Goal: Task Accomplishment & Management: Complete application form

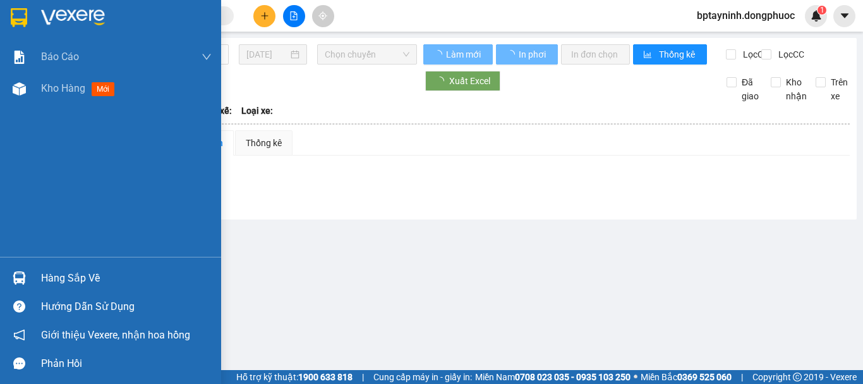
click at [39, 264] on div "Hàng sắp về" at bounding box center [110, 278] width 221 height 28
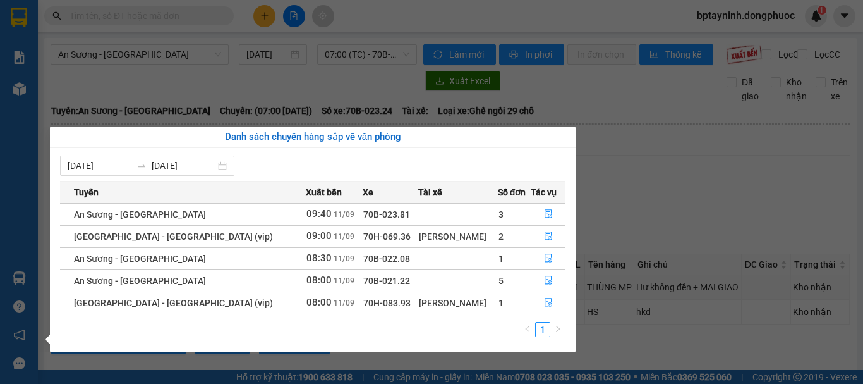
click at [227, 28] on section "Kết quả tìm kiếm ( 0 ) Bộ lọc No Data bptayninh.dongphuoc 1 Báo cáo Mẫu 1: Báo …" at bounding box center [431, 192] width 863 height 384
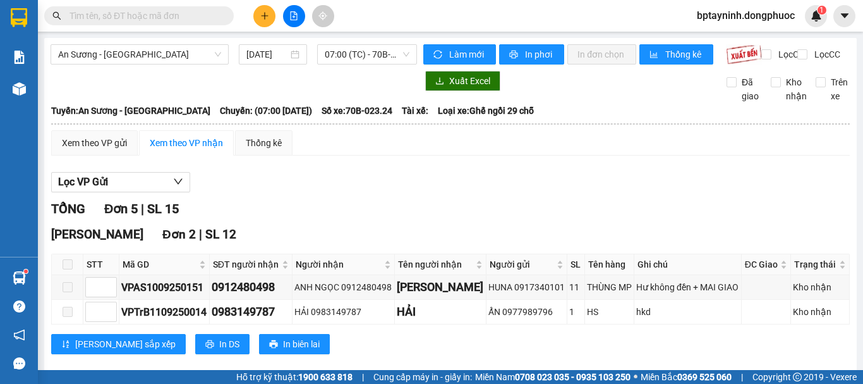
click at [173, 19] on input "text" at bounding box center [144, 16] width 149 height 14
paste input "0976878468"
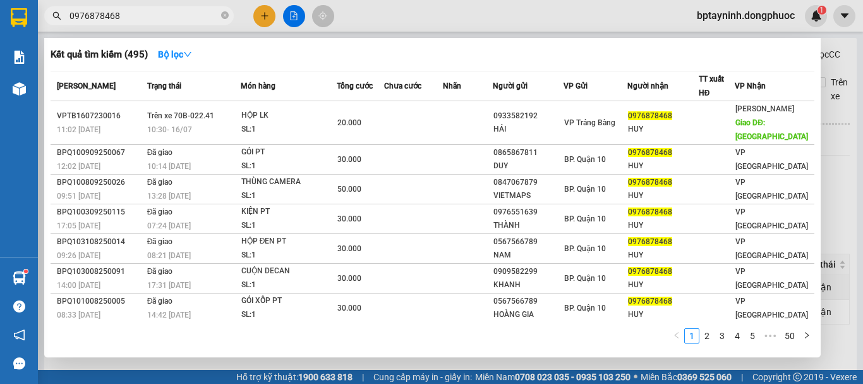
type input "0976878468"
click at [840, 141] on div at bounding box center [431, 192] width 863 height 384
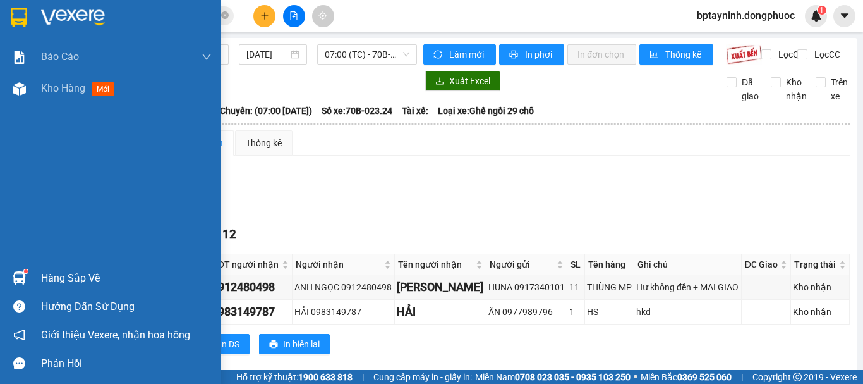
click at [76, 274] on div "Hàng sắp về" at bounding box center [126, 278] width 171 height 19
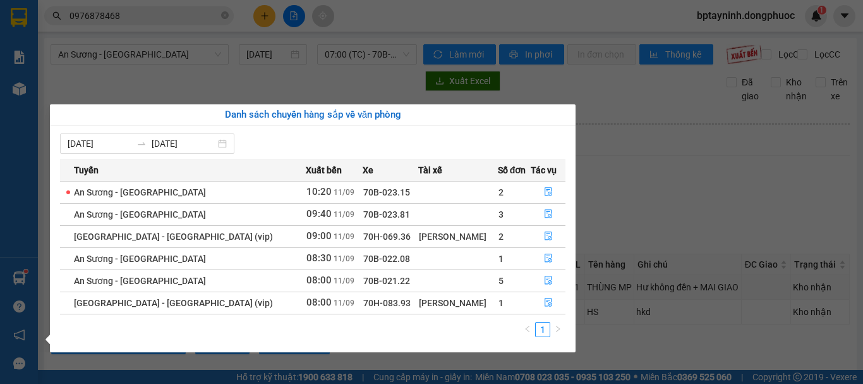
click at [242, 20] on section "Kết quả tìm kiếm ( 495 ) Bộ lọc Mã ĐH Trạng thái Món hàng Tổng cước Chưa cước N…" at bounding box center [431, 192] width 863 height 384
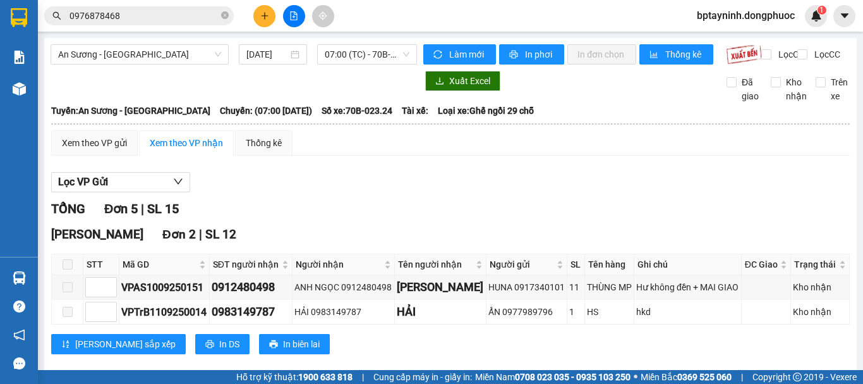
click at [262, 13] on icon "plus" at bounding box center [264, 15] width 9 height 9
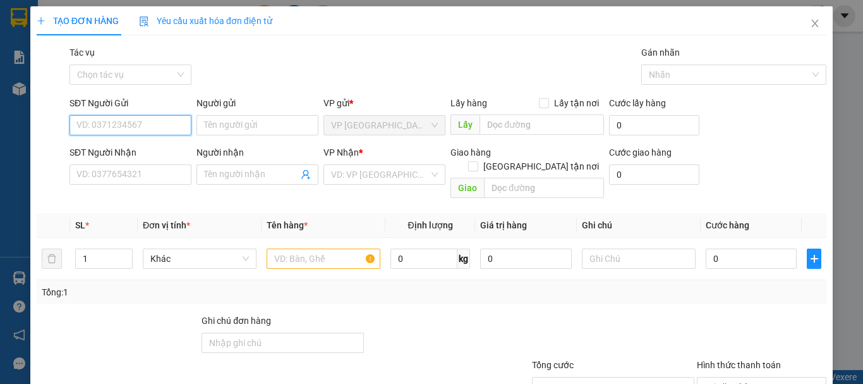
click at [155, 132] on input "SĐT Người Gửi" at bounding box center [131, 125] width 122 height 20
type input "0965470331"
click at [124, 158] on div "0965470331 - TRANG" at bounding box center [129, 150] width 121 height 20
type input "TRANG"
type input "0966226261"
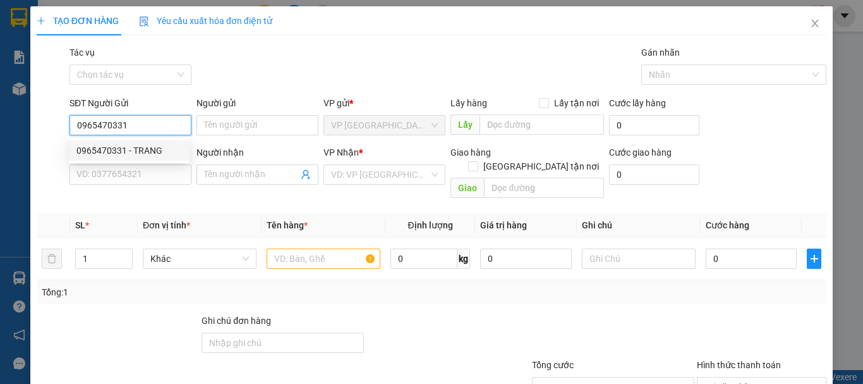
type input "HOA"
type input "20.000"
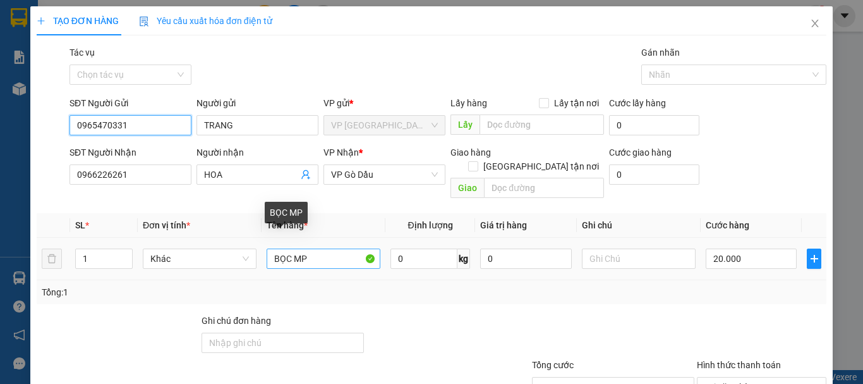
type input "0965470331"
drag, startPoint x: 327, startPoint y: 245, endPoint x: 222, endPoint y: 272, distance: 109.0
click at [222, 272] on div "SL * Đơn vị tính * Tên hàng * Định lượng Giá trị hàng Ghi chú Cước hàng 1 Khác …" at bounding box center [432, 258] width 790 height 91
type input "TÚI MP"
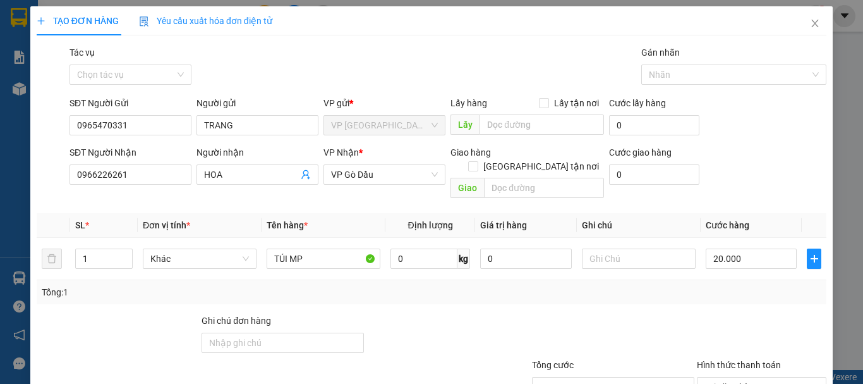
click at [753, 285] on div "Tổng: 1" at bounding box center [432, 292] width 780 height 14
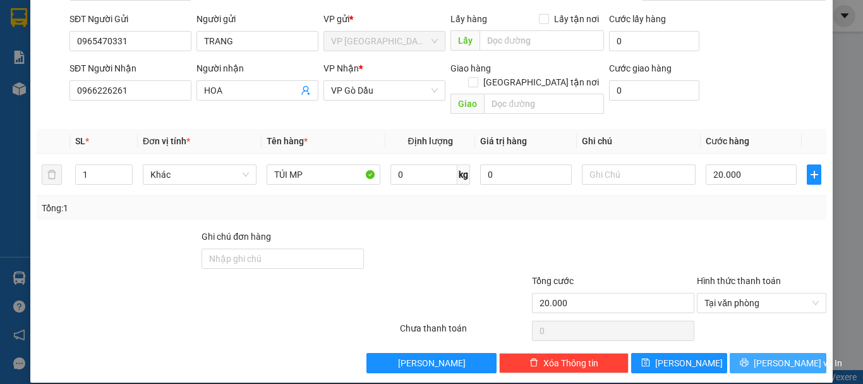
click at [783, 356] on span "Lưu và In" at bounding box center [798, 363] width 88 height 14
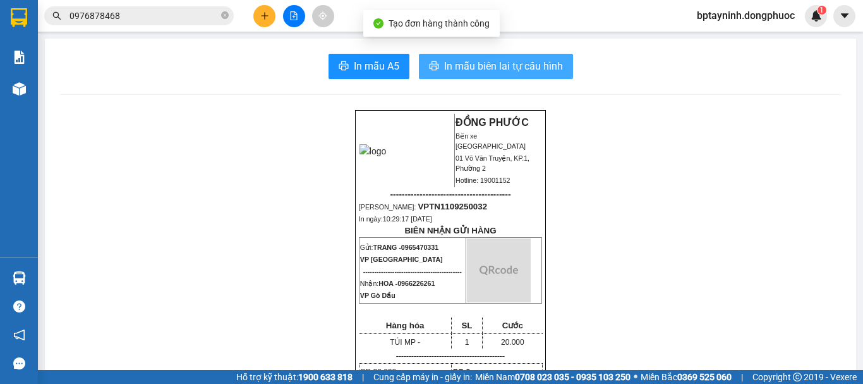
click at [487, 74] on span "In mẫu biên lai tự cấu hình" at bounding box center [503, 66] width 119 height 16
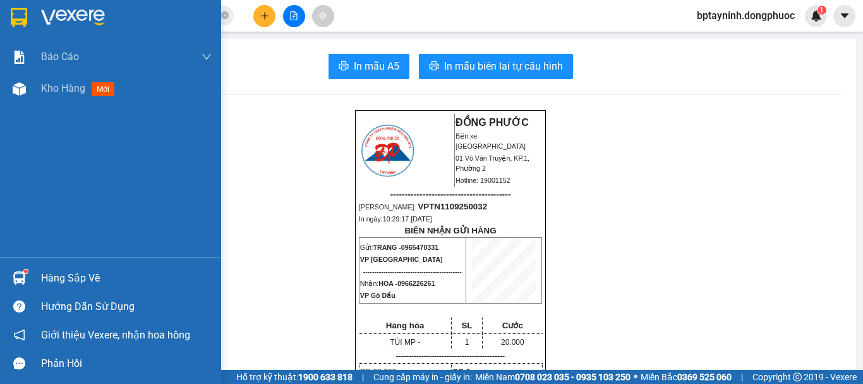
click at [14, 262] on div "Hàng sắp về Hướng dẫn sử dụng Giới thiệu Vexere, nhận hoa hồng Phản hồi" at bounding box center [110, 317] width 221 height 121
click at [18, 273] on img at bounding box center [19, 277] width 13 height 13
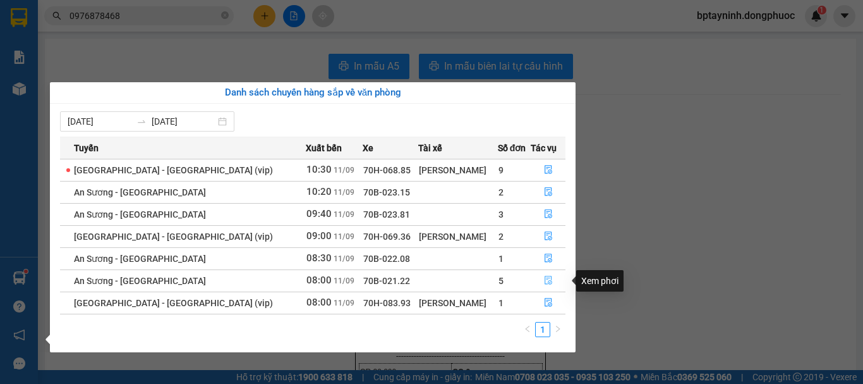
click at [545, 278] on icon "file-done" at bounding box center [549, 280] width 8 height 9
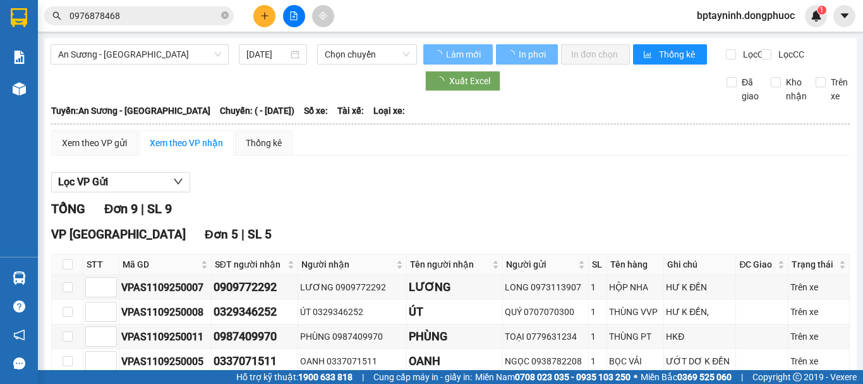
scroll to position [200, 0]
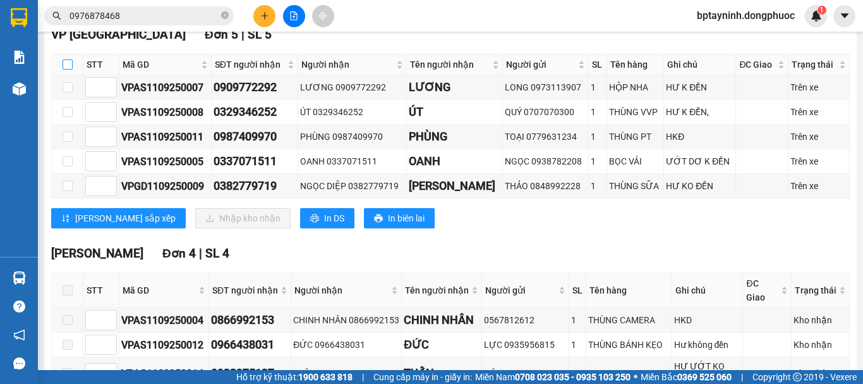
click at [68, 70] on input "checkbox" at bounding box center [68, 64] width 10 height 10
checkbox input "true"
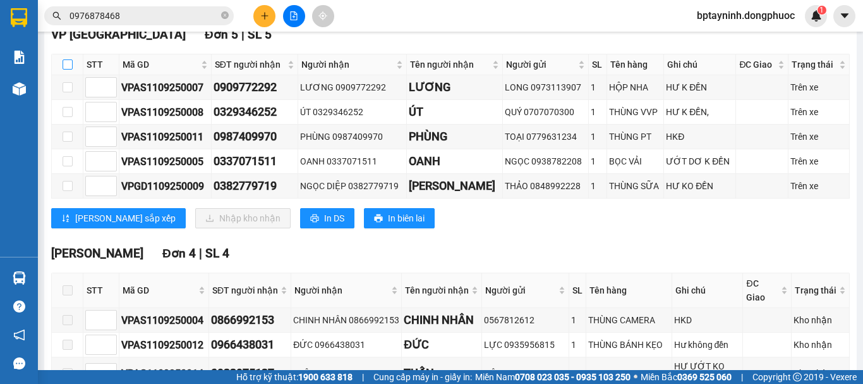
checkbox input "true"
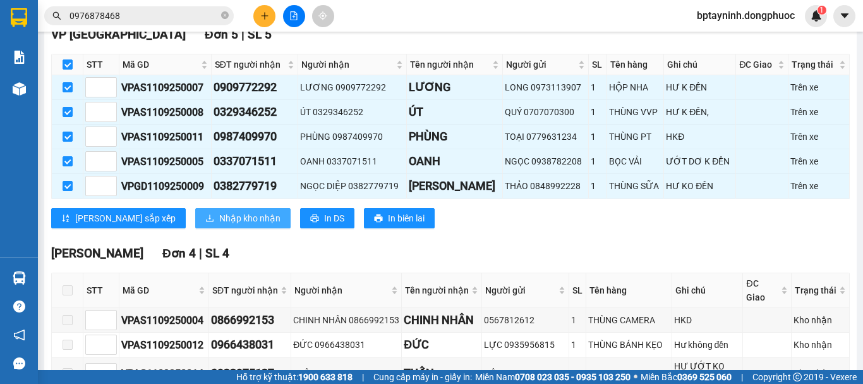
click at [219, 225] on span "Nhập kho nhận" at bounding box center [249, 218] width 61 height 14
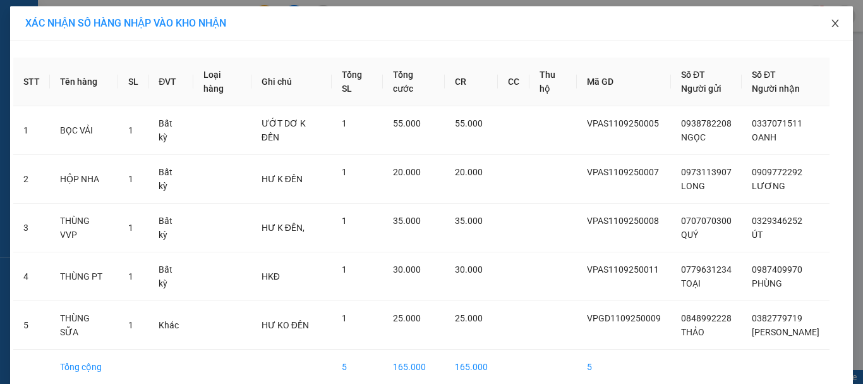
click at [837, 28] on span "Close" at bounding box center [835, 23] width 35 height 35
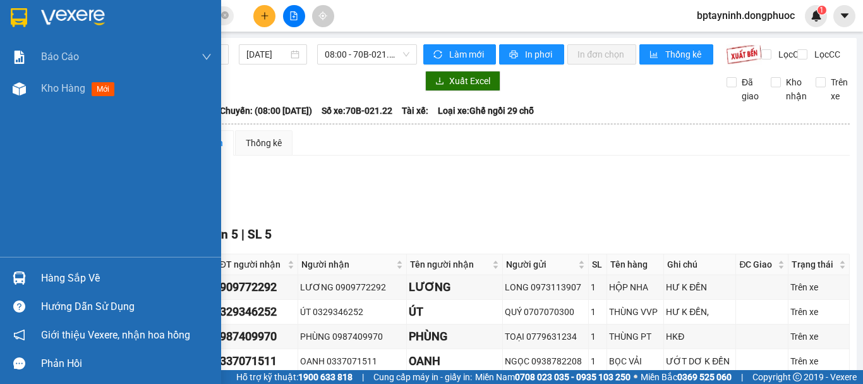
click at [44, 262] on div "Hàng sắp về Hướng dẫn sử dụng Giới thiệu Vexere, nhận hoa hồng Phản hồi" at bounding box center [110, 317] width 221 height 121
click at [26, 273] on div at bounding box center [19, 278] width 22 height 22
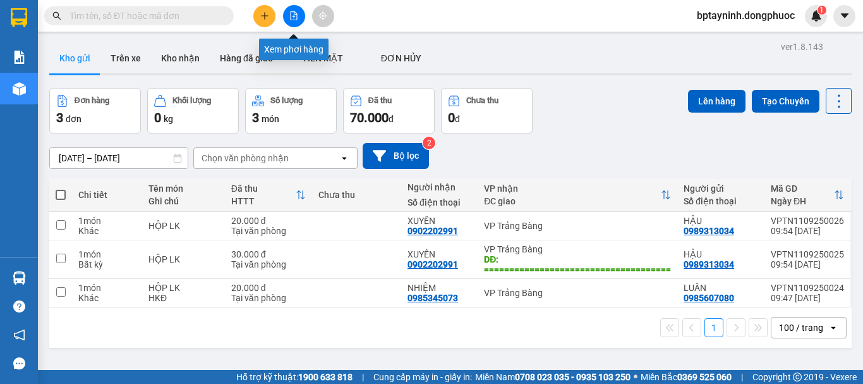
click at [292, 20] on icon "file-add" at bounding box center [294, 15] width 7 height 9
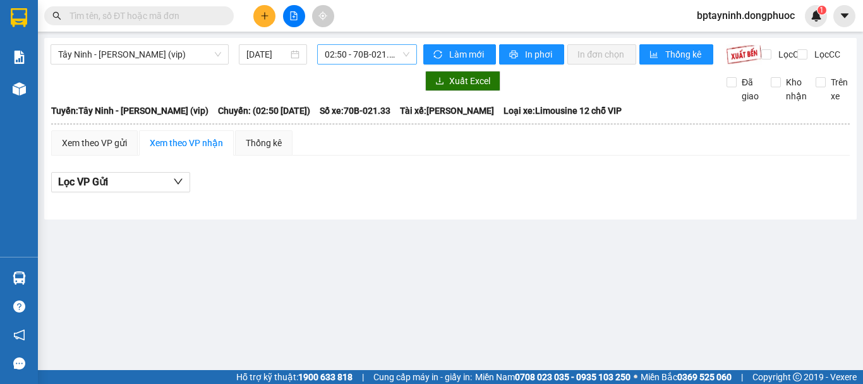
click at [366, 58] on span "02:50 - 70B-021.33" at bounding box center [367, 54] width 85 height 19
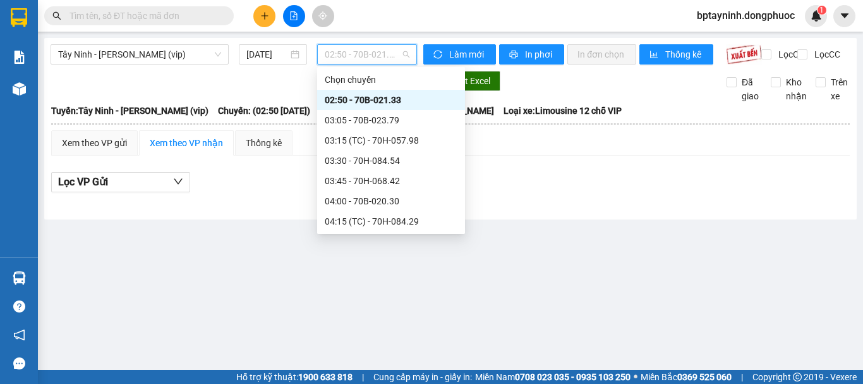
scroll to position [422, 0]
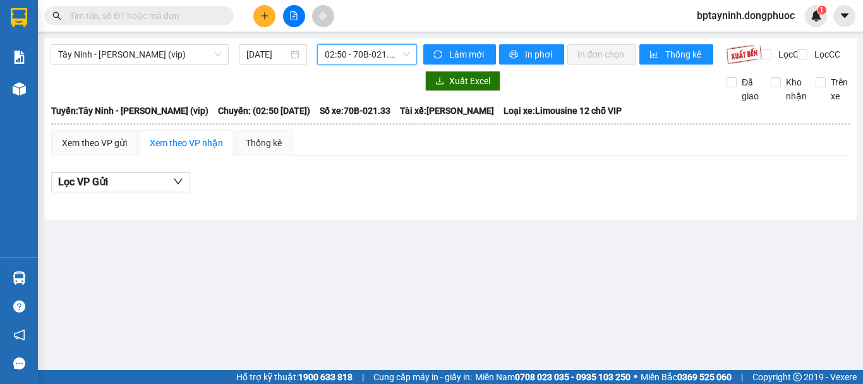
click at [199, 13] on input "text" at bounding box center [144, 16] width 149 height 14
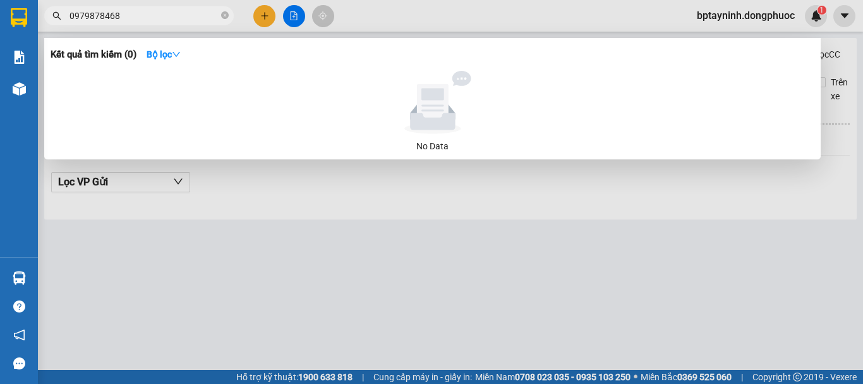
click at [88, 15] on input "0979878468" at bounding box center [144, 16] width 149 height 14
click at [88, 11] on input "0979878468" at bounding box center [144, 16] width 149 height 14
click at [91, 12] on input "0979878468" at bounding box center [144, 16] width 149 height 14
click at [130, 15] on input "0979878468" at bounding box center [144, 16] width 149 height 14
drag, startPoint x: 129, startPoint y: 18, endPoint x: 63, endPoint y: 25, distance: 66.0
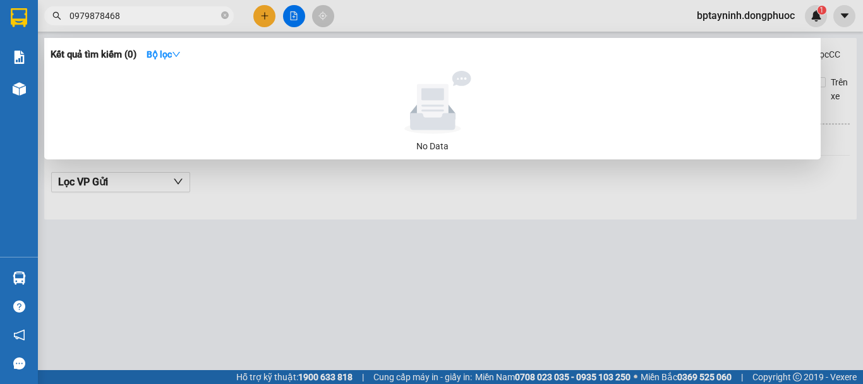
click at [63, 25] on span "0979878468" at bounding box center [139, 15] width 190 height 19
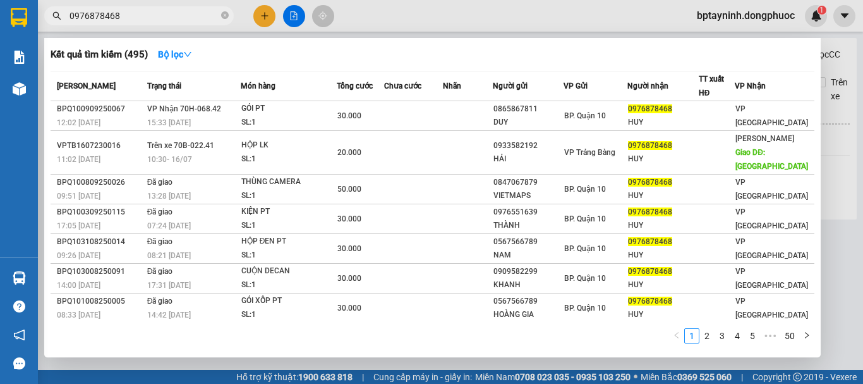
type input "0976878468"
click at [276, 99] on th "Món hàng" at bounding box center [289, 86] width 96 height 30
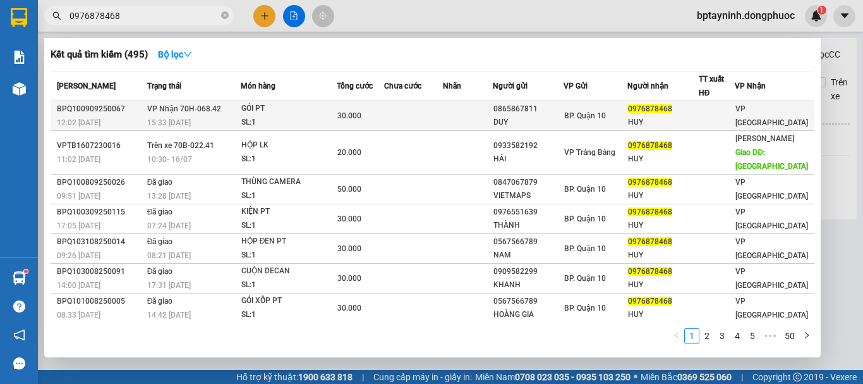
click at [281, 109] on div "GÓI PT" at bounding box center [288, 109] width 95 height 14
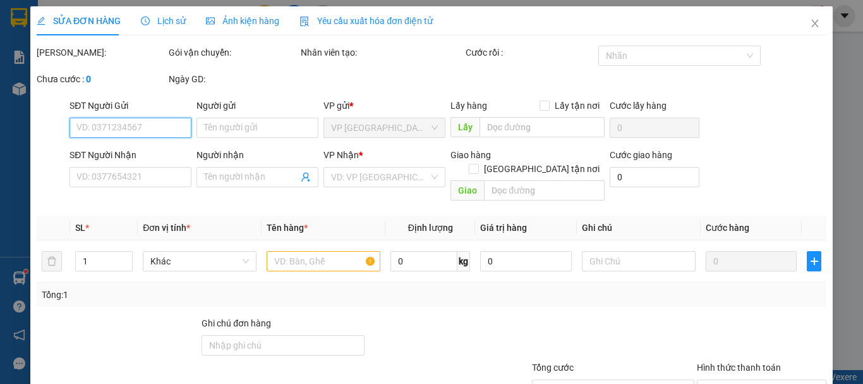
type input "0865867811"
type input "DUY"
type input "0976878468"
type input "HUY"
type input "30.000"
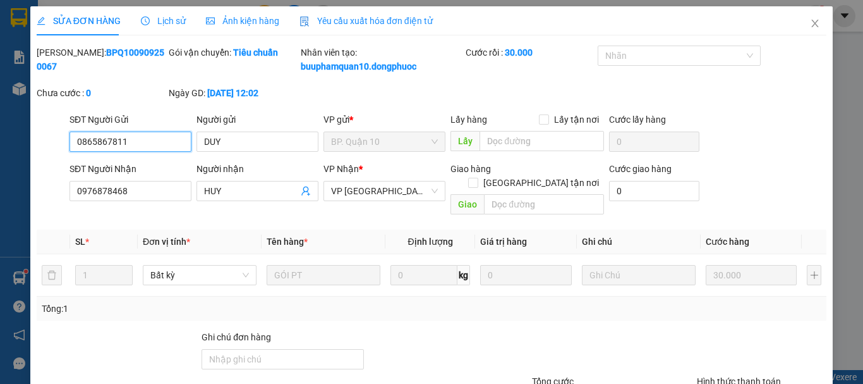
scroll to position [100, 0]
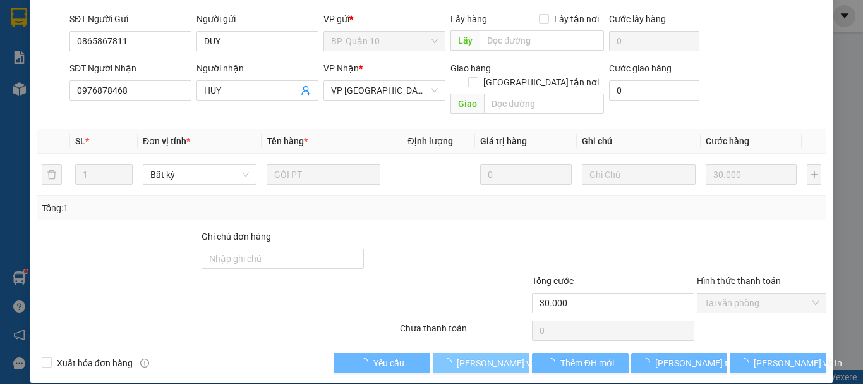
click at [482, 356] on span "Lưu và Giao hàng" at bounding box center [517, 363] width 121 height 14
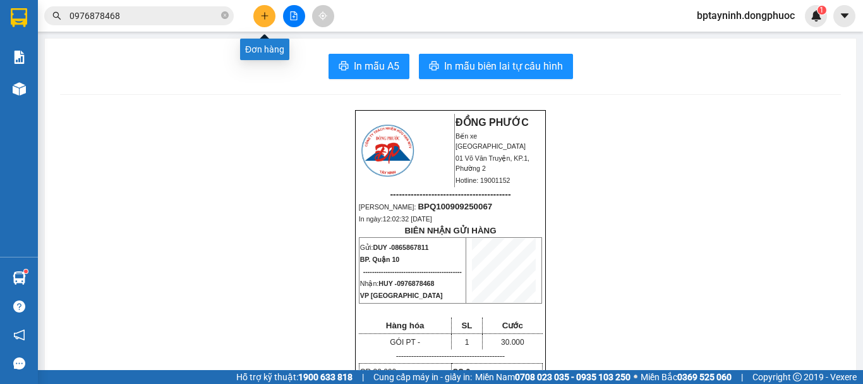
click at [264, 16] on icon "plus" at bounding box center [264, 15] width 7 height 1
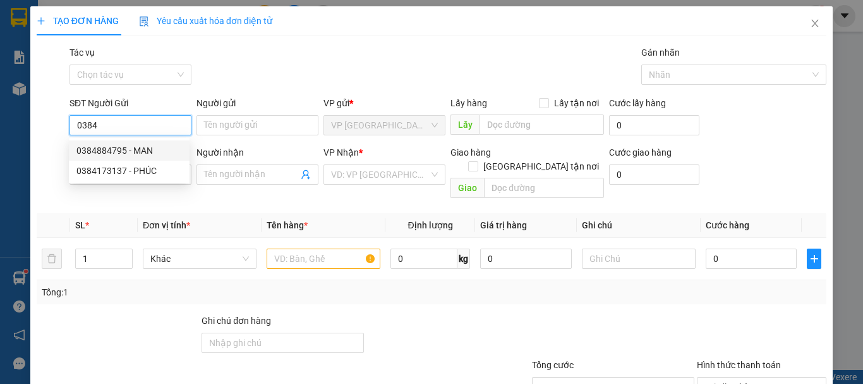
click at [168, 155] on div "0384884795 - MAN" at bounding box center [129, 150] width 106 height 14
type input "0384884795"
type input "MAN"
type input "0879141523"
type input "QUÝ"
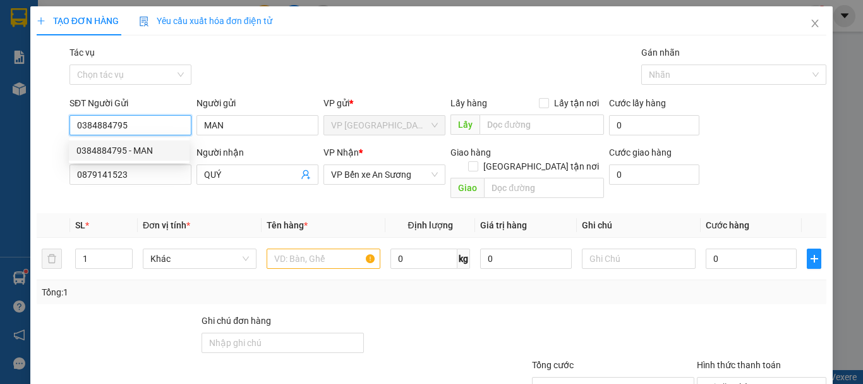
type input "20.000"
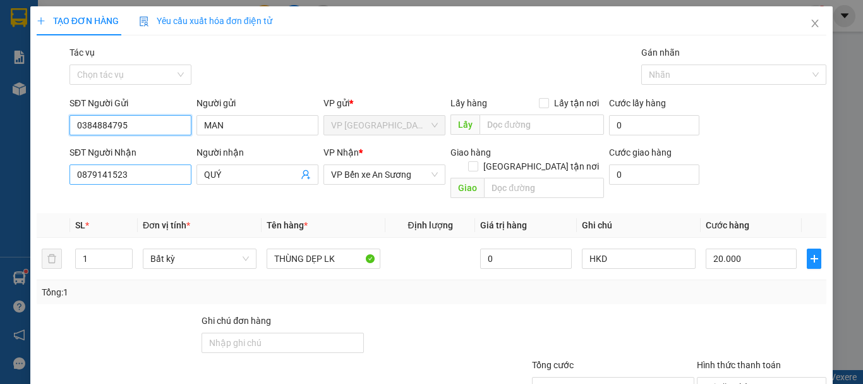
type input "0384884795"
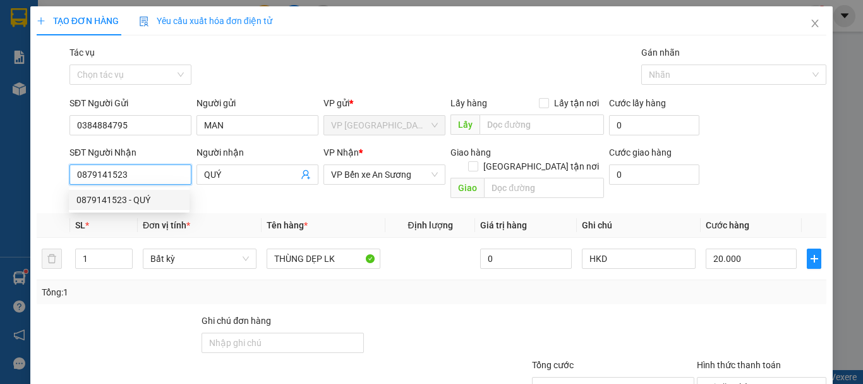
drag, startPoint x: 172, startPoint y: 176, endPoint x: 61, endPoint y: 179, distance: 111.3
click at [61, 179] on div "SĐT Người Nhận 0879141523 Người nhận QUÝ VP Nhận * VP Bến xe An Sương Giao hàng…" at bounding box center [431, 174] width 792 height 58
click at [223, 195] on div "Transit Pickup Surcharge Ids Transit Deliver Surcharge Ids Transit Deliver Surc…" at bounding box center [432, 250] width 790 height 411
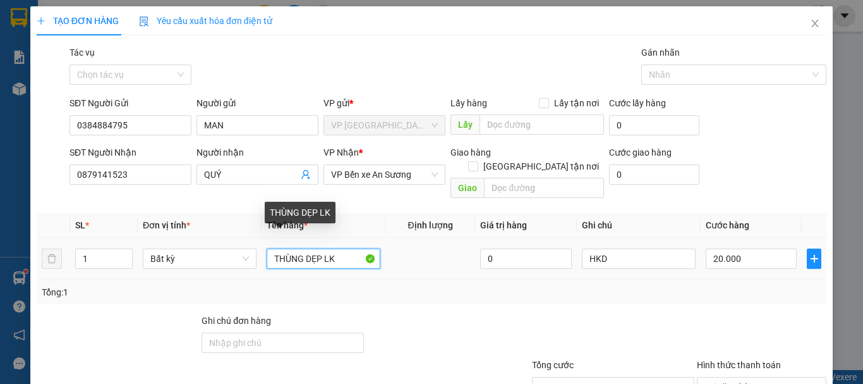
click at [317, 248] on input "THÙNG DẸP LK" at bounding box center [324, 258] width 114 height 20
type input "THÙNG LK"
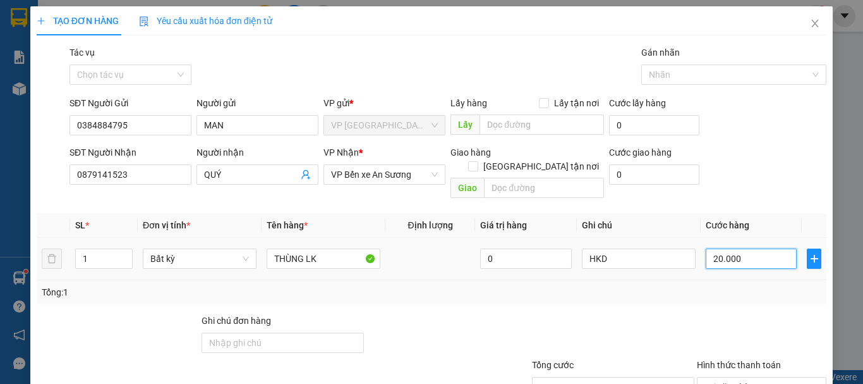
click at [727, 248] on input "20.000" at bounding box center [751, 258] width 91 height 20
type input "2"
type input "25"
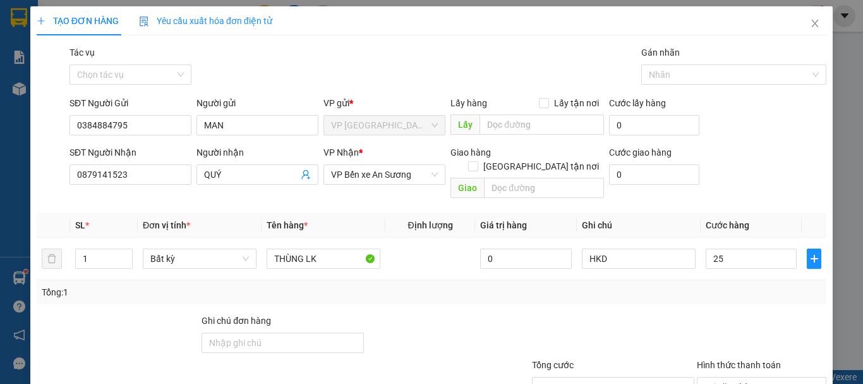
type input "25.000"
click at [600, 285] on div "Tổng: 1" at bounding box center [432, 292] width 780 height 14
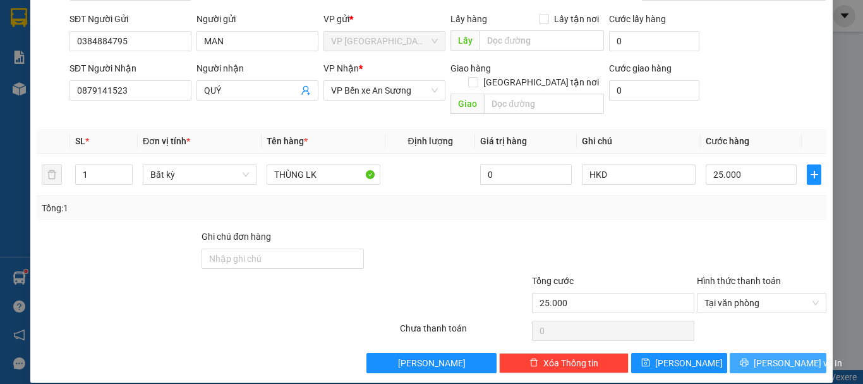
click at [773, 356] on span "Lưu và In" at bounding box center [798, 363] width 88 height 14
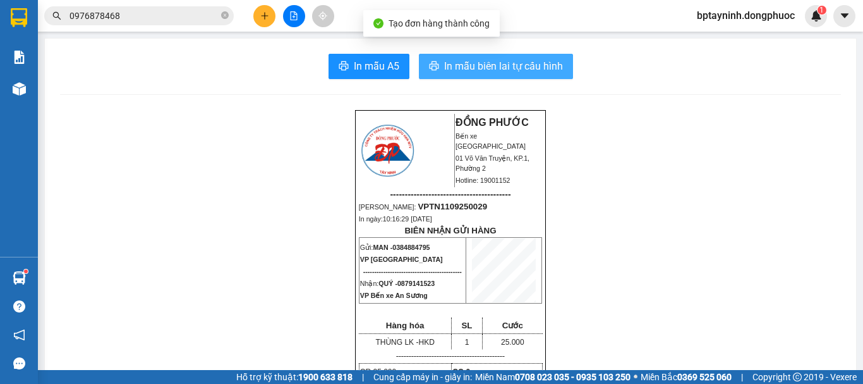
click at [489, 73] on span "In mẫu biên lai tự cấu hình" at bounding box center [503, 66] width 119 height 16
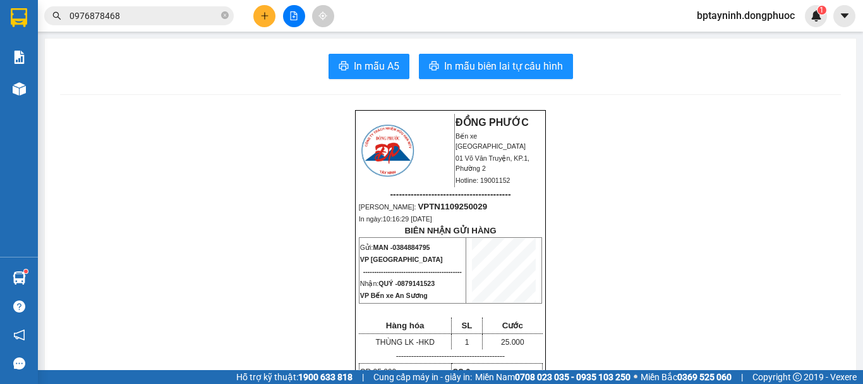
click at [269, 14] on icon "plus" at bounding box center [264, 15] width 9 height 9
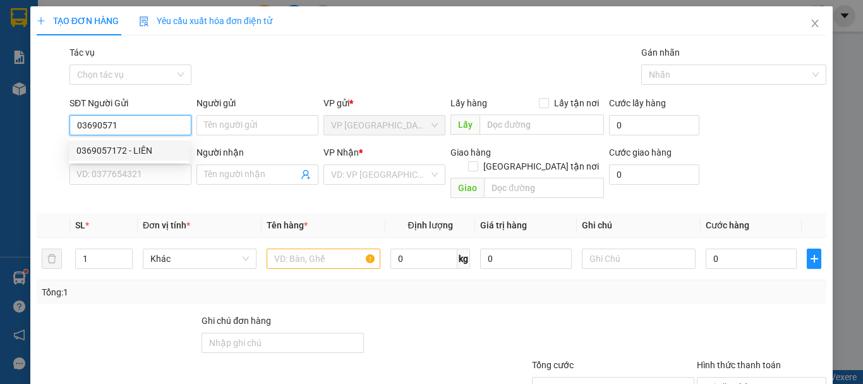
click at [155, 152] on div "0369057172 - LIÊN" at bounding box center [129, 150] width 106 height 14
type input "0369057172"
type input "LIÊN"
type input "0327546115"
type input "HẠNH"
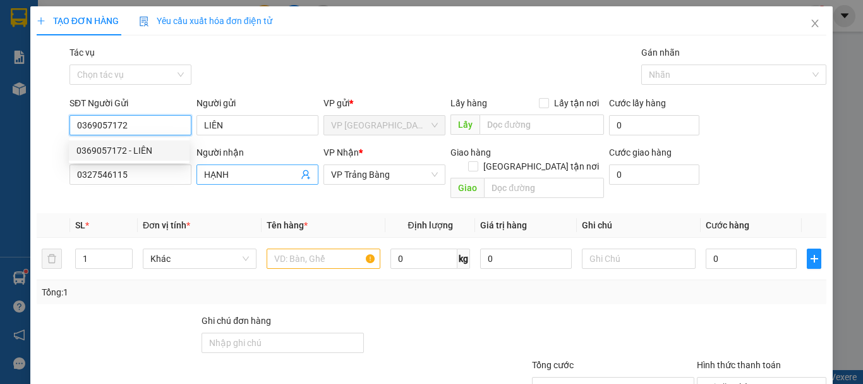
type input "20.000"
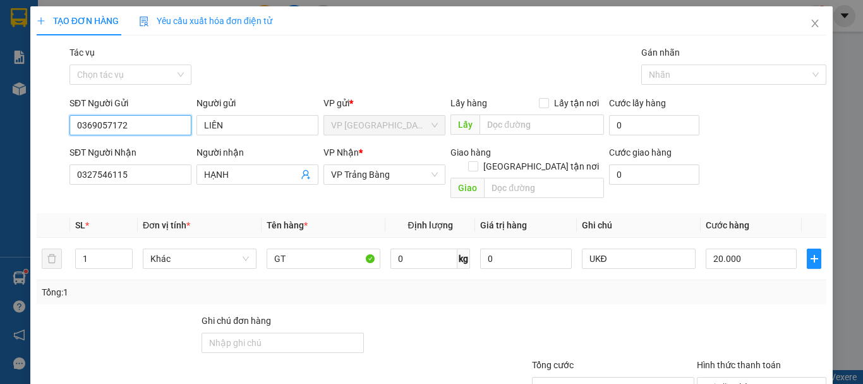
scroll to position [84, 0]
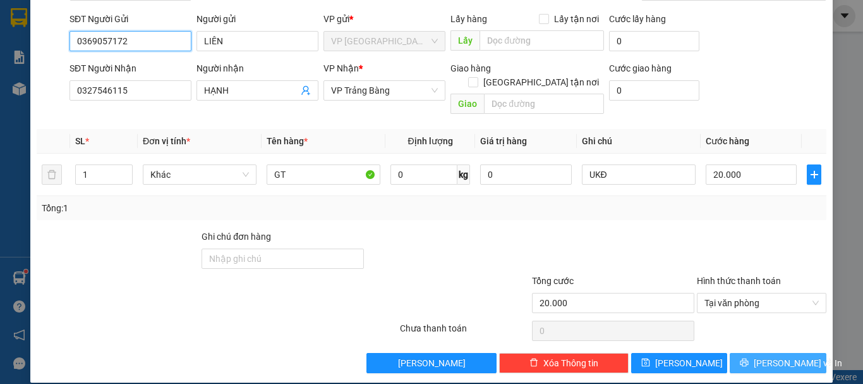
type input "0369057172"
click at [765, 357] on button "[PERSON_NAME] và In" at bounding box center [778, 363] width 97 height 20
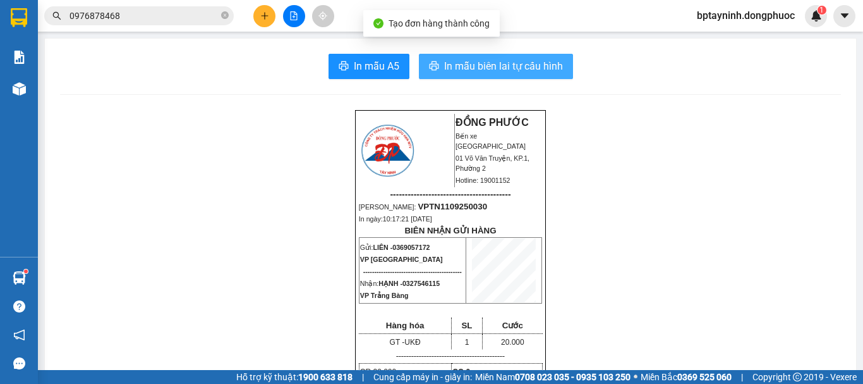
click at [471, 64] on span "In mẫu biên lai tự cấu hình" at bounding box center [503, 66] width 119 height 16
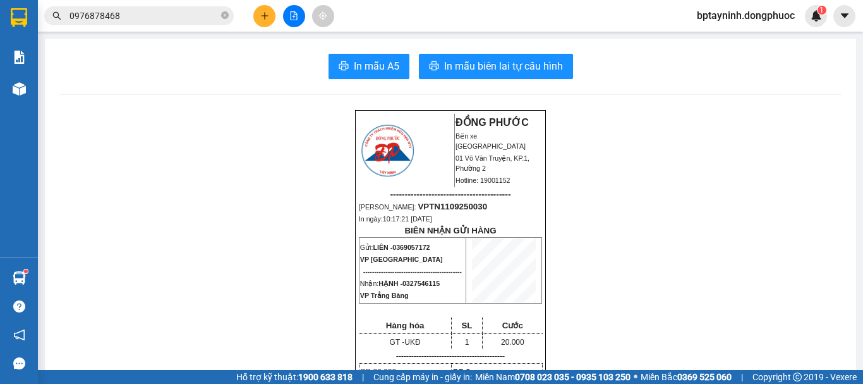
drag, startPoint x: 145, startPoint y: 11, endPoint x: 0, endPoint y: -32, distance: 151.0
click at [0, 0] on html "Kết quả tìm kiếm ( 495 ) Bộ lọc Mã ĐH Trạng thái Món hàng Tổng cước Chưa cước N…" at bounding box center [431, 192] width 863 height 384
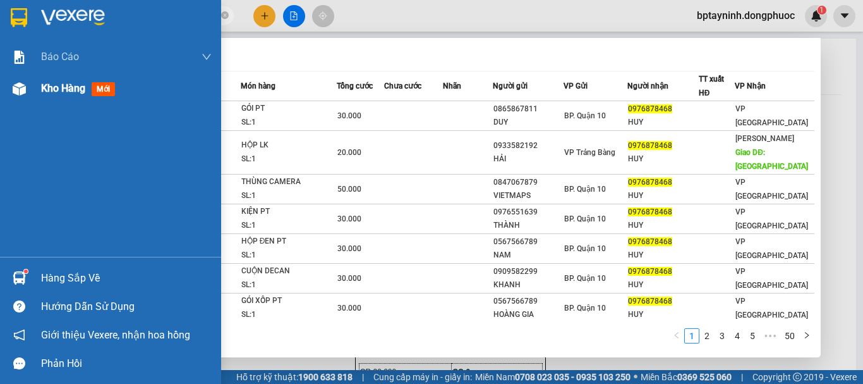
click at [52, 94] on span "Kho hàng" at bounding box center [63, 88] width 44 height 12
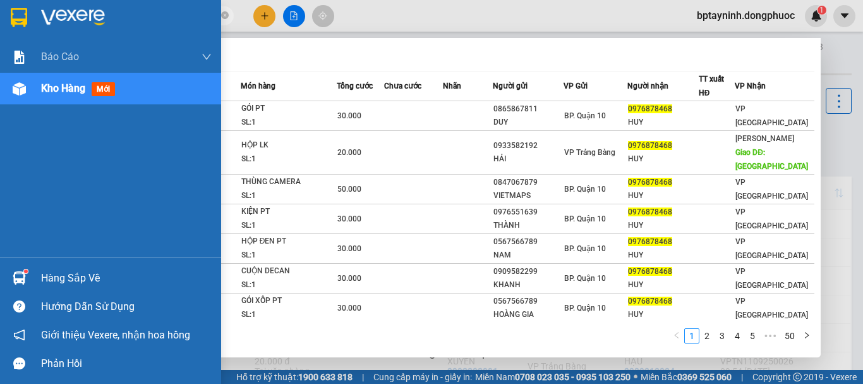
click at [66, 274] on div "Hàng sắp về" at bounding box center [126, 278] width 171 height 19
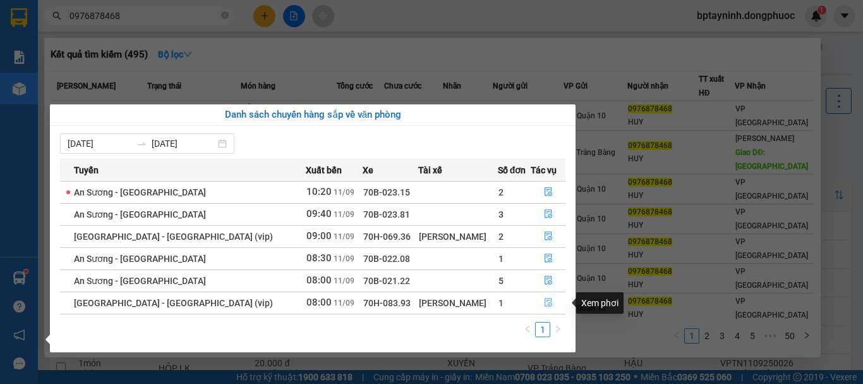
click at [546, 303] on icon "file-done" at bounding box center [549, 302] width 8 height 9
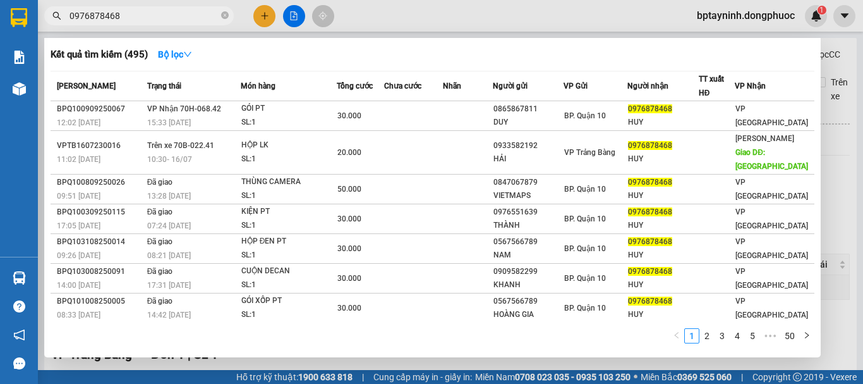
click at [832, 191] on div at bounding box center [431, 192] width 863 height 384
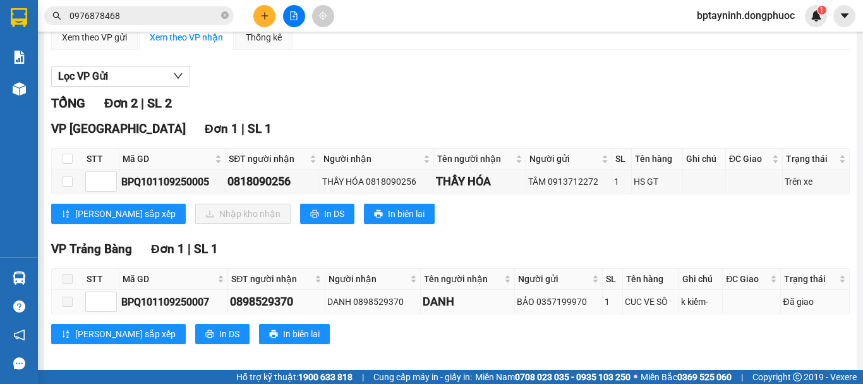
scroll to position [126, 0]
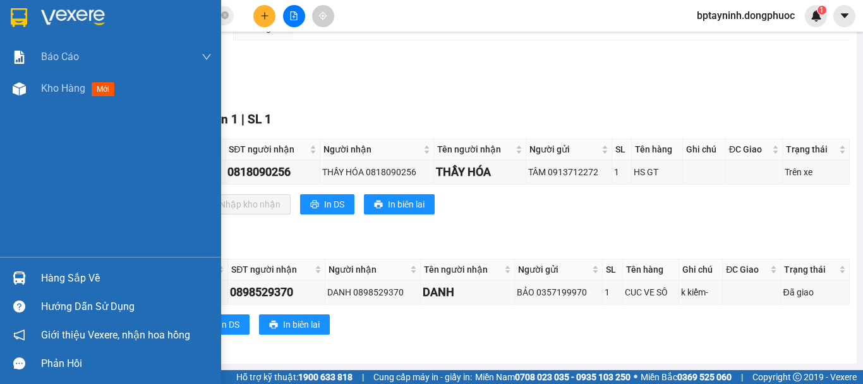
click at [65, 283] on div "Hàng sắp về" at bounding box center [126, 278] width 171 height 19
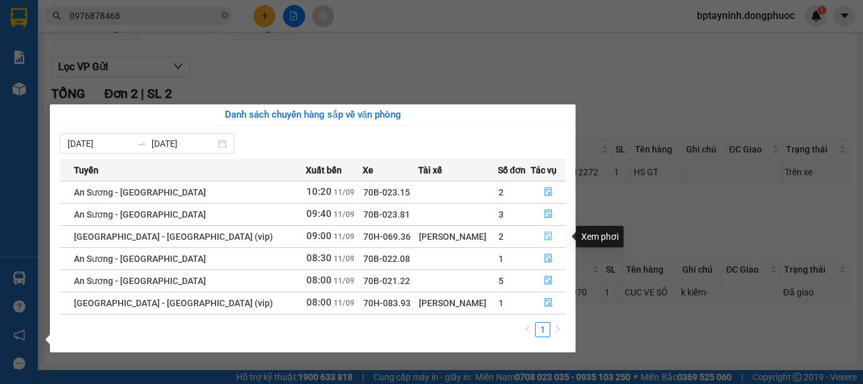
click at [547, 237] on icon "file-done" at bounding box center [549, 236] width 8 height 9
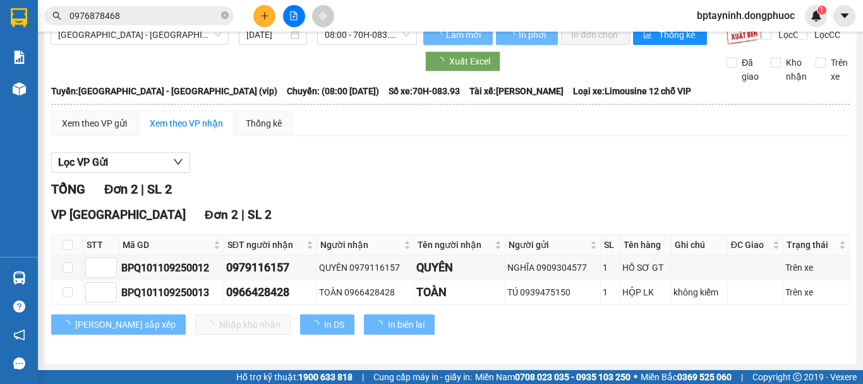
scroll to position [30, 0]
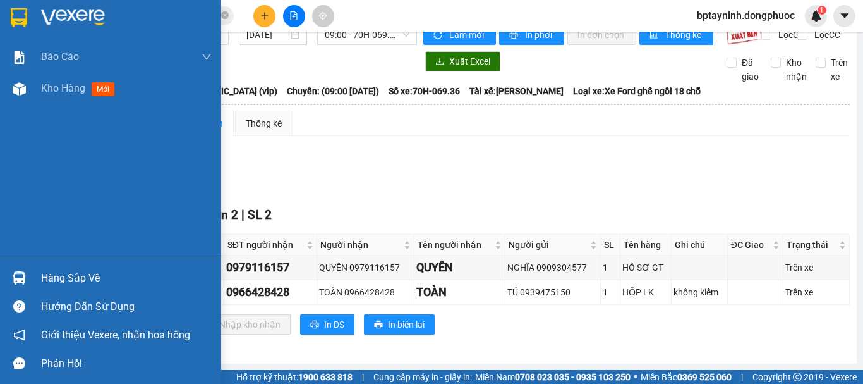
click at [64, 279] on div "Hàng sắp về" at bounding box center [126, 278] width 171 height 19
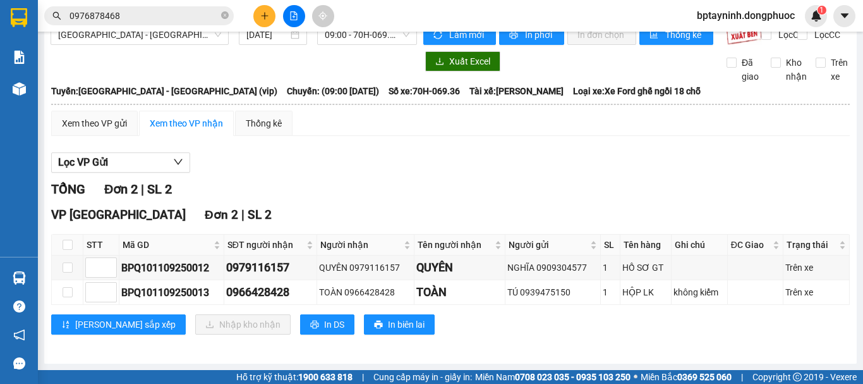
click at [205, 23] on section "Kết quả tìm kiếm ( 495 ) Bộ lọc Mã ĐH Trạng thái Món hàng Tổng cước Chưa cước N…" at bounding box center [431, 192] width 863 height 384
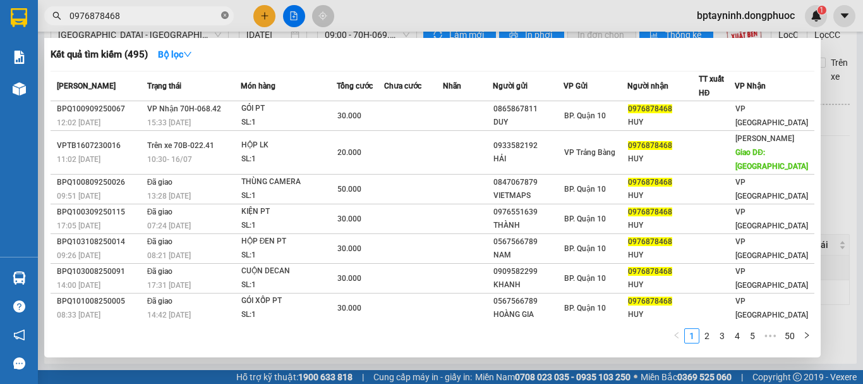
click at [226, 15] on icon "close-circle" at bounding box center [225, 15] width 8 height 8
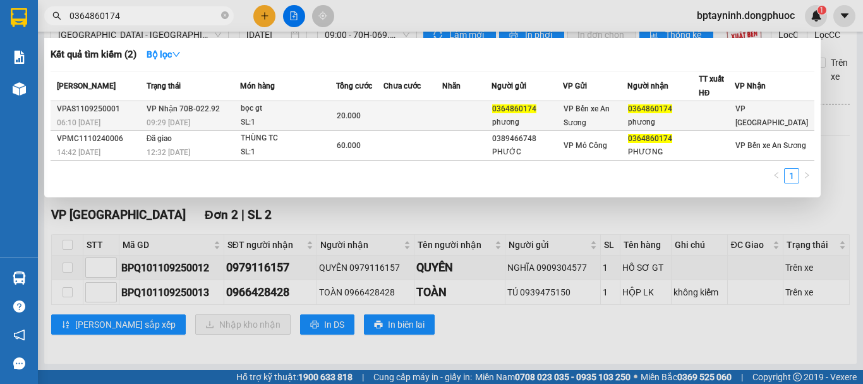
type input "0364860174"
click at [286, 102] on div "bọc gt" at bounding box center [288, 109] width 95 height 14
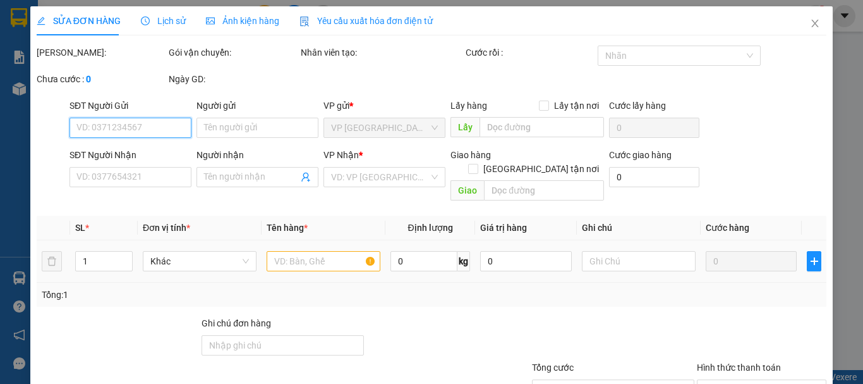
scroll to position [87, 0]
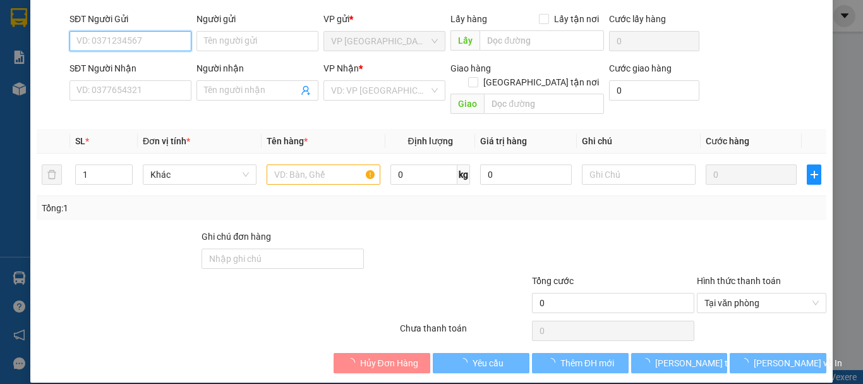
type input "0364860174"
type input "phương"
type input "0364860174"
type input "phương"
type input "20.000"
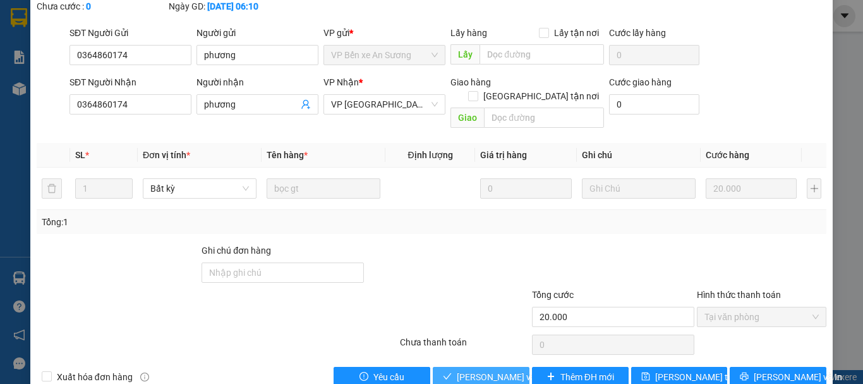
click at [477, 370] on span "[PERSON_NAME] và Giao hàng" at bounding box center [517, 377] width 121 height 14
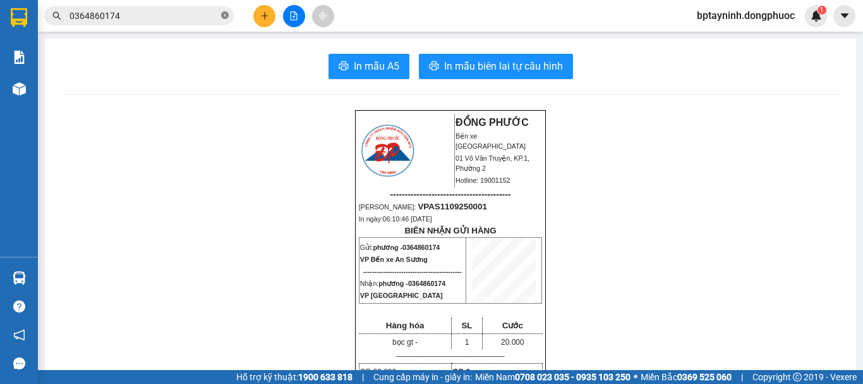
click at [222, 19] on icon "close-circle" at bounding box center [225, 15] width 8 height 8
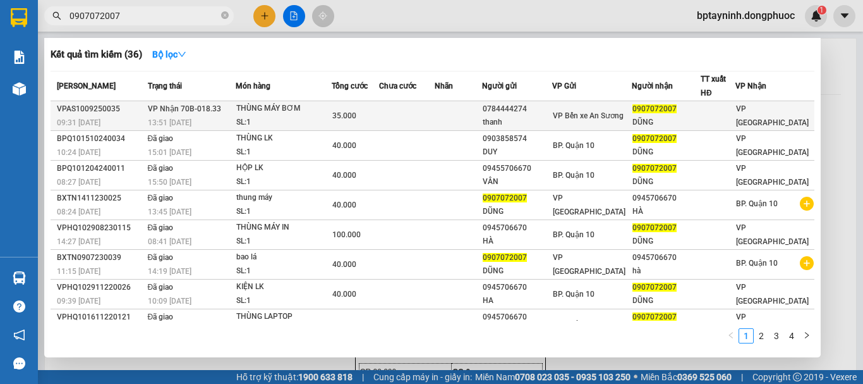
type input "0907072007"
click at [614, 115] on div "VP Bến xe An Sương" at bounding box center [592, 116] width 78 height 14
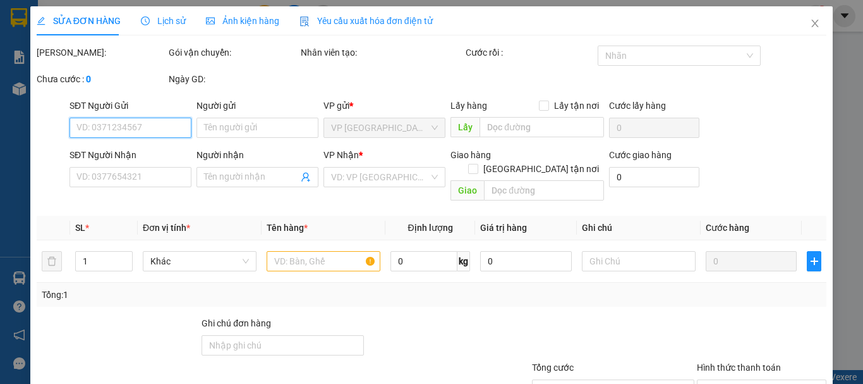
type input "0784444274"
type input "thanh"
type input "0907072007"
type input "DŨNG"
type input "35.000"
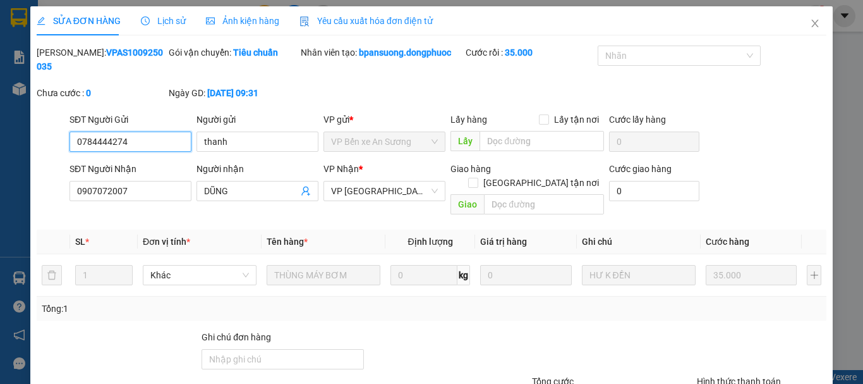
scroll to position [87, 0]
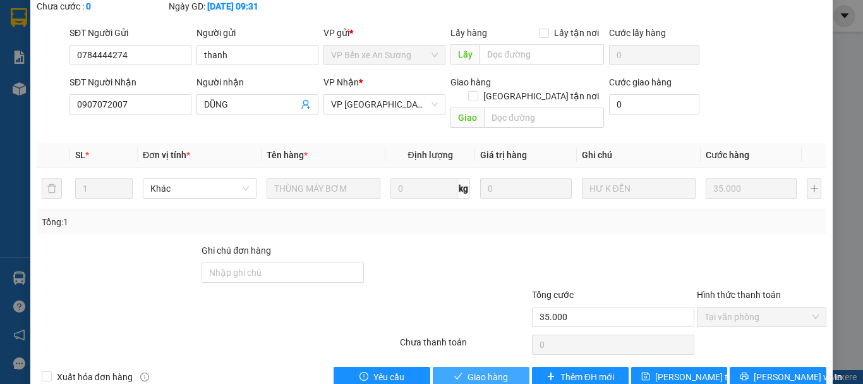
click at [504, 367] on button "Giao hàng" at bounding box center [481, 377] width 97 height 20
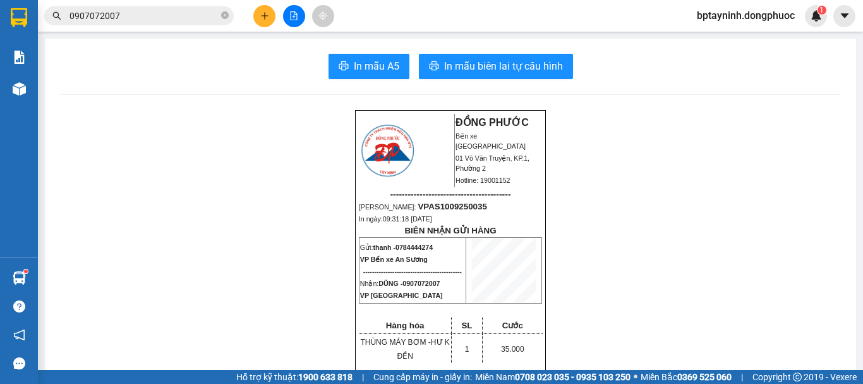
click at [150, 11] on input "0907072007" at bounding box center [144, 16] width 149 height 14
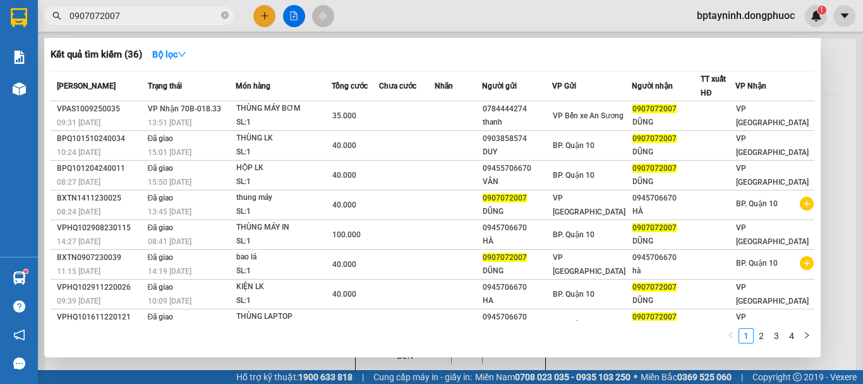
drag, startPoint x: 139, startPoint y: 13, endPoint x: 397, endPoint y: 49, distance: 260.9
click at [0, 94] on section "Kết quả tìm kiếm ( 36 ) Bộ lọc Mã ĐH Trạng thái Món hàng Tổng cước Chưa cước Nh…" at bounding box center [431, 192] width 863 height 384
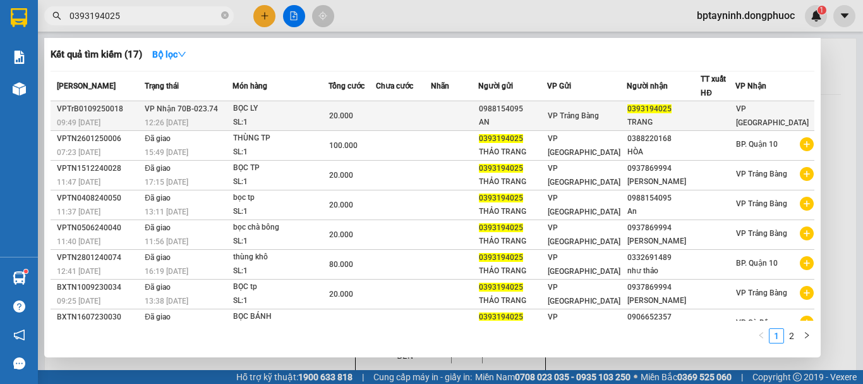
type input "0393194025"
click at [303, 109] on div "BỌC LY" at bounding box center [280, 109] width 95 height 14
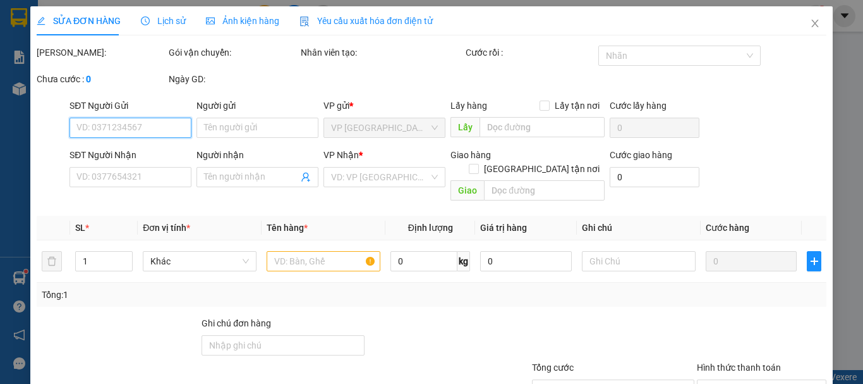
type input "0988154095"
type input "AN"
type input "0393194025"
type input "TRANG"
type input "20.000"
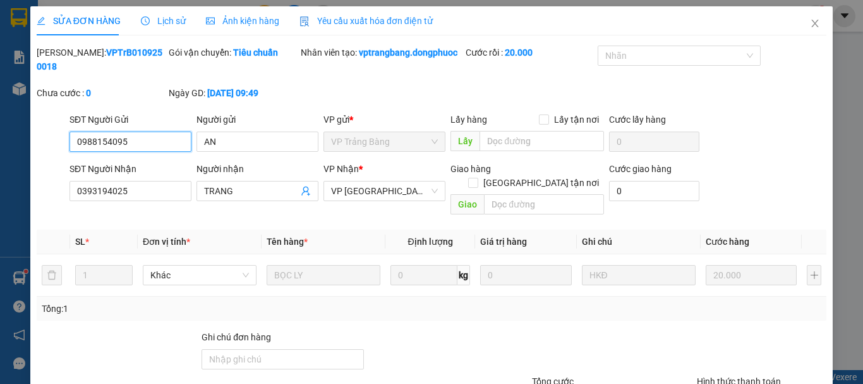
scroll to position [100, 0]
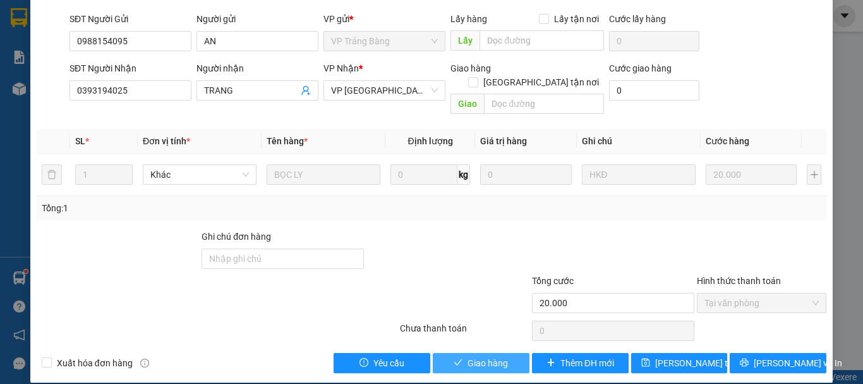
click at [506, 353] on button "Giao hàng" at bounding box center [481, 363] width 97 height 20
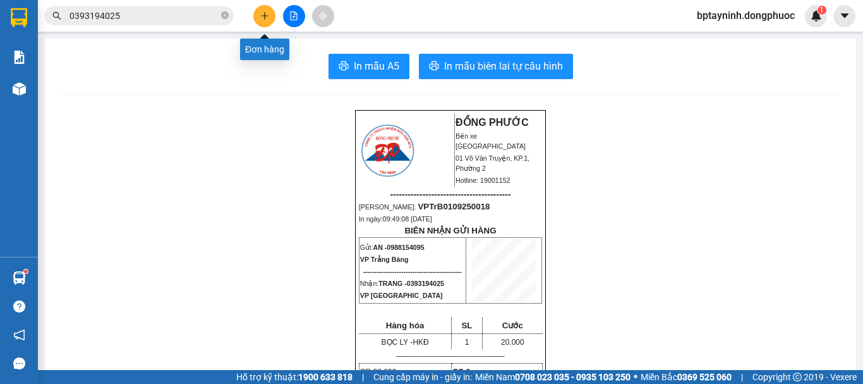
click at [270, 15] on button at bounding box center [264, 16] width 22 height 22
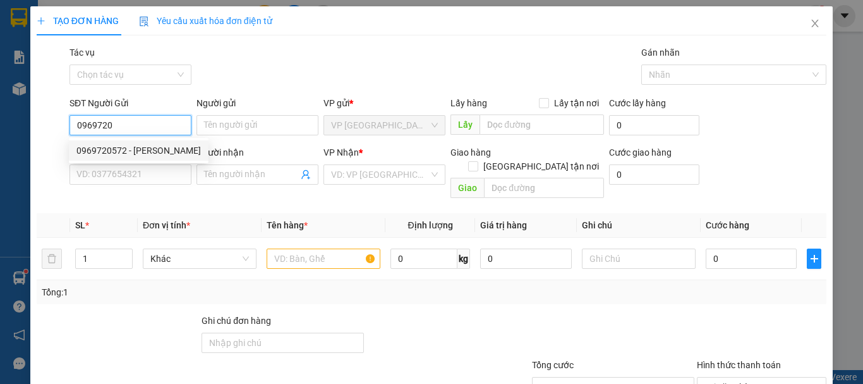
click at [162, 149] on div "0969720572 - VÂN ANH" at bounding box center [138, 150] width 124 height 14
type input "0969720572"
type input "[PERSON_NAME]"
type input "0938955599"
type input "HUỲNH"
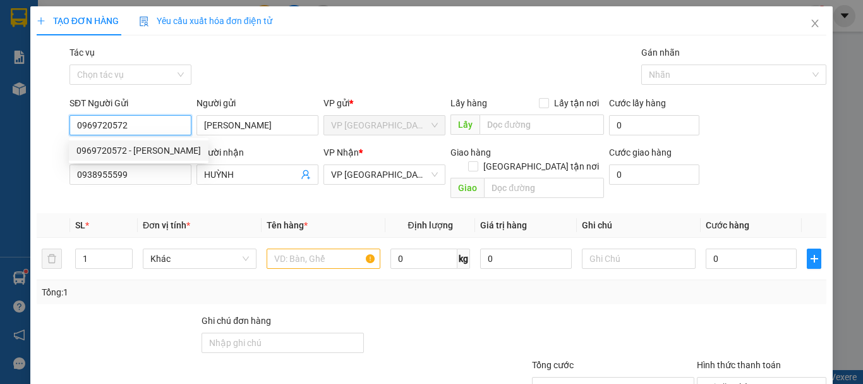
type input "20.000"
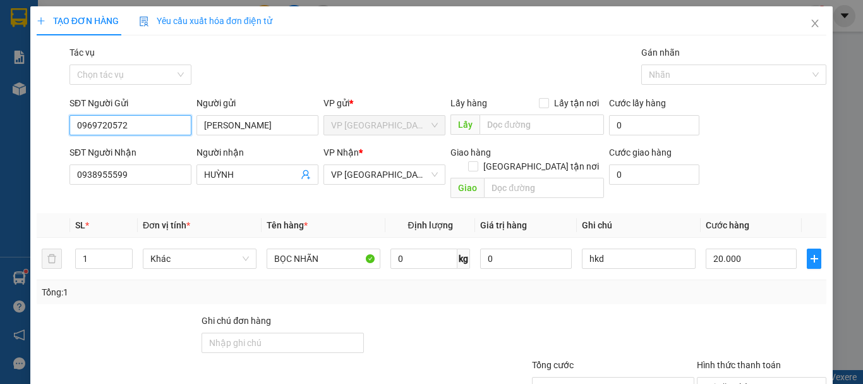
type input "0969720572"
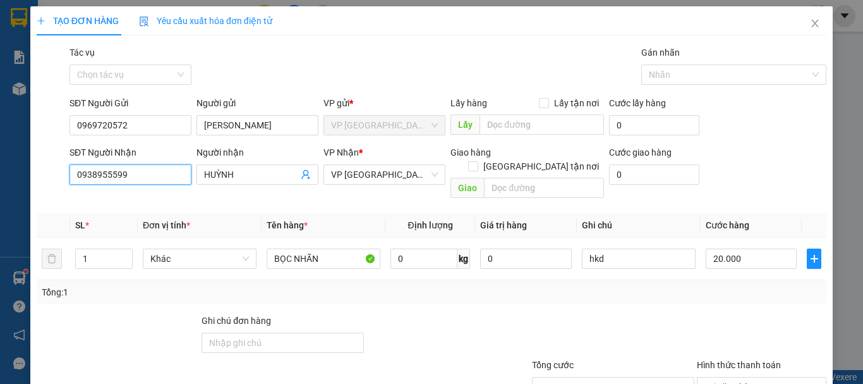
drag, startPoint x: 0, startPoint y: 210, endPoint x: 45, endPoint y: 209, distance: 45.5
click at [0, 222] on div "TẠO ĐƠN HÀNG Yêu cầu xuất hóa đơn điện tử Transit Pickup Surcharge Ids Transit …" at bounding box center [431, 192] width 863 height 384
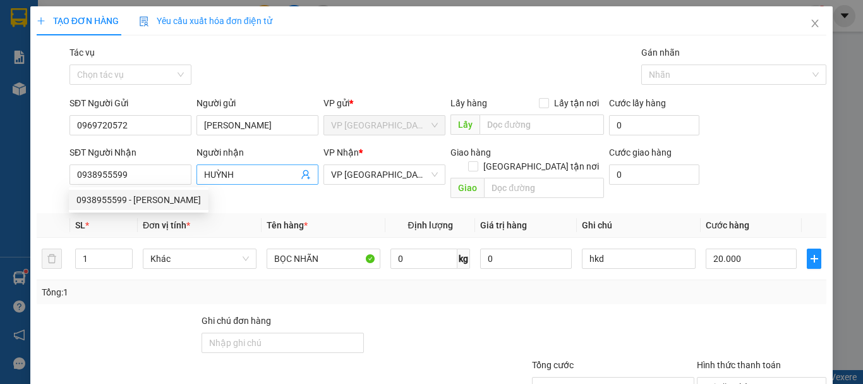
click at [304, 176] on icon "user-add" at bounding box center [305, 174] width 8 height 9
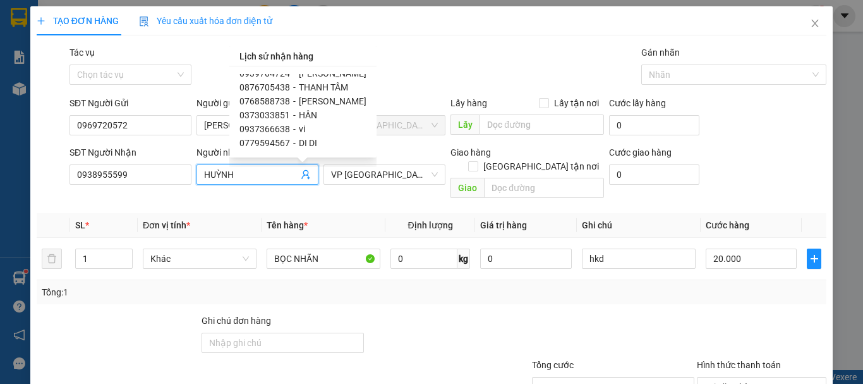
scroll to position [1, 0]
drag, startPoint x: 323, startPoint y: 122, endPoint x: 442, endPoint y: 64, distance: 132.0
click at [442, 64] on div "Gói vận chuyển * Tiêu chuẩn Tác vụ Chọn tác vụ Gán nhãn Nhãn" at bounding box center [448, 67] width 762 height 44
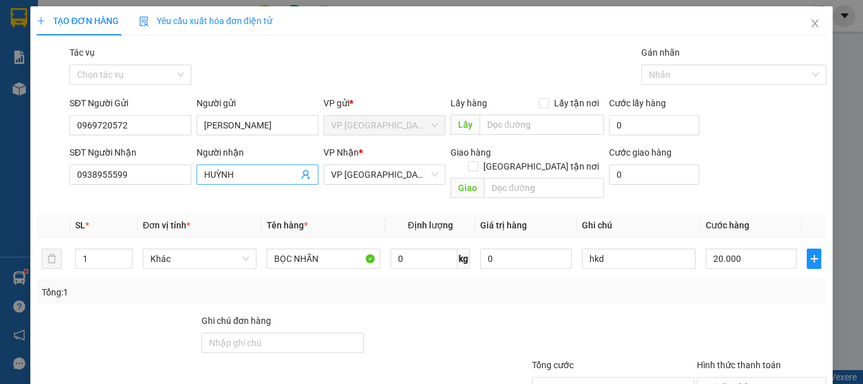
click at [302, 171] on icon "user-add" at bounding box center [305, 174] width 8 height 9
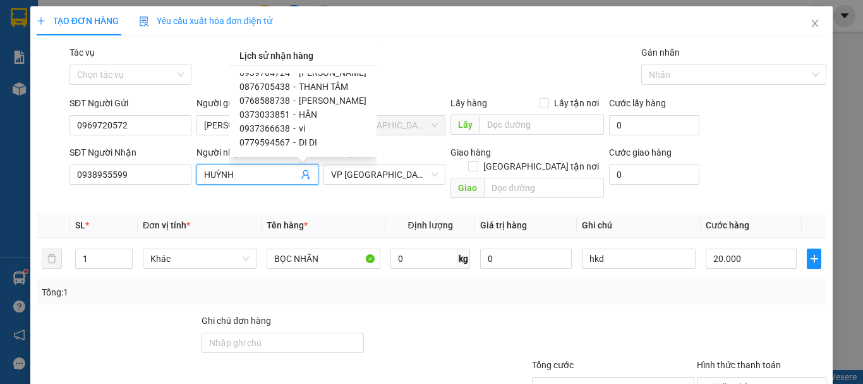
scroll to position [0, 0]
click at [314, 92] on span "HUỲNH" at bounding box center [314, 94] width 30 height 10
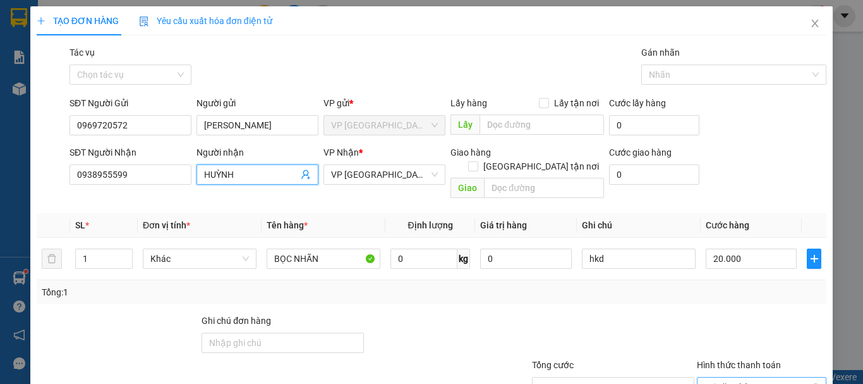
scroll to position [84, 0]
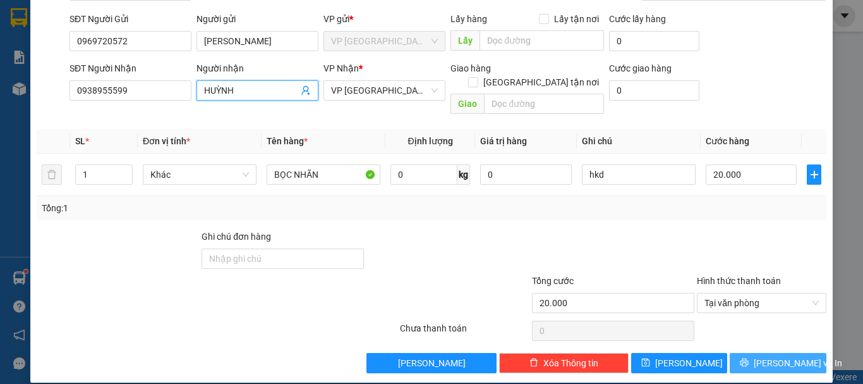
click at [769, 356] on span "[PERSON_NAME] và In" at bounding box center [798, 363] width 88 height 14
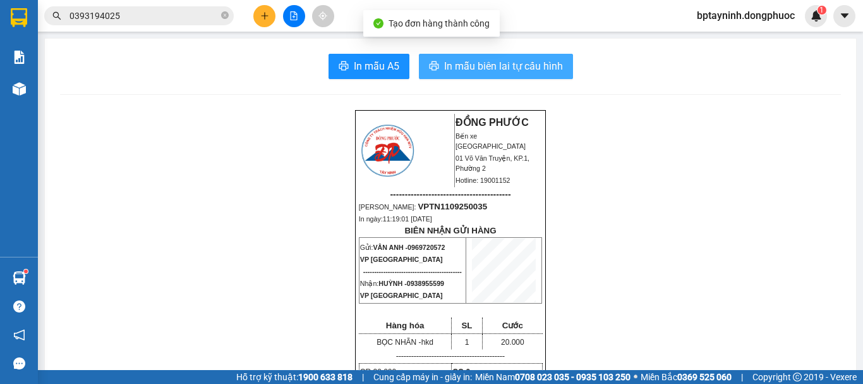
click at [495, 63] on span "In mẫu biên lai tự cấu hình" at bounding box center [503, 66] width 119 height 16
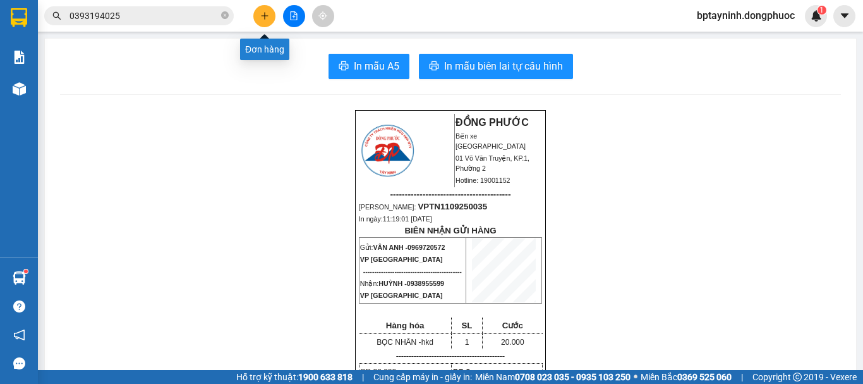
click at [270, 16] on button at bounding box center [264, 16] width 22 height 22
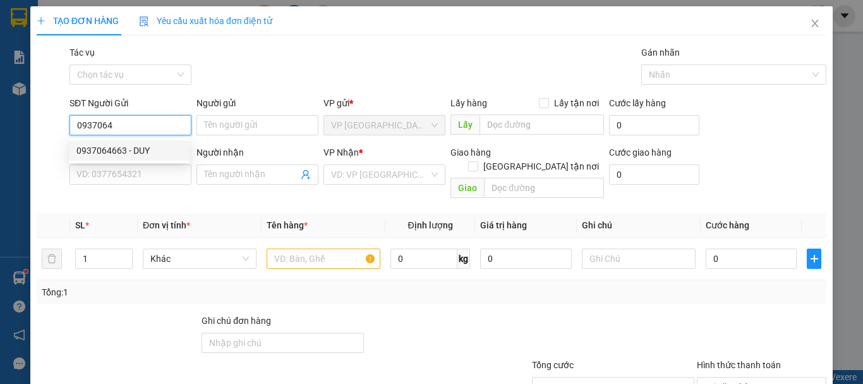
click at [149, 143] on div "0937064663 - DUY" at bounding box center [129, 150] width 121 height 20
type input "0937064663"
type input "DUY"
type input "0931555089"
type input "LIÊN"
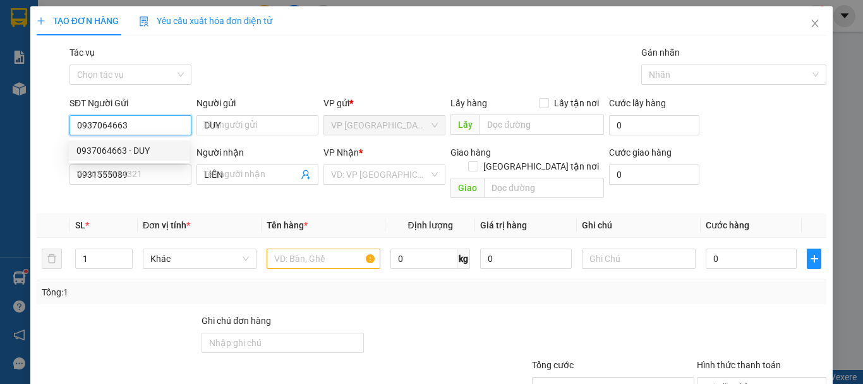
type input "20.000"
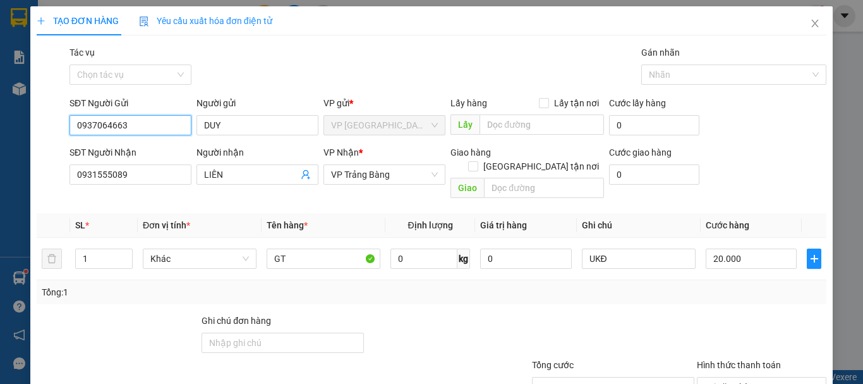
scroll to position [84, 0]
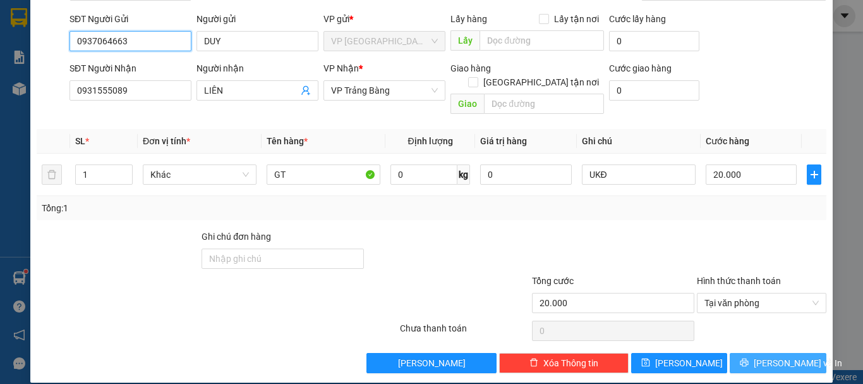
type input "0937064663"
click at [793, 356] on span "[PERSON_NAME] và In" at bounding box center [798, 363] width 88 height 14
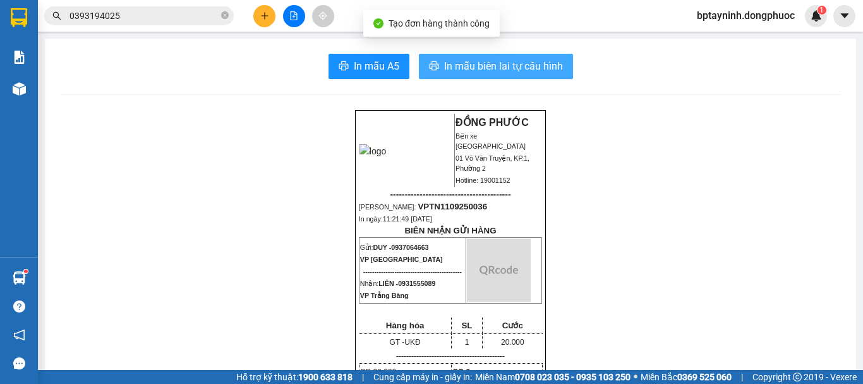
click at [521, 76] on button "In mẫu biên lai tự cấu hình" at bounding box center [496, 66] width 154 height 25
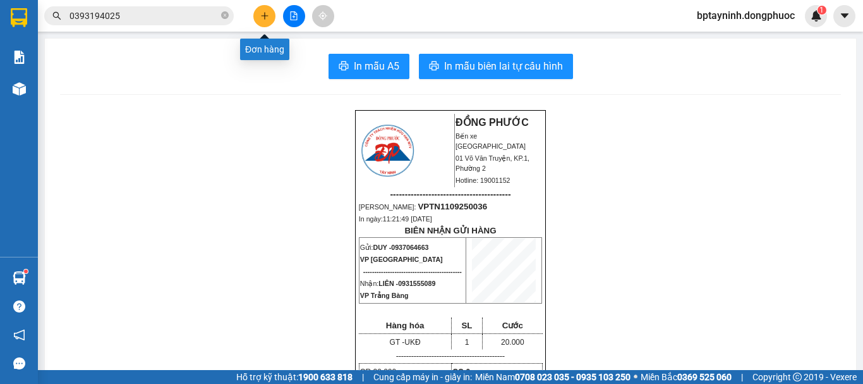
click at [269, 23] on button at bounding box center [264, 16] width 22 height 22
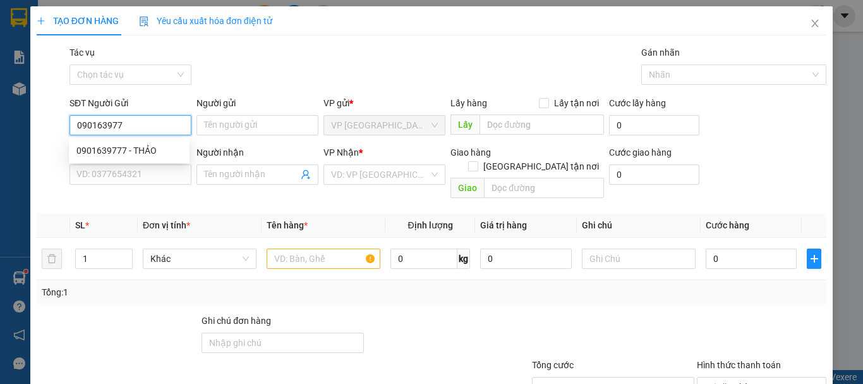
type input "0901639777"
click at [124, 147] on div "0901639777 - THẢO" at bounding box center [129, 150] width 106 height 14
type input "THẢO"
type input "0909198108"
type input "TUẤN"
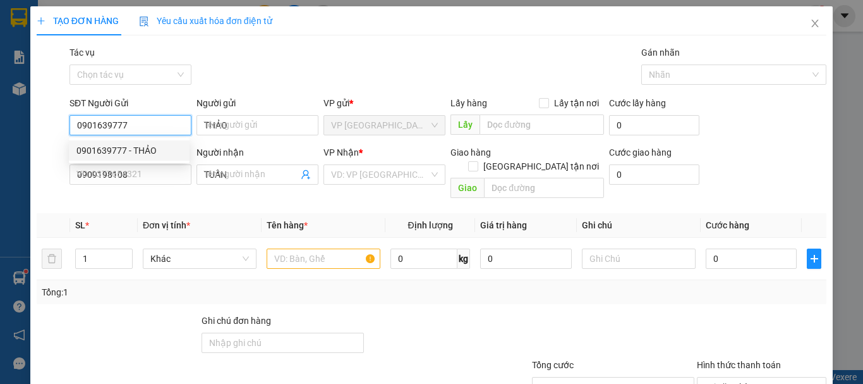
type input "20.000"
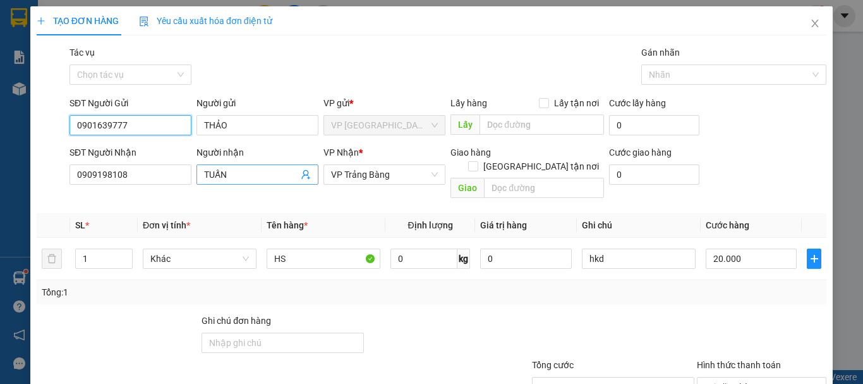
type input "0901639777"
click at [301, 171] on icon "user-add" at bounding box center [305, 174] width 8 height 9
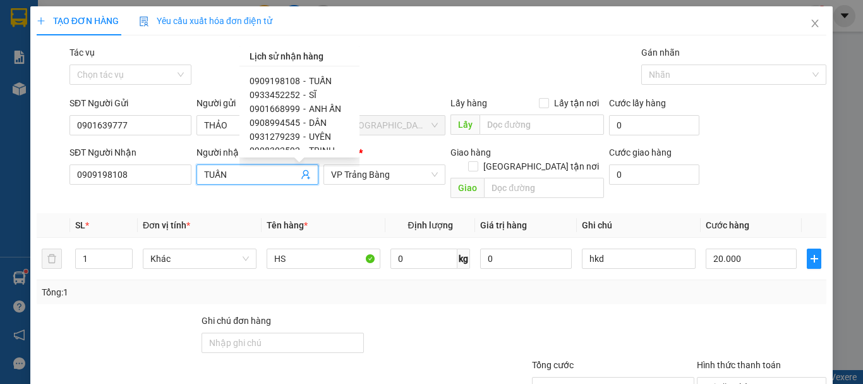
click at [318, 104] on span "ANH ẤN" at bounding box center [325, 109] width 32 height 10
type input "0901668999"
type input "ANH ẤN"
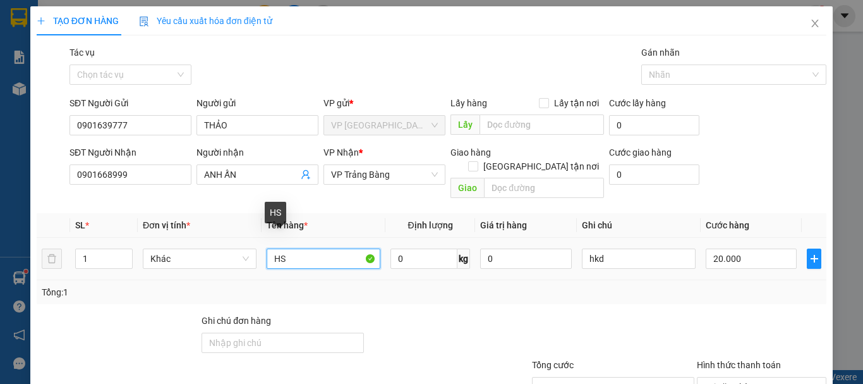
drag, startPoint x: 296, startPoint y: 245, endPoint x: 203, endPoint y: 213, distance: 98.3
click at [205, 215] on table "SL * Đơn vị tính * Tên hàng * Định lượng Giá trị hàng Ghi chú Cước hàng 1 Khác …" at bounding box center [432, 246] width 790 height 67
type input "O"
type input "PB"
click at [768, 298] on div "Transit Pickup Surcharge Ids Transit Deliver Surcharge Ids Transit Deliver Surc…" at bounding box center [432, 250] width 790 height 411
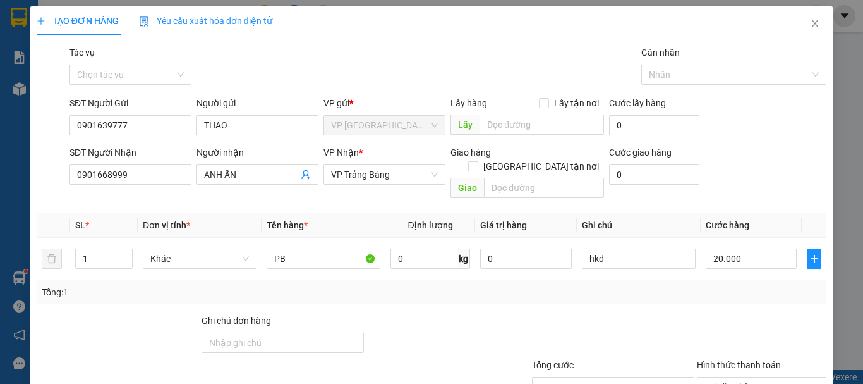
scroll to position [84, 0]
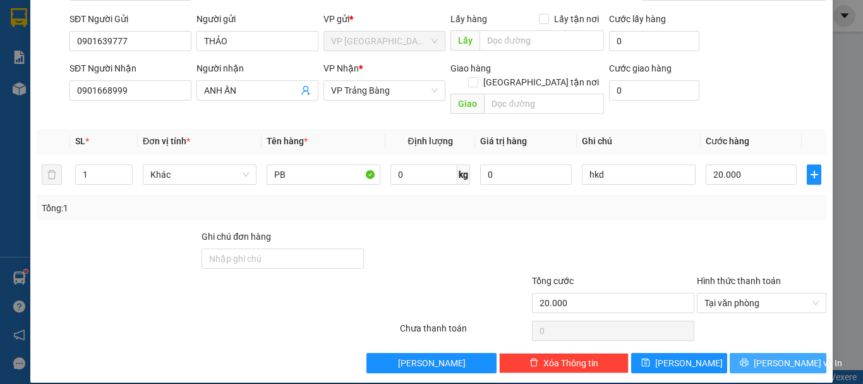
click at [773, 356] on span "[PERSON_NAME] và In" at bounding box center [798, 363] width 88 height 14
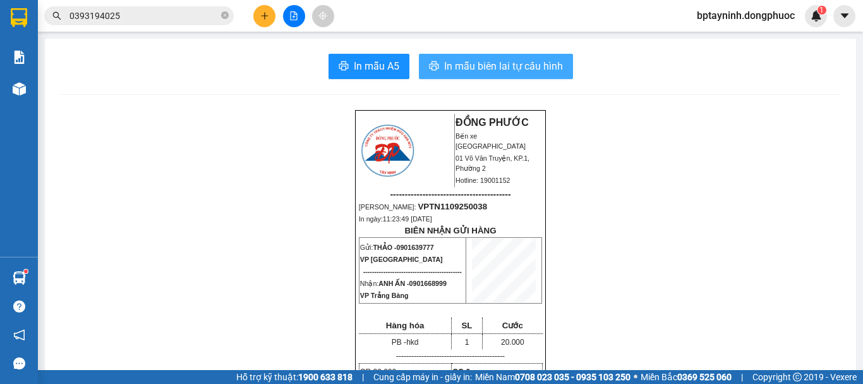
click at [465, 70] on span "In mẫu biên lai tự cấu hình" at bounding box center [503, 66] width 119 height 16
drag, startPoint x: 432, startPoint y: 253, endPoint x: 393, endPoint y: 255, distance: 38.6
click at [393, 251] on span "THẢO - 0901639777" at bounding box center [403, 247] width 61 height 8
copy span "0901639777"
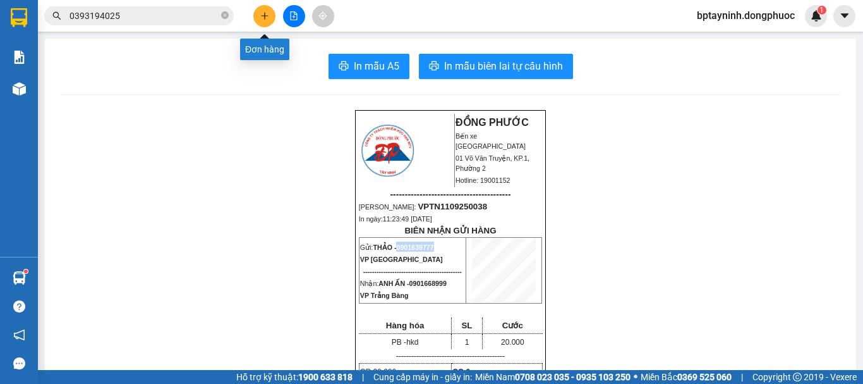
click at [266, 17] on icon "plus" at bounding box center [264, 15] width 9 height 9
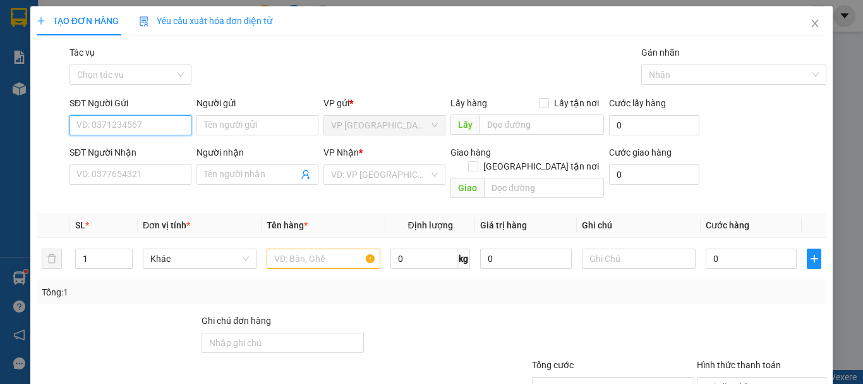
paste input "0901639777"
type input "0901639777"
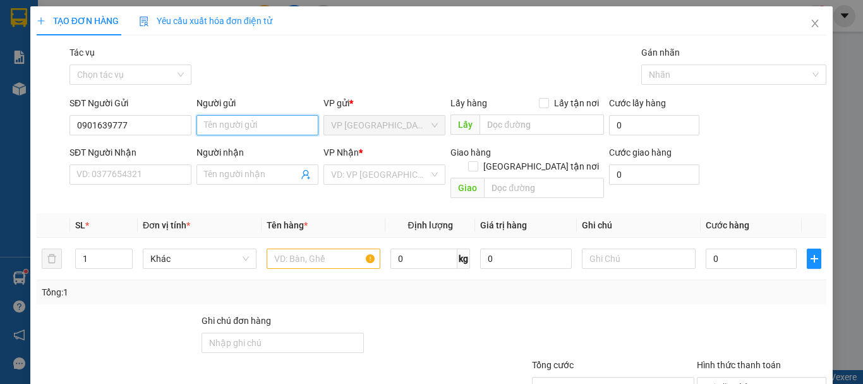
click at [242, 122] on input "Người gửi" at bounding box center [258, 125] width 122 height 20
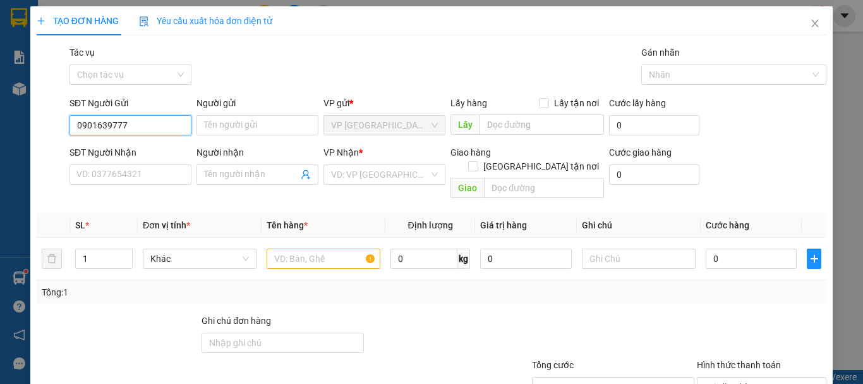
click at [158, 124] on input "0901639777" at bounding box center [131, 125] width 122 height 20
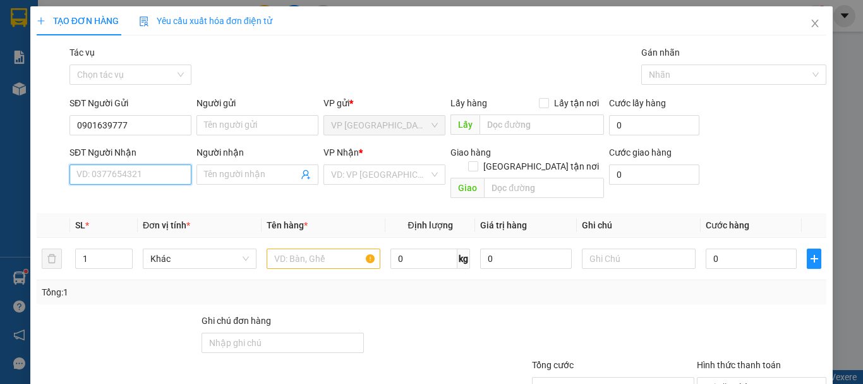
click at [138, 173] on input "SĐT Người Nhận" at bounding box center [131, 174] width 122 height 20
type input "0932602353"
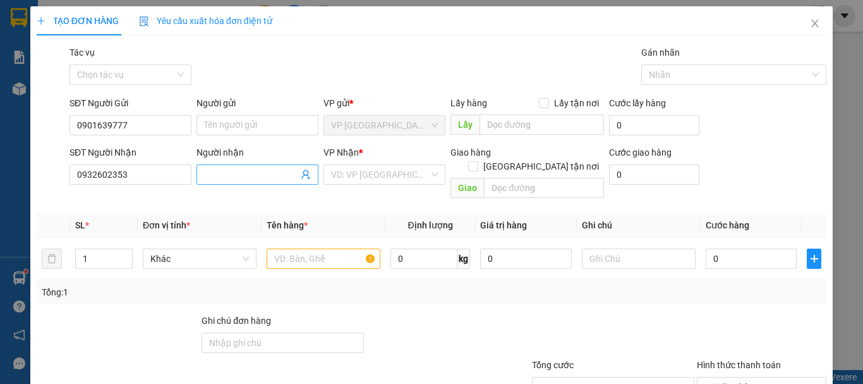
click at [261, 173] on input "Người nhận" at bounding box center [251, 174] width 94 height 14
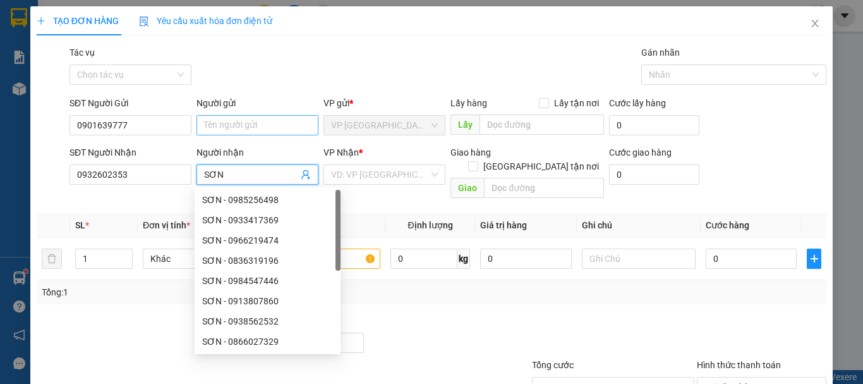
type input "SƠN"
click at [271, 128] on input "Người gửi" at bounding box center [258, 125] width 122 height 20
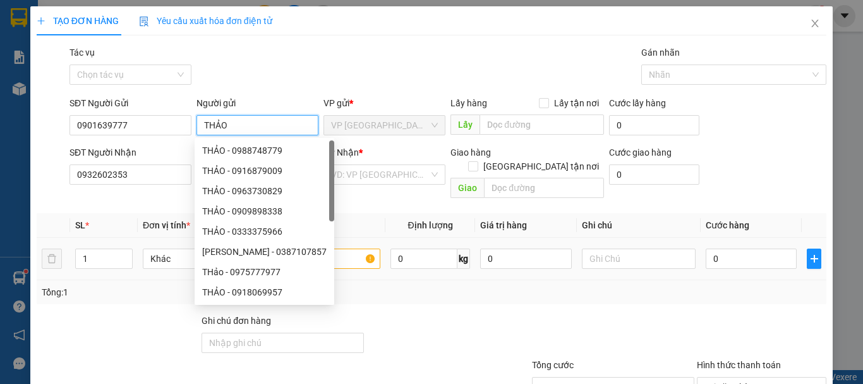
type input "THẢO"
click at [384, 285] on div "Tổng: 1" at bounding box center [432, 292] width 780 height 14
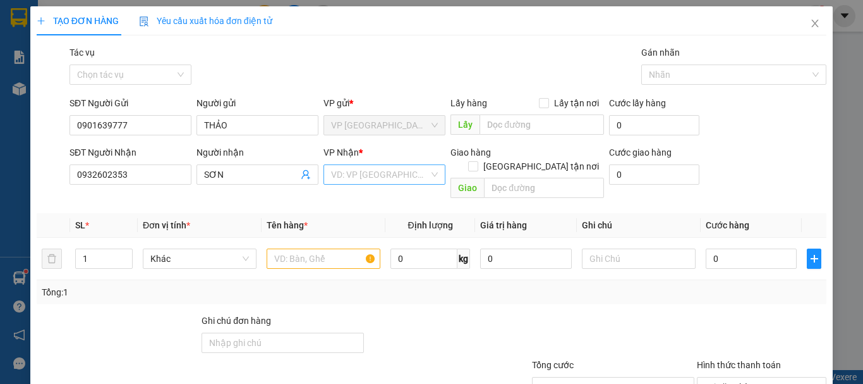
click at [401, 174] on input "search" at bounding box center [380, 174] width 98 height 19
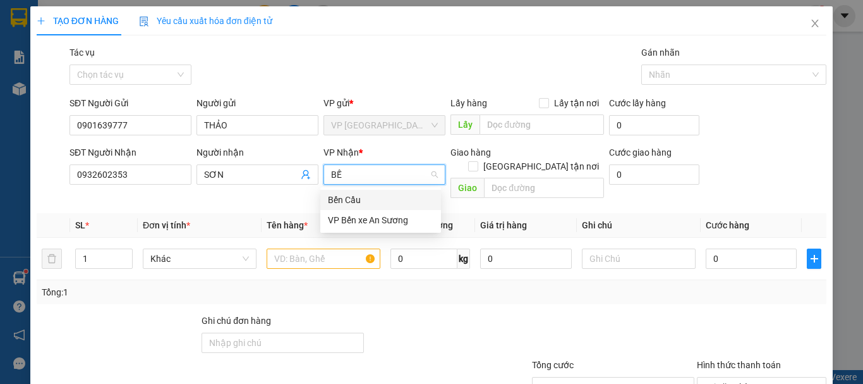
type input "BẾN"
drag, startPoint x: 372, startPoint y: 169, endPoint x: 325, endPoint y: 170, distance: 46.8
click at [325, 170] on div "BẾN VD: VP Sài Gòn" at bounding box center [385, 174] width 122 height 20
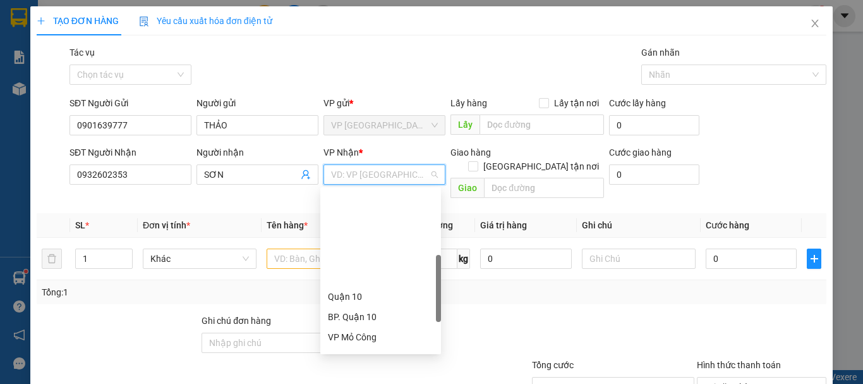
scroll to position [211, 0]
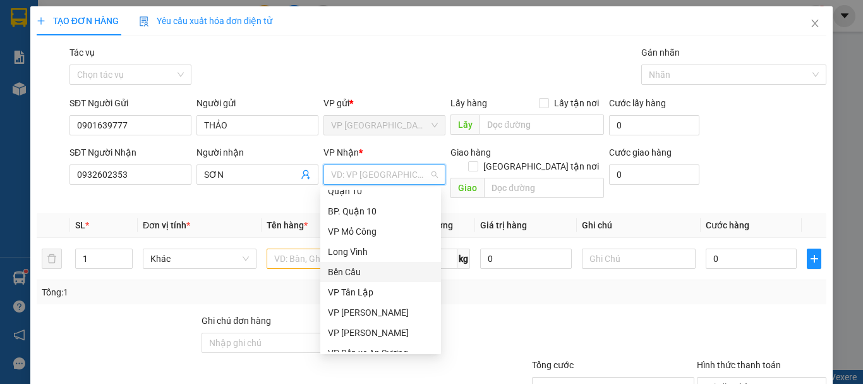
click at [375, 270] on div "Bến Cầu" at bounding box center [381, 272] width 106 height 14
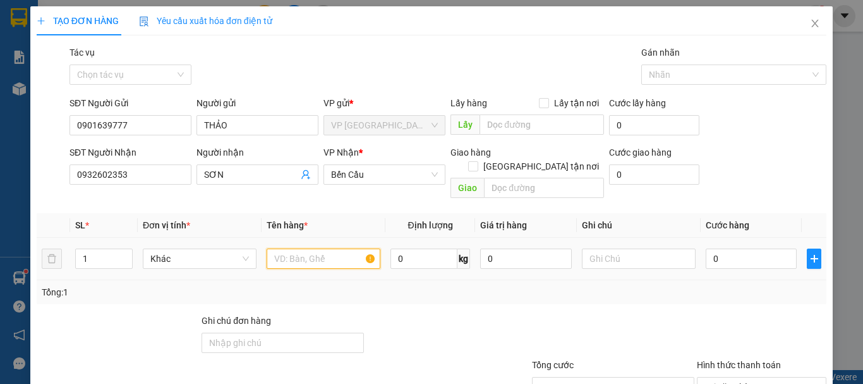
click at [316, 248] on input "text" at bounding box center [324, 258] width 114 height 20
type input "PB"
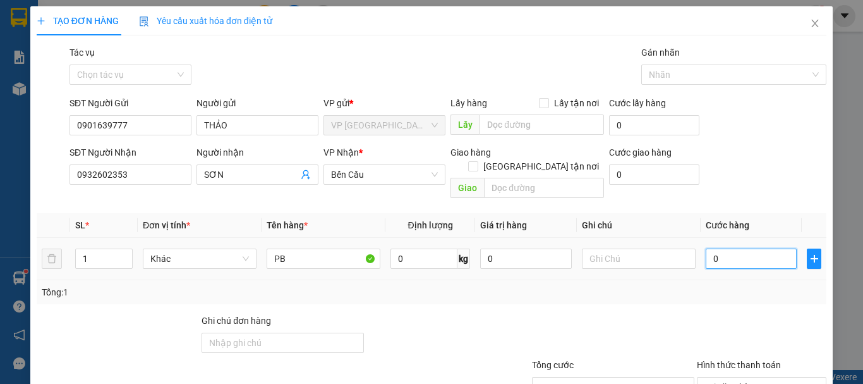
click at [743, 248] on input "0" at bounding box center [751, 258] width 91 height 20
type input "2"
type input "20"
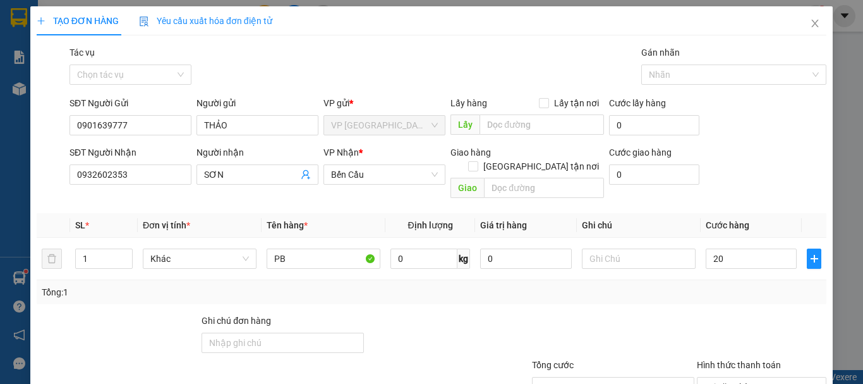
type input "20.000"
click at [663, 313] on div at bounding box center [613, 335] width 165 height 44
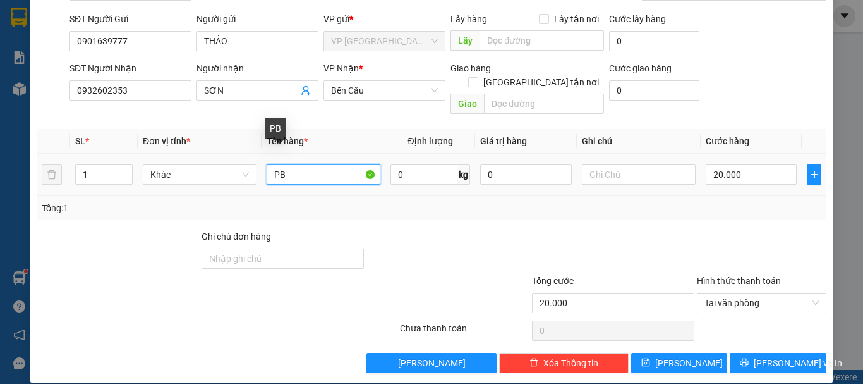
click at [289, 165] on input "PB" at bounding box center [324, 174] width 114 height 20
type input "PBGT"
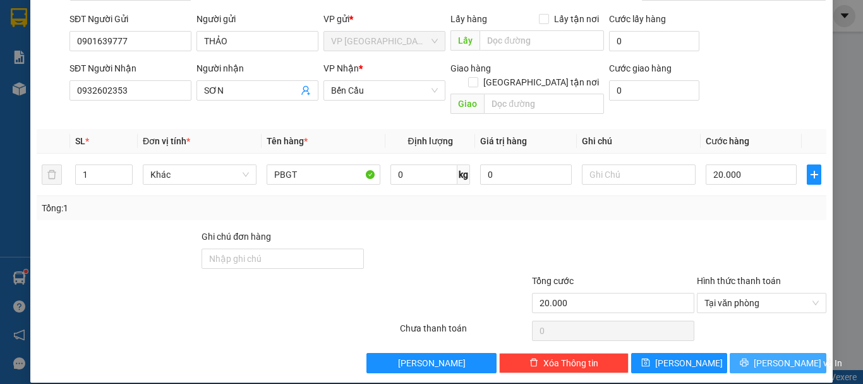
click at [742, 353] on button "[PERSON_NAME] và In" at bounding box center [778, 363] width 97 height 20
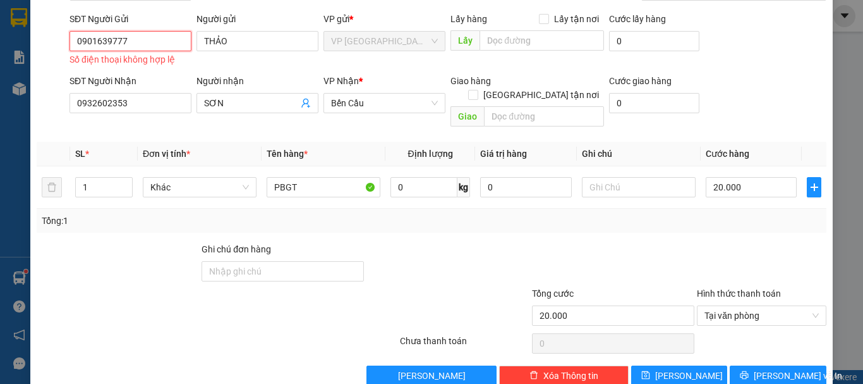
drag, startPoint x: 175, startPoint y: 41, endPoint x: 164, endPoint y: 42, distance: 11.4
click at [173, 41] on input "0901639777" at bounding box center [131, 41] width 122 height 20
click at [75, 35] on input "0901639777" at bounding box center [131, 41] width 122 height 20
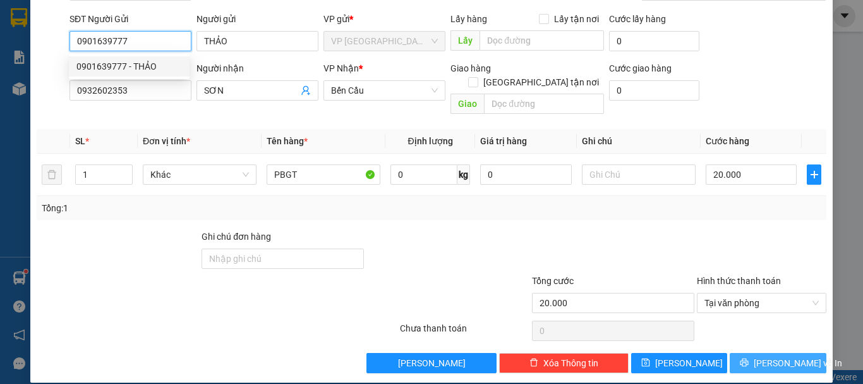
type input "0901639777"
click at [778, 356] on span "[PERSON_NAME] và In" at bounding box center [798, 363] width 88 height 14
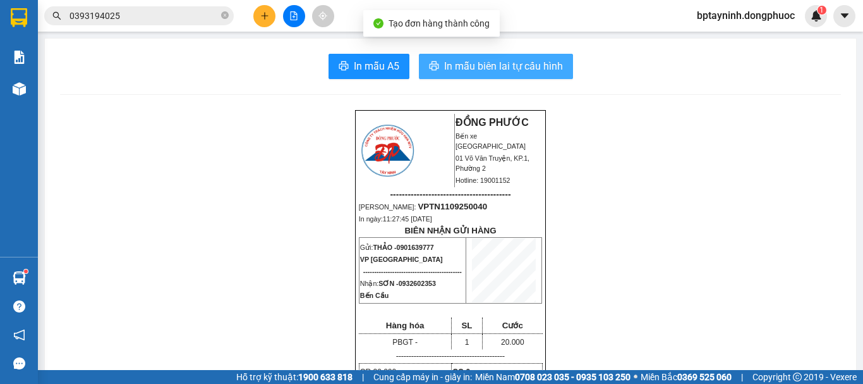
click at [450, 61] on span "In mẫu biên lai tự cấu hình" at bounding box center [503, 66] width 119 height 16
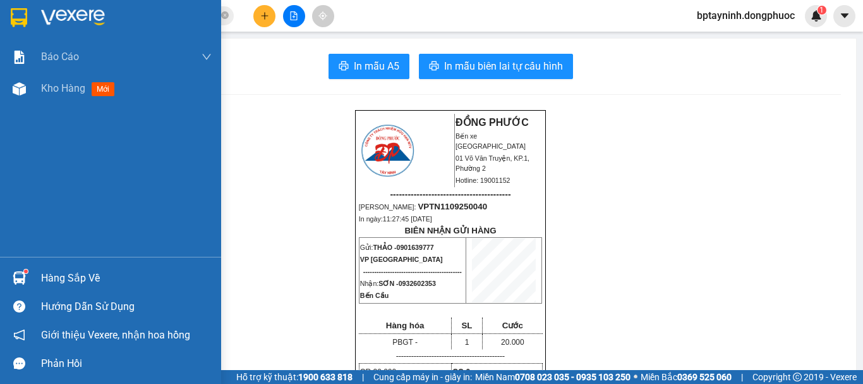
click at [38, 263] on div "Hàng sắp về Hướng dẫn sử dụng Giới thiệu Vexere, nhận hoa hồng Phản hồi" at bounding box center [110, 317] width 221 height 121
click at [54, 276] on div "Hàng sắp về" at bounding box center [126, 278] width 171 height 19
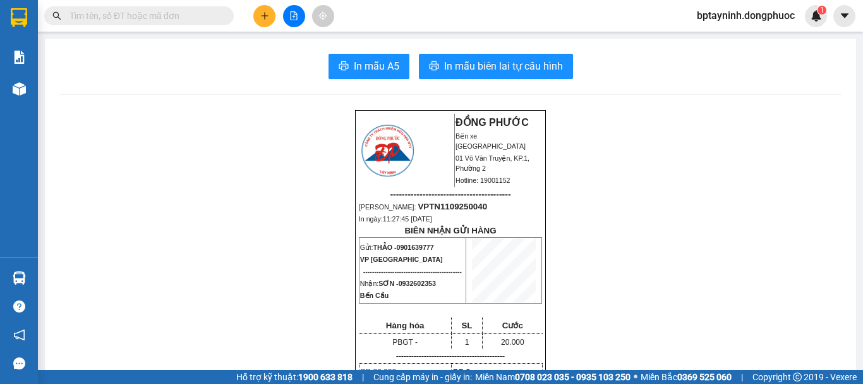
click at [37, 280] on div "Hàng sắp về" at bounding box center [19, 278] width 38 height 28
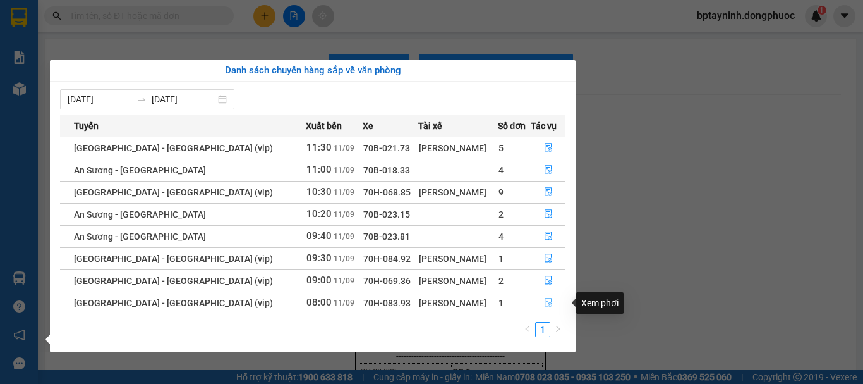
drag, startPoint x: 547, startPoint y: 305, endPoint x: 533, endPoint y: 298, distance: 15.0
click at [547, 305] on icon "file-done" at bounding box center [548, 302] width 9 height 9
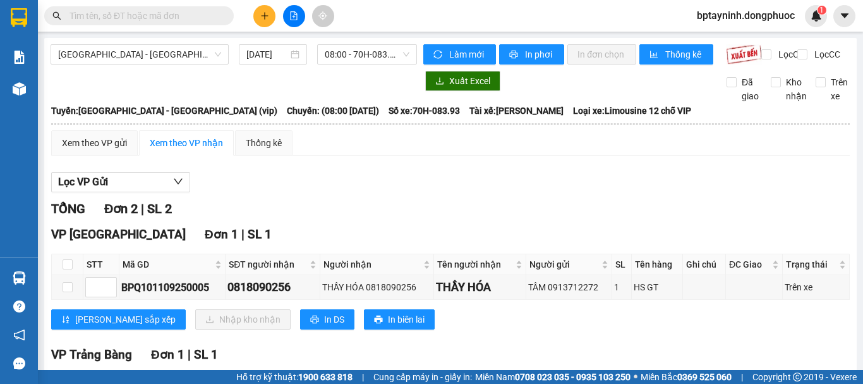
scroll to position [106, 0]
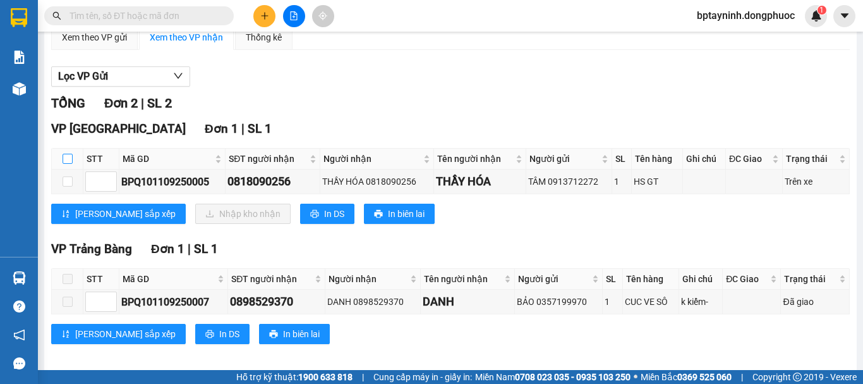
click at [65, 164] on input "checkbox" at bounding box center [68, 159] width 10 height 10
checkbox input "true"
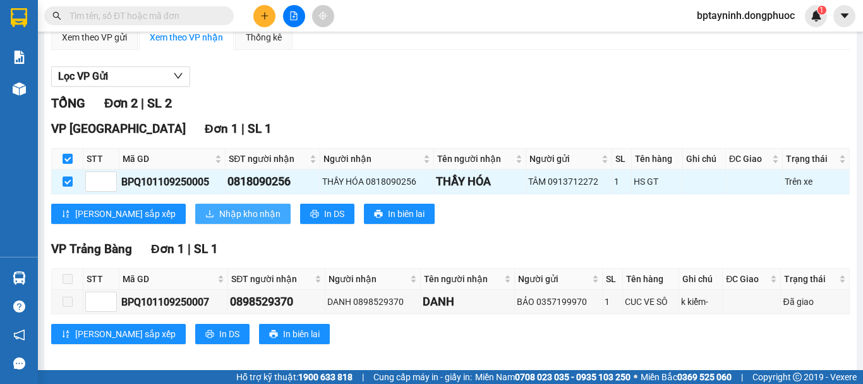
click at [206, 215] on button "Nhập kho nhận" at bounding box center [242, 213] width 95 height 20
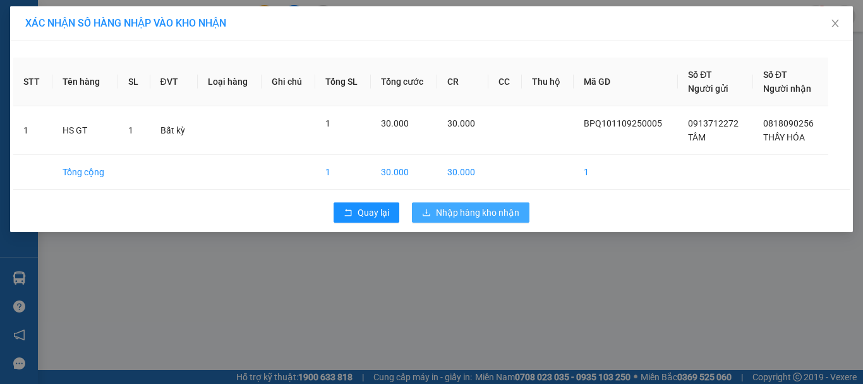
click at [490, 219] on button "Nhập hàng kho nhận" at bounding box center [471, 212] width 118 height 20
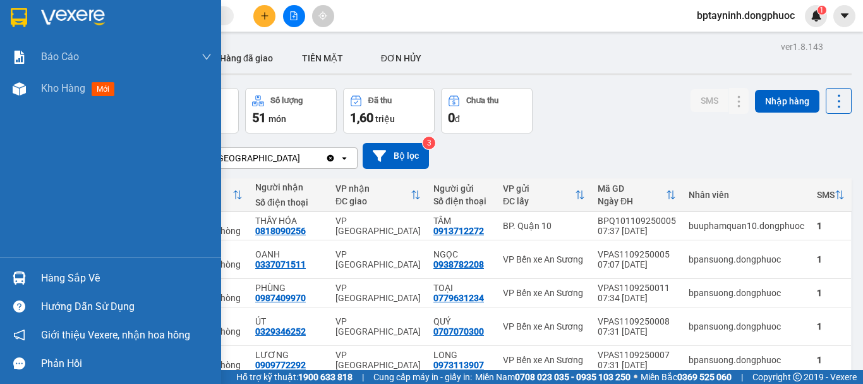
click at [35, 275] on div "Hàng sắp về" at bounding box center [110, 278] width 221 height 28
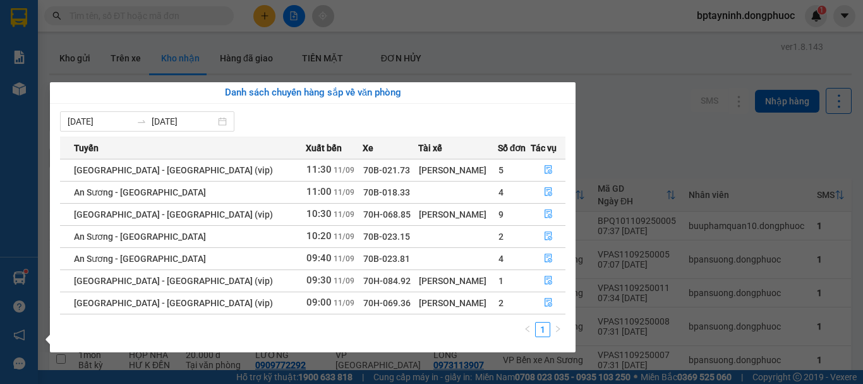
click at [662, 54] on section "Kết quả tìm kiếm ( 0 ) Bộ lọc No Data bptayninh.dongphuoc 1 Báo cáo Mẫu 1: Báo …" at bounding box center [431, 192] width 863 height 384
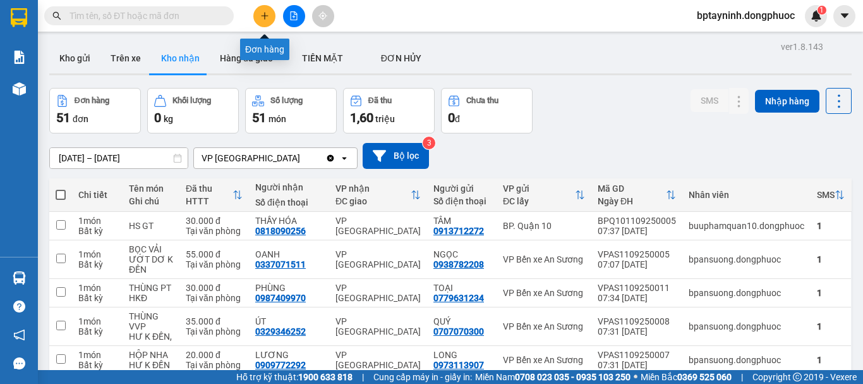
click at [261, 13] on icon "plus" at bounding box center [264, 15] width 9 height 9
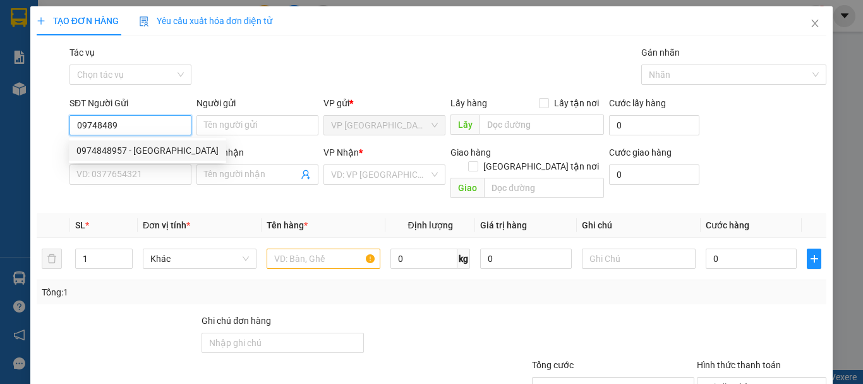
click at [141, 148] on div "0974848957 - QUÝ TÂY" at bounding box center [147, 150] width 142 height 14
type input "0974848957"
type input "QUÝ TÂY"
type input "0785671405"
type input "THẢO"
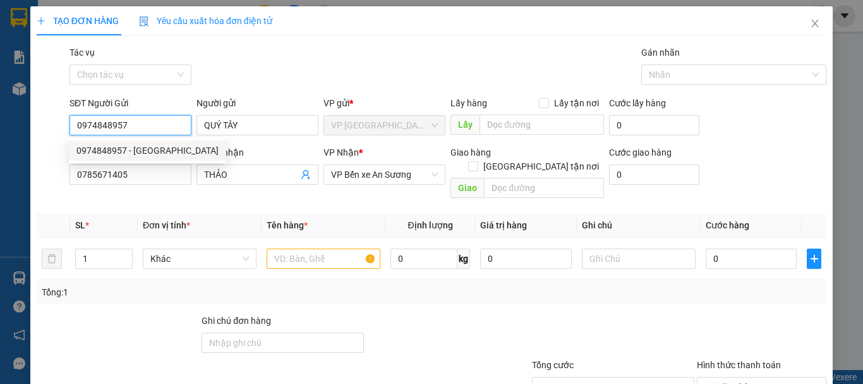
type input "30.000"
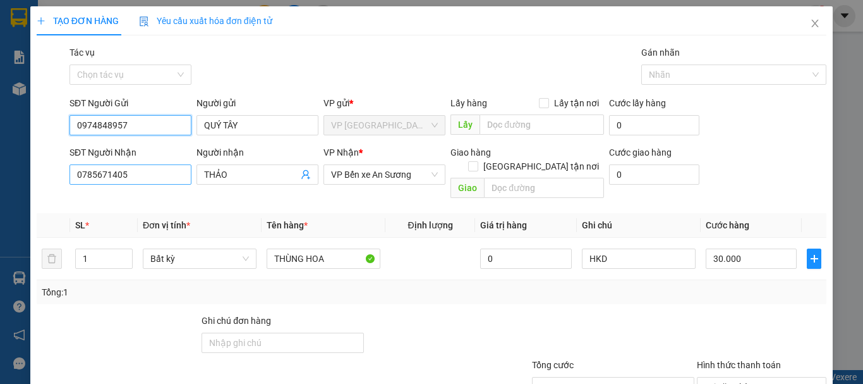
type input "0974848957"
drag, startPoint x: 149, startPoint y: 168, endPoint x: 35, endPoint y: 160, distance: 114.0
click at [35, 160] on div "SĐT Người Nhận 0785671405 0785671405 Người nhận THẢO VP Nhận * VP Bến xe An Sươ…" at bounding box center [431, 174] width 792 height 58
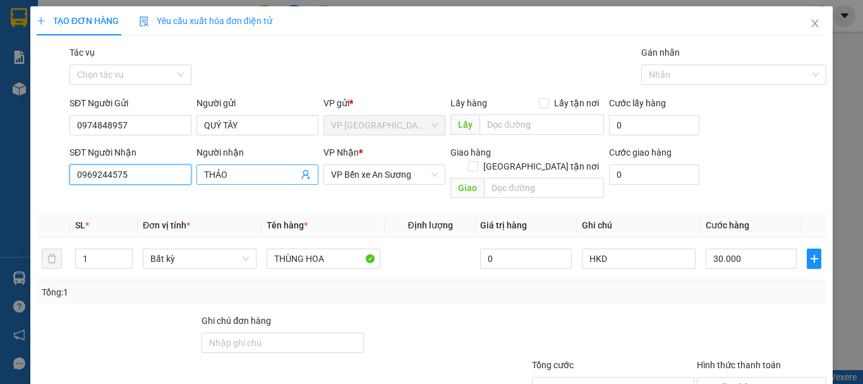
type input "0969244575"
drag, startPoint x: 242, startPoint y: 170, endPoint x: 18, endPoint y: 133, distance: 227.4
click at [49, 142] on form "SĐT Người Gửi 0974848957 Người gửi QUÝ TÂY VP gửi * VP Tây Ninh Lấy hàng Lấy tậ…" at bounding box center [432, 149] width 790 height 107
type input "THẢO"
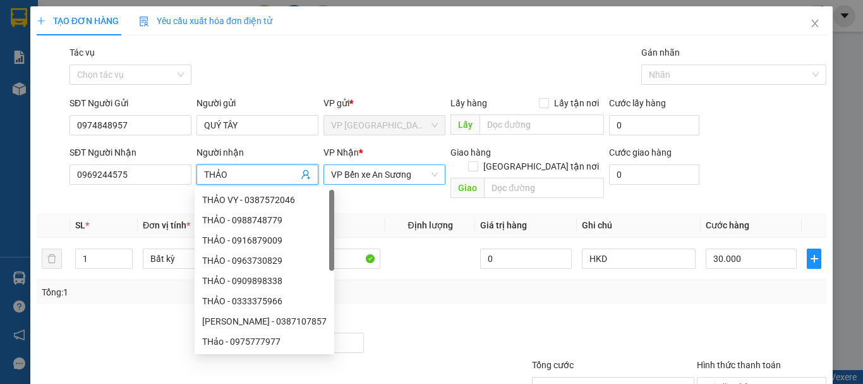
click at [393, 179] on span "VP Bến xe An Sương" at bounding box center [384, 174] width 107 height 19
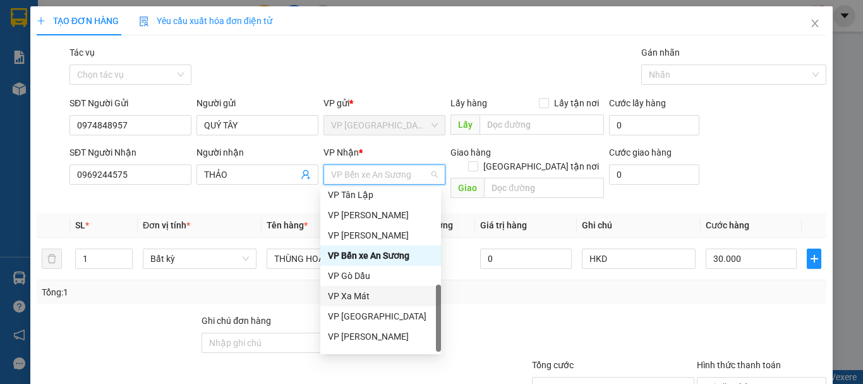
scroll to position [324, 0]
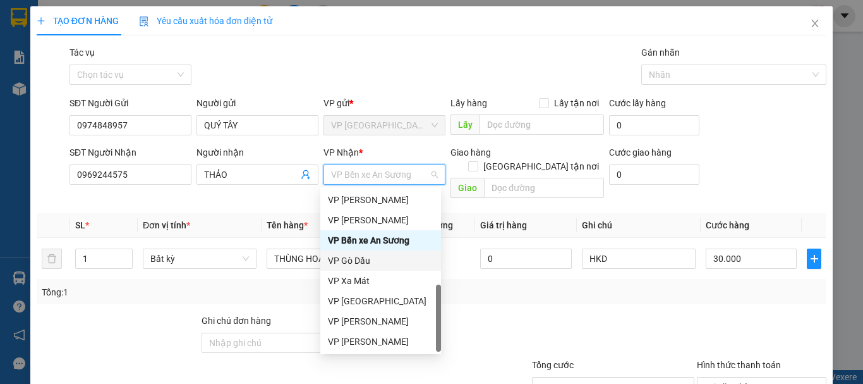
click at [370, 262] on div "VP Gò Dầu" at bounding box center [381, 260] width 106 height 14
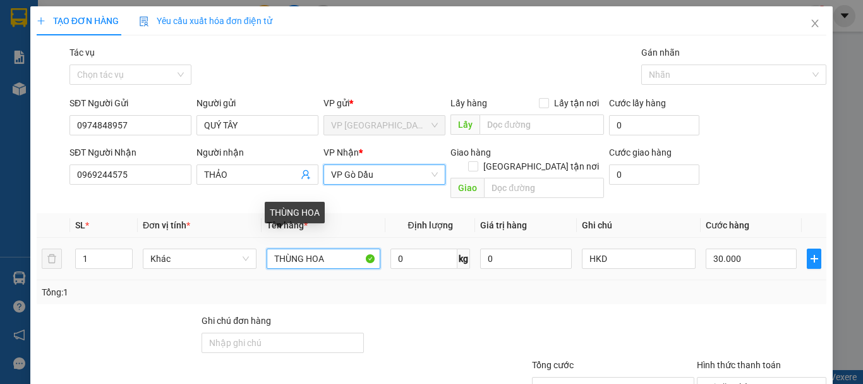
click at [338, 248] on input "THÙNG HOA" at bounding box center [324, 258] width 114 height 20
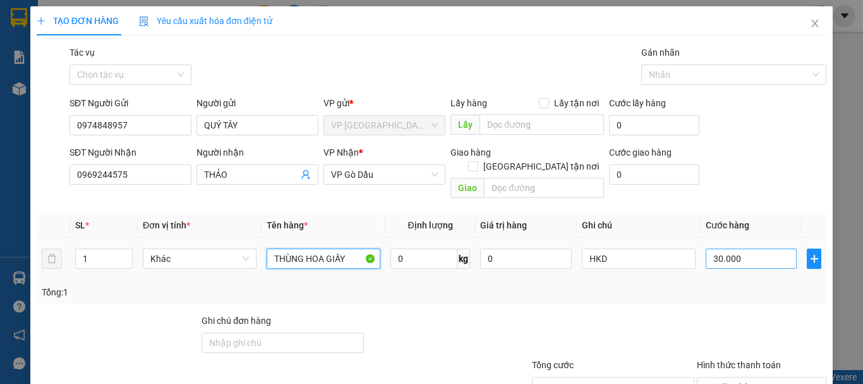
type input "THÙNG HOA GIẤY"
click at [764, 248] on input "30.000" at bounding box center [751, 258] width 91 height 20
type input "2"
type input "20"
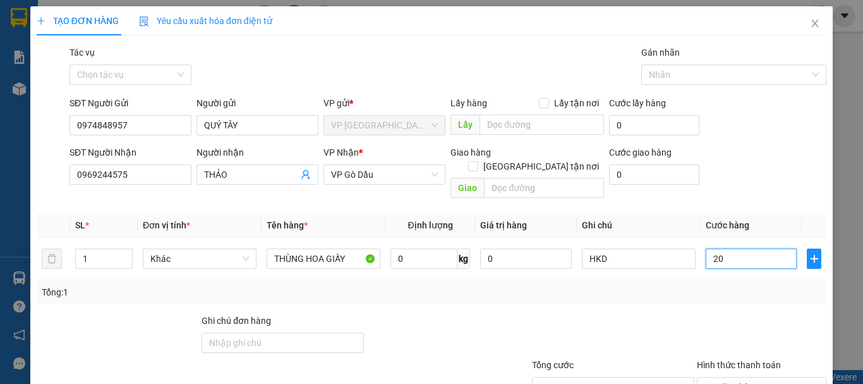
type input "20"
type input "20.000"
click at [695, 296] on div "Transit Pickup Surcharge Ids Transit Deliver Surcharge Ids Transit Deliver Surc…" at bounding box center [432, 250] width 790 height 411
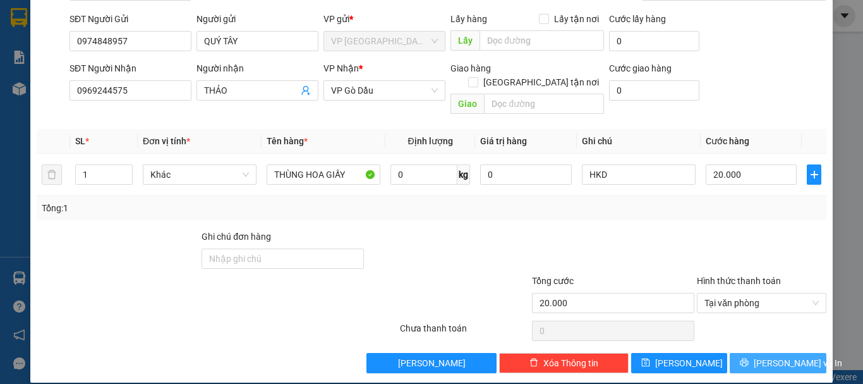
drag, startPoint x: 784, startPoint y: 341, endPoint x: 774, endPoint y: 335, distance: 11.9
click at [784, 356] on span "[PERSON_NAME] và In" at bounding box center [798, 363] width 88 height 14
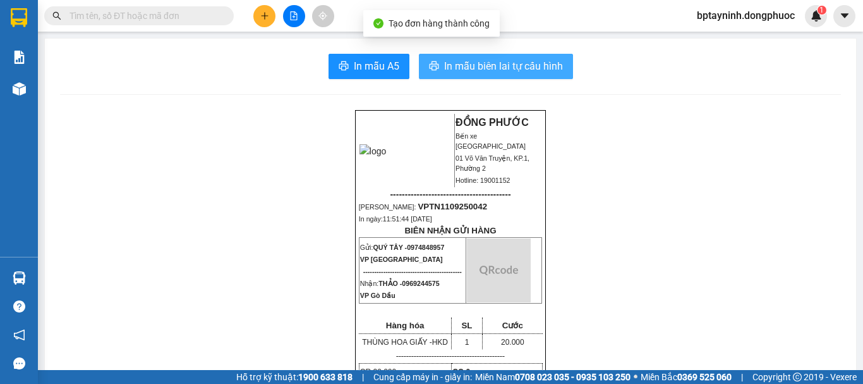
click at [471, 70] on span "In mẫu biên lai tự cấu hình" at bounding box center [503, 66] width 119 height 16
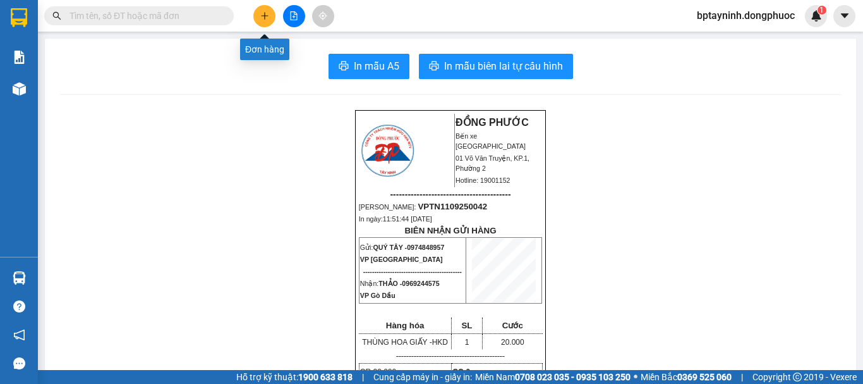
click at [265, 21] on button at bounding box center [264, 16] width 22 height 22
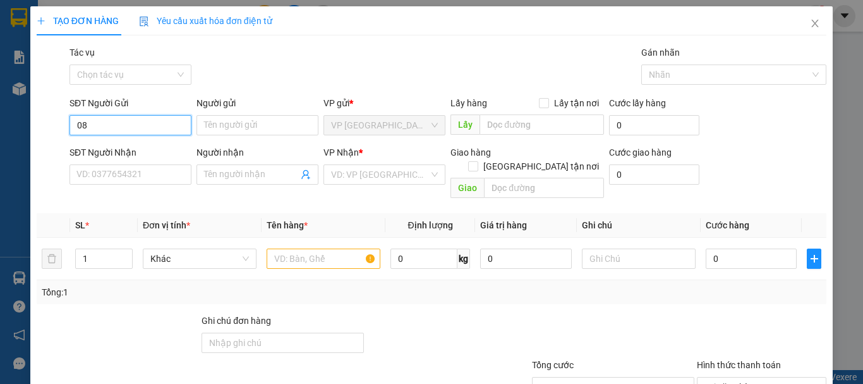
type input "0"
type input "0937782181"
click at [172, 150] on div "0937782181 - TIẾN" at bounding box center [129, 150] width 106 height 14
type input "TIẾN"
type input "0823331992"
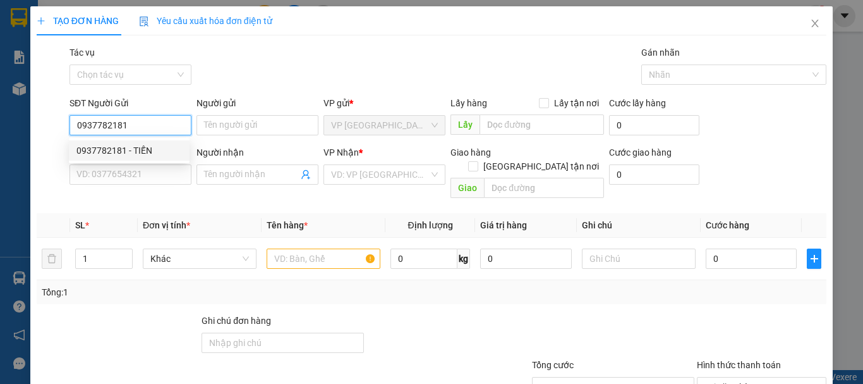
type input "CTY ĐỨC THẮNG"
type input "20.000"
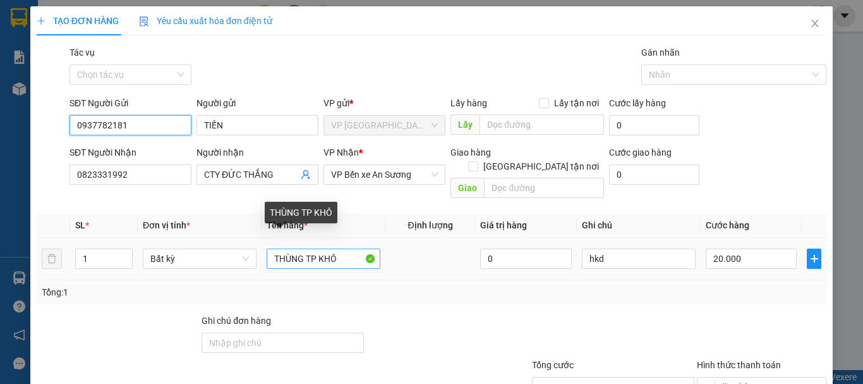
type input "0937782181"
click at [341, 248] on input "THÙNG TP KHÔ" at bounding box center [324, 258] width 114 height 20
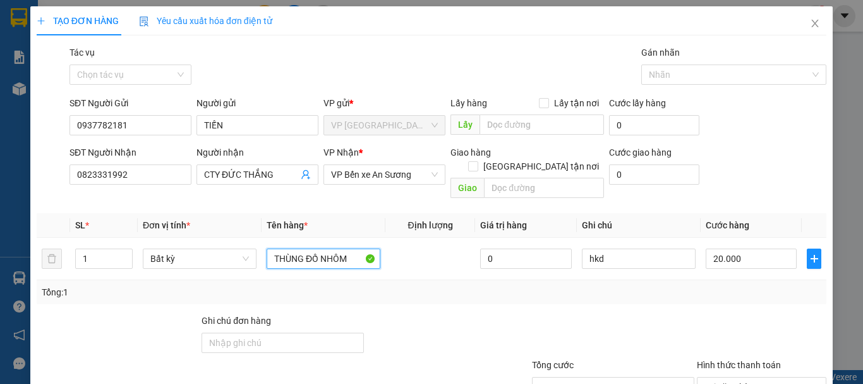
scroll to position [84, 0]
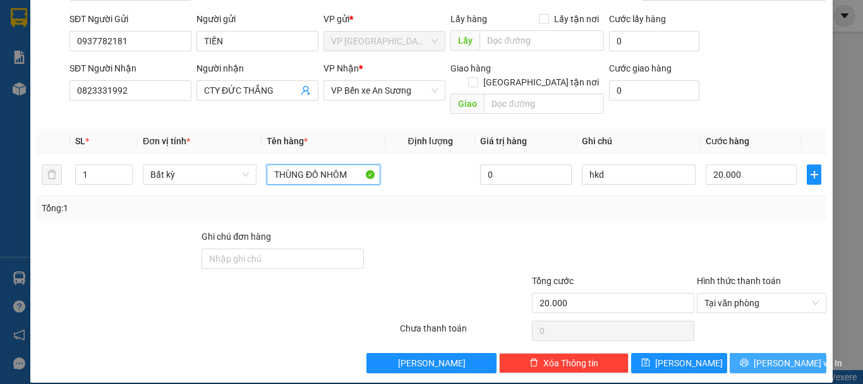
type input "THÙNG ĐỒ NHÔM"
click at [759, 356] on span "[PERSON_NAME] và In" at bounding box center [798, 363] width 88 height 14
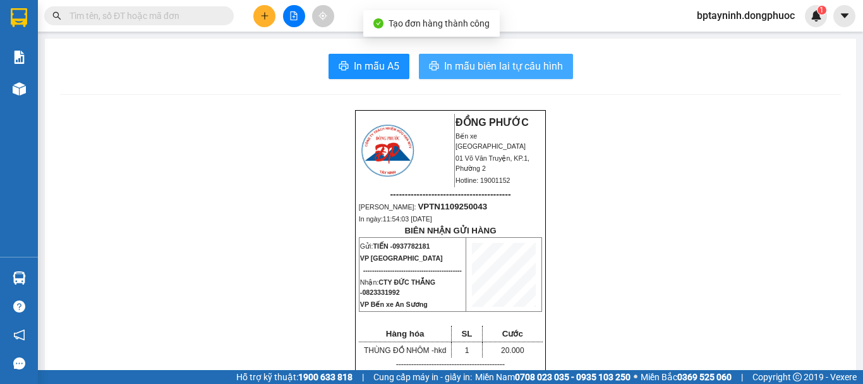
click at [476, 64] on span "In mẫu biên lai tự cấu hình" at bounding box center [503, 66] width 119 height 16
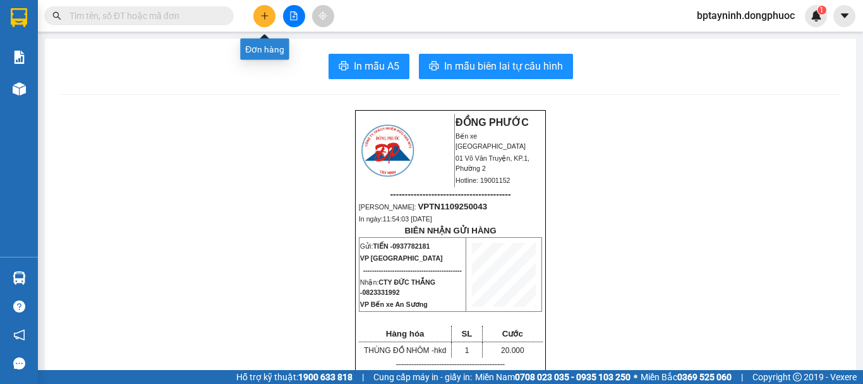
click at [260, 16] on icon "plus" at bounding box center [264, 15] width 9 height 9
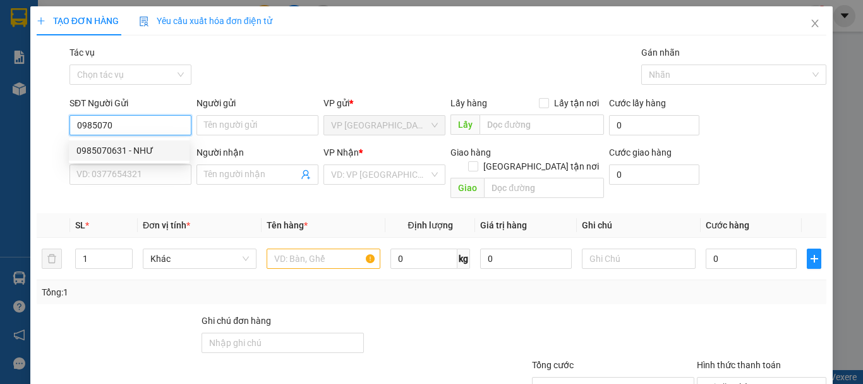
click at [177, 152] on div "0985070631 - NHƯ" at bounding box center [129, 150] width 106 height 14
type input "0985070631"
type input "NHƯ"
type input "0966247974"
type input "HOA"
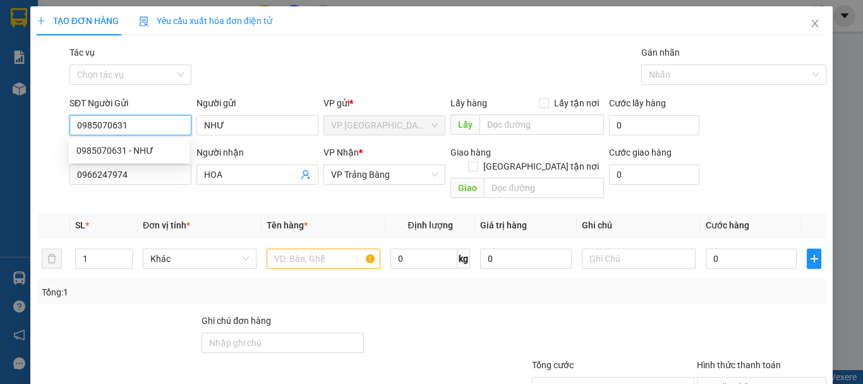
type input "35.000"
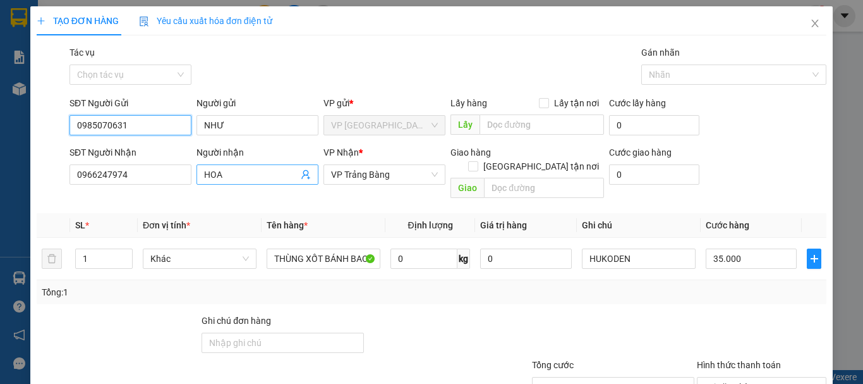
type input "0985070631"
click at [306, 174] on icon "user-add" at bounding box center [306, 174] width 10 height 10
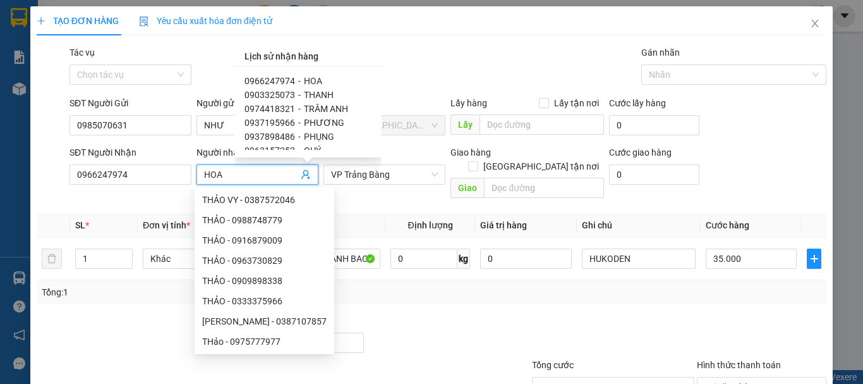
click at [326, 106] on span "TRÂM ANH" at bounding box center [326, 109] width 44 height 10
type input "0974418321"
type input "TRÂM ANH"
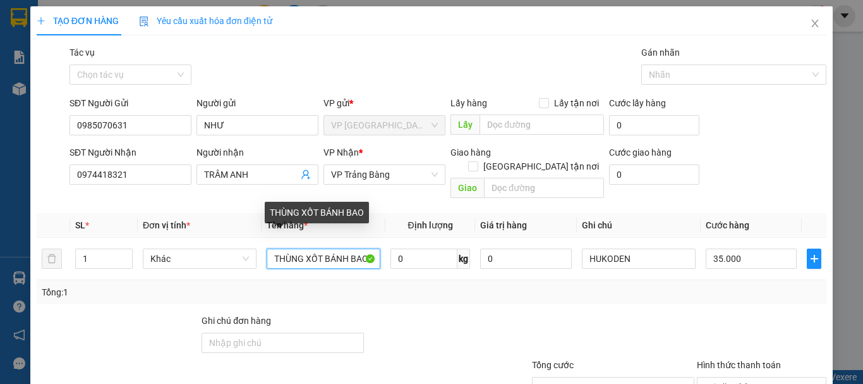
drag, startPoint x: 272, startPoint y: 242, endPoint x: 609, endPoint y: 312, distance: 344.7
click at [609, 315] on div "Transit Pickup Surcharge Ids Transit Deliver Surcharge Ids Transit Deliver Surc…" at bounding box center [432, 250] width 790 height 411
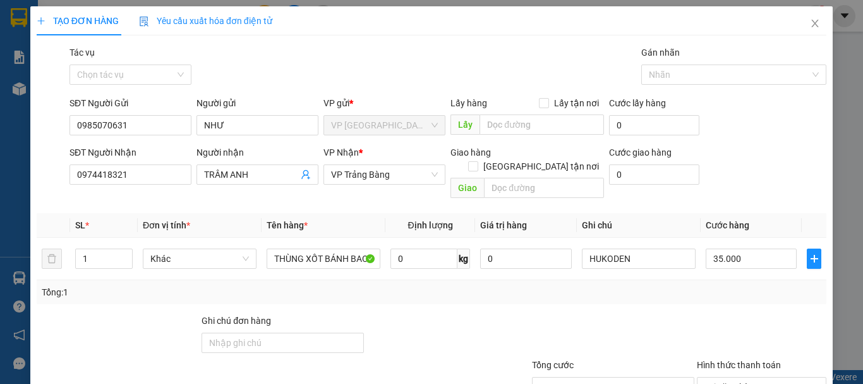
click at [698, 313] on div at bounding box center [762, 335] width 132 height 44
click at [755, 248] on input "35.000" at bounding box center [751, 258] width 91 height 20
type input "4"
type input "45"
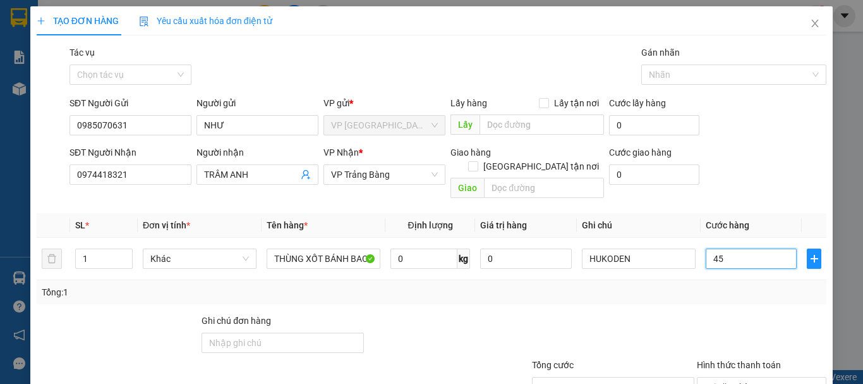
type input "45"
type input "45.000"
click at [683, 296] on div "Transit Pickup Surcharge Ids Transit Deliver Surcharge Ids Transit Deliver Surc…" at bounding box center [432, 250] width 790 height 411
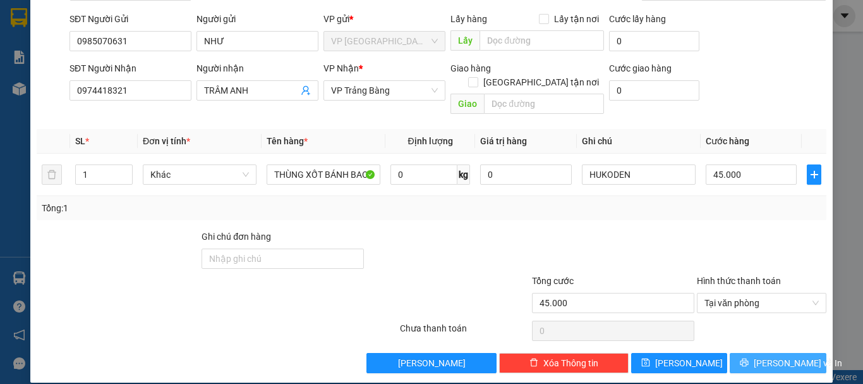
click at [787, 356] on span "[PERSON_NAME] và In" at bounding box center [798, 363] width 88 height 14
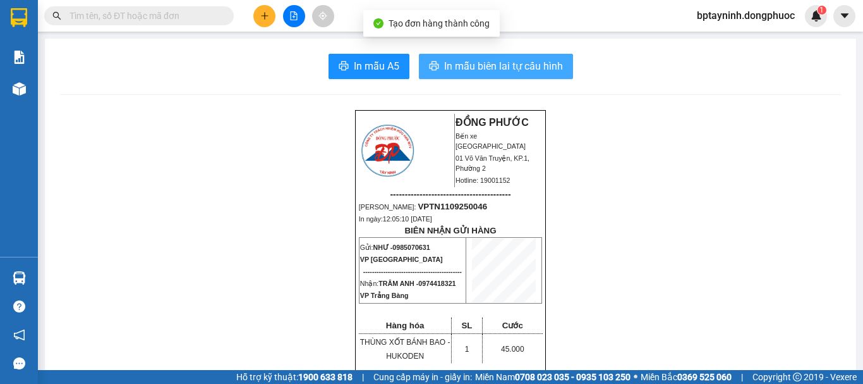
click at [485, 70] on span "In mẫu biên lai tự cấu hình" at bounding box center [503, 66] width 119 height 16
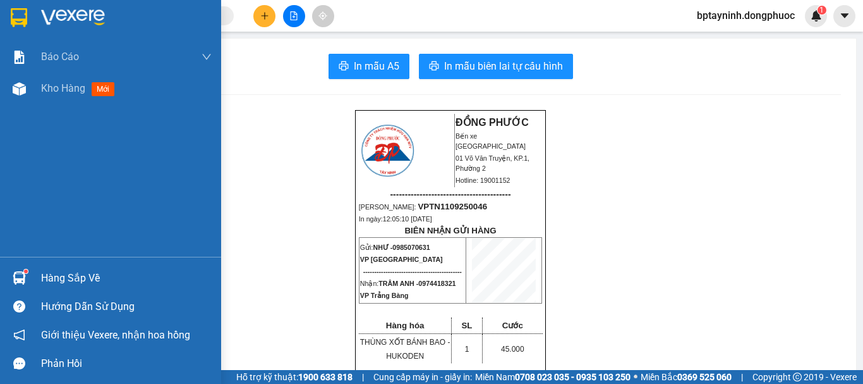
click at [41, 283] on div "Hàng sắp về" at bounding box center [110, 278] width 221 height 28
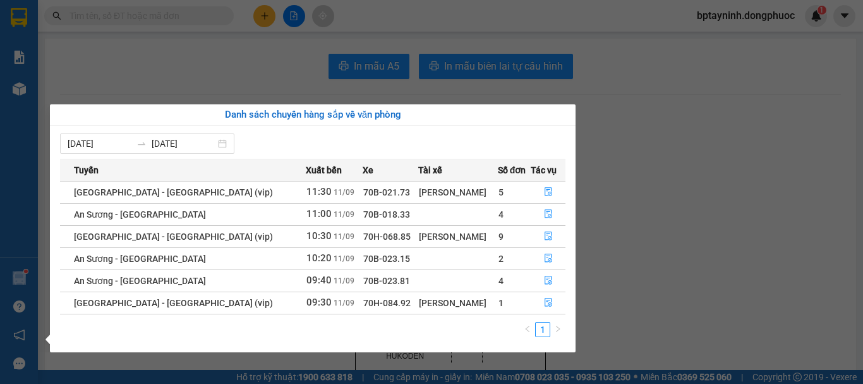
click at [660, 155] on section "Kết quả tìm kiếm ( 0 ) Bộ lọc No Data bptayninh.dongphuoc 1 Báo cáo Mẫu 1: Báo …" at bounding box center [431, 192] width 863 height 384
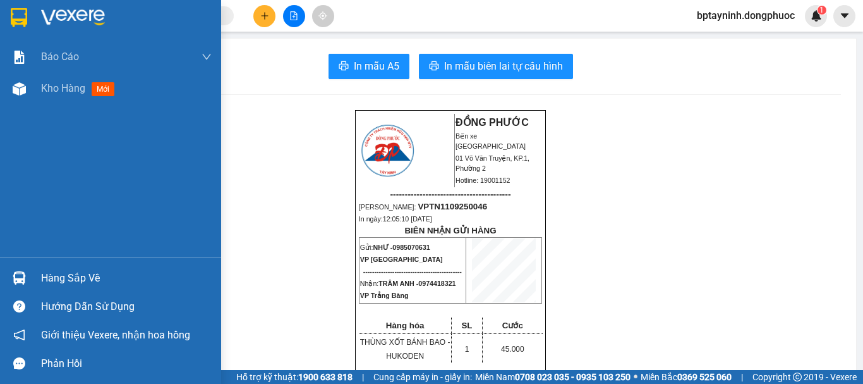
click at [88, 280] on div "Hàng sắp về" at bounding box center [126, 278] width 171 height 19
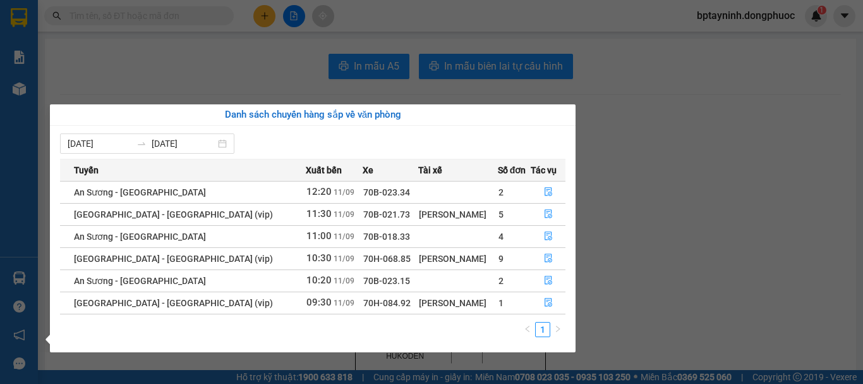
click at [660, 208] on section "Kết quả tìm kiếm ( 0 ) Bộ lọc No Data bptayninh.dongphuoc 1 Báo cáo Mẫu 1: Báo …" at bounding box center [431, 192] width 863 height 384
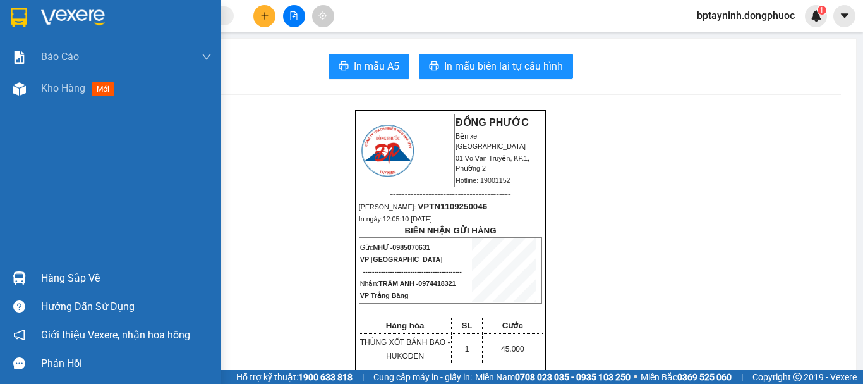
click at [64, 283] on div "Hàng sắp về" at bounding box center [126, 278] width 171 height 19
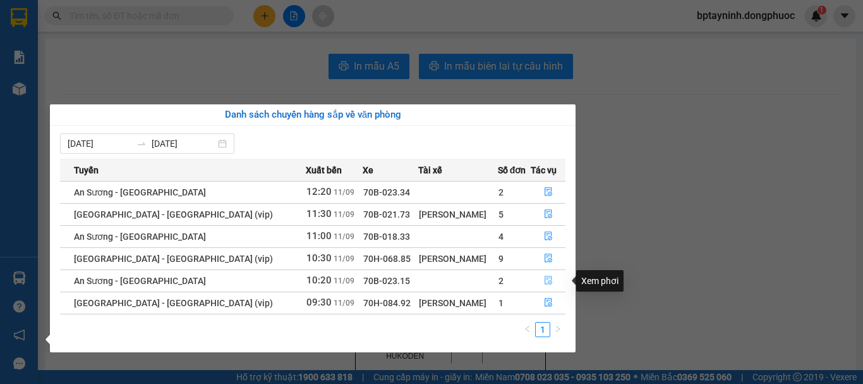
click at [544, 281] on icon "file-done" at bounding box center [548, 280] width 9 height 9
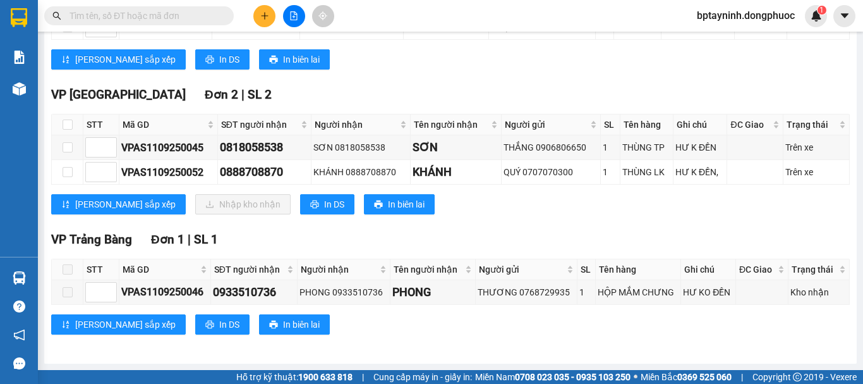
scroll to position [190, 0]
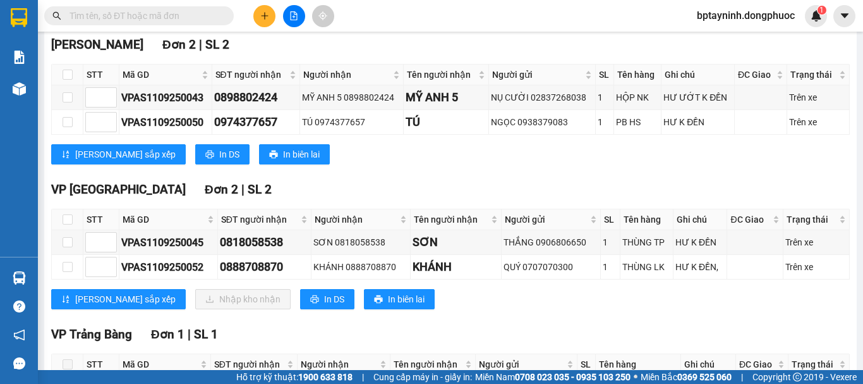
click at [264, 18] on icon "plus" at bounding box center [264, 15] width 9 height 9
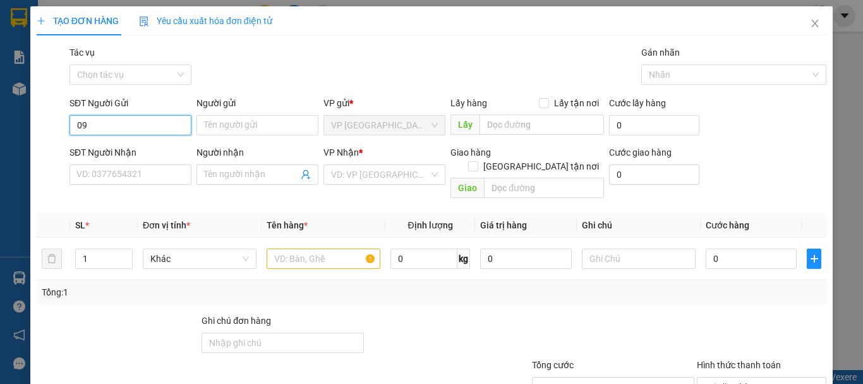
type input "0"
click at [150, 147] on div "0909772292 - LƯƠNG" at bounding box center [129, 150] width 106 height 14
type input "0909772292"
type input "LƯƠNG"
type input "0973113907"
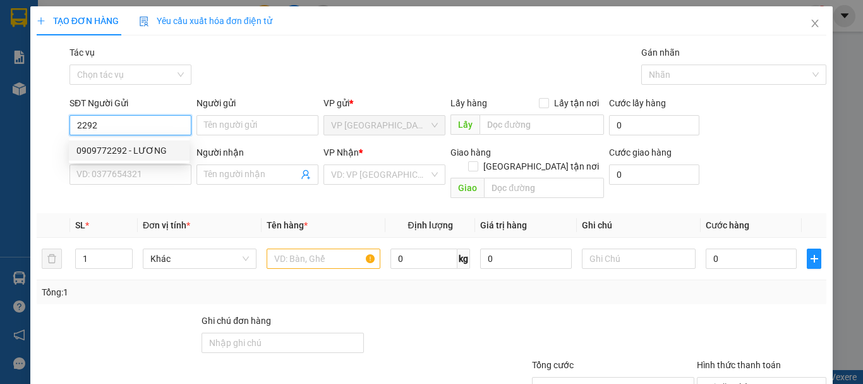
type input "LONG"
type input "20.000"
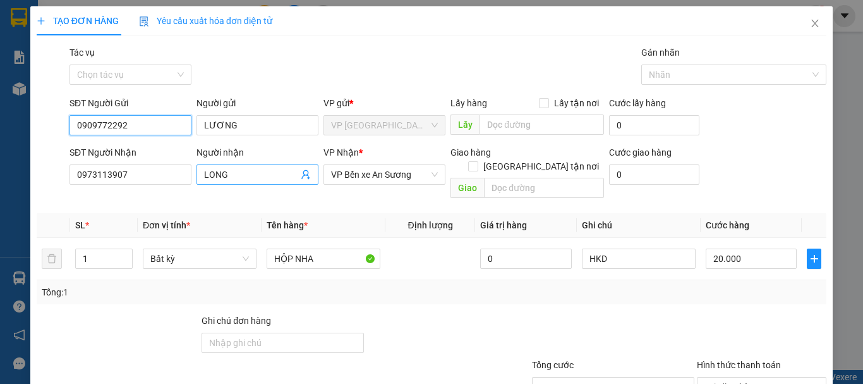
type input "0909772292"
click at [301, 174] on icon "user-add" at bounding box center [305, 174] width 8 height 9
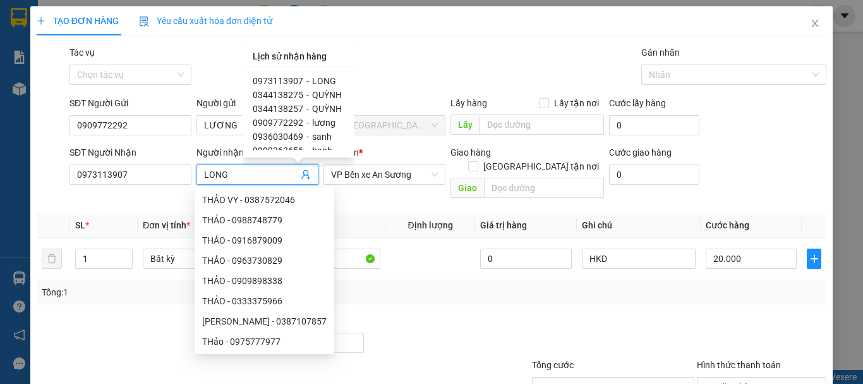
click at [322, 93] on span "QUỲNH" at bounding box center [327, 95] width 30 height 10
type input "0344138275"
type input "QUỲNH"
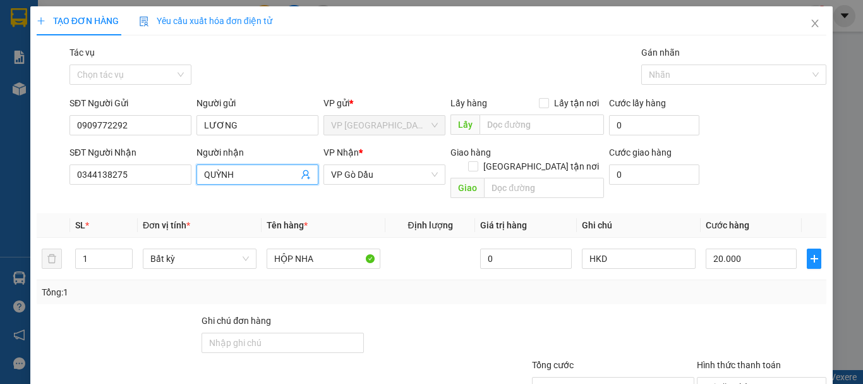
scroll to position [84, 0]
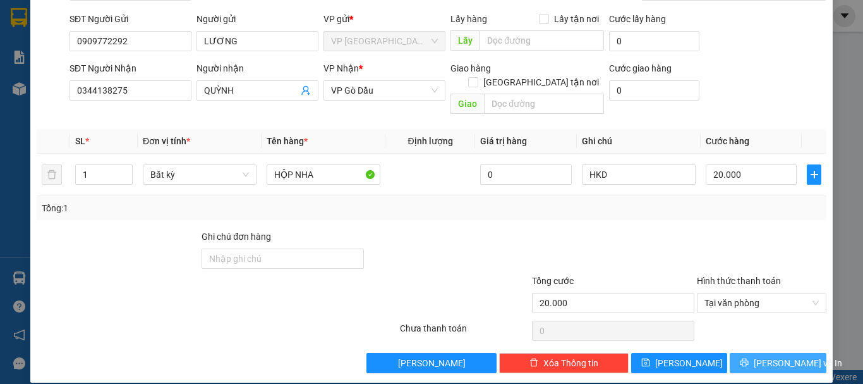
click at [756, 353] on button "[PERSON_NAME] và In" at bounding box center [778, 363] width 97 height 20
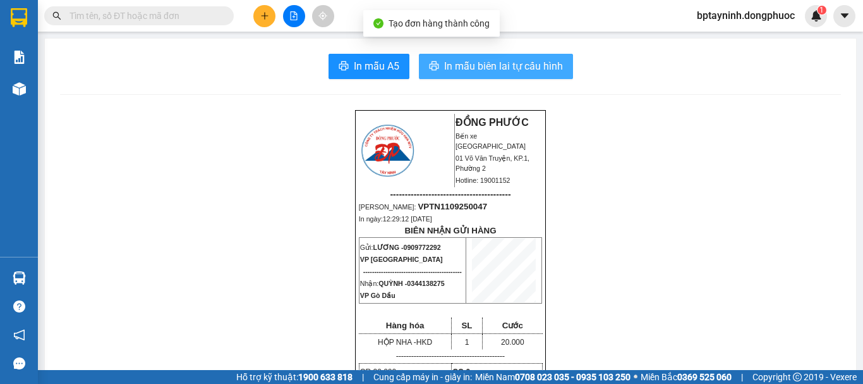
click at [518, 70] on span "In mẫu biên lai tự cấu hình" at bounding box center [503, 66] width 119 height 16
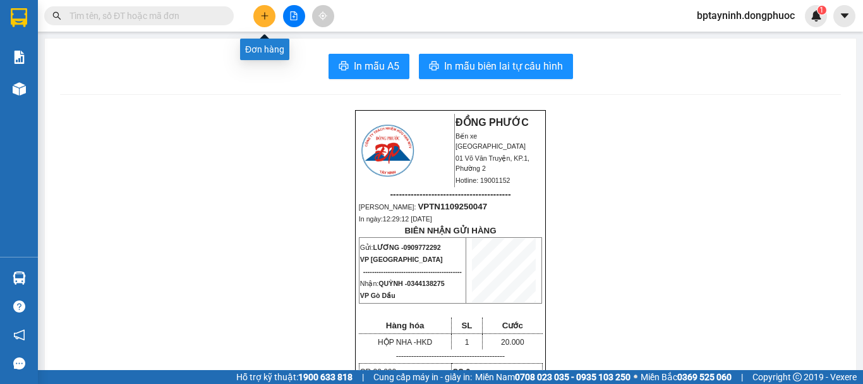
click at [264, 11] on button at bounding box center [264, 16] width 22 height 22
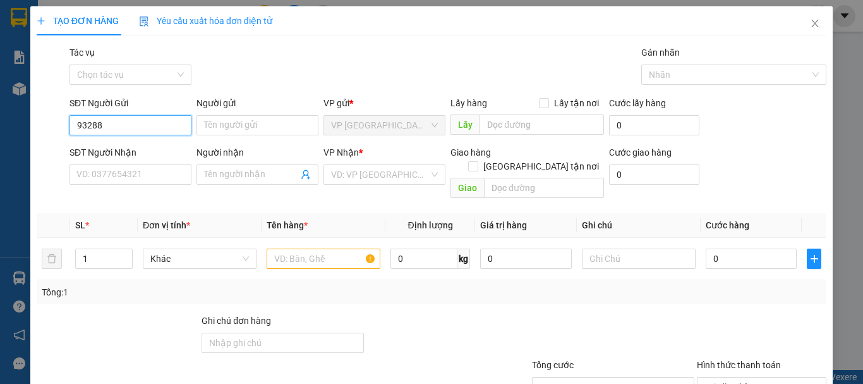
click at [73, 123] on input "93288" at bounding box center [131, 125] width 122 height 20
click at [154, 155] on div "0932882350 - TRÁNG" at bounding box center [129, 150] width 106 height 14
type input "0932882350"
type input "TRÁNG"
type input "0845609139"
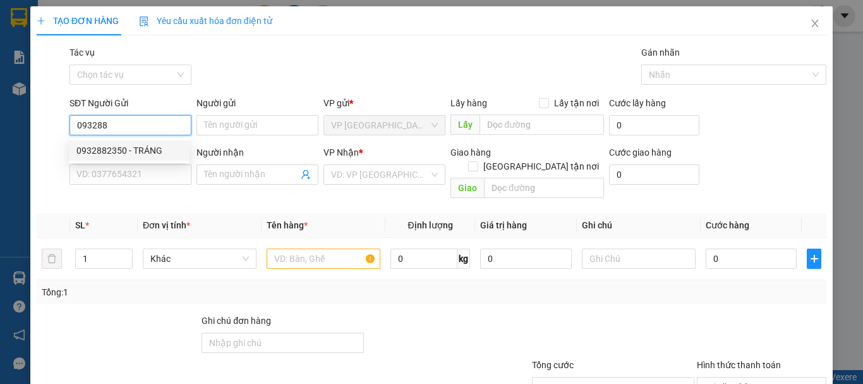
type input "TRIẾT"
type input "20.000"
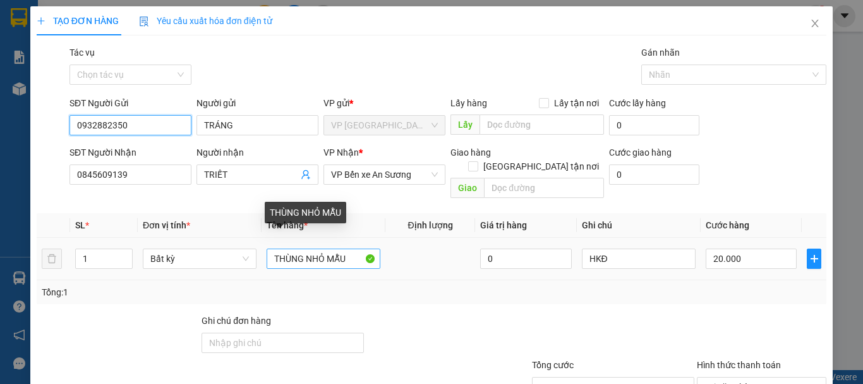
type input "0932882350"
click at [346, 248] on input "THÙNG NHỎ MẪU" at bounding box center [324, 258] width 114 height 20
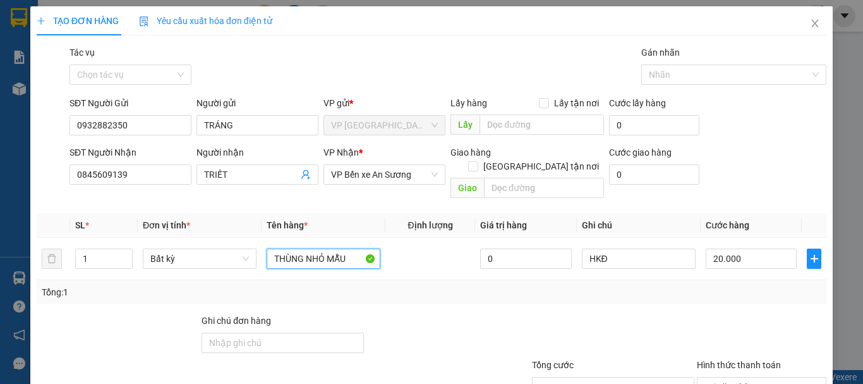
scroll to position [84, 0]
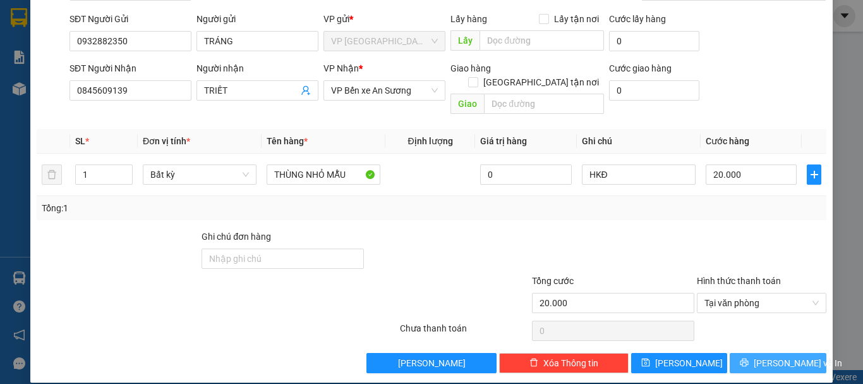
click at [786, 356] on span "[PERSON_NAME] và In" at bounding box center [798, 363] width 88 height 14
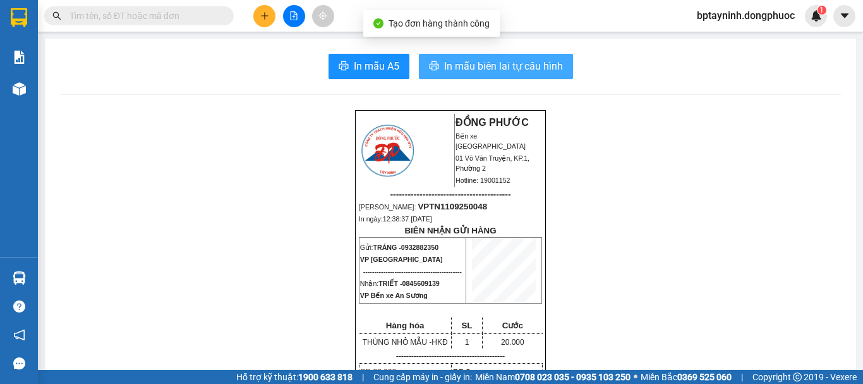
click at [552, 72] on span "In mẫu biên lai tự cấu hình" at bounding box center [503, 66] width 119 height 16
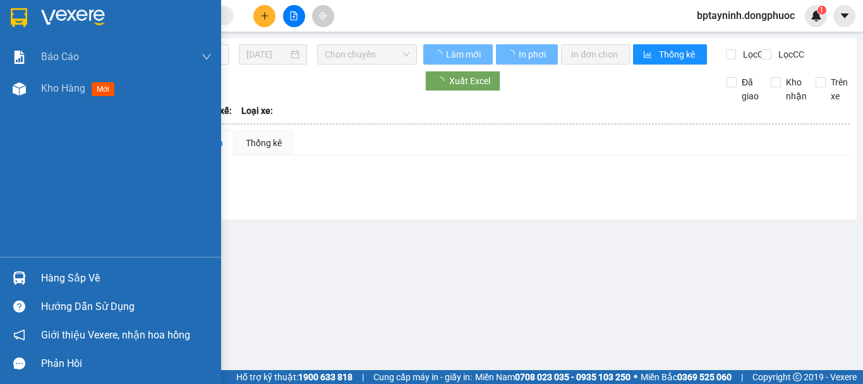
click at [20, 274] on img at bounding box center [19, 277] width 13 height 13
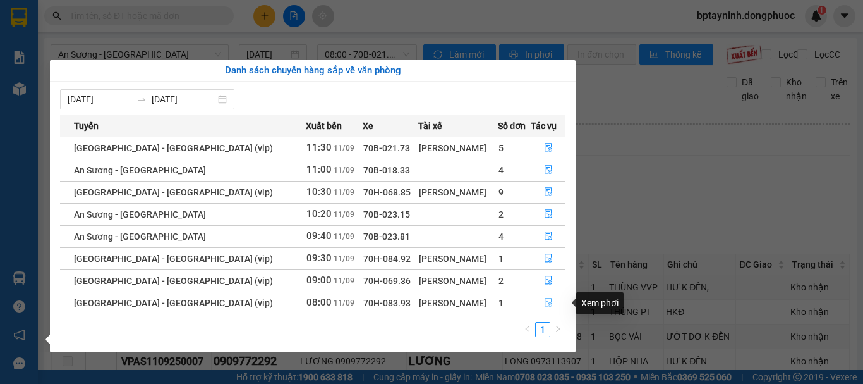
click at [536, 300] on button "button" at bounding box center [547, 303] width 33 height 20
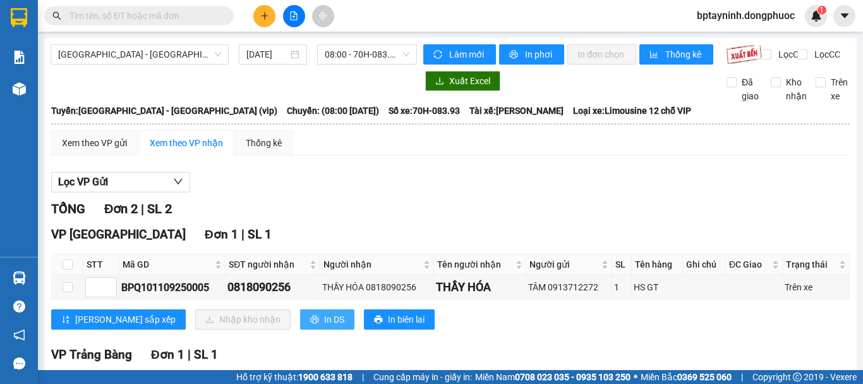
scroll to position [126, 0]
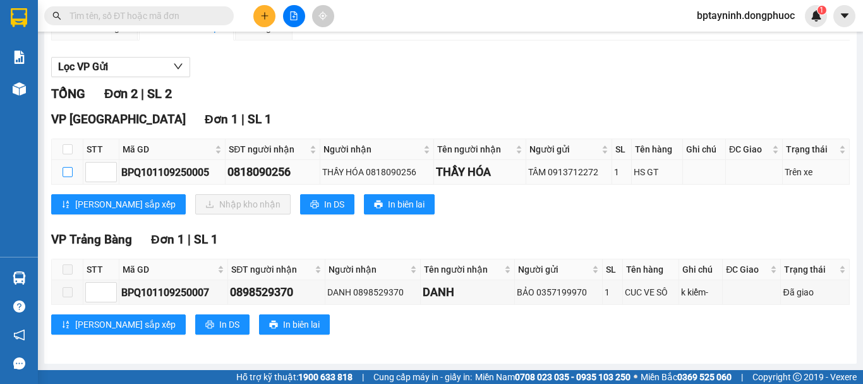
click at [66, 167] on input "checkbox" at bounding box center [68, 172] width 10 height 10
checkbox input "true"
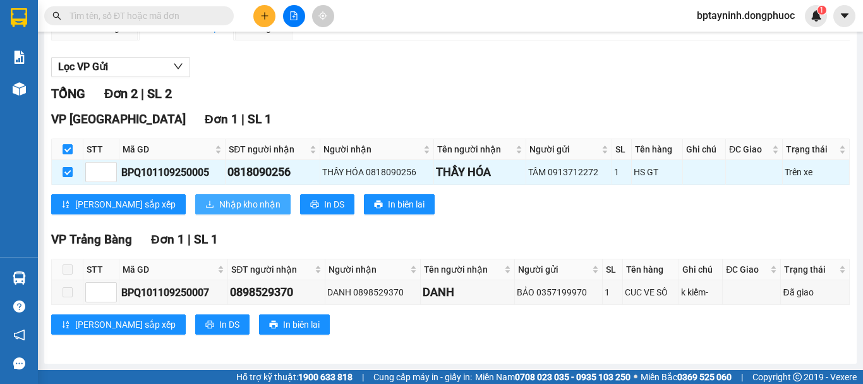
click at [195, 195] on button "Nhập kho nhận" at bounding box center [242, 204] width 95 height 20
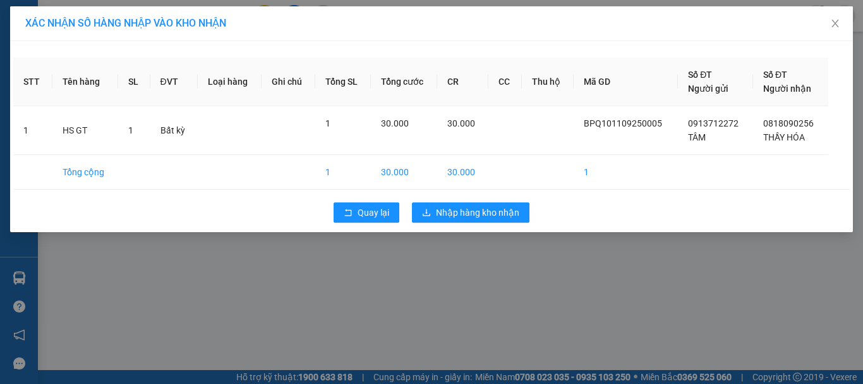
click at [573, 277] on div "XÁC NHẬN SỐ HÀNG NHẬP VÀO KHO NHẬN STT Tên hàng SL ĐVT Loại hàng Ghi chú Tổng S…" at bounding box center [431, 192] width 863 height 384
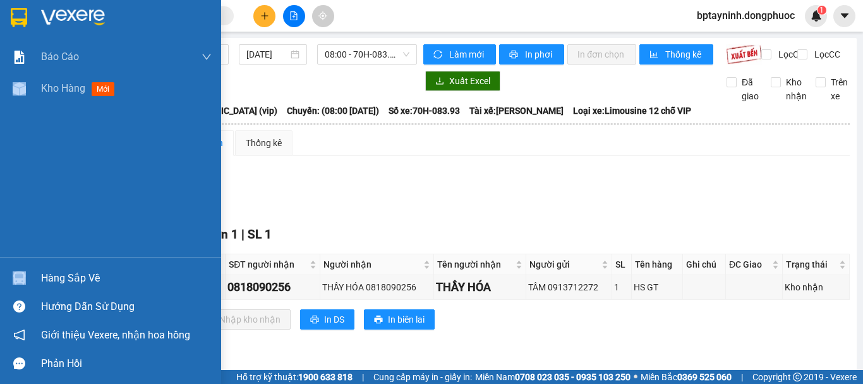
drag, startPoint x: 16, startPoint y: 252, endPoint x: 19, endPoint y: 274, distance: 22.3
click at [19, 274] on div "Báo cáo Mẫu 1: Báo cáo dòng tiền theo nhân viên Mẫu 1: Báo cáo dòng tiền theo n…" at bounding box center [110, 192] width 221 height 384
click at [22, 278] on img at bounding box center [19, 277] width 13 height 13
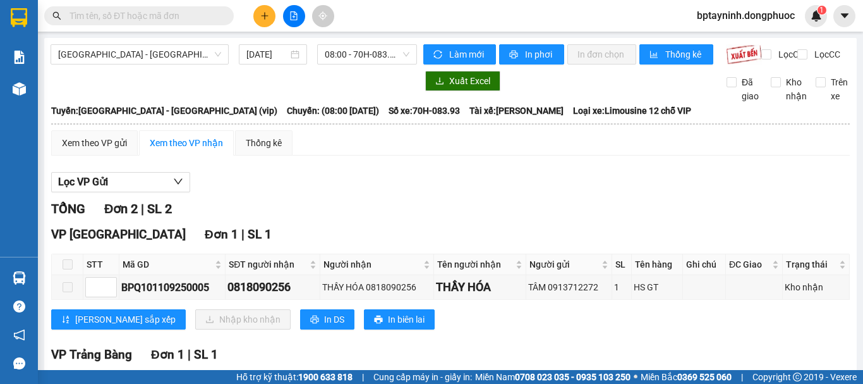
drag, startPoint x: 186, startPoint y: 51, endPoint x: 186, endPoint y: 66, distance: 15.2
click at [186, 61] on span "[GEOGRAPHIC_DATA] - [GEOGRAPHIC_DATA] (vip)" at bounding box center [139, 54] width 163 height 19
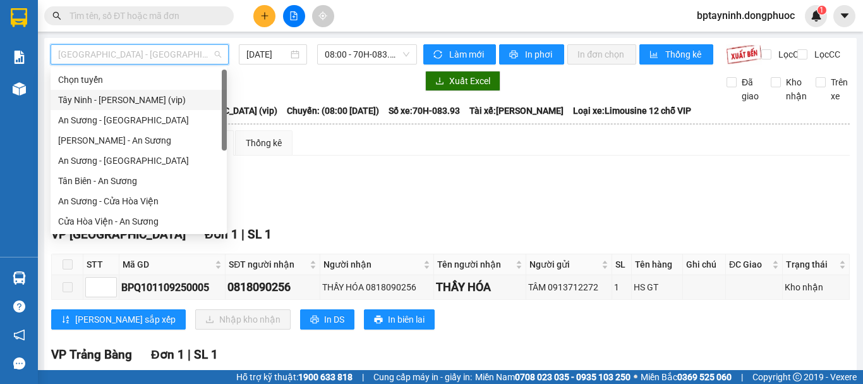
click at [175, 99] on div "Tây Ninh - [PERSON_NAME] (vip)" at bounding box center [138, 100] width 161 height 14
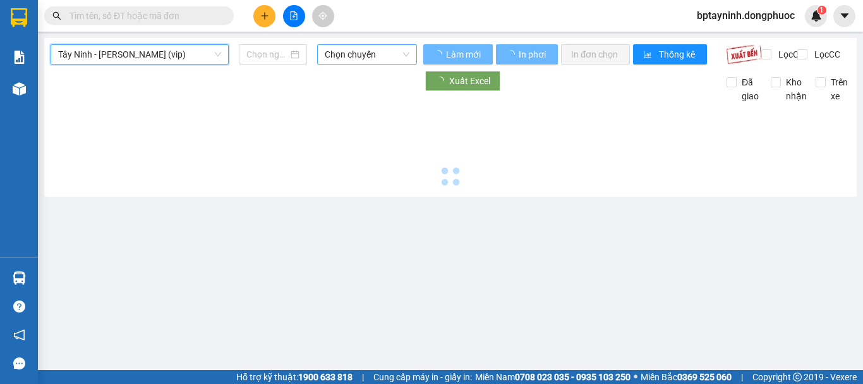
type input "[DATE]"
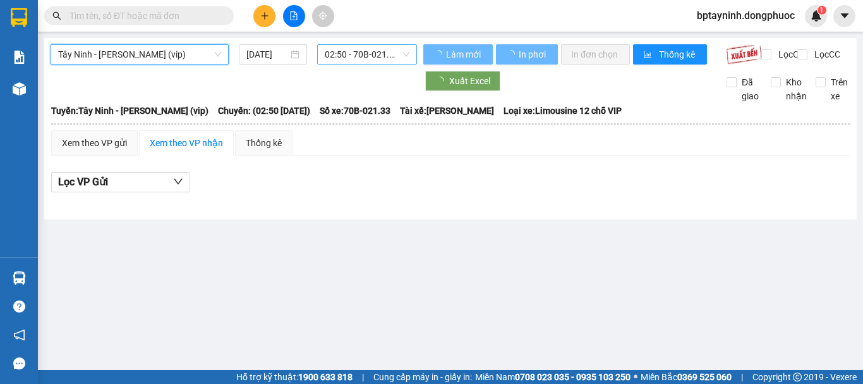
click at [385, 60] on span "02:50 - 70B-021.33" at bounding box center [367, 54] width 85 height 19
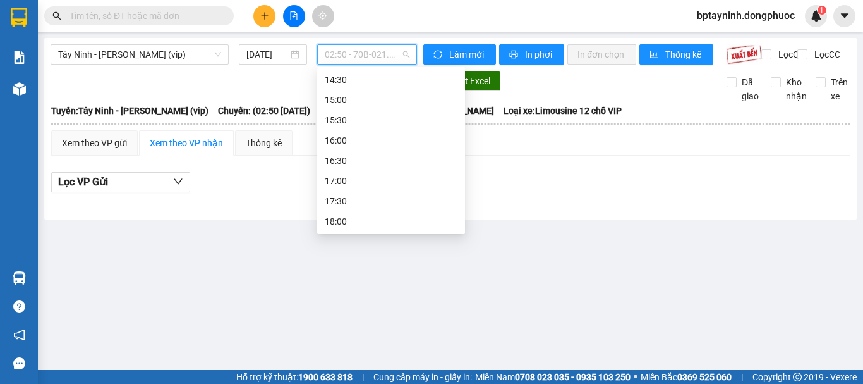
scroll to position [477, 0]
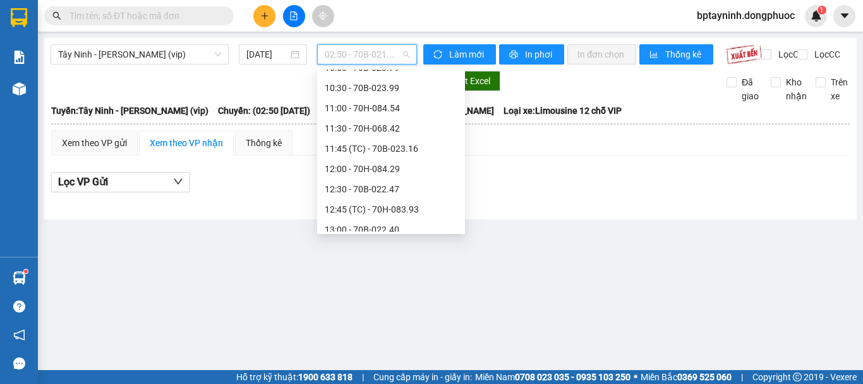
click at [379, 51] on span "02:50 - 70B-021.33" at bounding box center [367, 54] width 85 height 19
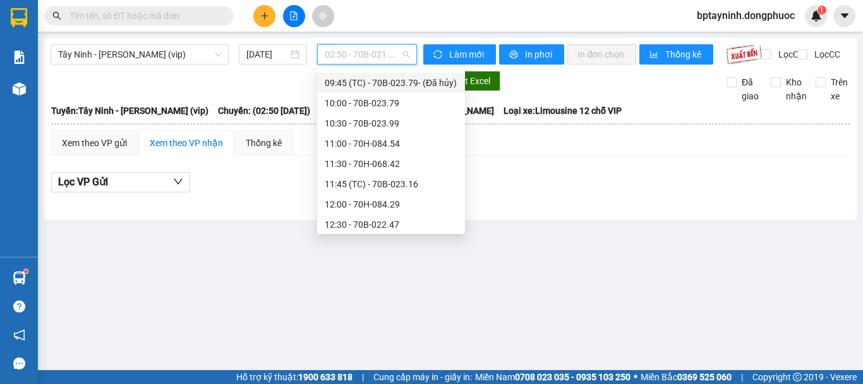
scroll to position [547, 0]
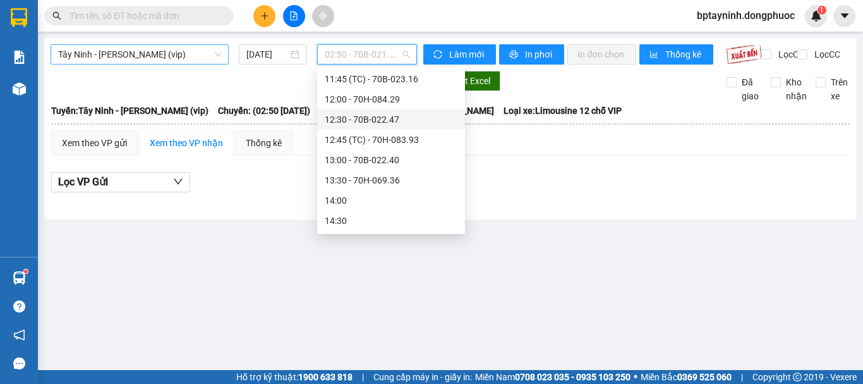
drag, startPoint x: 155, startPoint y: 52, endPoint x: 163, endPoint y: 58, distance: 9.6
click at [156, 52] on span "Tây Ninh - [PERSON_NAME] (vip)" at bounding box center [139, 54] width 163 height 19
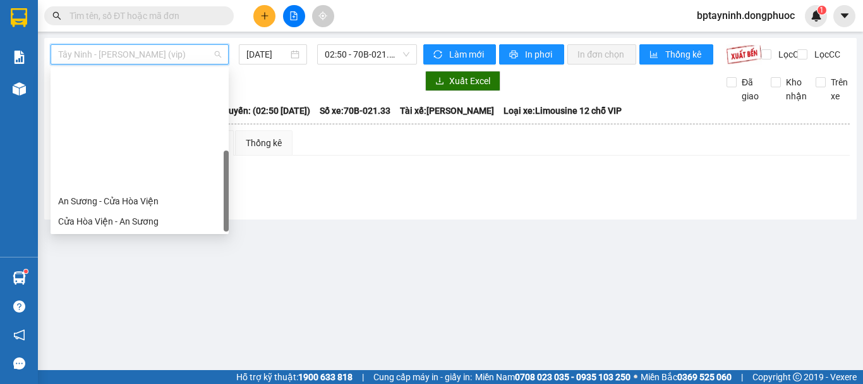
scroll to position [142, 0]
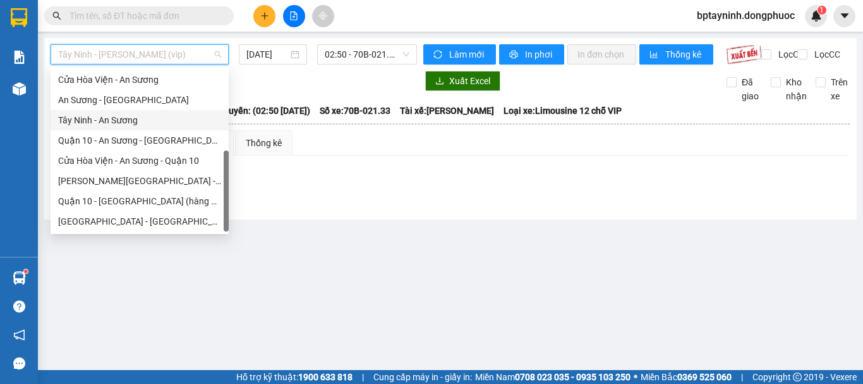
click at [143, 121] on div "Tây Ninh - An Sương" at bounding box center [139, 120] width 163 height 14
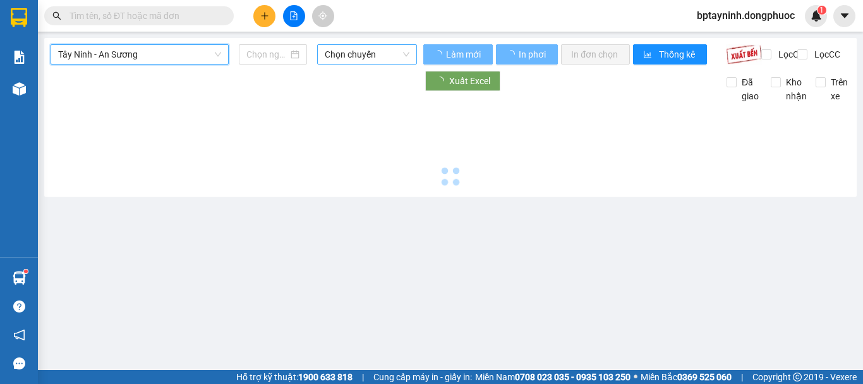
click at [363, 58] on span "Chọn chuyến" at bounding box center [367, 54] width 85 height 19
type input "[DATE]"
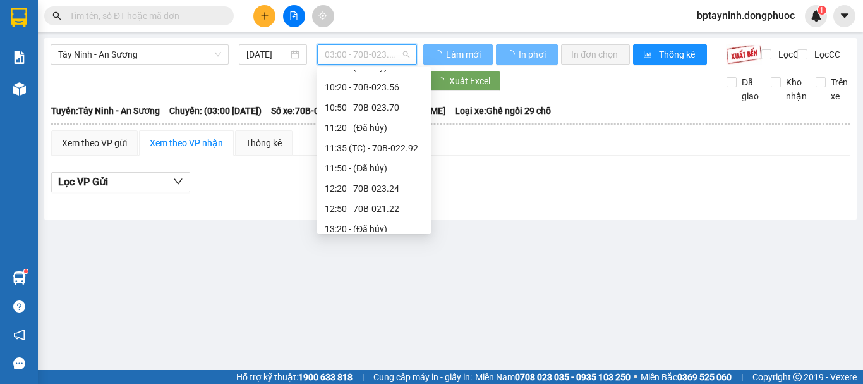
scroll to position [442, 0]
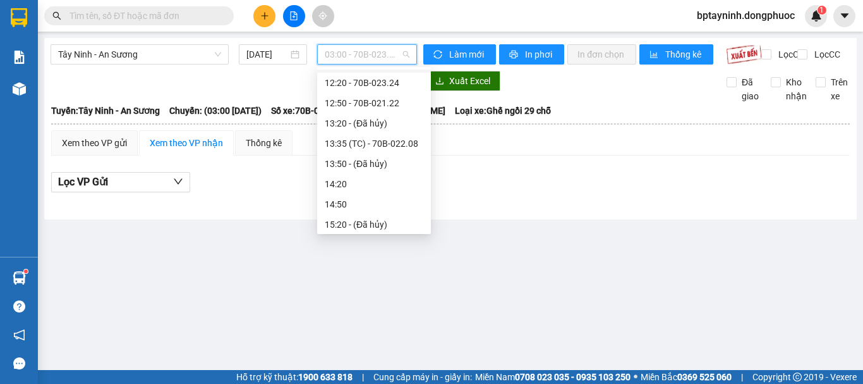
click at [163, 40] on div "Tây Ninh - An Sương [DATE] 03:00 - 70B-023.56 Làm mới In phơi In đơn chọn Thống…" at bounding box center [450, 128] width 813 height 181
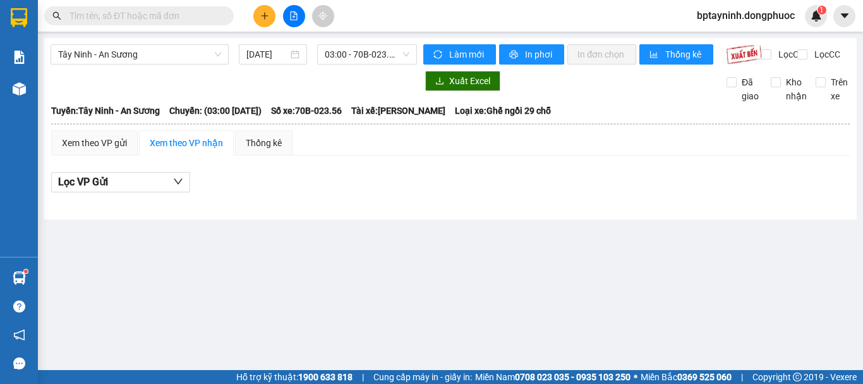
click at [185, 64] on div "Tây Ninh - An Sương [DATE] 03:00 - 70B-023.56" at bounding box center [234, 54] width 367 height 20
click at [188, 54] on span "Tây Ninh - An Sương" at bounding box center [139, 54] width 163 height 19
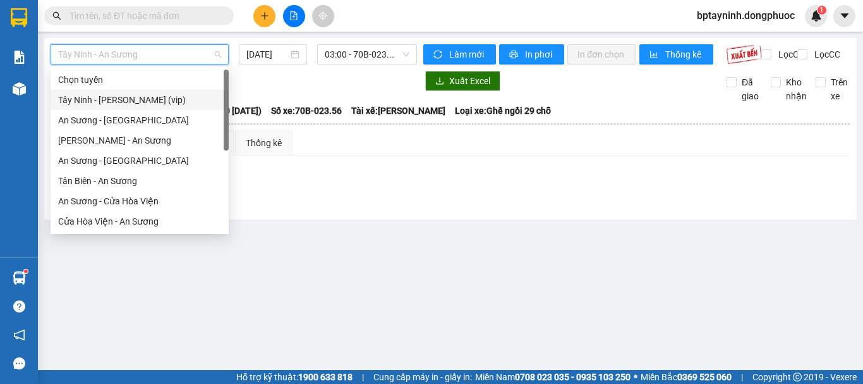
click at [149, 97] on div "Tây Ninh - [PERSON_NAME] (vip)" at bounding box center [139, 100] width 163 height 14
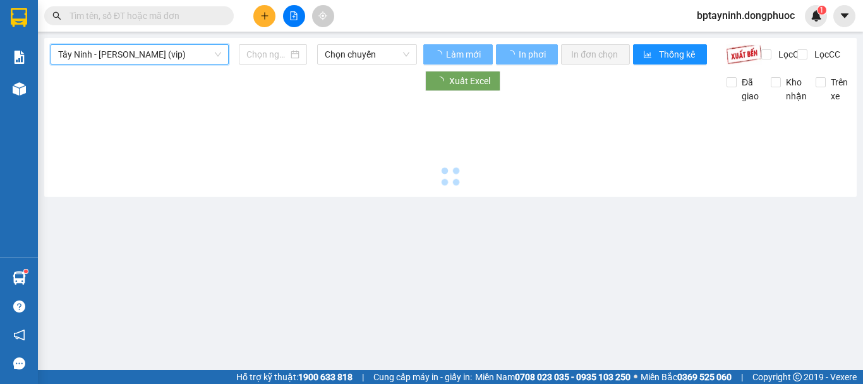
type input "[DATE]"
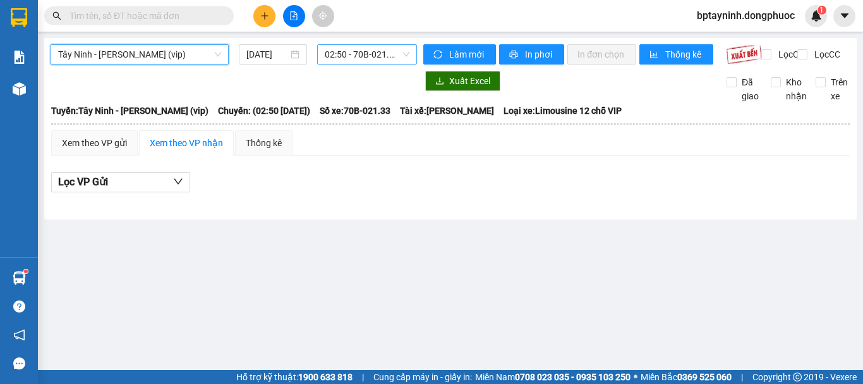
click at [395, 61] on span "02:50 - 70B-021.33" at bounding box center [367, 54] width 85 height 19
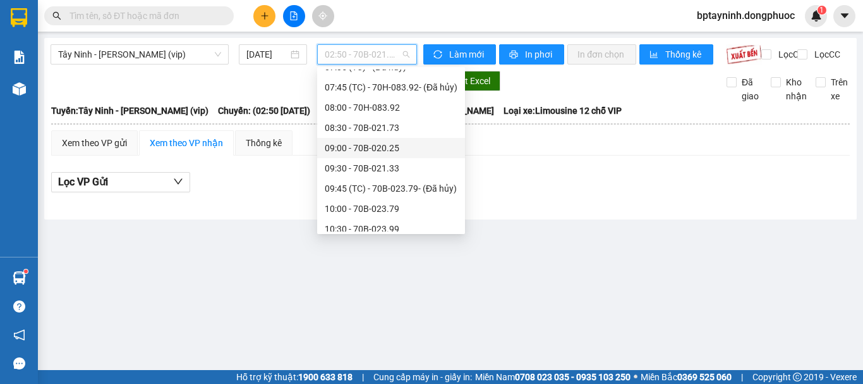
scroll to position [442, 0]
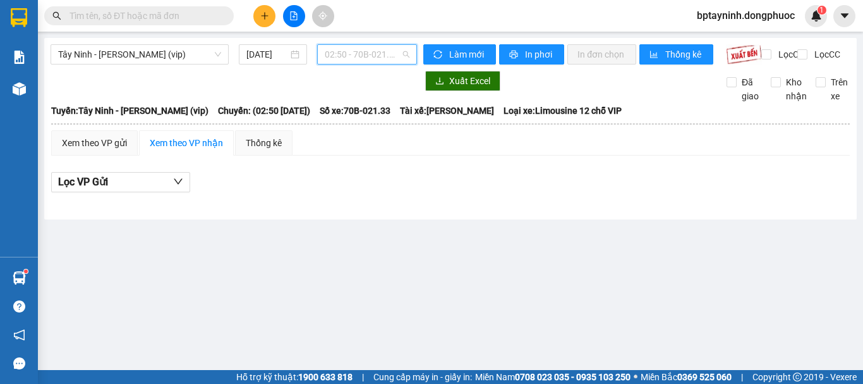
click at [377, 53] on span "02:50 - 70B-021.33" at bounding box center [367, 54] width 85 height 19
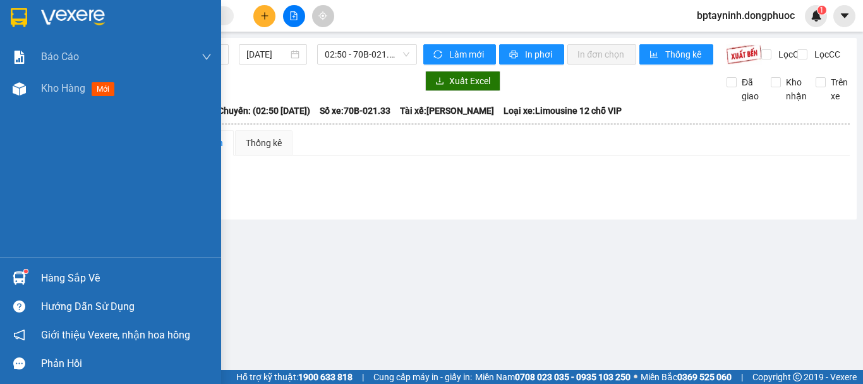
click at [20, 281] on img at bounding box center [19, 277] width 13 height 13
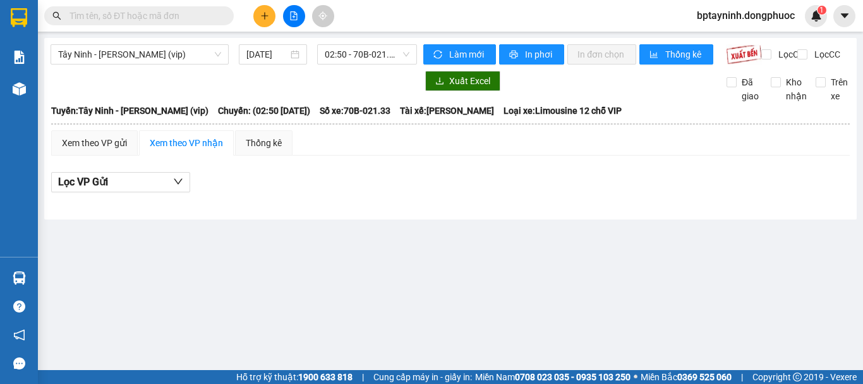
drag, startPoint x: 337, startPoint y: 16, endPoint x: 320, endPoint y: 20, distance: 17.5
click at [337, 16] on section "Kết quả tìm kiếm ( 0 ) Bộ lọc No Data bptayninh.dongphuoc 1 Báo cáo Mẫu 1: Báo …" at bounding box center [431, 192] width 863 height 384
click at [348, 61] on span "02:50 - 70B-021.33" at bounding box center [367, 54] width 85 height 19
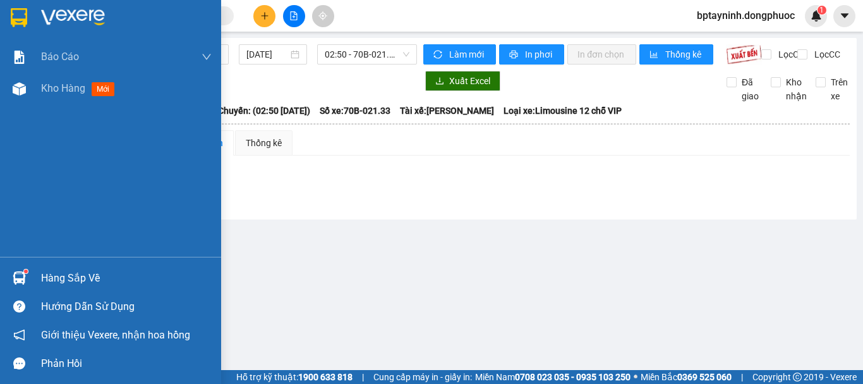
click at [53, 276] on div "Hàng sắp về" at bounding box center [126, 278] width 171 height 19
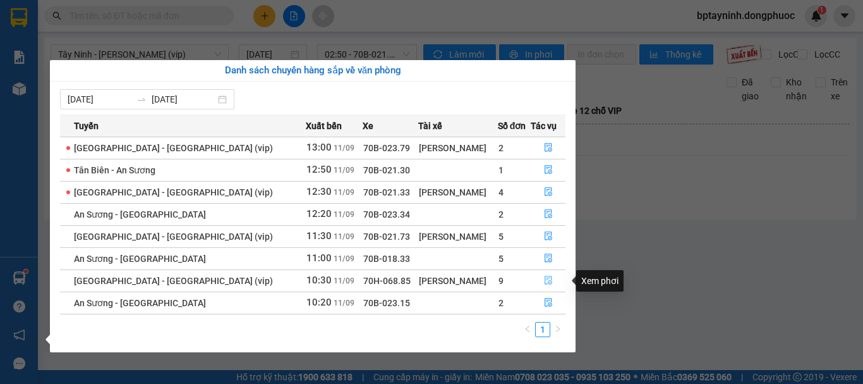
click at [545, 275] on button "button" at bounding box center [547, 280] width 33 height 20
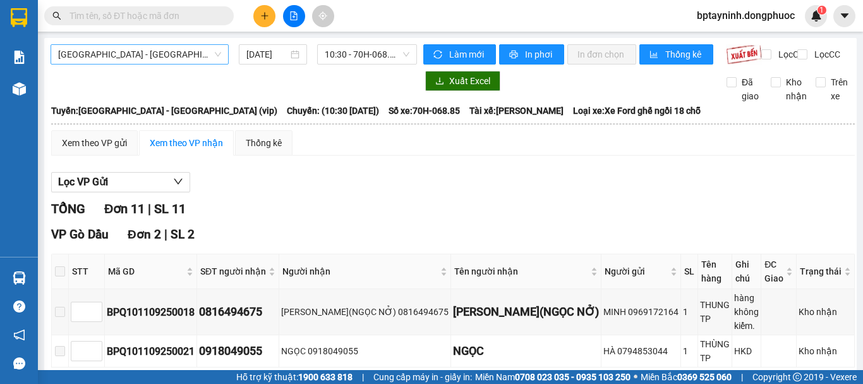
click at [205, 60] on span "[GEOGRAPHIC_DATA] - [GEOGRAPHIC_DATA] (vip)" at bounding box center [139, 54] width 163 height 19
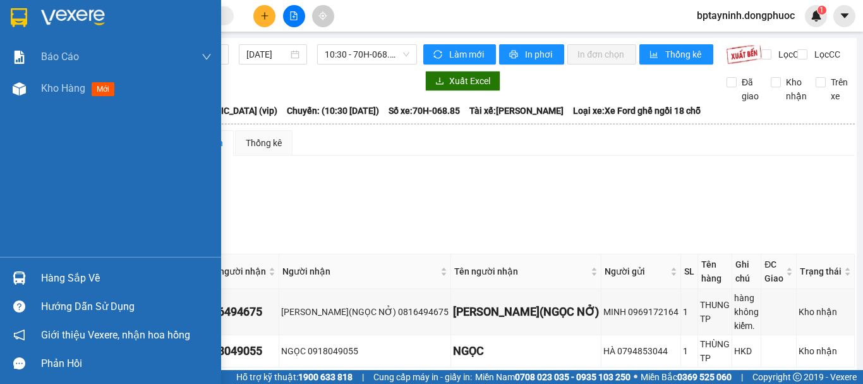
click at [37, 269] on div "Hàng sắp về" at bounding box center [110, 278] width 221 height 28
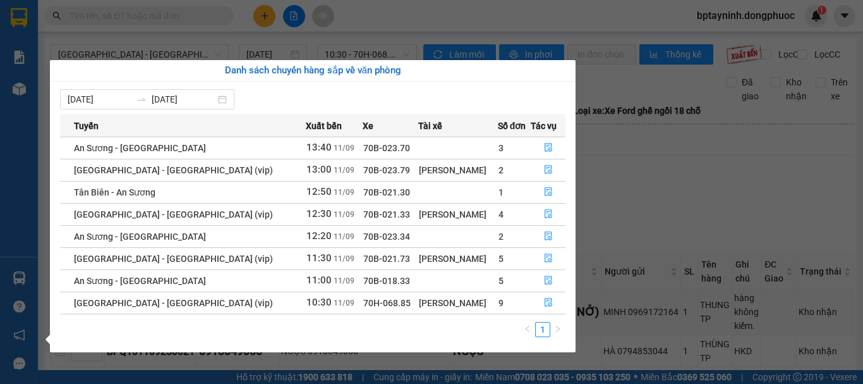
click at [652, 219] on section "Kết quả tìm kiếm ( 0 ) Bộ lọc No Data bptayninh.dongphuoc 1 Báo cáo Mẫu 1: Báo …" at bounding box center [431, 192] width 863 height 384
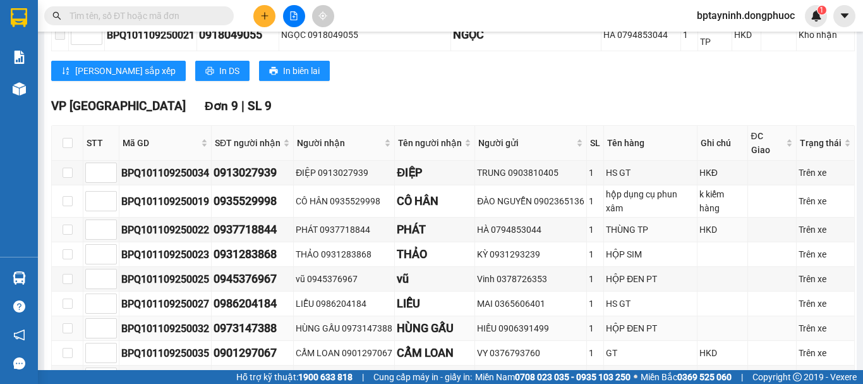
scroll to position [412, 0]
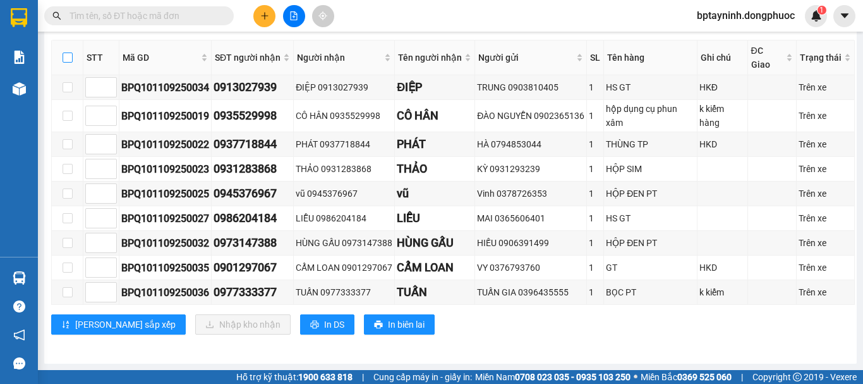
click at [71, 60] on input "checkbox" at bounding box center [68, 57] width 10 height 10
checkbox input "true"
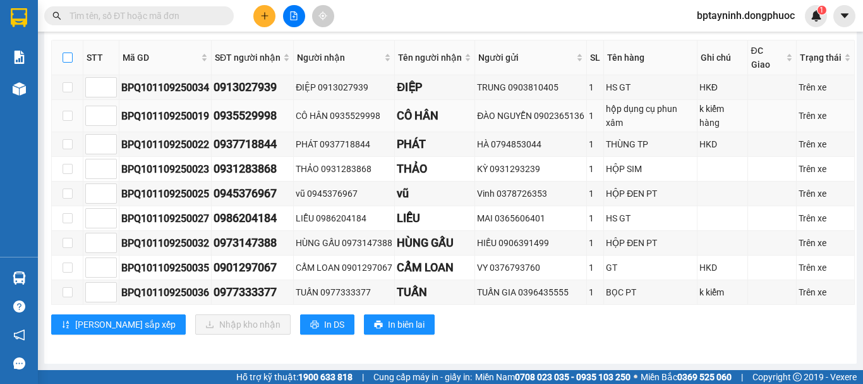
checkbox input "true"
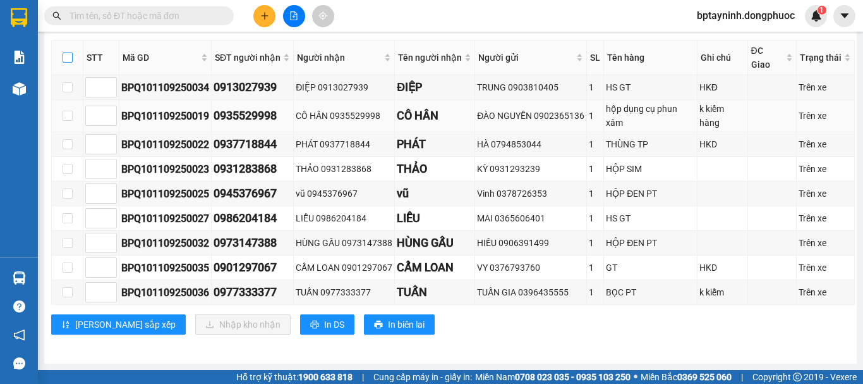
checkbox input "true"
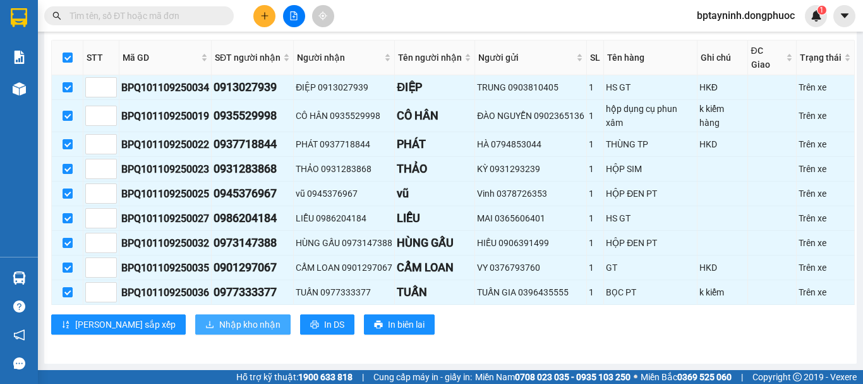
click at [219, 329] on span "Nhập kho nhận" at bounding box center [249, 324] width 61 height 14
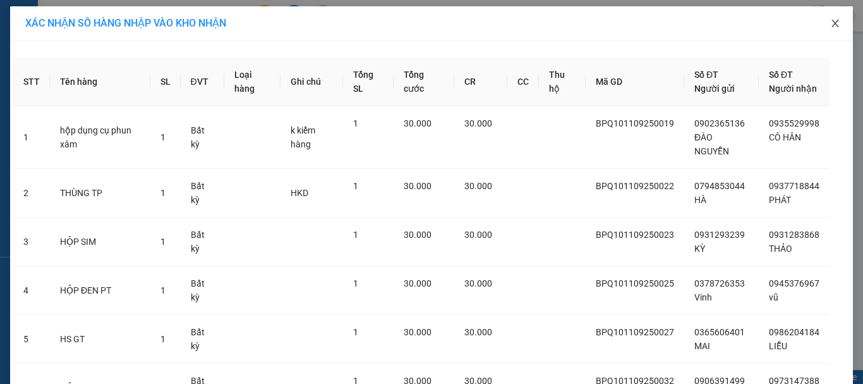
click at [832, 18] on span "Close" at bounding box center [835, 23] width 35 height 35
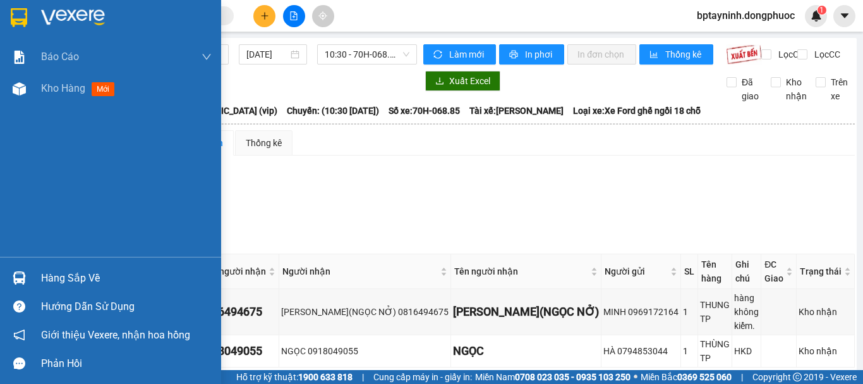
click at [15, 278] on img at bounding box center [19, 277] width 13 height 13
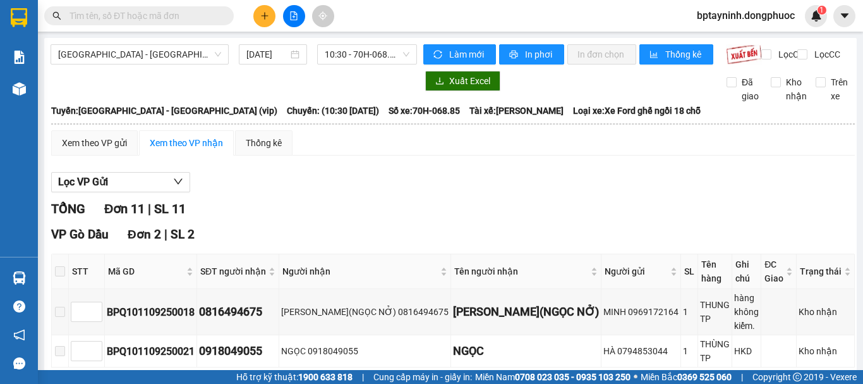
click at [222, 50] on section "Kết quả tìm kiếm ( 0 ) Bộ lọc No Data bptayninh.dongphuoc 1 Báo cáo Mẫu 1: Báo …" at bounding box center [431, 192] width 863 height 384
click at [176, 21] on input "text" at bounding box center [144, 16] width 149 height 14
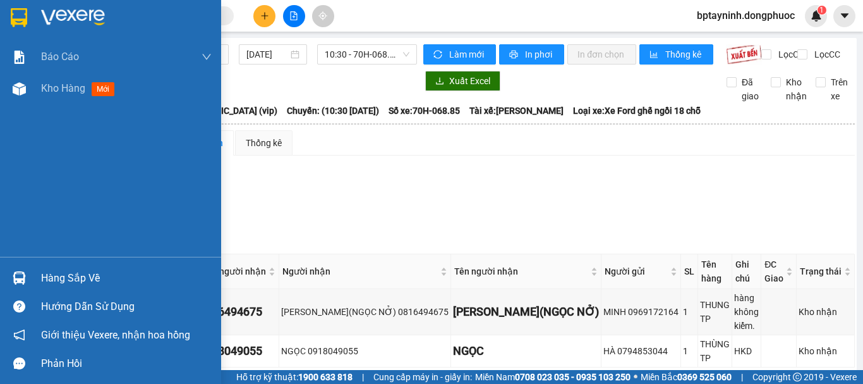
click at [25, 271] on img at bounding box center [19, 277] width 13 height 13
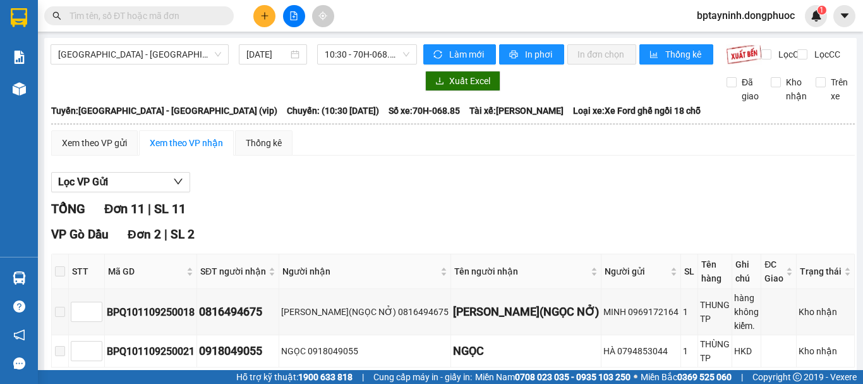
drag, startPoint x: 269, startPoint y: 56, endPoint x: 214, endPoint y: 42, distance: 56.7
click at [262, 56] on section "Kết quả tìm kiếm ( 0 ) Bộ lọc No Data bptayninh.dongphuoc 1 Báo cáo Mẫu 1: Báo …" at bounding box center [431, 192] width 863 height 384
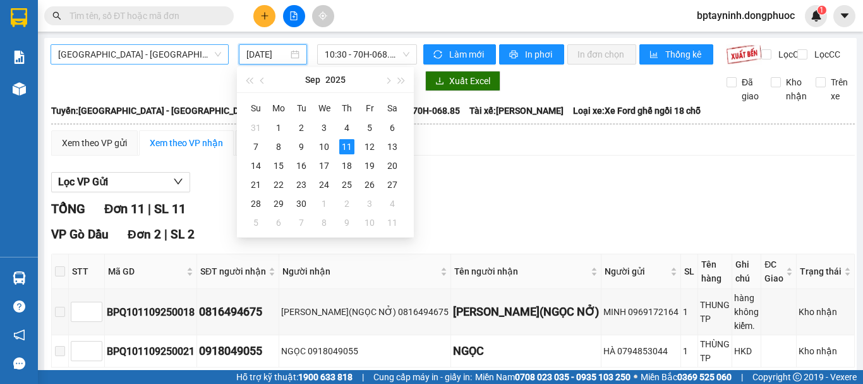
click at [204, 51] on span "[GEOGRAPHIC_DATA] - [GEOGRAPHIC_DATA] (vip)" at bounding box center [139, 54] width 163 height 19
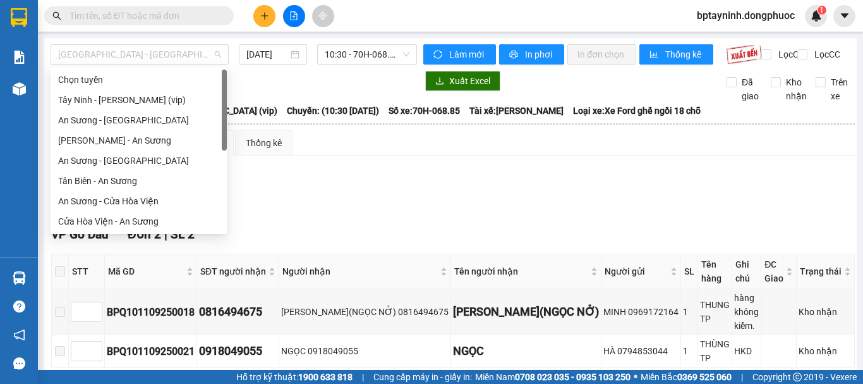
scroll to position [142, 0]
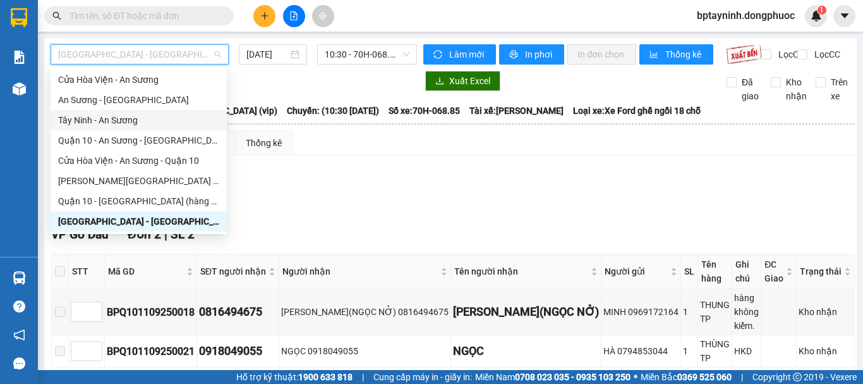
click at [129, 121] on div "Tây Ninh - An Sương" at bounding box center [138, 120] width 161 height 14
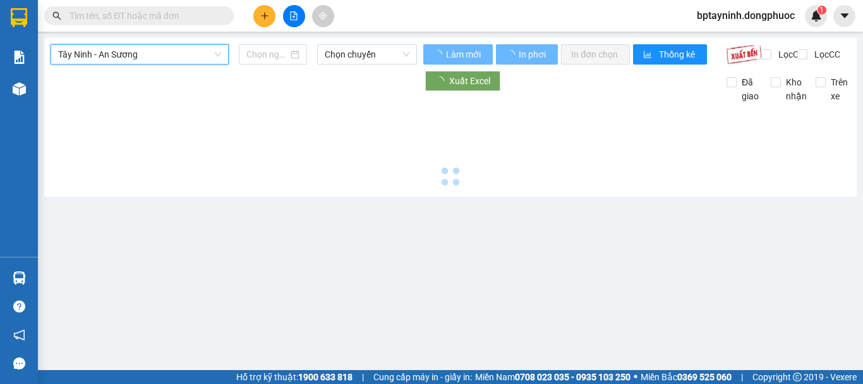
click at [385, 53] on span "Chọn chuyến" at bounding box center [367, 54] width 85 height 19
type input "[DATE]"
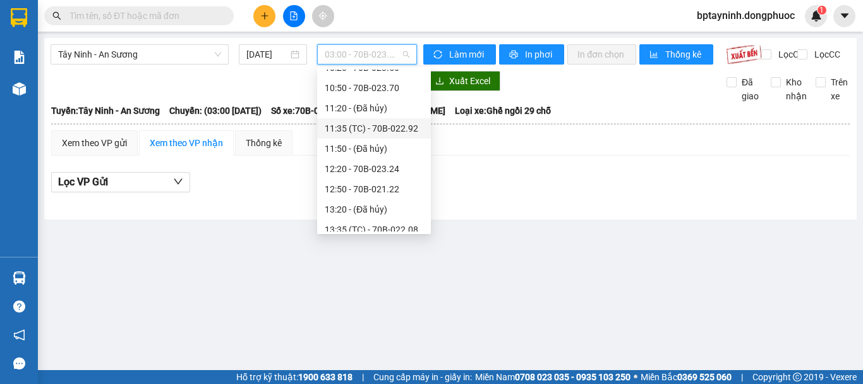
scroll to position [461, 0]
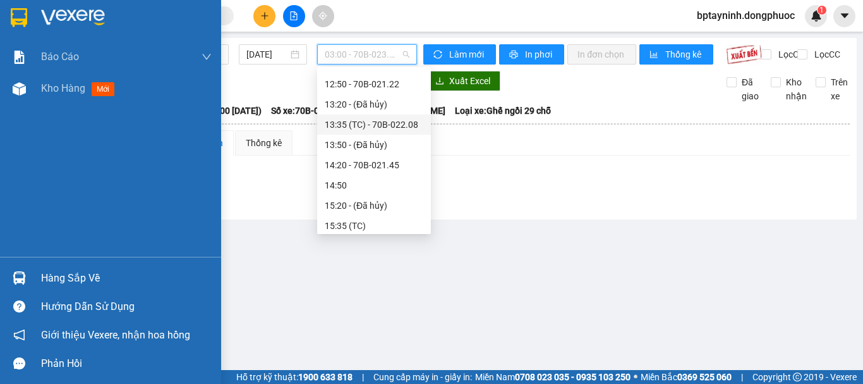
click at [19, 276] on img at bounding box center [19, 277] width 13 height 13
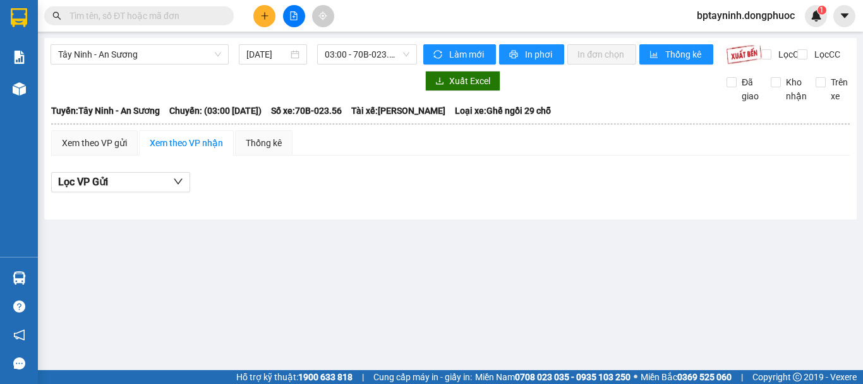
click at [161, 8] on section "Kết quả tìm kiếm ( 0 ) Bộ lọc No Data bptayninh.dongphuoc 1 Báo cáo Mẫu 1: Báo …" at bounding box center [431, 192] width 863 height 384
click at [178, 17] on input "text" at bounding box center [144, 16] width 149 height 14
type input "2"
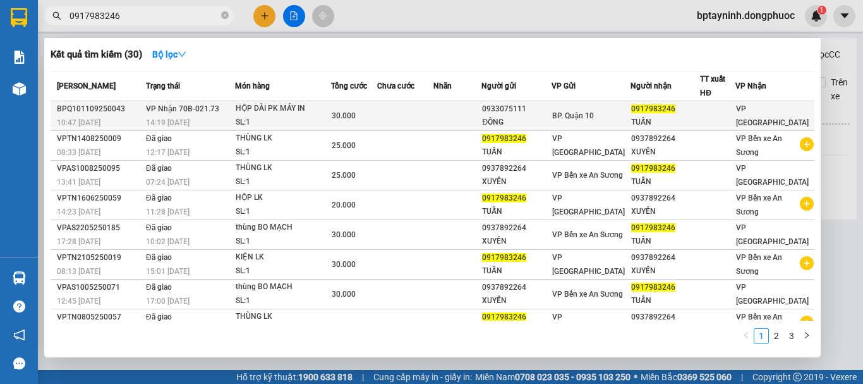
type input "0917983246"
click at [296, 112] on div "HỘP DÀI PK MÁY IN" at bounding box center [283, 109] width 95 height 14
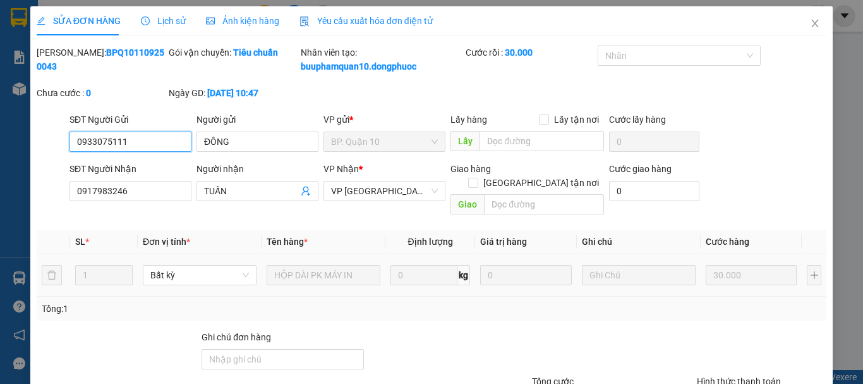
type input "0933075111"
type input "ĐÔNG"
type input "0917983246"
type input "TUẤN"
type input "30.000"
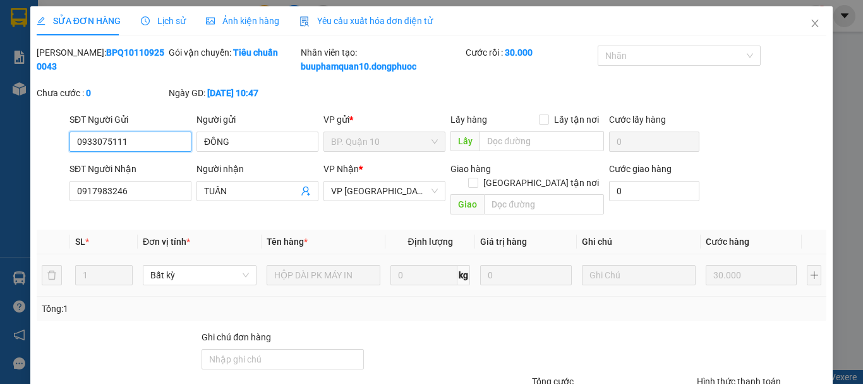
scroll to position [100, 0]
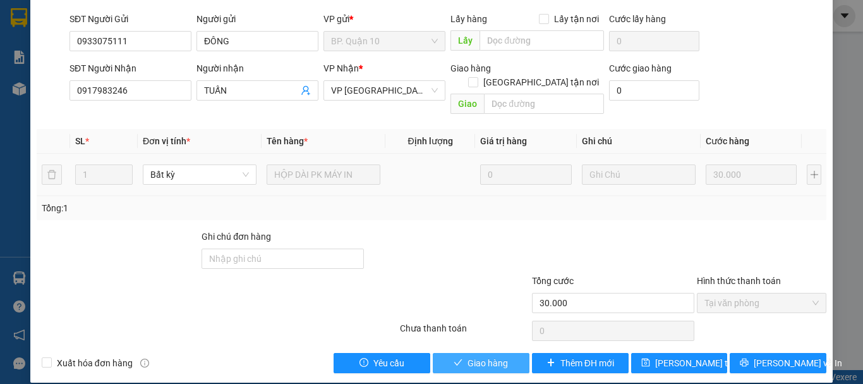
click at [486, 356] on span "Giao hàng" at bounding box center [488, 363] width 40 height 14
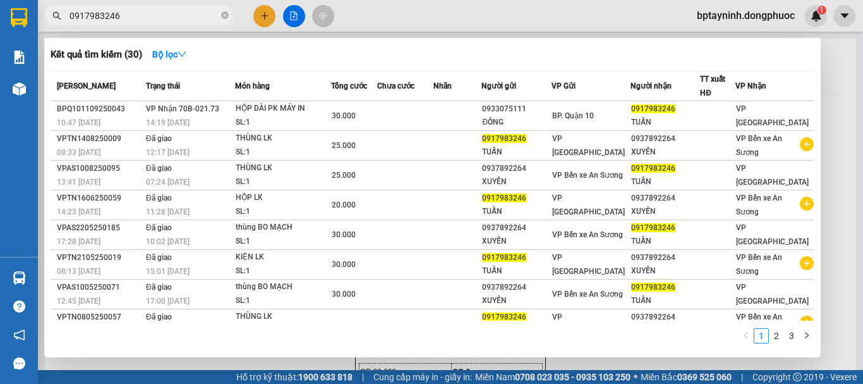
drag, startPoint x: 172, startPoint y: 20, endPoint x: 0, endPoint y: -40, distance: 182.1
click at [0, 0] on html "Kết quả tìm kiếm ( 30 ) Bộ lọc Mã ĐH Trạng thái Món hàng Tổng cước Chưa cước Nh…" at bounding box center [431, 192] width 863 height 384
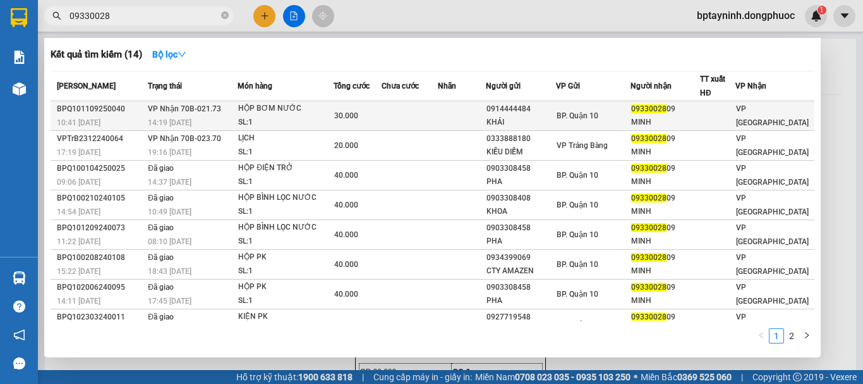
type input "09330028"
click at [325, 113] on div "HỘP BƠM NƯỚC" at bounding box center [285, 109] width 95 height 14
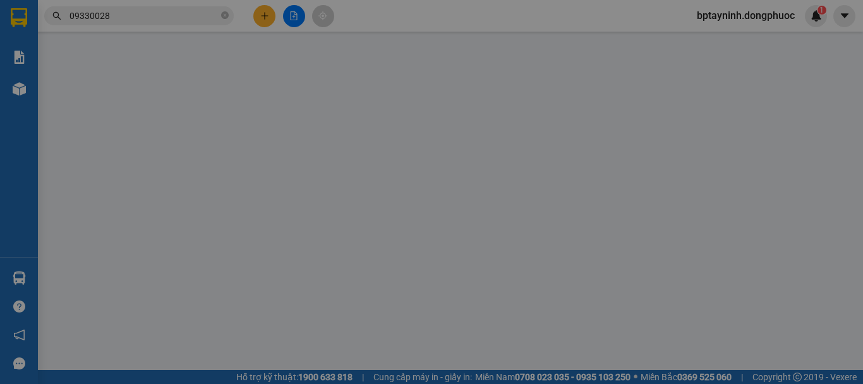
type input "0914444484"
type input "KHẢI"
type input "0933002809"
type input "MINH"
type input "30.000"
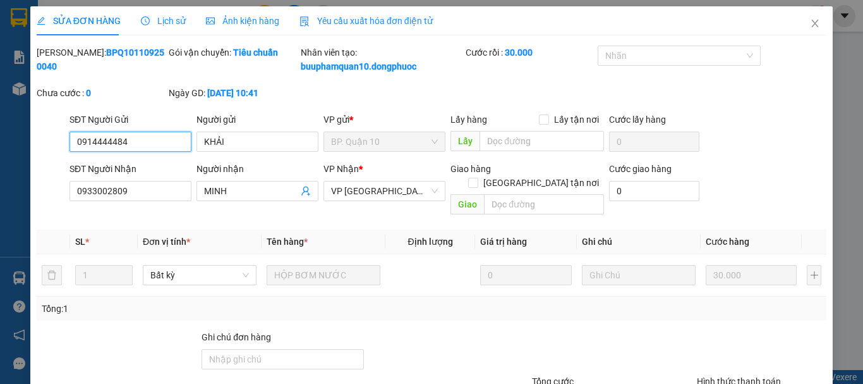
scroll to position [80, 0]
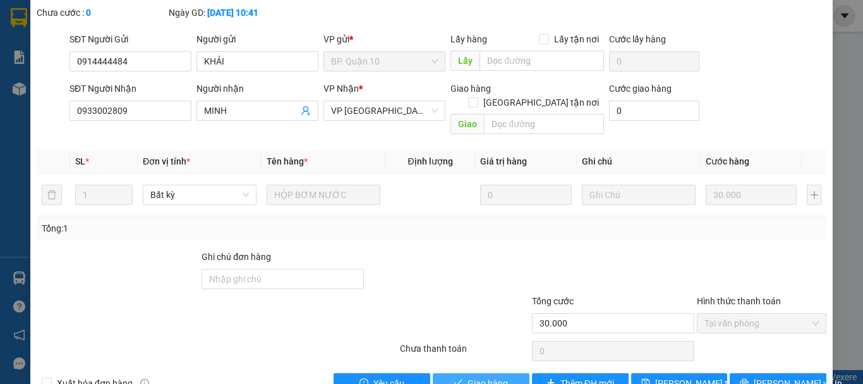
click at [452, 373] on button "Giao hàng" at bounding box center [481, 383] width 97 height 20
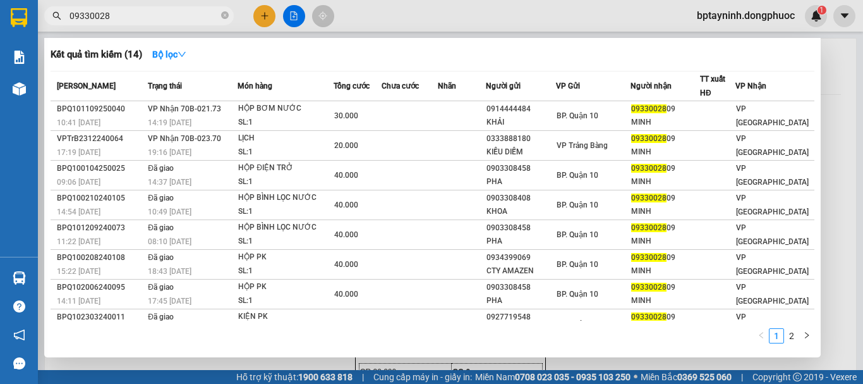
drag, startPoint x: 143, startPoint y: 21, endPoint x: 0, endPoint y: -43, distance: 156.4
click at [0, 0] on html "Kết quả tìm kiếm ( 14 ) Bộ lọc Mã ĐH Trạng thái Món hàng Tổng cước Chưa cước Nh…" at bounding box center [431, 192] width 863 height 384
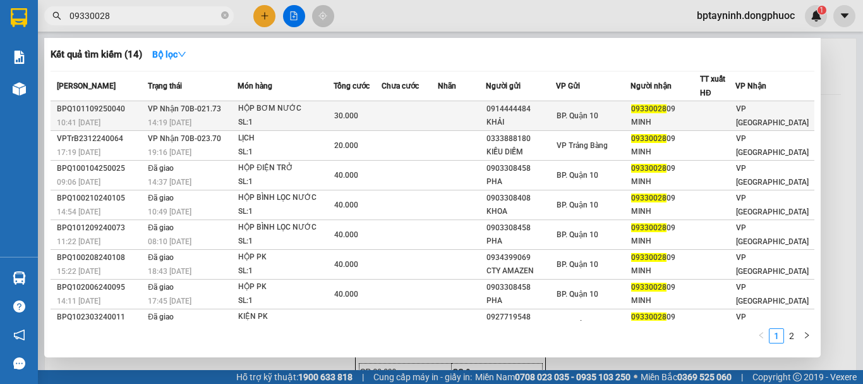
click at [428, 120] on td at bounding box center [410, 116] width 56 height 30
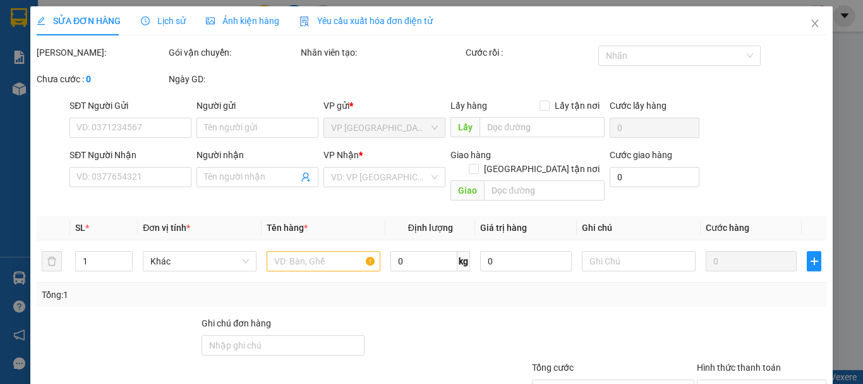
type input "0914444484"
type input "KHẢI"
type input "0933002809"
type input "MINH"
type input "30.000"
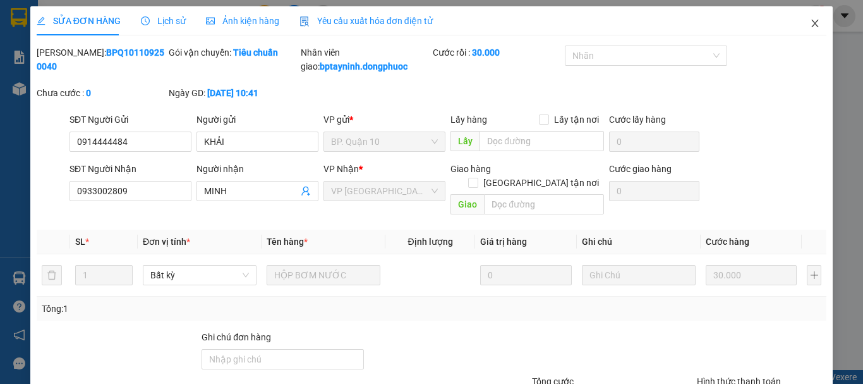
click at [810, 22] on icon "close" at bounding box center [815, 23] width 10 height 10
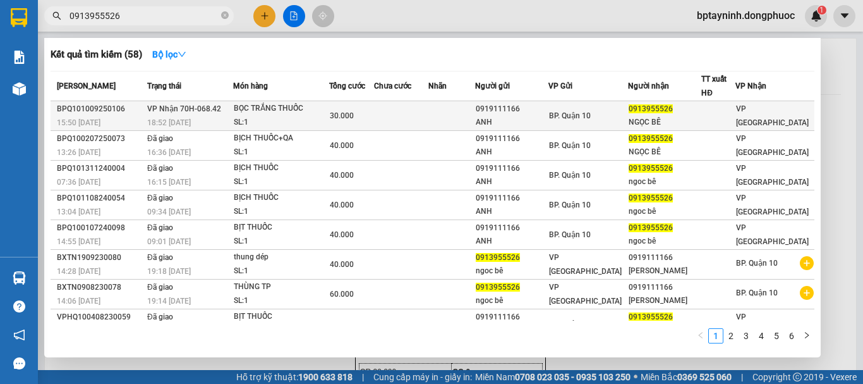
type input "0913955526"
click at [253, 109] on div "BỌC TRẮNG THUỐC" at bounding box center [281, 109] width 95 height 14
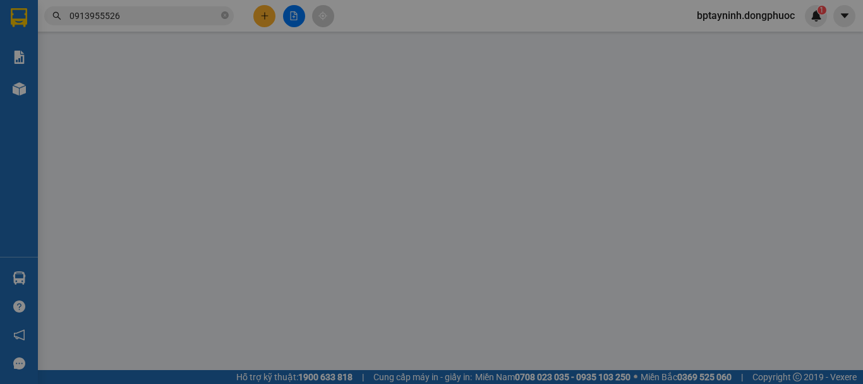
scroll to position [80, 0]
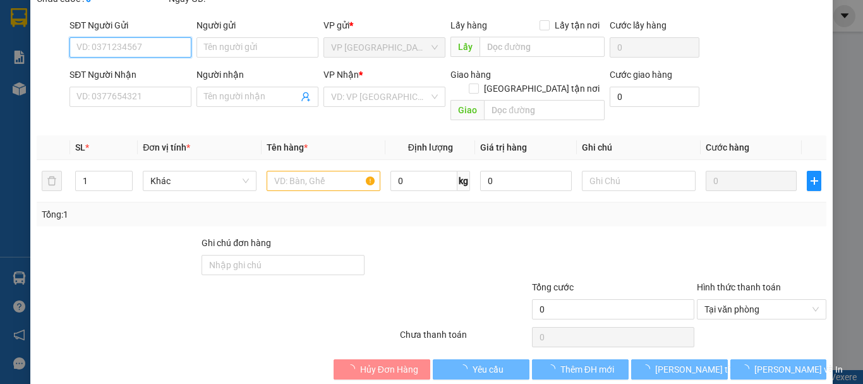
type input "0919111166"
type input "ANH"
type input "0913955526"
type input "NGỌC BÊ"
type input "30.000"
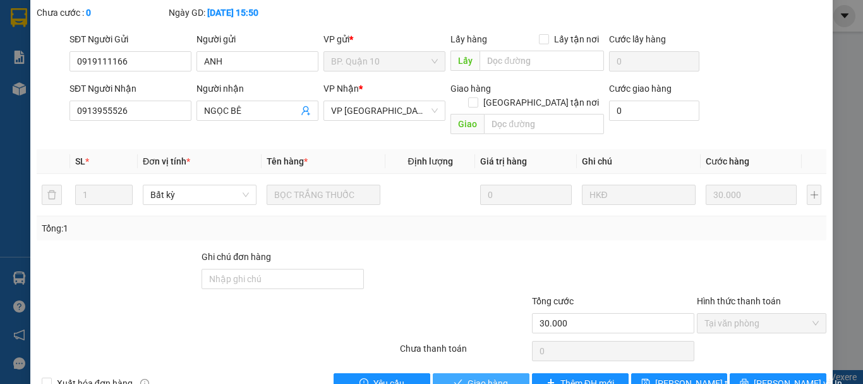
click at [499, 376] on span "Giao hàng" at bounding box center [488, 383] width 40 height 14
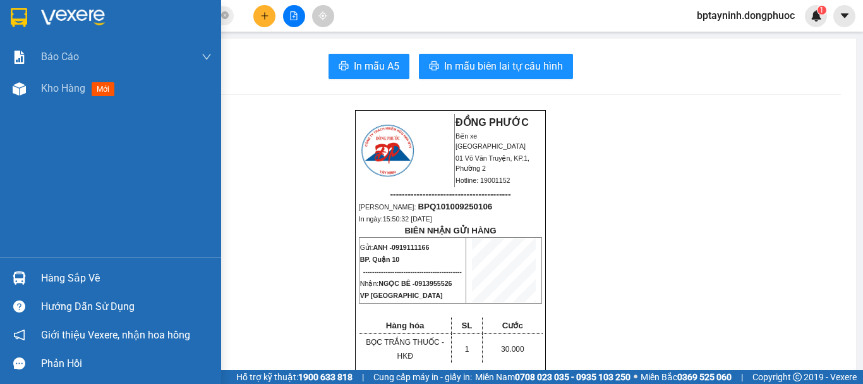
click at [39, 282] on div "Hàng sắp về" at bounding box center [110, 278] width 221 height 28
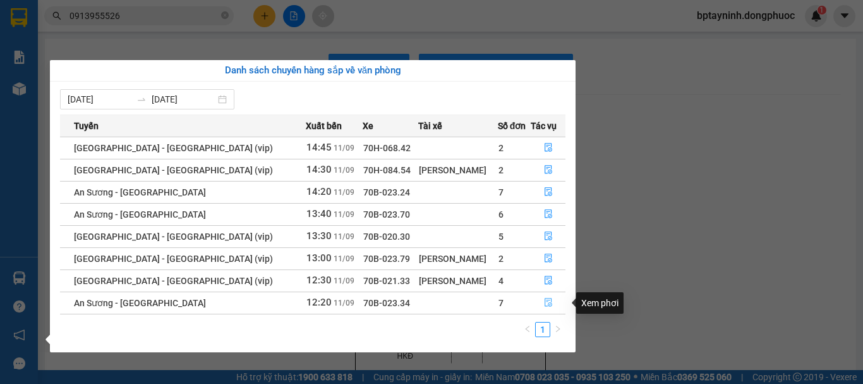
click at [544, 299] on icon "file-done" at bounding box center [548, 302] width 9 height 9
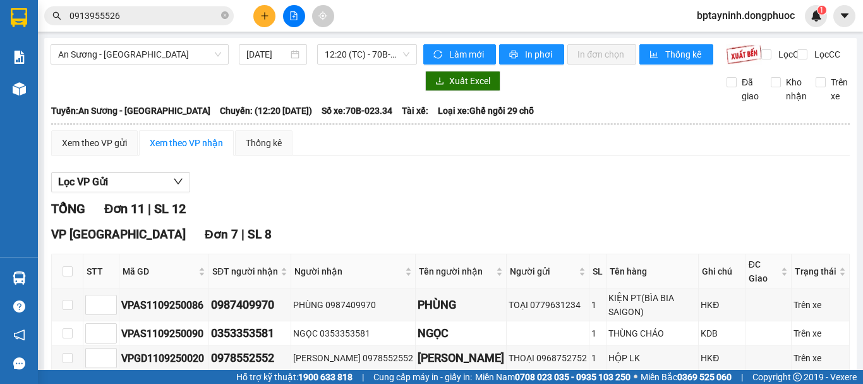
scroll to position [106, 0]
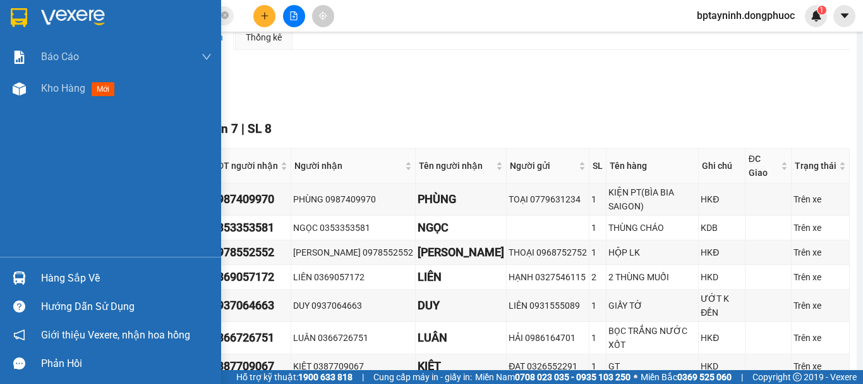
click at [48, 271] on div "Hàng sắp về" at bounding box center [126, 278] width 171 height 19
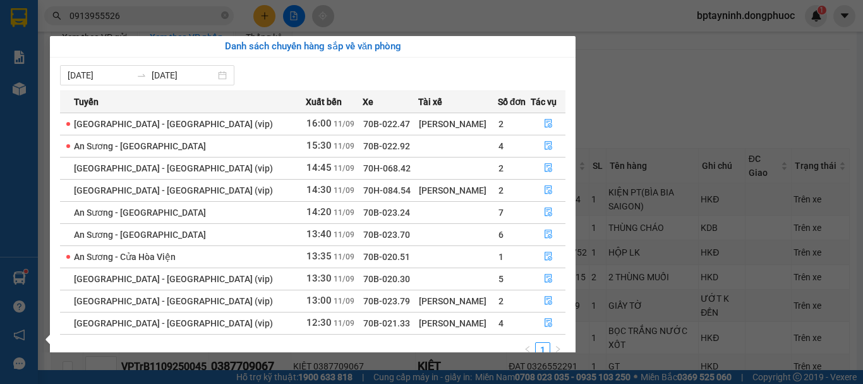
click at [251, 46] on div "Danh sách chuyến hàng sắp về văn phòng" at bounding box center [313, 46] width 506 height 15
click at [274, 21] on section "Kết quả tìm kiếm ( 58 ) Bộ lọc Mã ĐH Trạng thái Món hàng Tổng cước Chưa cước Nh…" at bounding box center [431, 192] width 863 height 384
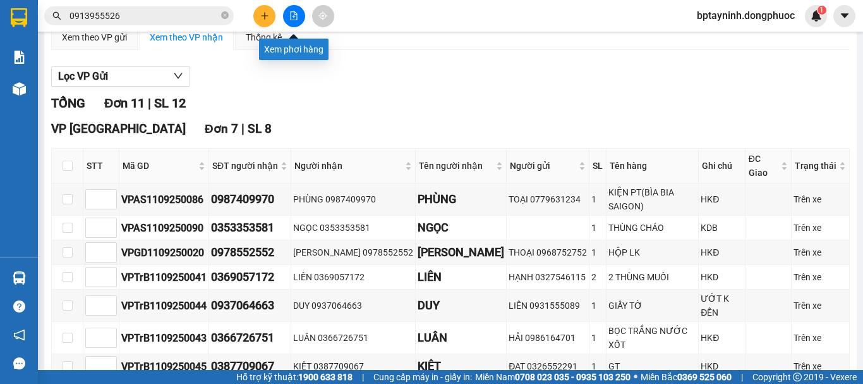
click at [289, 23] on button at bounding box center [294, 16] width 22 height 22
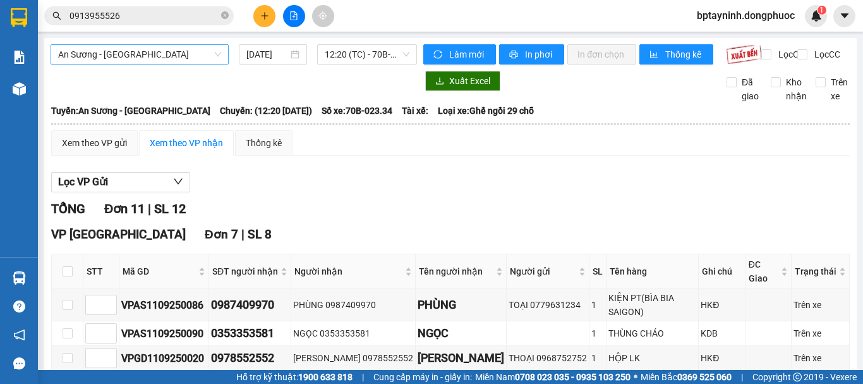
click at [183, 52] on span "An Sương - [GEOGRAPHIC_DATA]" at bounding box center [139, 54] width 163 height 19
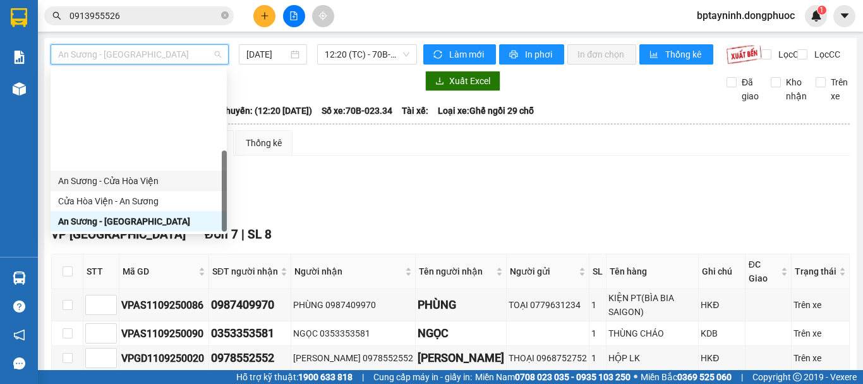
scroll to position [142, 0]
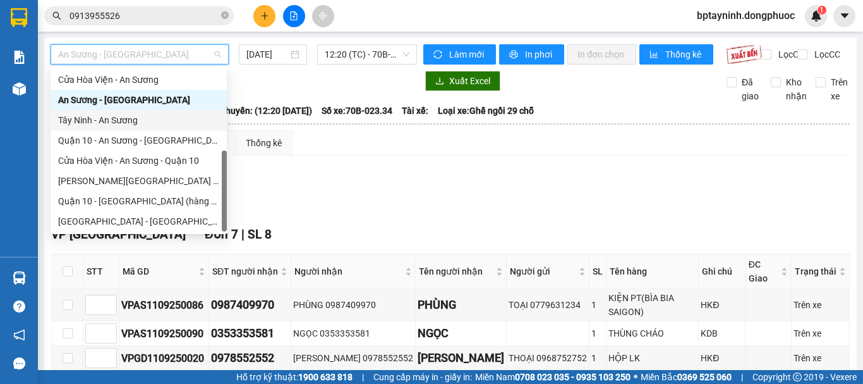
click at [135, 114] on div "Tây Ninh - An Sương" at bounding box center [138, 120] width 161 height 14
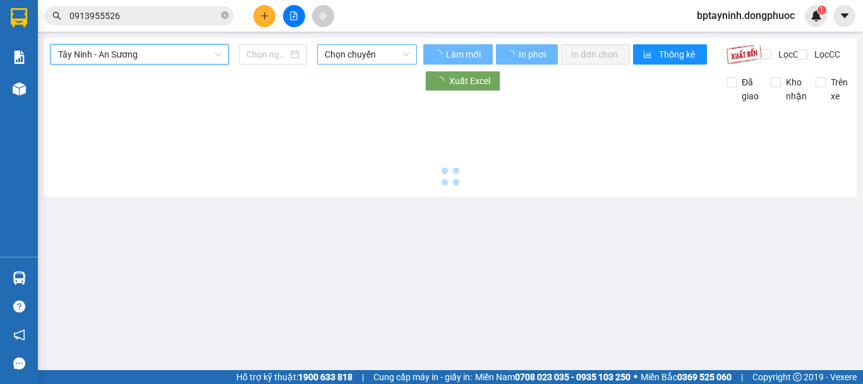
type input "[DATE]"
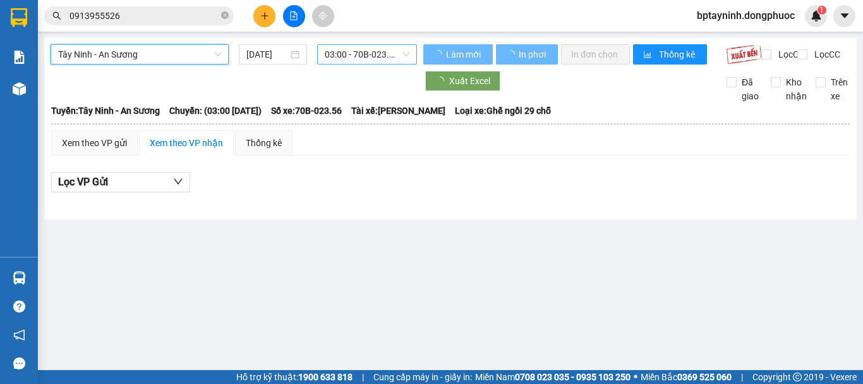
click at [343, 58] on span "03:00 - 70B-023.56" at bounding box center [367, 54] width 85 height 19
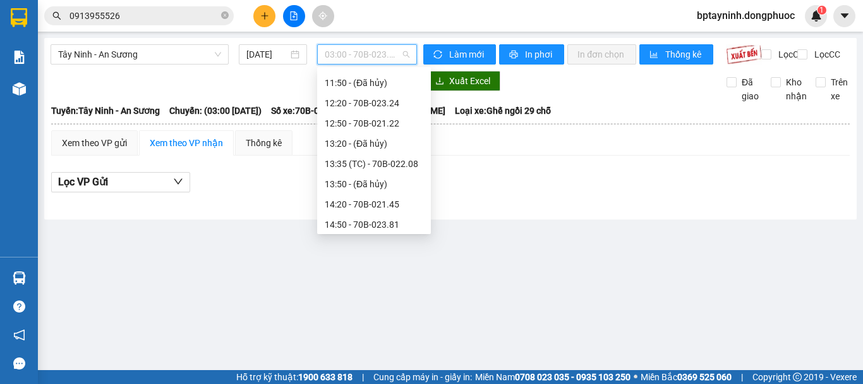
scroll to position [566, 0]
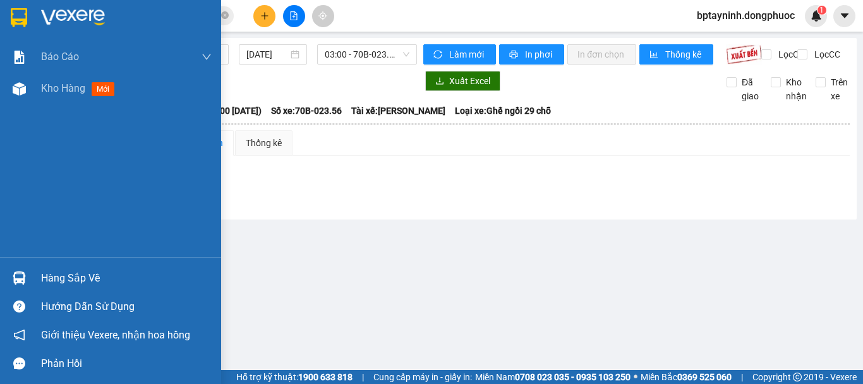
click at [47, 280] on div "Hàng sắp về" at bounding box center [126, 278] width 171 height 19
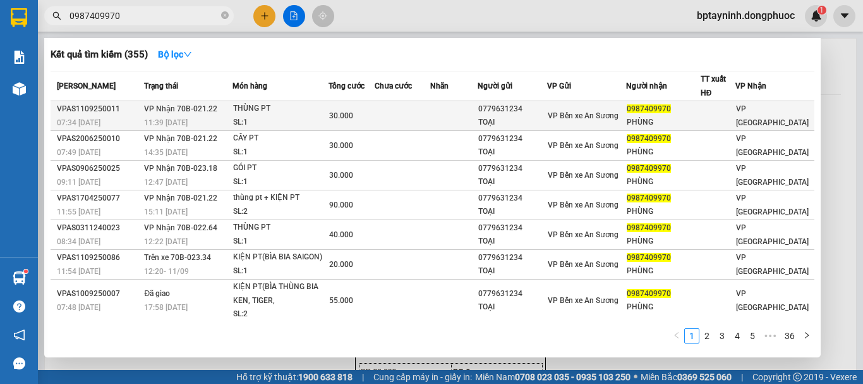
type input "0987409970"
click at [321, 111] on div "THÙNG PT" at bounding box center [280, 109] width 95 height 14
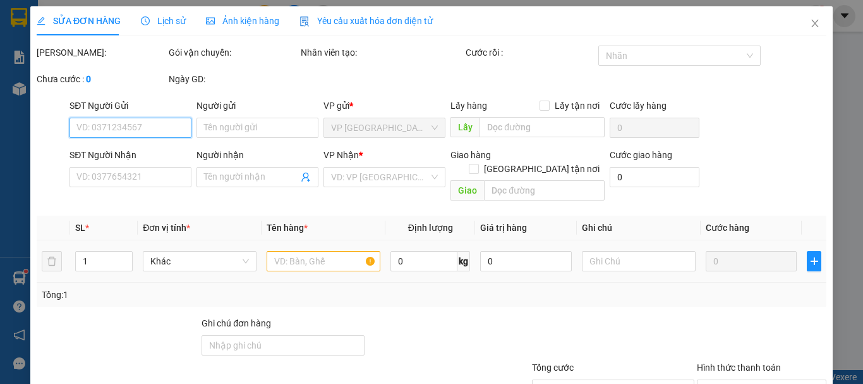
scroll to position [87, 0]
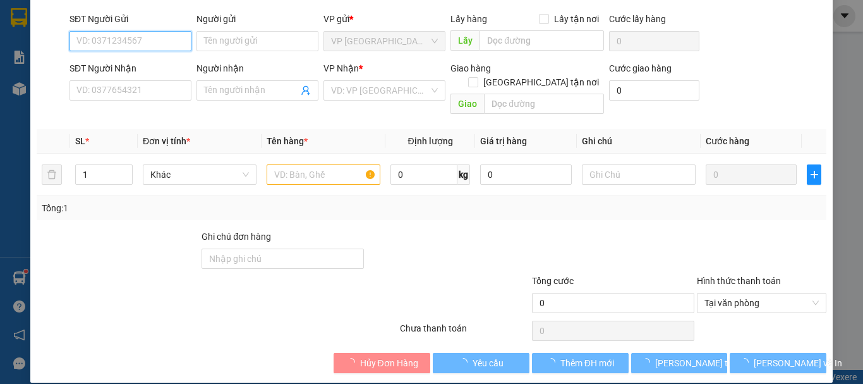
type input "0779631234"
type input "TOẠI"
type input "0987409970"
type input "PHÙNG"
type input "30.000"
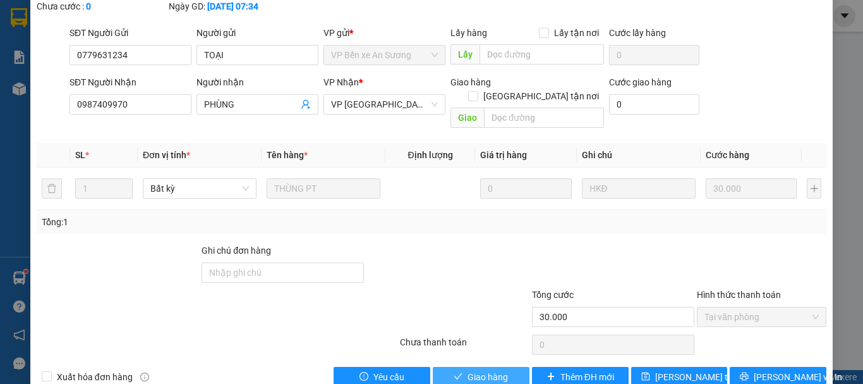
click at [480, 370] on span "Giao hàng" at bounding box center [488, 377] width 40 height 14
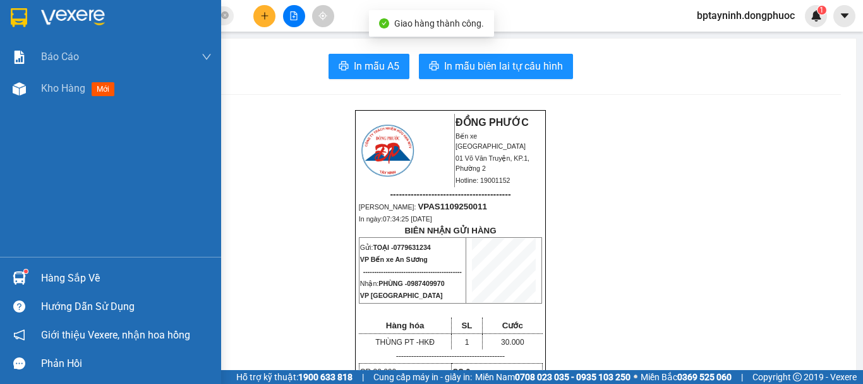
click at [35, 270] on div "Hàng sắp về" at bounding box center [110, 278] width 221 height 28
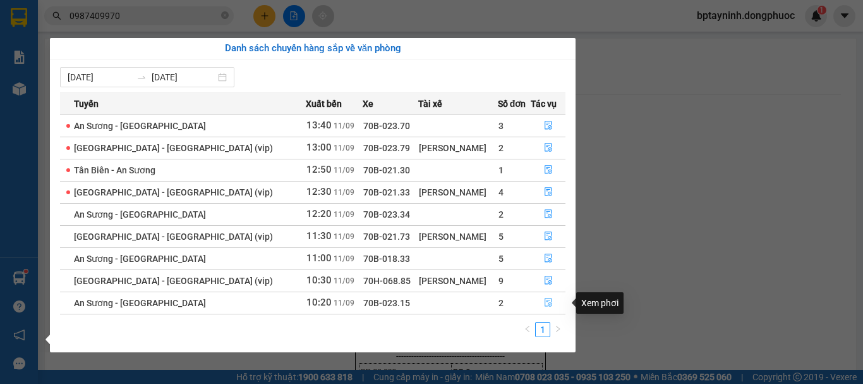
click at [547, 301] on icon "file-done" at bounding box center [549, 302] width 8 height 9
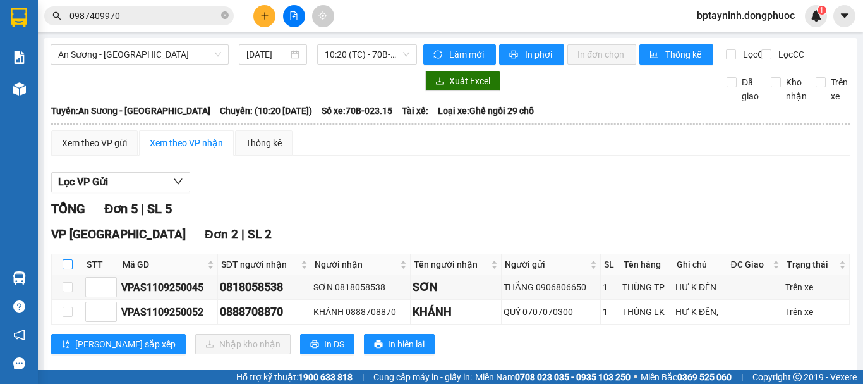
click at [64, 269] on input "checkbox" at bounding box center [68, 264] width 10 height 10
checkbox input "true"
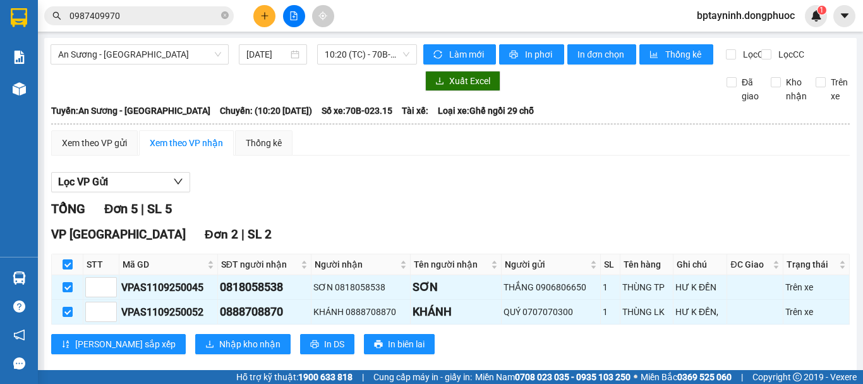
click at [155, 343] on div "VP [GEOGRAPHIC_DATA] 2 | SL 2 STT Mã GD SĐT người nhận Người nhận Tên người nhậ…" at bounding box center [450, 294] width 799 height 138
click at [195, 351] on button "Nhập kho nhận" at bounding box center [242, 344] width 95 height 20
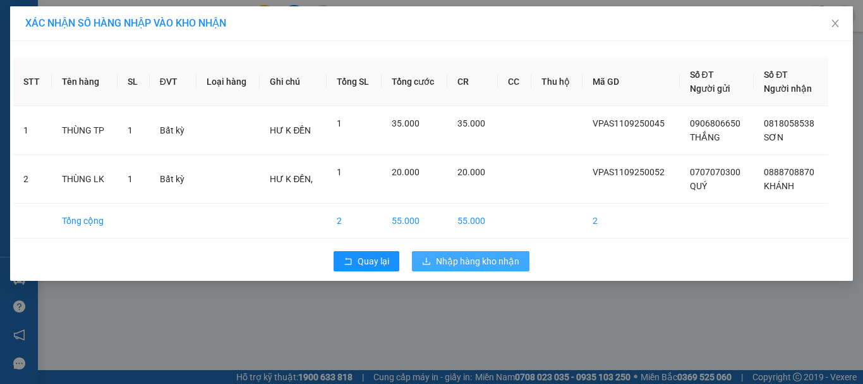
click at [458, 260] on span "Nhập hàng kho nhận" at bounding box center [477, 261] width 83 height 14
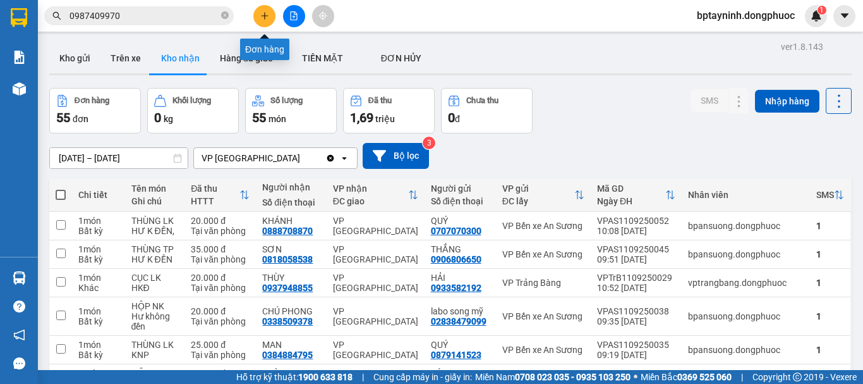
click at [262, 20] on icon "plus" at bounding box center [264, 15] width 9 height 9
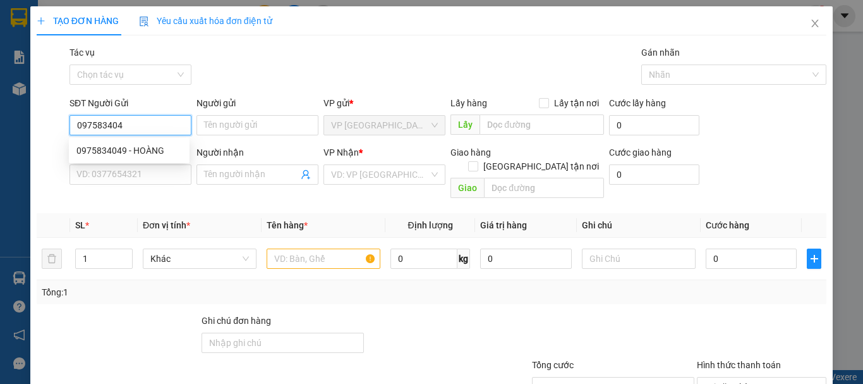
type input "0975834049"
click at [161, 149] on div "0975834049 - HOÀNG" at bounding box center [129, 150] width 106 height 14
type input "HOÀNG"
type input "0908708919"
type input "MẠNH"
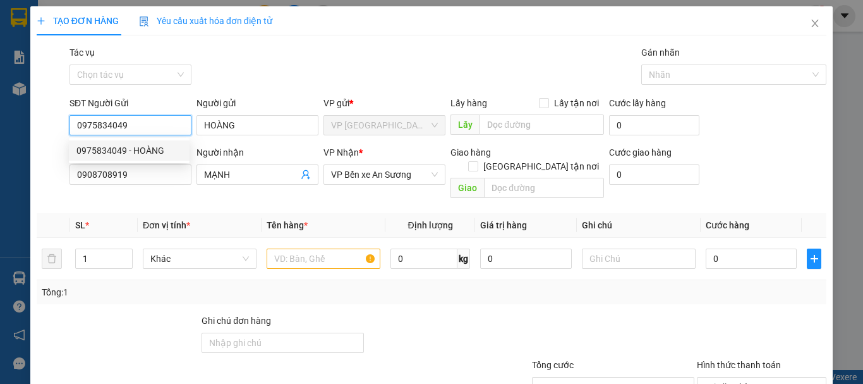
type input "20.000"
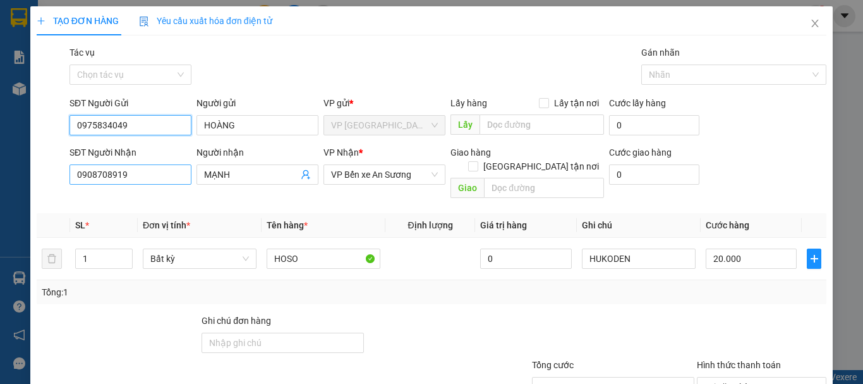
type input "0975834049"
drag, startPoint x: 114, startPoint y: 166, endPoint x: 0, endPoint y: 138, distance: 117.7
click at [0, 139] on div "TẠO ĐƠN HÀNG Yêu cầu xuất hóa đơn điện tử Transit Pickup Surcharge Ids Transit …" at bounding box center [431, 192] width 863 height 384
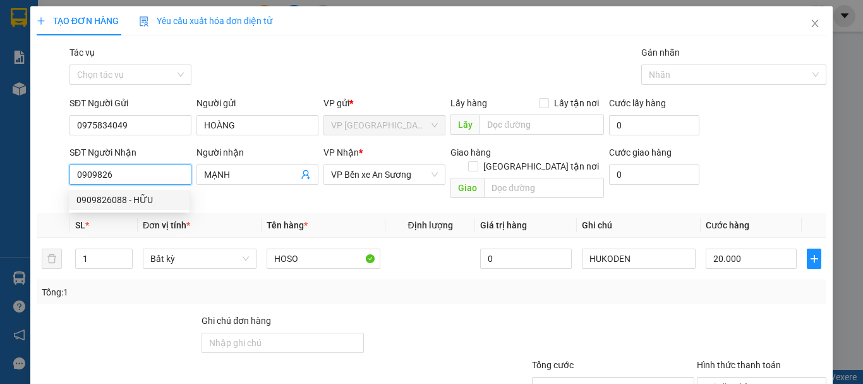
click at [148, 203] on div "0909826088 - HỮU" at bounding box center [129, 200] width 106 height 14
type input "0909826088"
type input "HỮU"
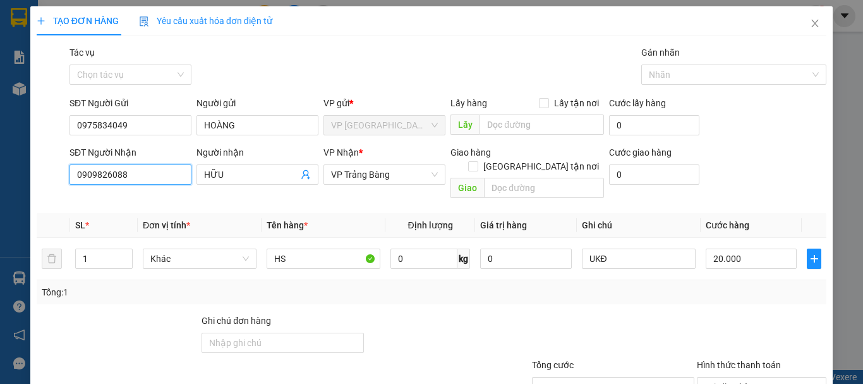
scroll to position [84, 0]
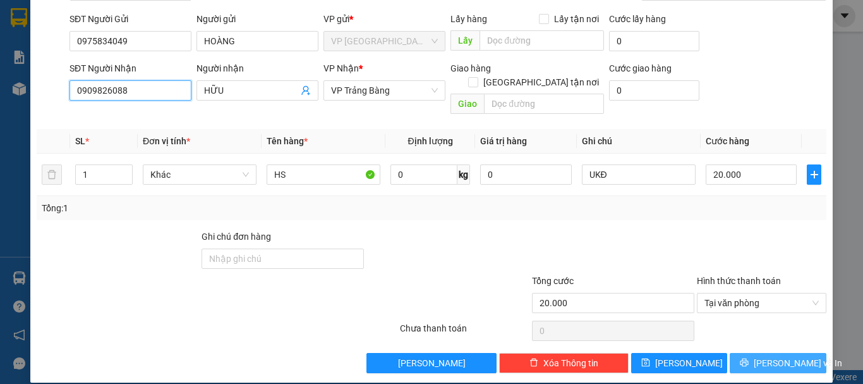
type input "0909826088"
click at [775, 353] on button "[PERSON_NAME] và In" at bounding box center [778, 363] width 97 height 20
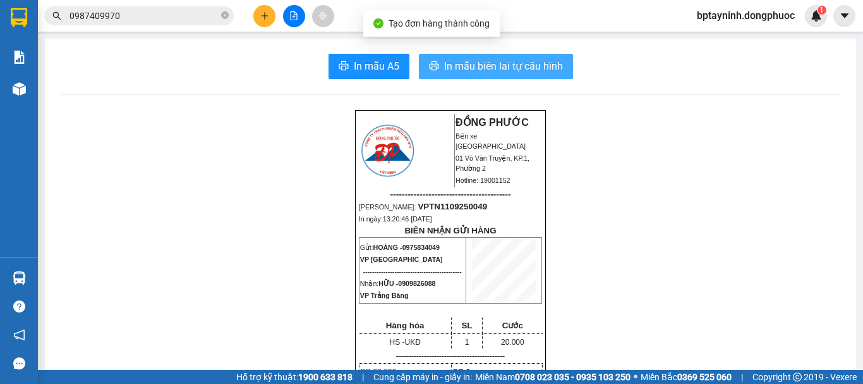
click at [529, 57] on button "In mẫu biên lai tự cấu hình" at bounding box center [496, 66] width 154 height 25
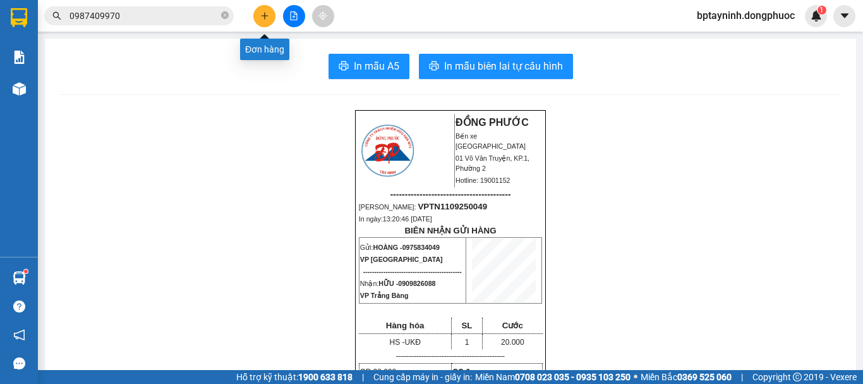
click at [267, 8] on button at bounding box center [264, 16] width 22 height 22
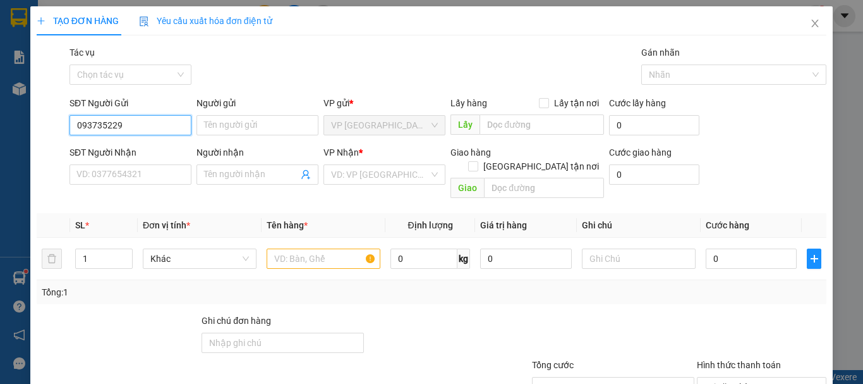
type input "0937352297"
click at [159, 146] on div "0937352297 - NGUYÊN" at bounding box center [129, 150] width 106 height 14
type input "NGUYÊN"
type input "0937352297"
type input "NGUYÊN"
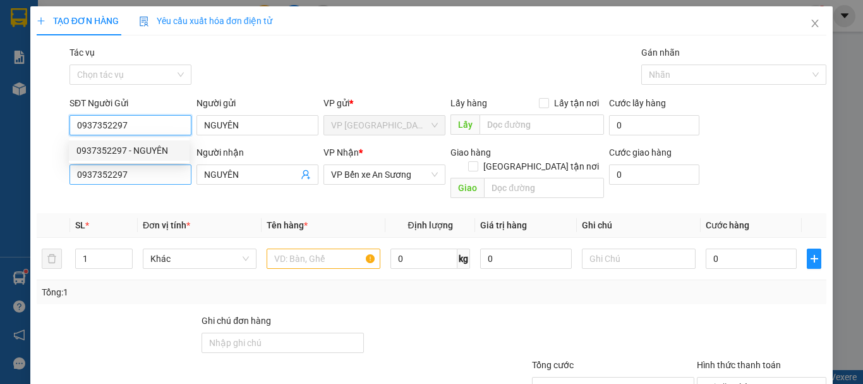
type input "130.000"
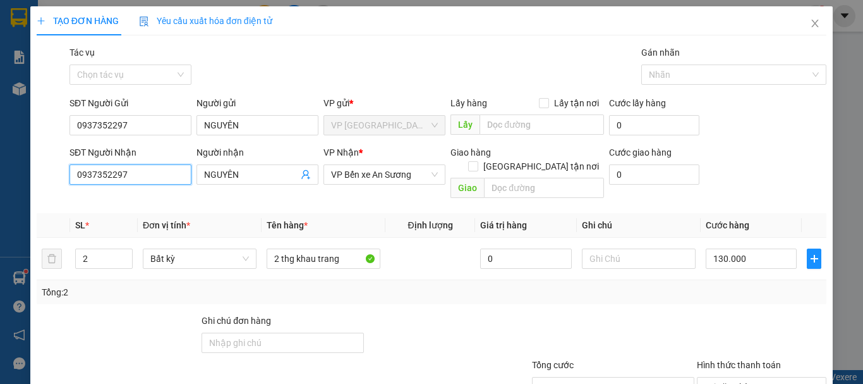
drag, startPoint x: 146, startPoint y: 174, endPoint x: 0, endPoint y: 152, distance: 147.6
click at [0, 152] on div "TẠO ĐƠN HÀNG Yêu cầu xuất hóa đơn điện tử Transit Pickup Surcharge Ids Transit …" at bounding box center [431, 192] width 863 height 384
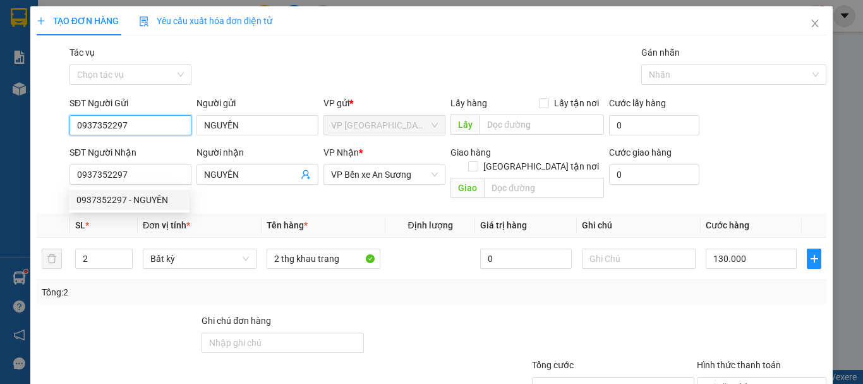
click at [135, 126] on input "0937352297" at bounding box center [131, 125] width 122 height 20
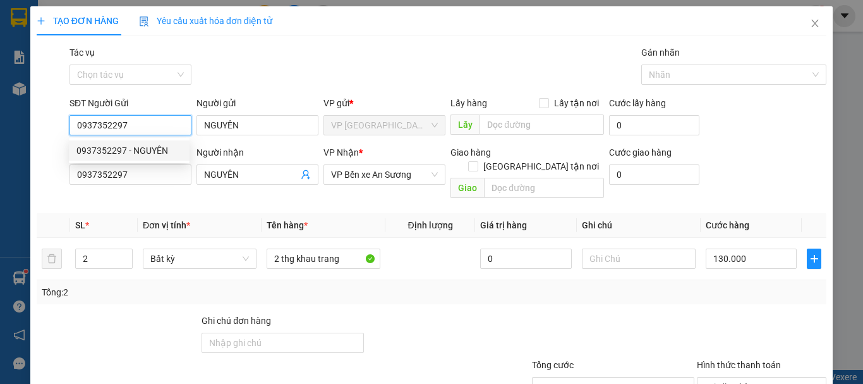
click at [0, 116] on div "TẠO ĐƠN HÀNG Yêu cầu xuất hóa đơn điện tử Transit Pickup Surcharge Ids Transit …" at bounding box center [431, 192] width 863 height 384
click at [136, 123] on input "0937352297" at bounding box center [131, 125] width 122 height 20
drag, startPoint x: 136, startPoint y: 123, endPoint x: 3, endPoint y: 107, distance: 134.2
click at [3, 107] on div "TẠO ĐƠN HÀNG Yêu cầu xuất hóa đơn điện tử Transit Pickup Surcharge Ids Transit …" at bounding box center [431, 192] width 863 height 384
type input "0902810709"
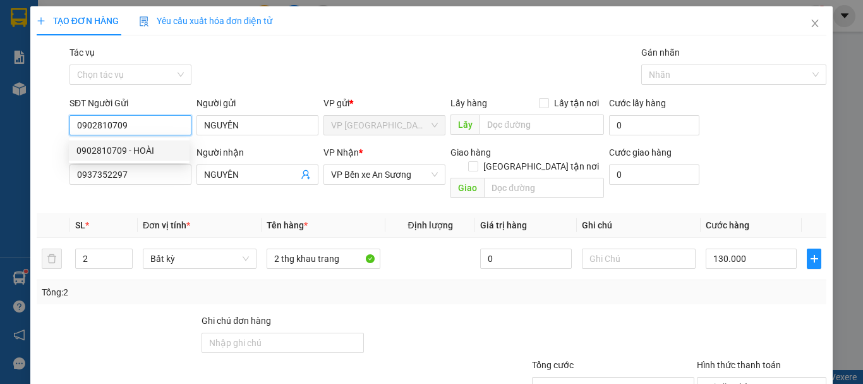
click at [134, 150] on div "0902810709 - HOÀI" at bounding box center [129, 150] width 106 height 14
type input "HOÀI"
type input "30.000"
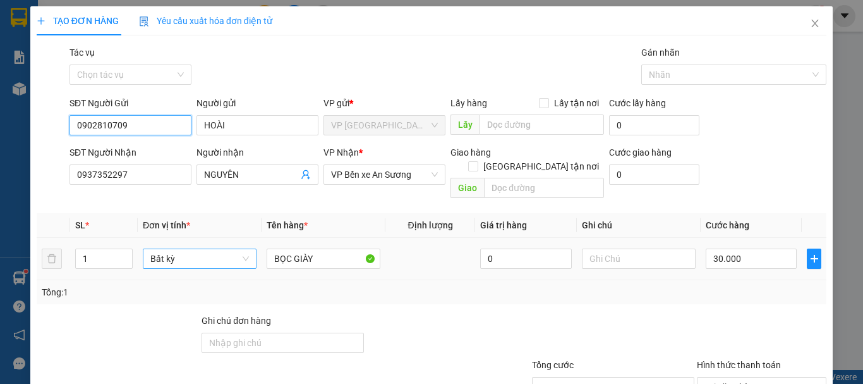
type input "0902810709"
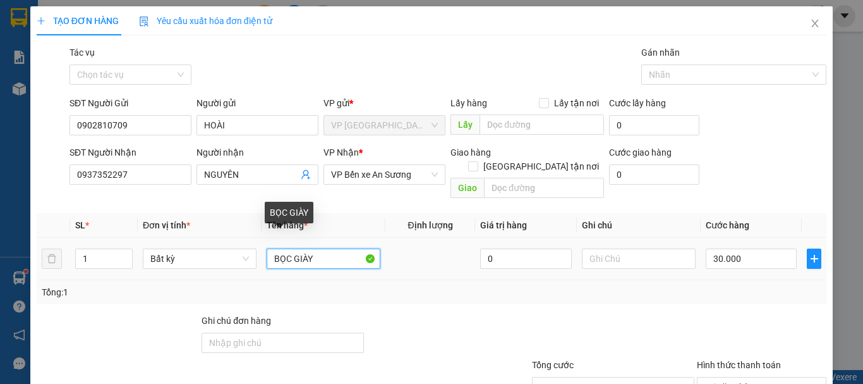
drag, startPoint x: 203, startPoint y: 249, endPoint x: 160, endPoint y: 224, distance: 49.9
click at [170, 246] on tr "1 Bất kỳ BỌC GIÀY 0 30.000" at bounding box center [432, 259] width 790 height 42
type input "HỘP KÍNH"
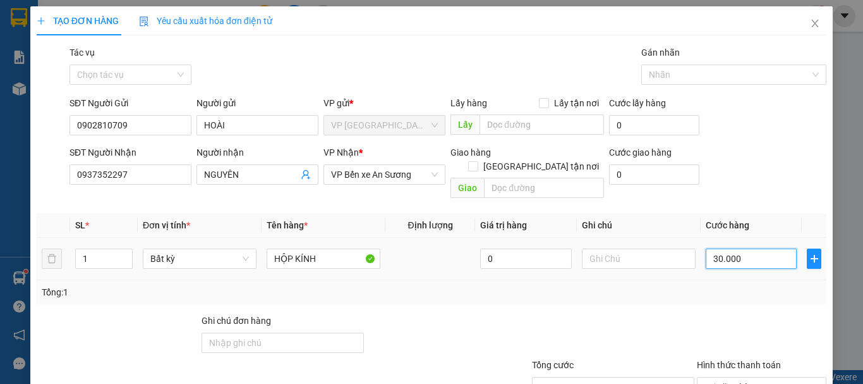
click at [739, 249] on input "30.000" at bounding box center [751, 258] width 91 height 20
type input "2"
type input "20"
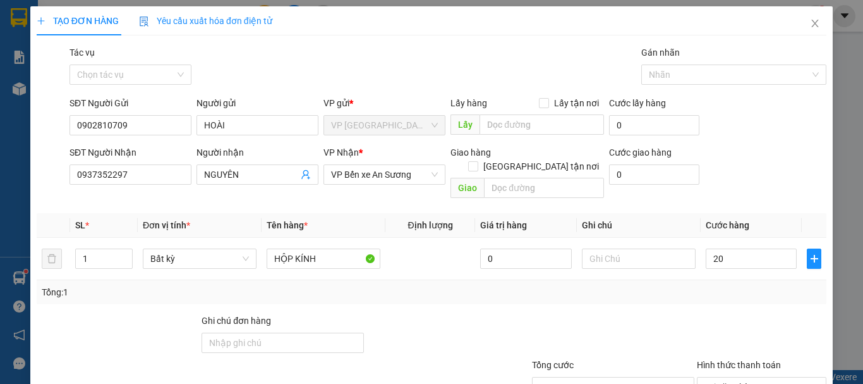
type input "20.000"
click at [749, 326] on div at bounding box center [762, 335] width 132 height 44
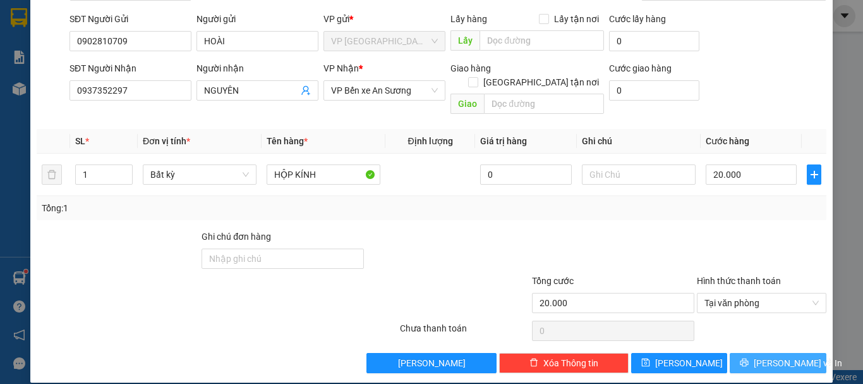
click at [771, 356] on span "[PERSON_NAME] và In" at bounding box center [798, 363] width 88 height 14
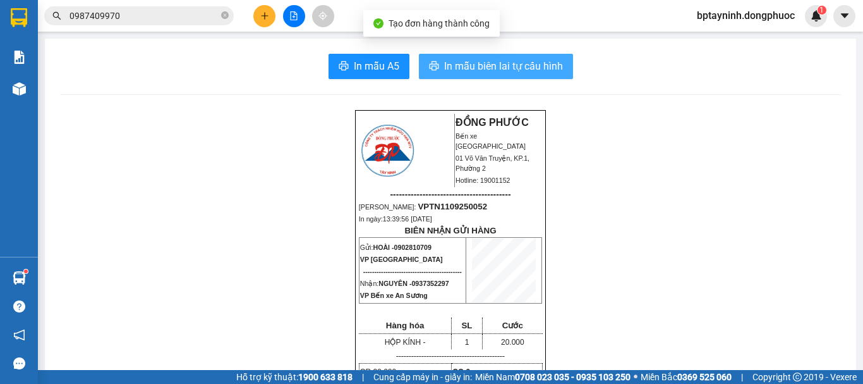
click at [510, 59] on span "In mẫu biên lai tự cấu hình" at bounding box center [503, 66] width 119 height 16
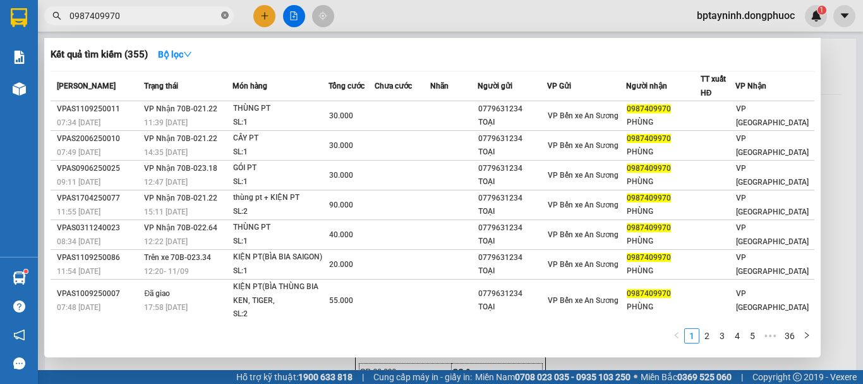
click at [227, 15] on icon "close-circle" at bounding box center [225, 15] width 8 height 8
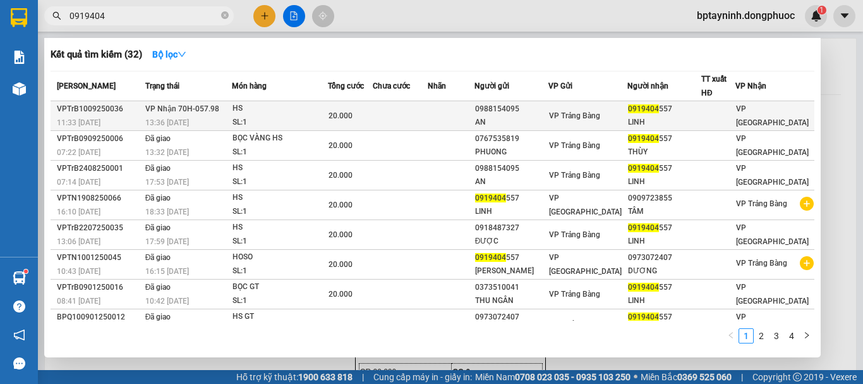
type input "0919404"
click at [278, 109] on div "HS" at bounding box center [280, 109] width 95 height 14
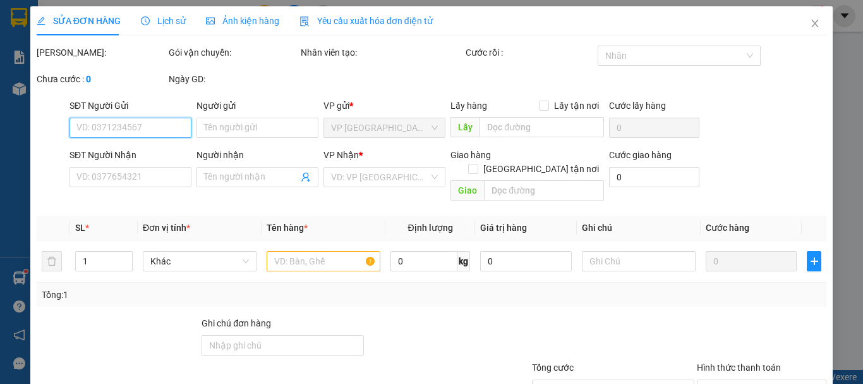
type input "0988154095"
type input "AN"
type input "0919404557"
type input "LINH"
type input "20.000"
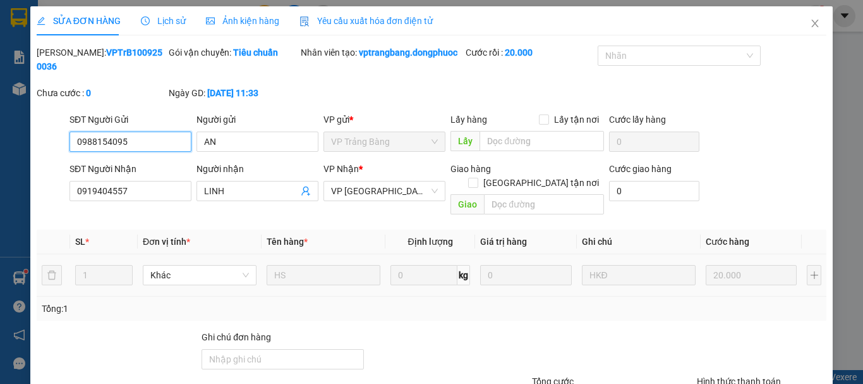
scroll to position [100, 0]
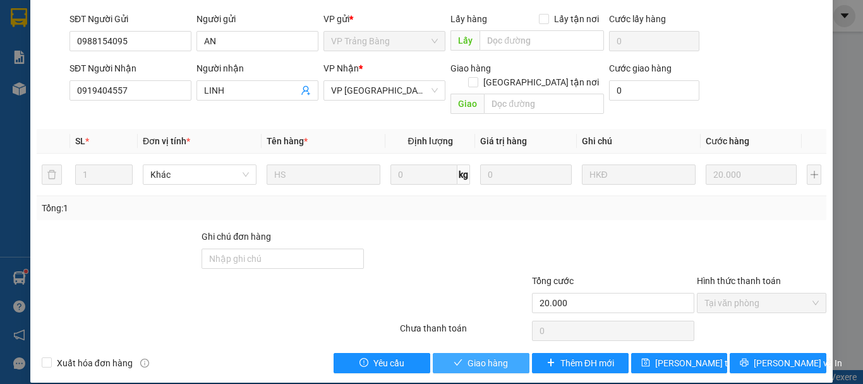
click at [479, 356] on span "Giao hàng" at bounding box center [488, 363] width 40 height 14
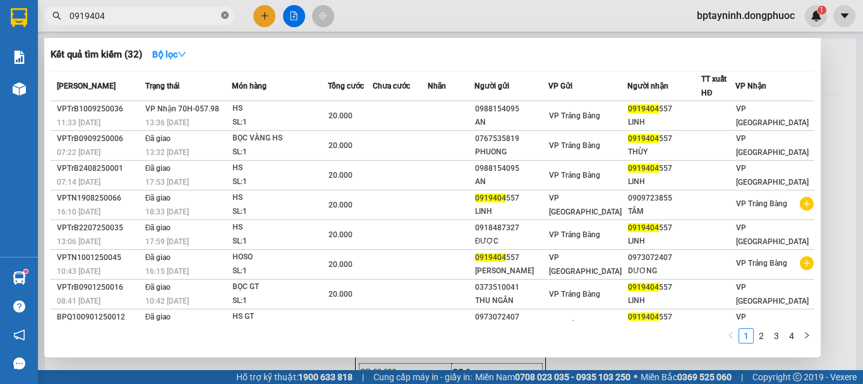
click at [226, 15] on icon "close-circle" at bounding box center [225, 15] width 8 height 8
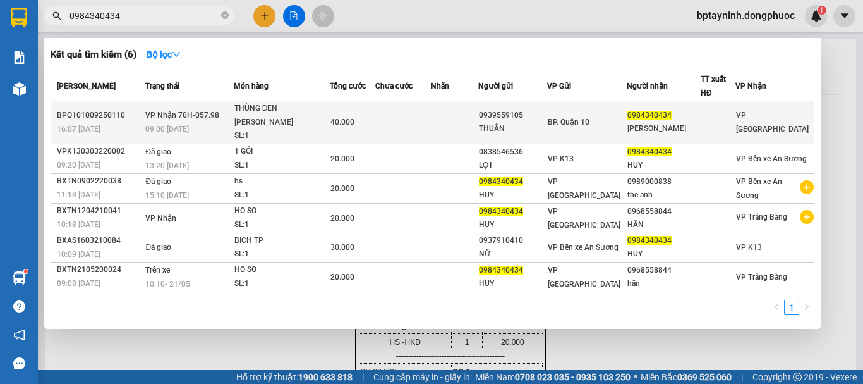
type input "0984340434"
click at [314, 112] on div "THÙNG ĐEN [PERSON_NAME]" at bounding box center [281, 115] width 95 height 27
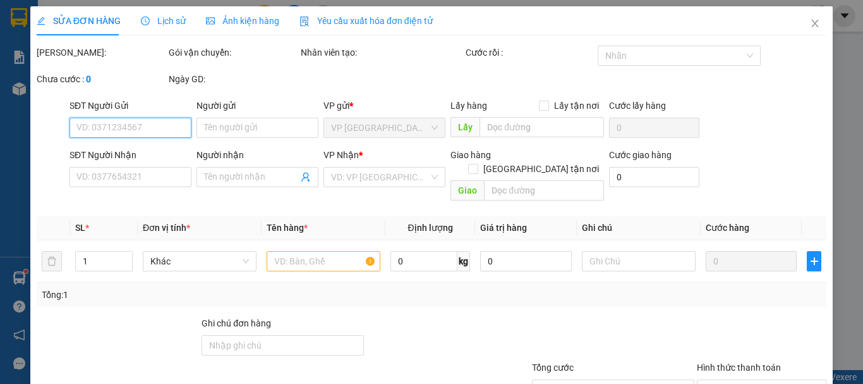
type input "0939559105"
type input "THUẬN"
type input "0984340434"
type input "[PERSON_NAME]"
type input "40.000"
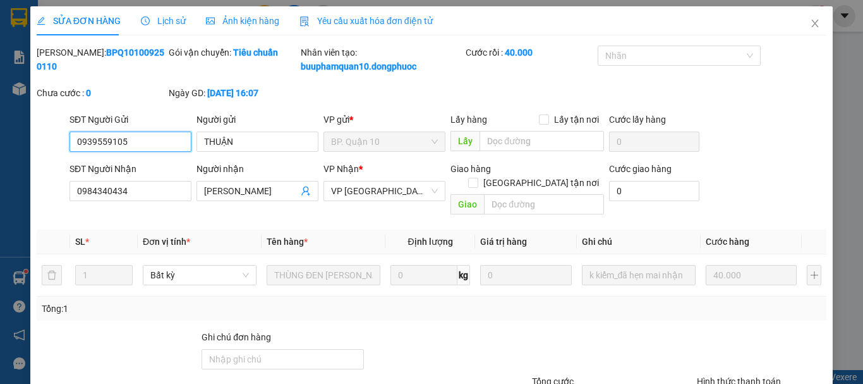
scroll to position [100, 0]
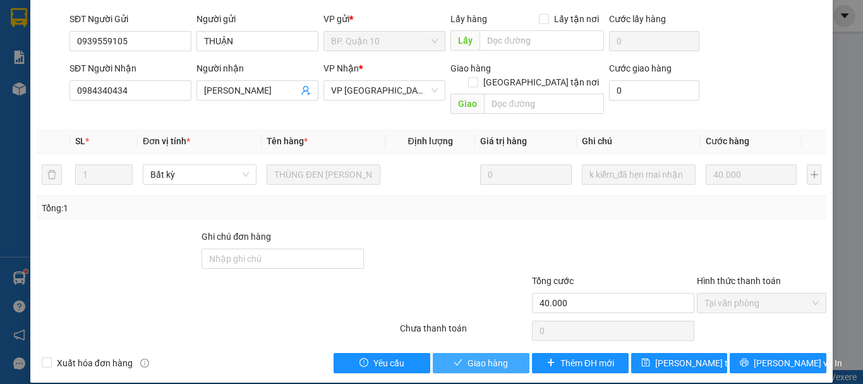
click at [489, 356] on span "Giao hàng" at bounding box center [488, 363] width 40 height 14
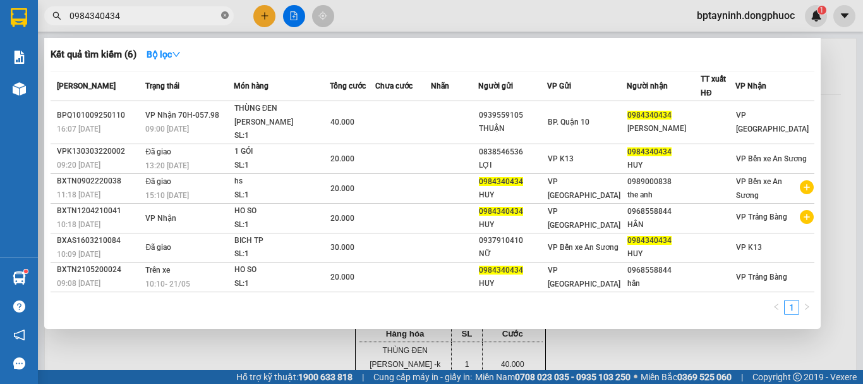
click at [224, 18] on icon "close-circle" at bounding box center [225, 15] width 8 height 8
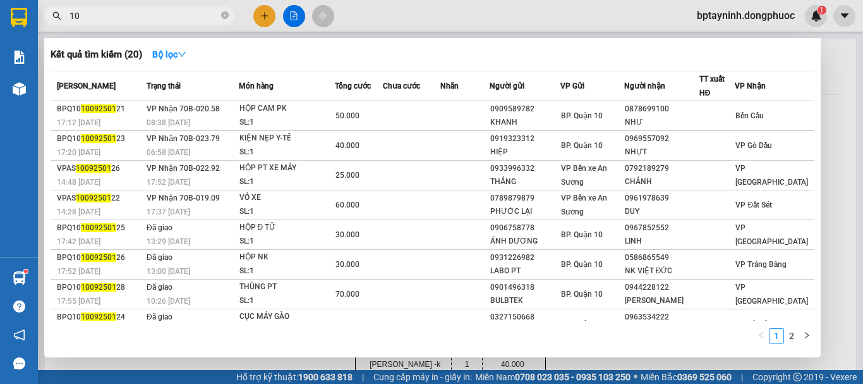
type input "1"
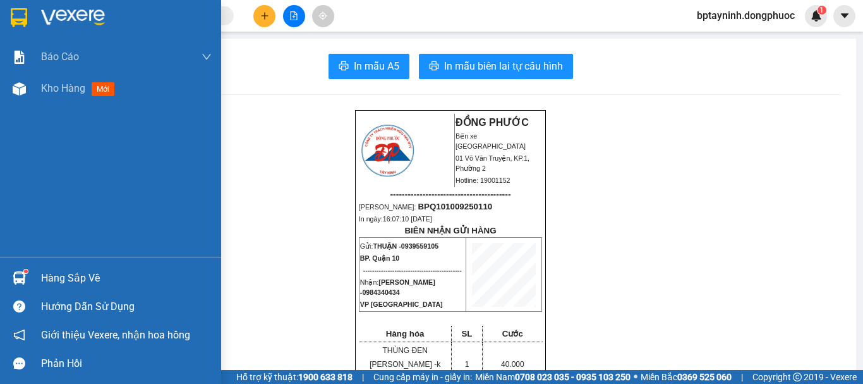
drag, startPoint x: 28, startPoint y: 273, endPoint x: 78, endPoint y: 276, distance: 50.7
click at [28, 272] on div at bounding box center [19, 278] width 22 height 22
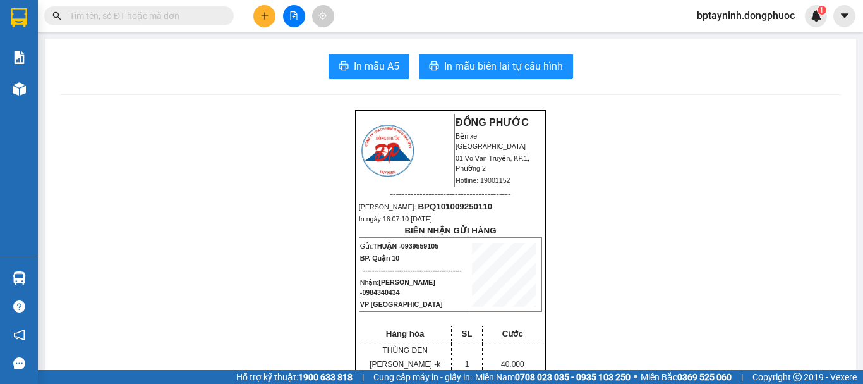
drag, startPoint x: 266, startPoint y: 18, endPoint x: 179, endPoint y: 25, distance: 86.9
click at [240, 23] on section "Kết quả tìm kiếm ( 20 ) Bộ lọc Mã ĐH Trạng thái Món hàng Tổng cước Chưa cước Nh…" at bounding box center [431, 192] width 863 height 384
click at [186, 23] on span at bounding box center [139, 15] width 190 height 19
click at [188, 16] on input "text" at bounding box center [144, 16] width 149 height 14
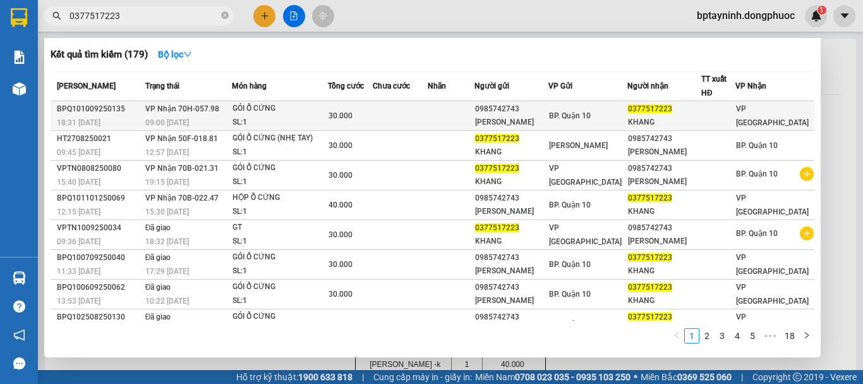
type input "0377517223"
click at [275, 117] on div "SL: 1" at bounding box center [280, 123] width 95 height 14
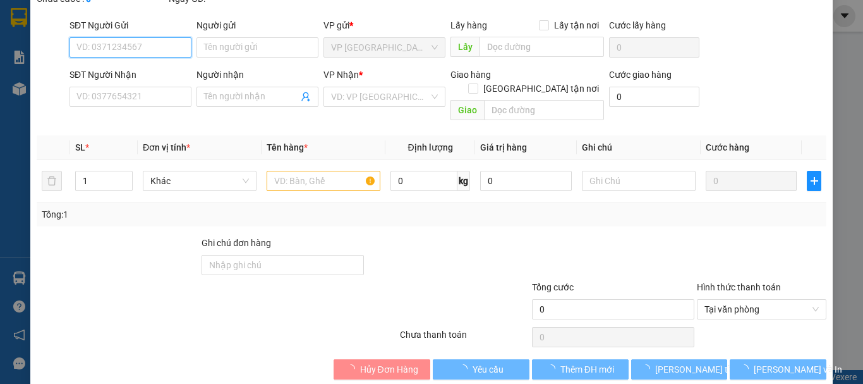
type input "0985742743"
type input "[PERSON_NAME]"
type input "0377517223"
type input "KHANG"
type input "30.000"
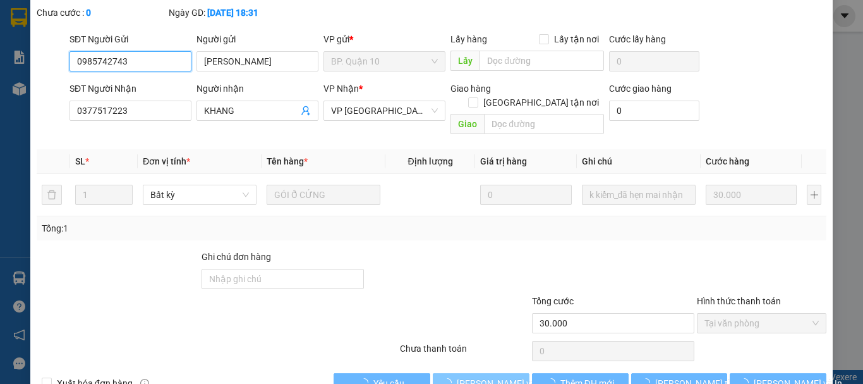
scroll to position [94, 0]
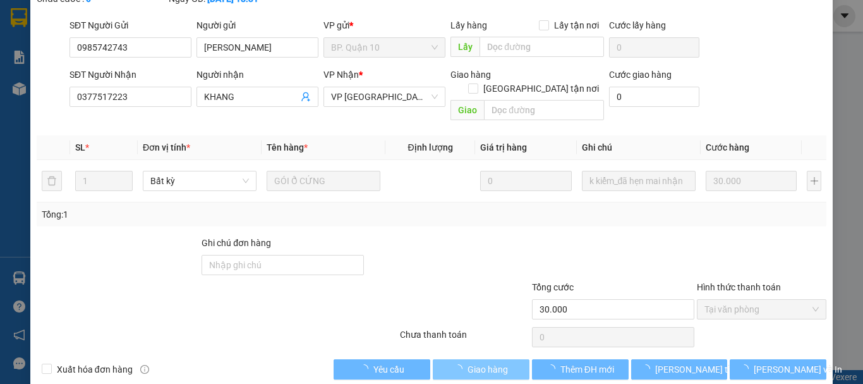
click at [496, 362] on span "Giao hàng" at bounding box center [488, 369] width 40 height 14
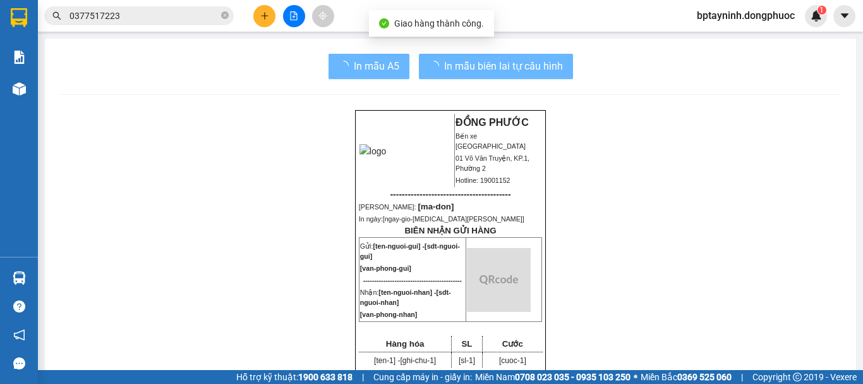
click at [496, 355] on div "ĐỒNG PHƯỚC Bến xe [GEOGRAPHIC_DATA] 01 Võ Văn Truyện, KP.1, Phường 2 Hotline: 1…" at bounding box center [450, 350] width 191 height 480
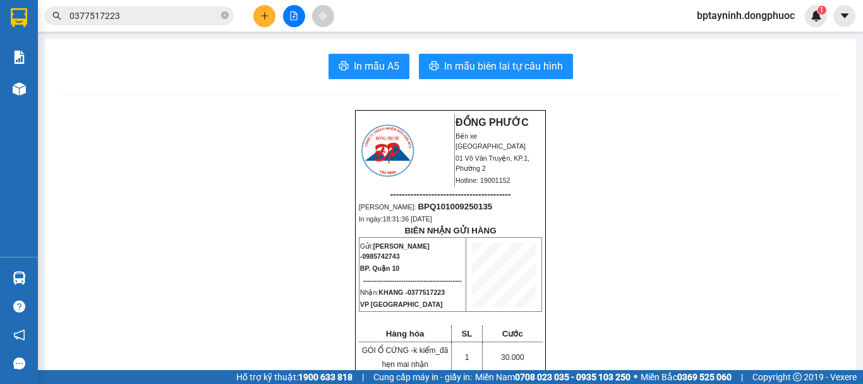
click at [298, 17] on button at bounding box center [294, 16] width 22 height 22
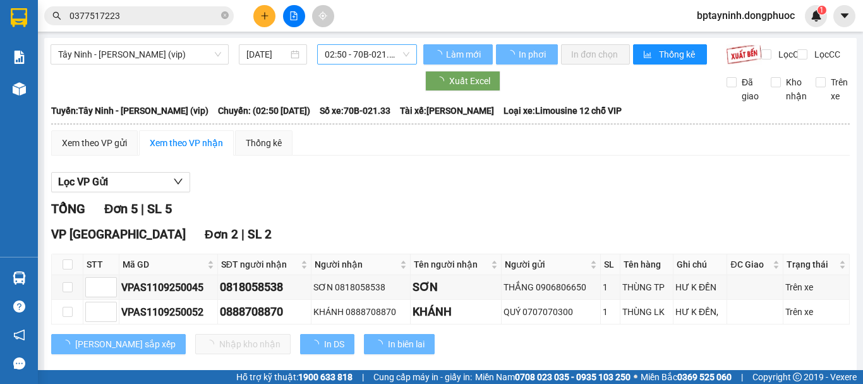
click at [360, 55] on span "02:50 - 70B-021.33" at bounding box center [367, 54] width 85 height 19
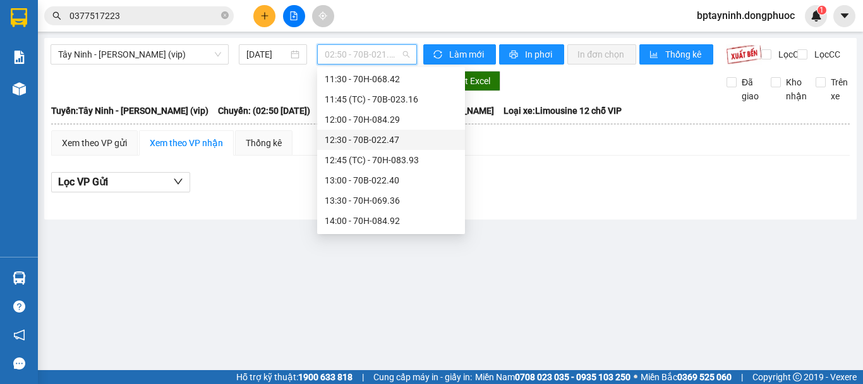
scroll to position [632, 0]
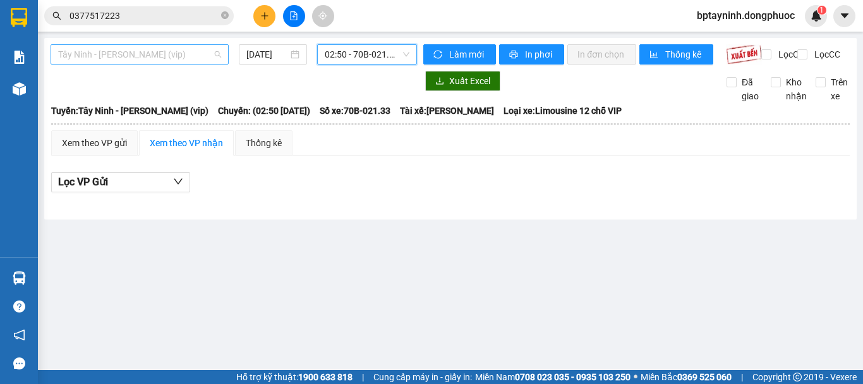
click at [135, 48] on span "Tây Ninh - [PERSON_NAME] (vip)" at bounding box center [139, 54] width 163 height 19
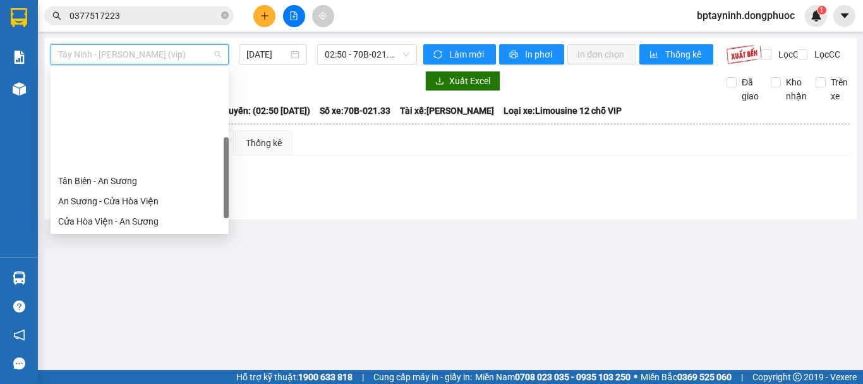
scroll to position [142, 0]
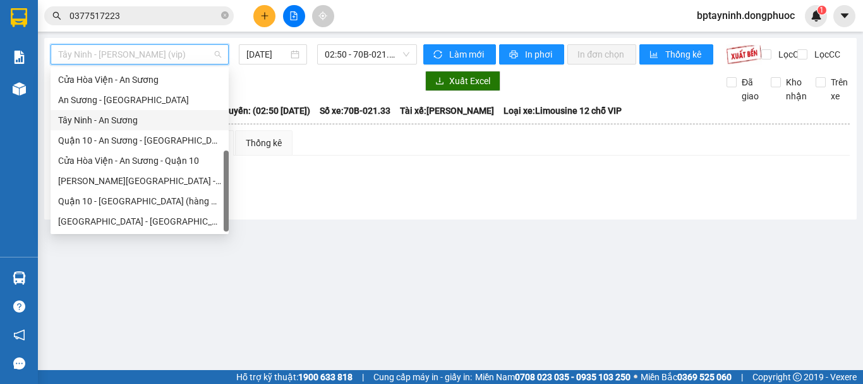
click at [150, 119] on div "Tây Ninh - An Sương" at bounding box center [139, 120] width 163 height 14
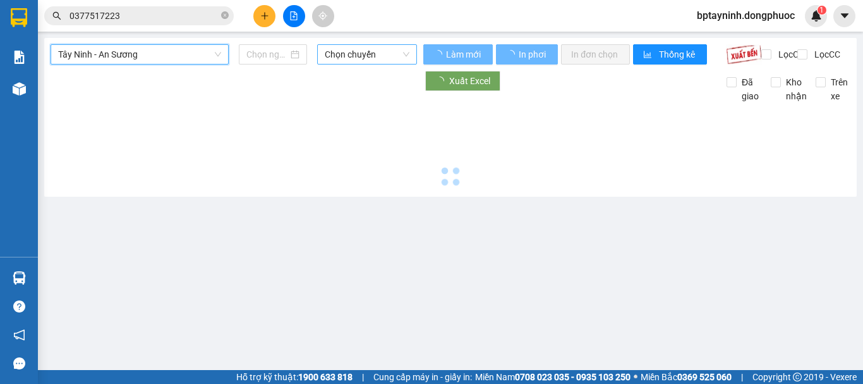
type input "[DATE]"
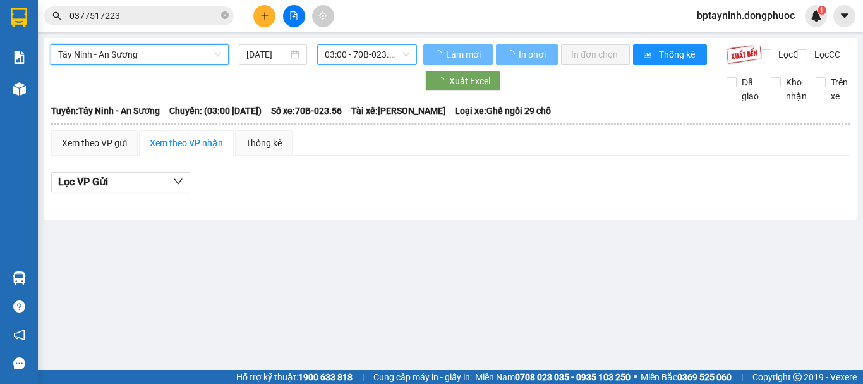
click at [345, 59] on span "03:00 - 70B-023.56" at bounding box center [367, 54] width 85 height 19
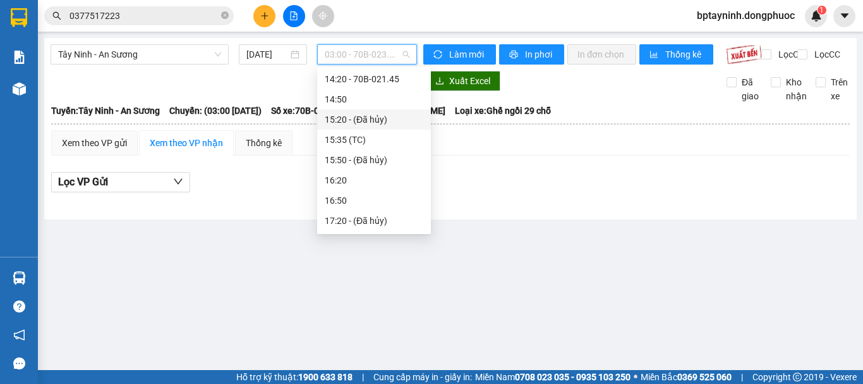
scroll to position [441, 0]
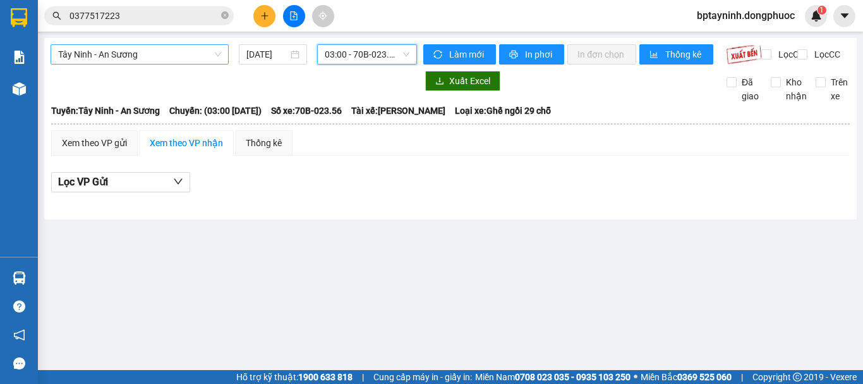
click at [161, 53] on span "Tây Ninh - An Sương" at bounding box center [139, 54] width 163 height 19
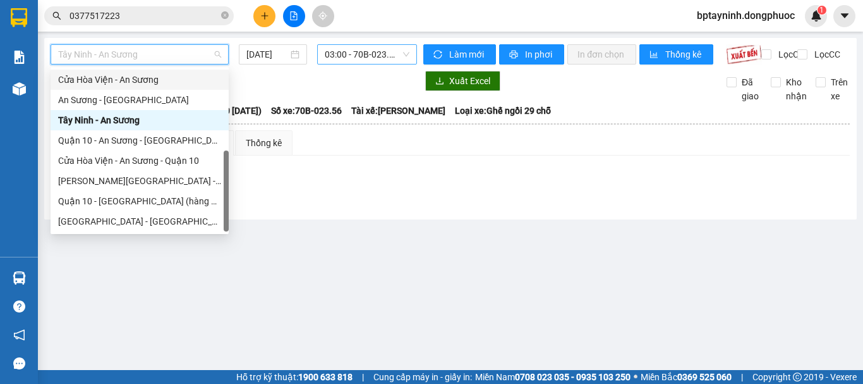
click at [363, 51] on span "03:00 - 70B-023.56" at bounding box center [367, 54] width 85 height 19
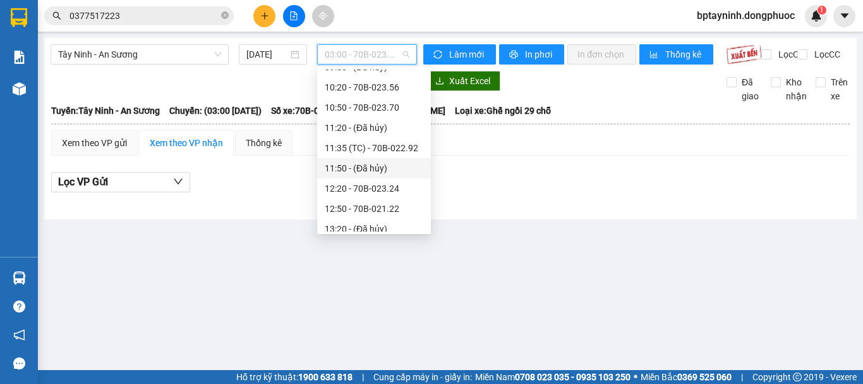
scroll to position [442, 0]
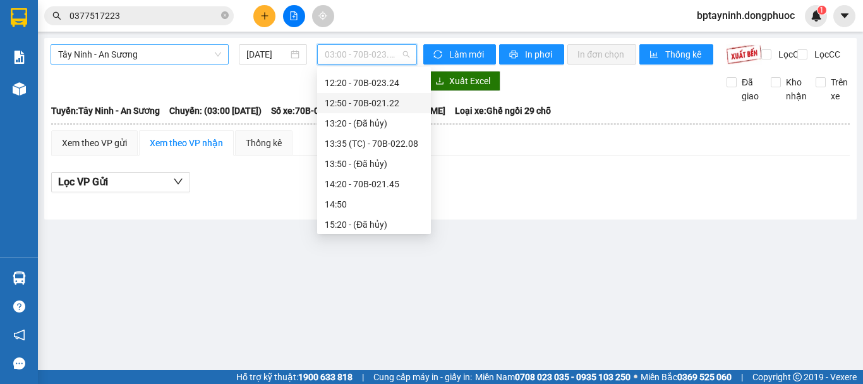
click at [196, 56] on span "Tây Ninh - An Sương" at bounding box center [139, 54] width 163 height 19
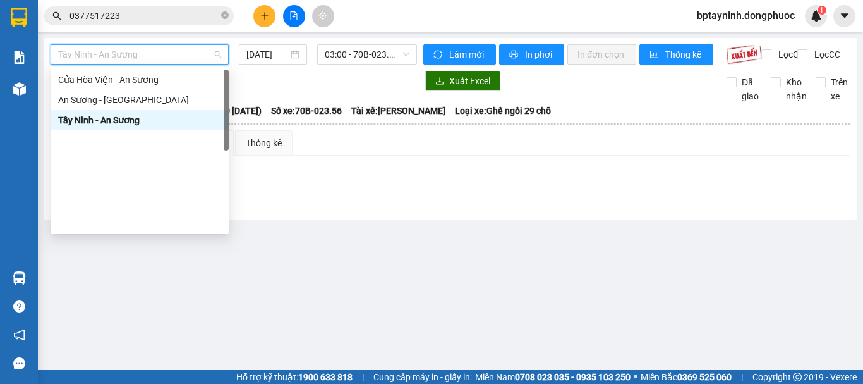
scroll to position [0, 0]
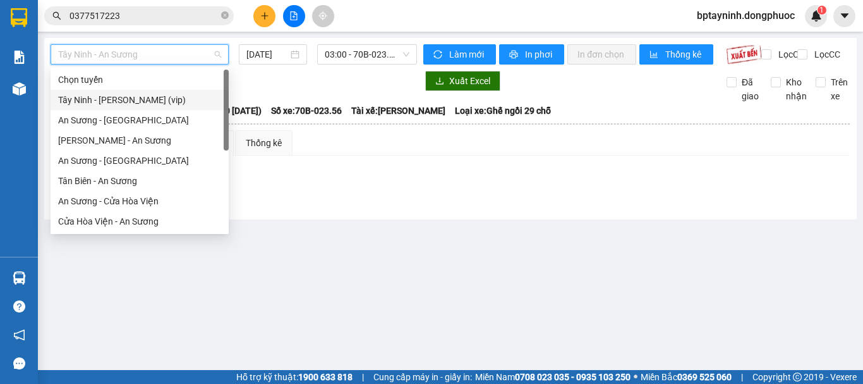
drag, startPoint x: 150, startPoint y: 102, endPoint x: 197, endPoint y: 94, distance: 47.5
click at [154, 101] on div "Tây Ninh - [PERSON_NAME] (vip)" at bounding box center [139, 100] width 163 height 14
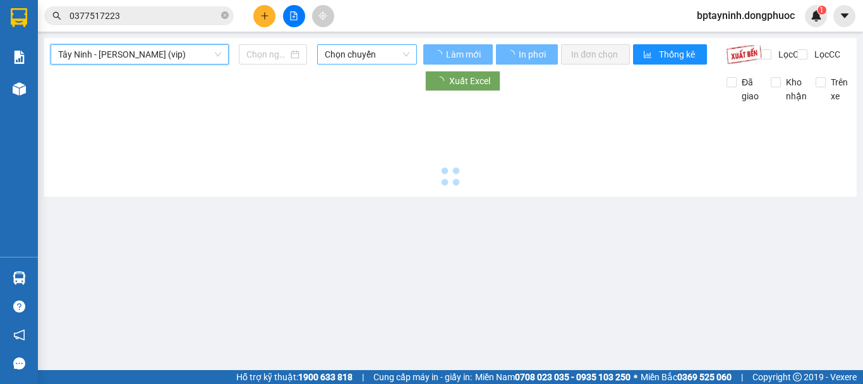
type input "[DATE]"
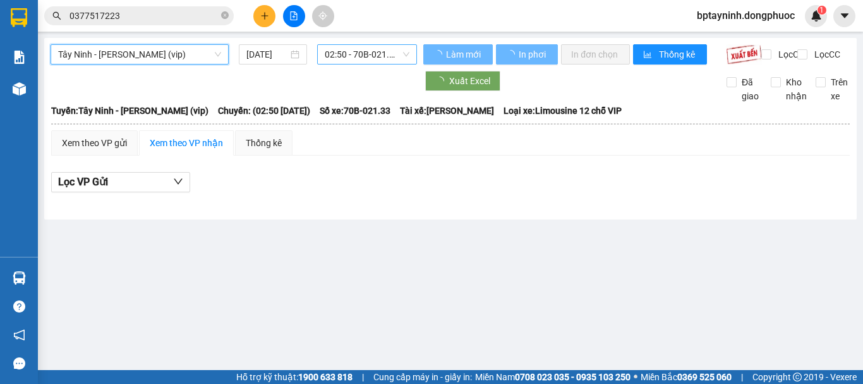
click at [358, 47] on span "02:50 - 70B-021.33" at bounding box center [367, 54] width 85 height 19
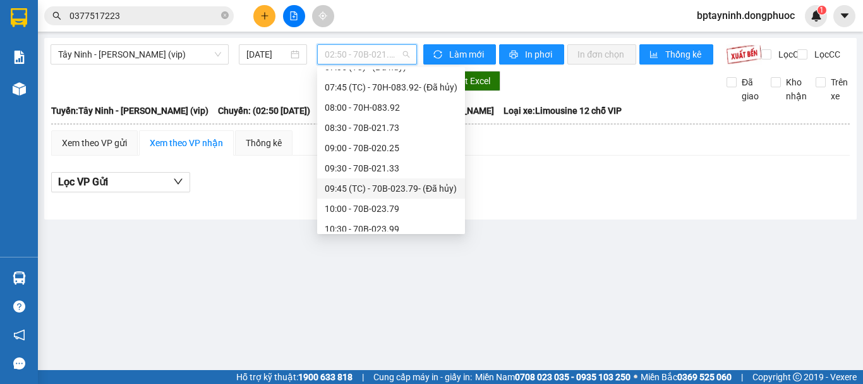
scroll to position [547, 0]
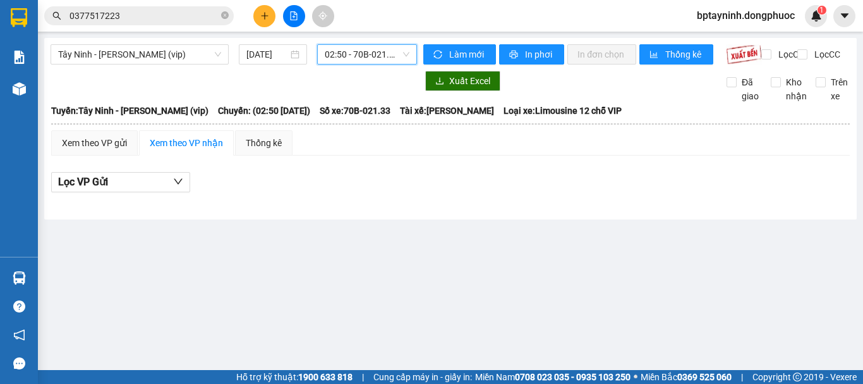
click at [254, 18] on button at bounding box center [264, 16] width 22 height 22
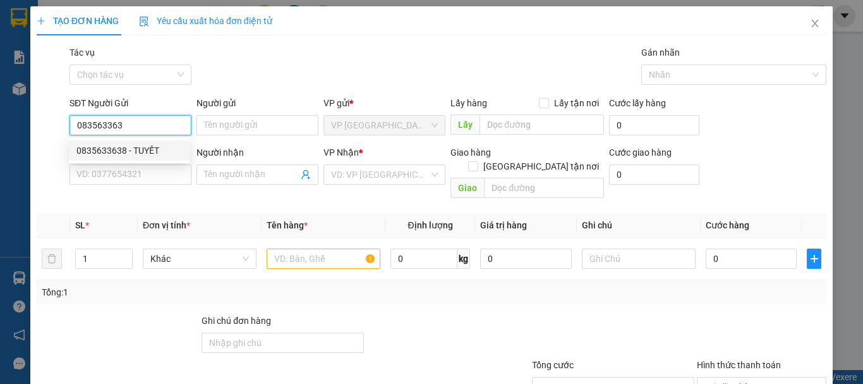
click at [157, 144] on div "0835633638 - TUYẾT" at bounding box center [129, 150] width 106 height 14
type input "0835633638"
type input "TUYẾT"
type input "0792331495"
type input "TÍNH"
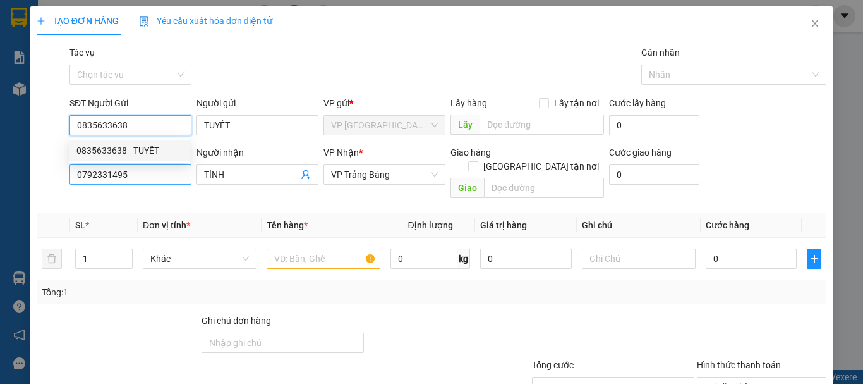
type input "20.000"
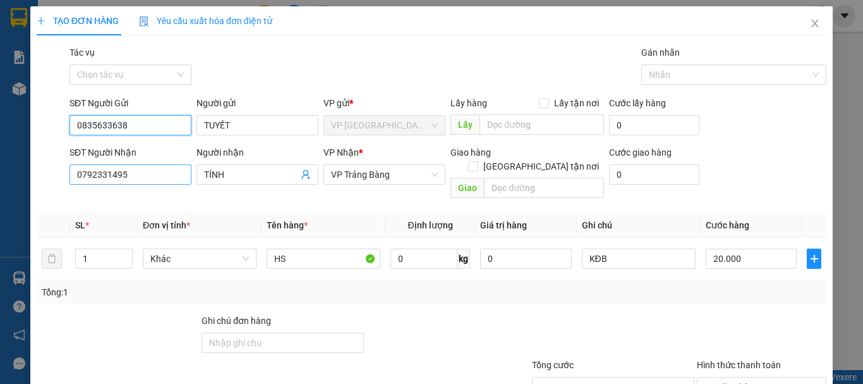
type input "0835633638"
click at [180, 169] on input "0792331495" at bounding box center [131, 174] width 122 height 20
drag, startPoint x: 173, startPoint y: 172, endPoint x: 0, endPoint y: 142, distance: 175.1
click at [0, 142] on div "TẠO ĐƠN HÀNG Yêu cầu xuất hóa đơn điện tử Transit Pickup Surcharge Ids Transit …" at bounding box center [431, 192] width 863 height 384
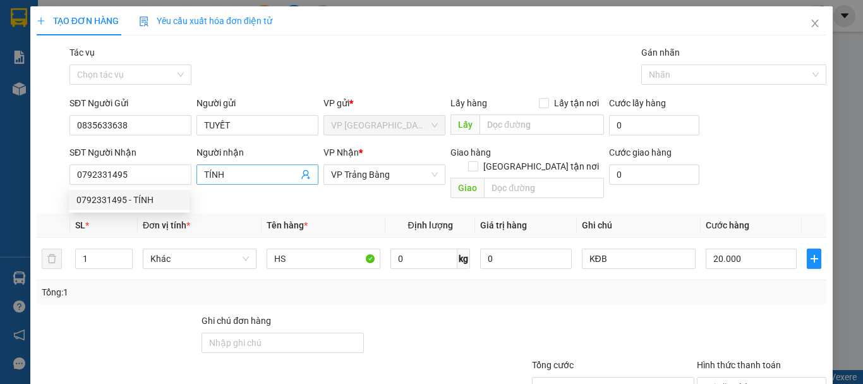
click at [303, 167] on span "TÍNH" at bounding box center [258, 174] width 122 height 20
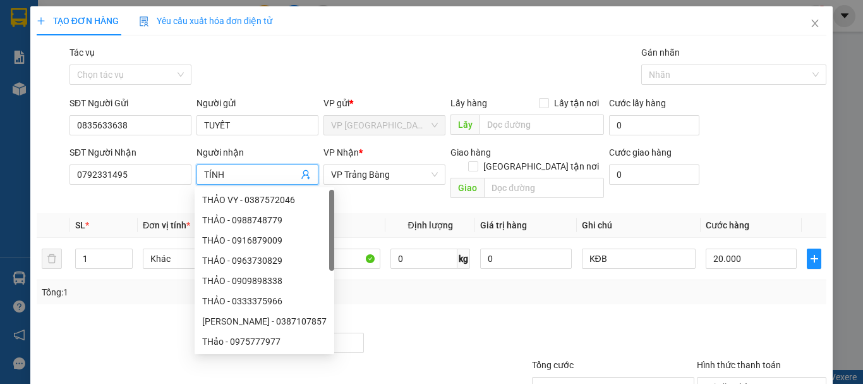
click at [303, 178] on icon "user-add" at bounding box center [306, 174] width 10 height 10
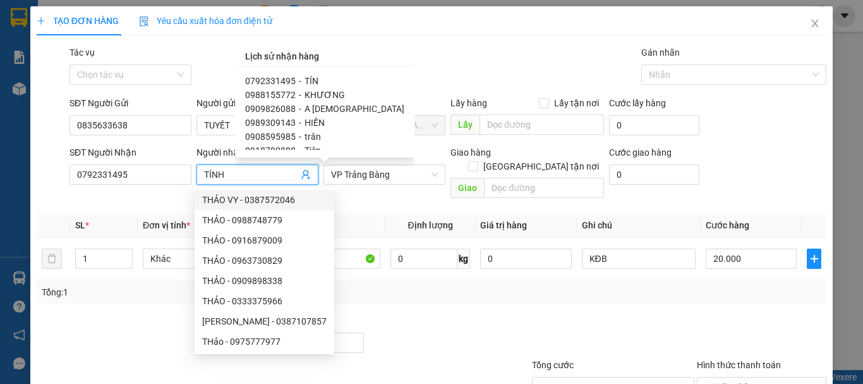
scroll to position [40, 0]
click at [318, 90] on span "KHƯƠNG" at bounding box center [325, 95] width 40 height 10
type input "0988155772"
type input "KHƯƠNG"
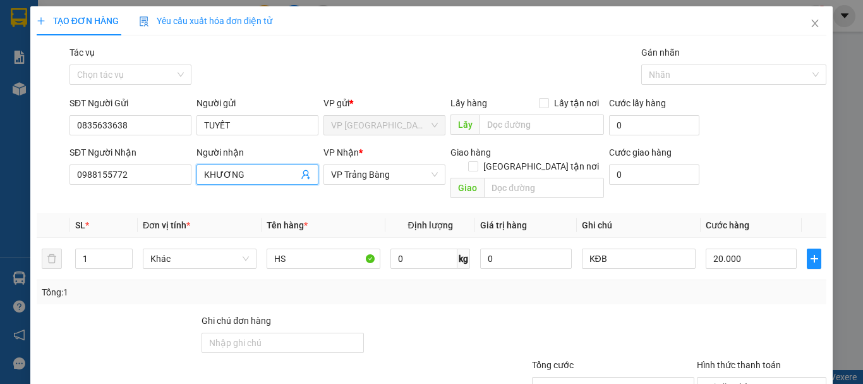
scroll to position [84, 0]
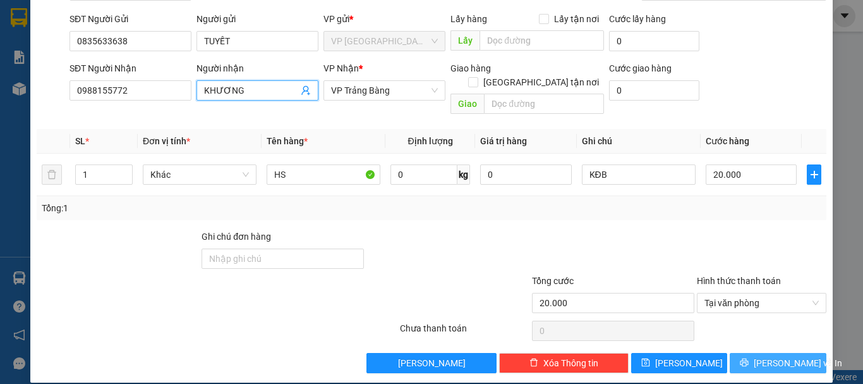
click at [780, 356] on span "[PERSON_NAME] và In" at bounding box center [798, 363] width 88 height 14
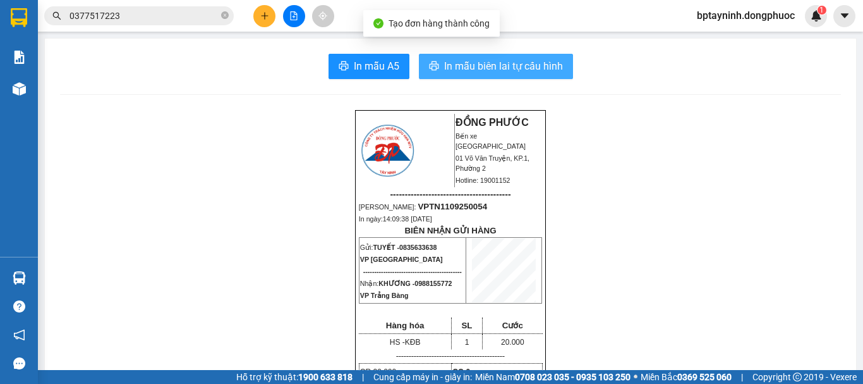
click at [436, 64] on button "In mẫu biên lai tự cấu hình" at bounding box center [496, 66] width 154 height 25
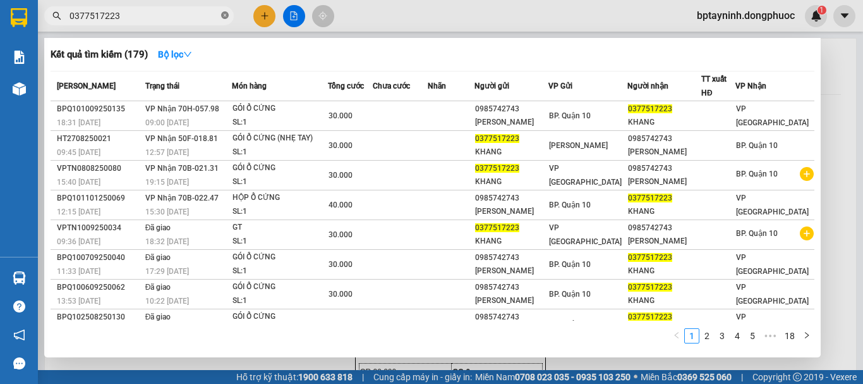
click at [223, 13] on icon "close-circle" at bounding box center [225, 15] width 8 height 8
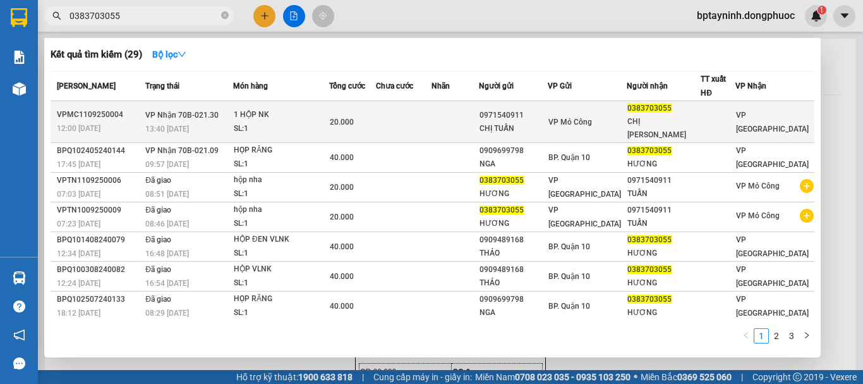
type input "0383703055"
click at [370, 108] on td "20.000" at bounding box center [352, 122] width 47 height 42
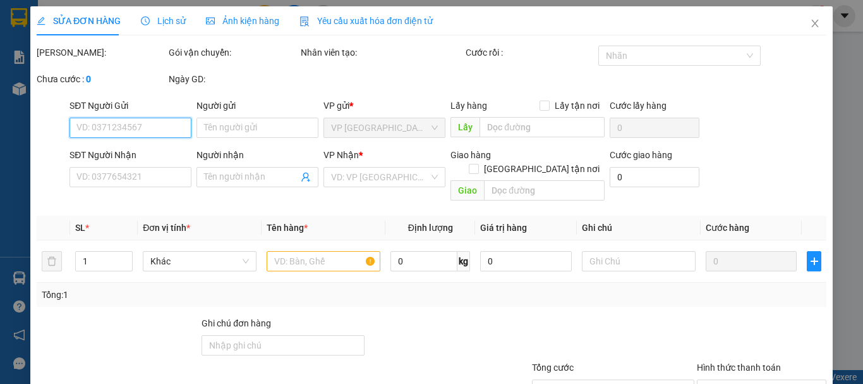
scroll to position [87, 0]
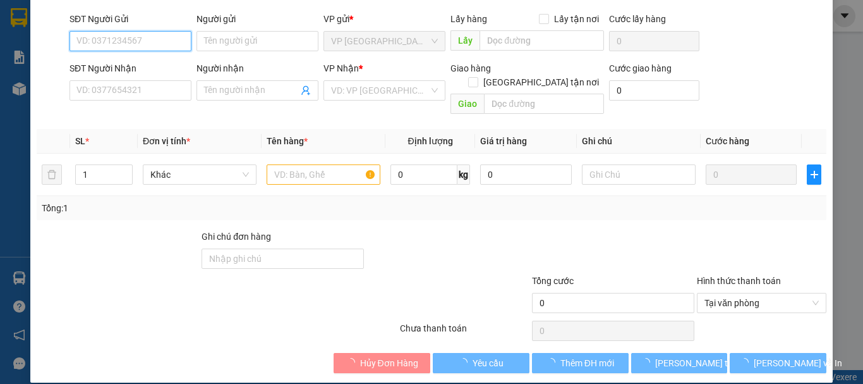
type input "0971540911"
type input "CHỊ TUẤN"
type input "0383703055"
type input "CHỊ HƯƠNG"
type input "20.000"
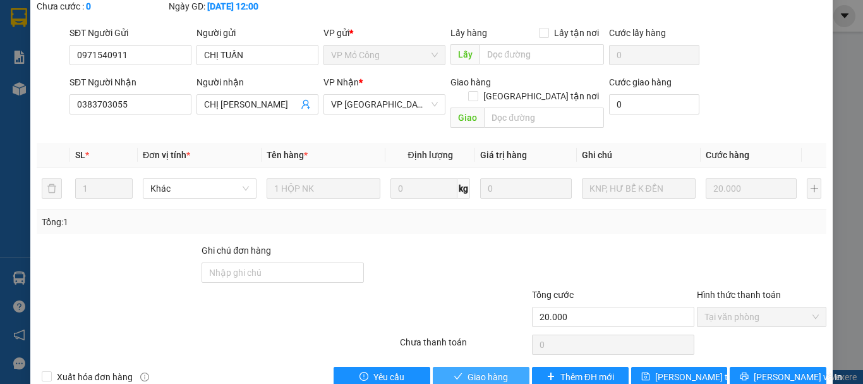
click at [487, 370] on span "Giao hàng" at bounding box center [488, 377] width 40 height 14
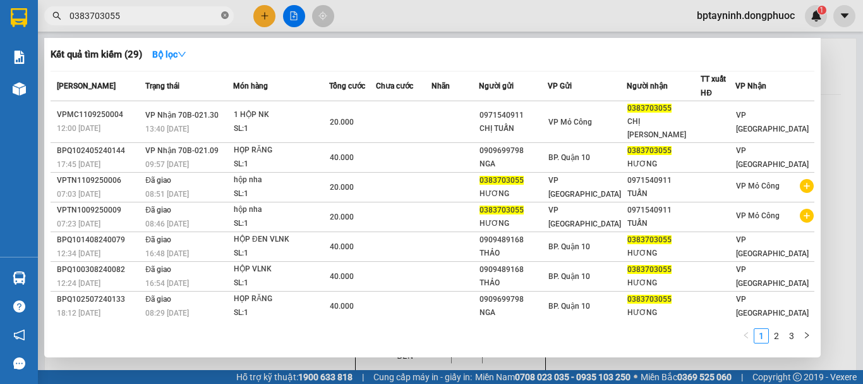
click at [225, 15] on icon "close-circle" at bounding box center [225, 15] width 8 height 8
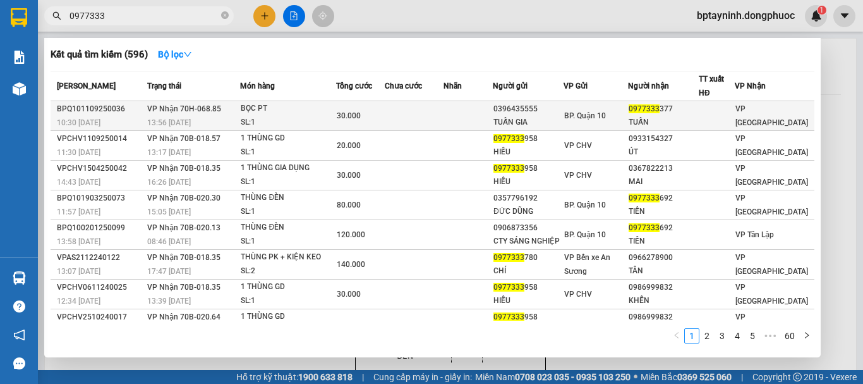
type input "0977333"
click at [235, 114] on td "VP Nhận 70H-068.85 13:56 - 11/09" at bounding box center [192, 116] width 96 height 30
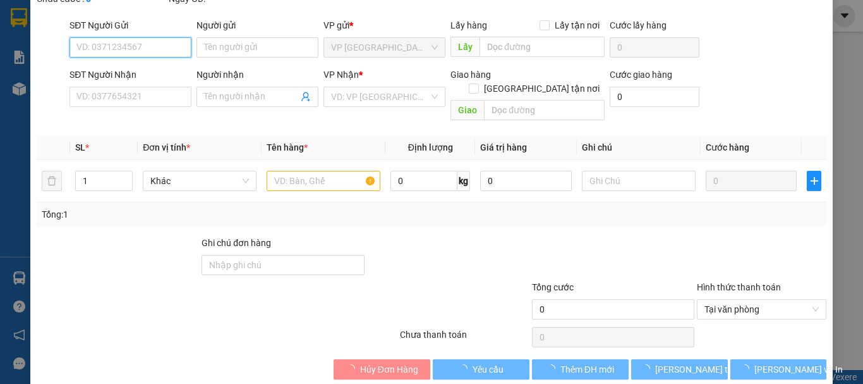
type input "0396435555"
type input "TUẤN GIA"
type input "0977333377"
type input "TUẤN"
type input "30.000"
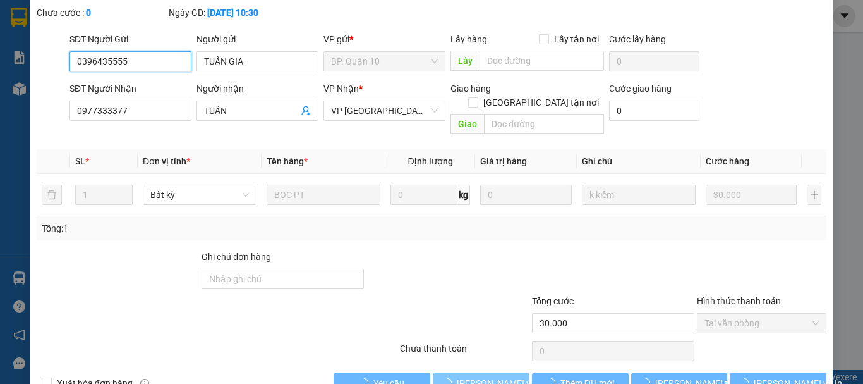
scroll to position [94, 0]
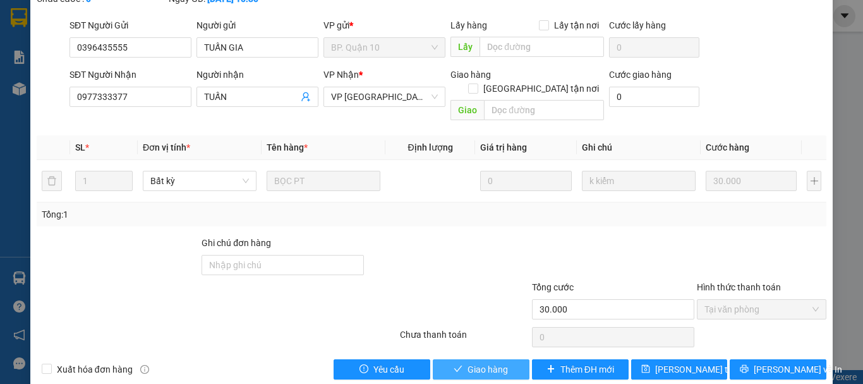
click at [468, 362] on span "Giao hàng" at bounding box center [488, 369] width 40 height 14
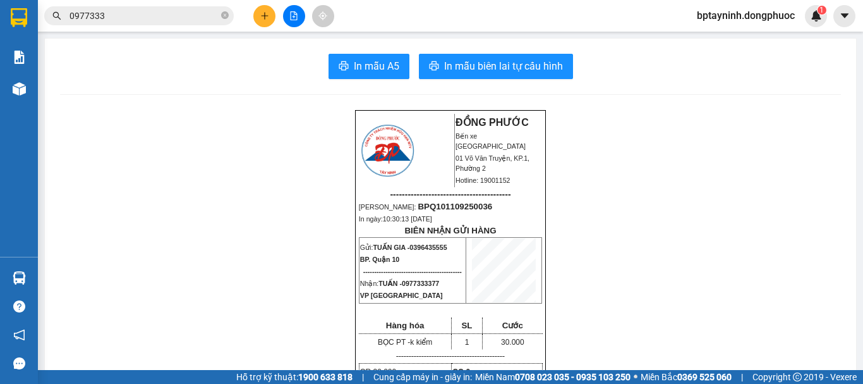
click at [258, 19] on button at bounding box center [264, 16] width 22 height 22
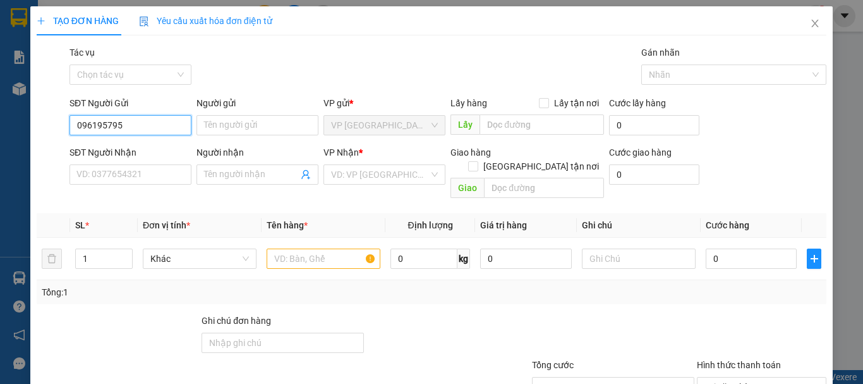
type input "0961957957"
click at [171, 145] on div "0961957957 - NHÀN" at bounding box center [129, 150] width 106 height 14
type input "NHÀN"
type input "0968522499"
type input "HÒA"
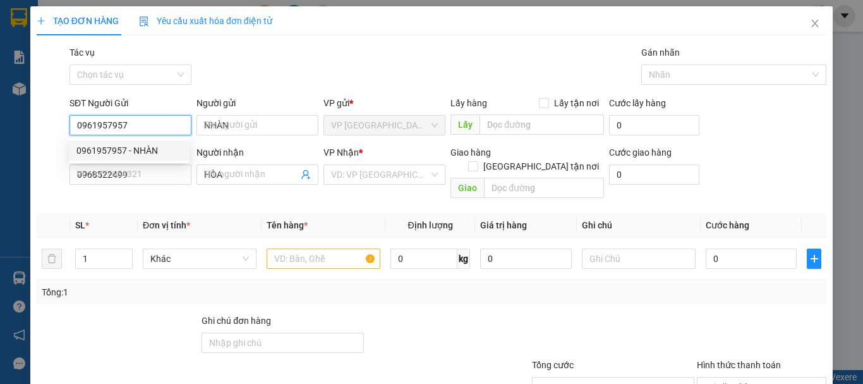
type input "20.000"
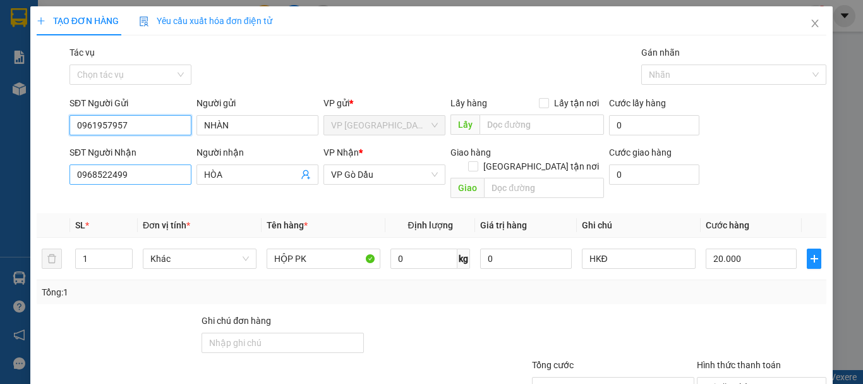
type input "0961957957"
drag, startPoint x: 167, startPoint y: 178, endPoint x: 0, endPoint y: 134, distance: 172.4
click at [3, 143] on div "TẠO ĐƠN HÀNG Yêu cầu xuất hóa đơn điện tử Transit Pickup Surcharge Ids Transit …" at bounding box center [431, 192] width 863 height 384
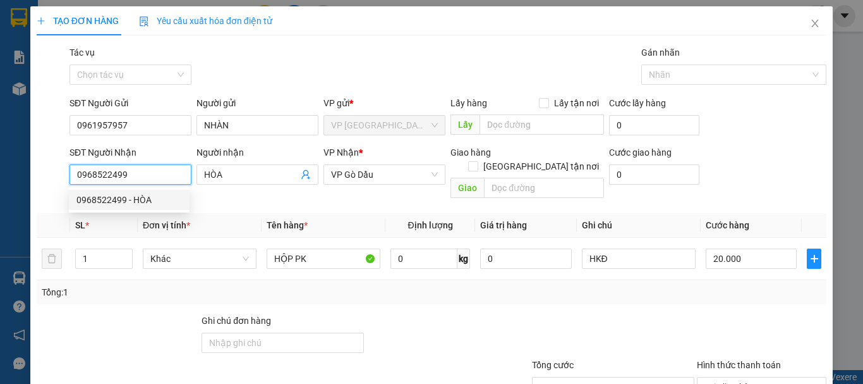
click at [171, 200] on div "0968522499 - HÒA" at bounding box center [129, 200] width 106 height 14
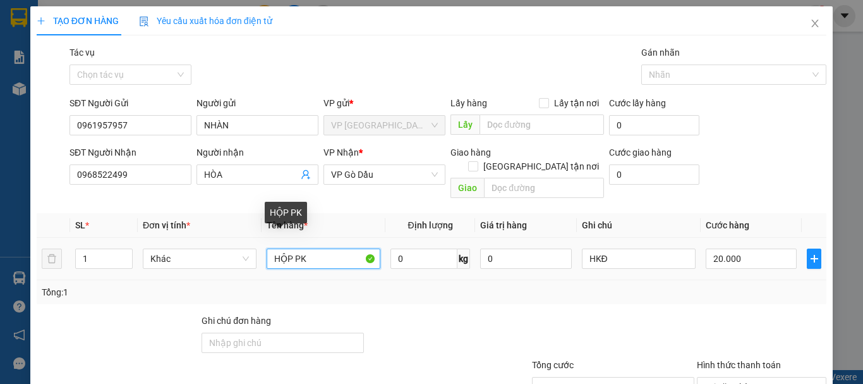
click at [320, 248] on input "HỘP PK" at bounding box center [324, 258] width 114 height 20
type input "HỘP BỌC PK"
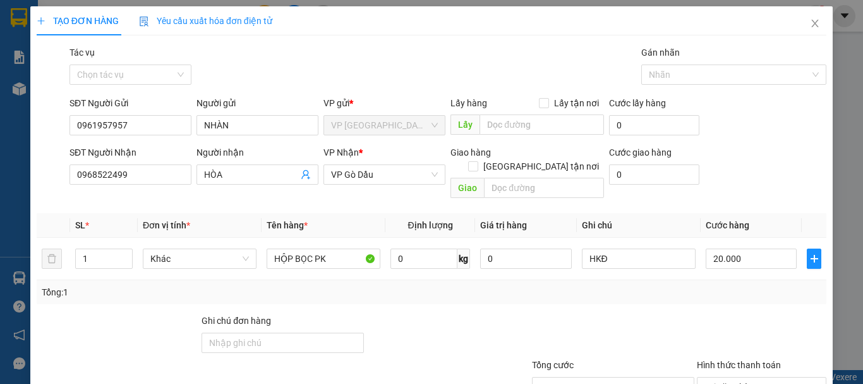
click at [682, 313] on div at bounding box center [613, 335] width 165 height 44
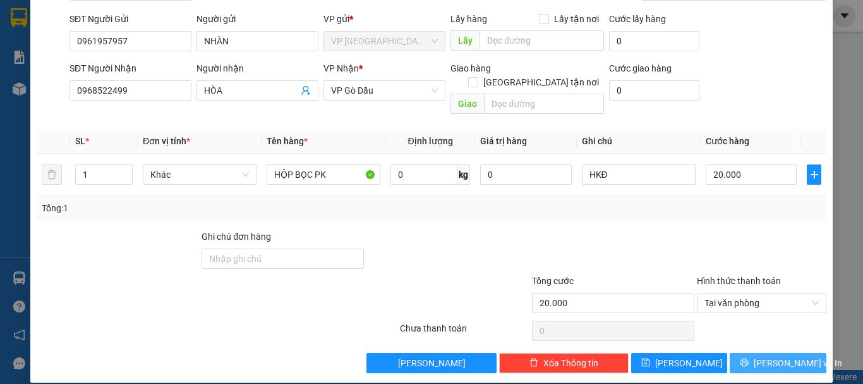
click at [786, 358] on button "[PERSON_NAME] và In" at bounding box center [778, 363] width 97 height 20
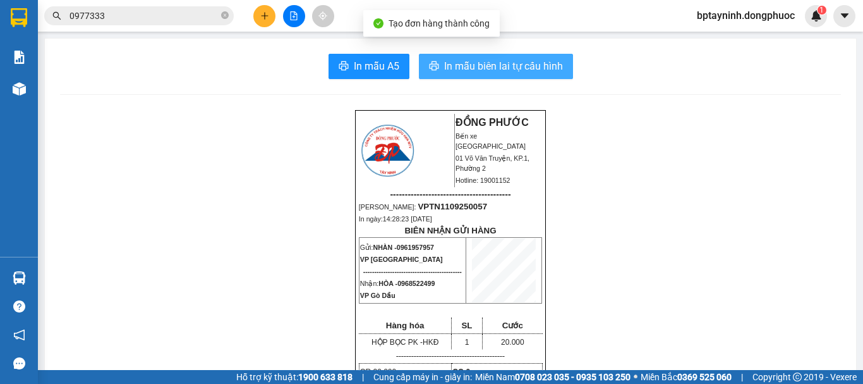
click at [546, 71] on span "In mẫu biên lai tự cấu hình" at bounding box center [503, 66] width 119 height 16
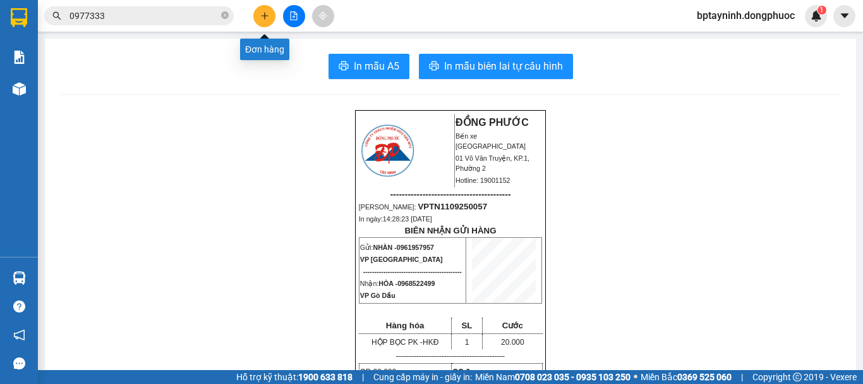
click at [261, 21] on button at bounding box center [264, 16] width 22 height 22
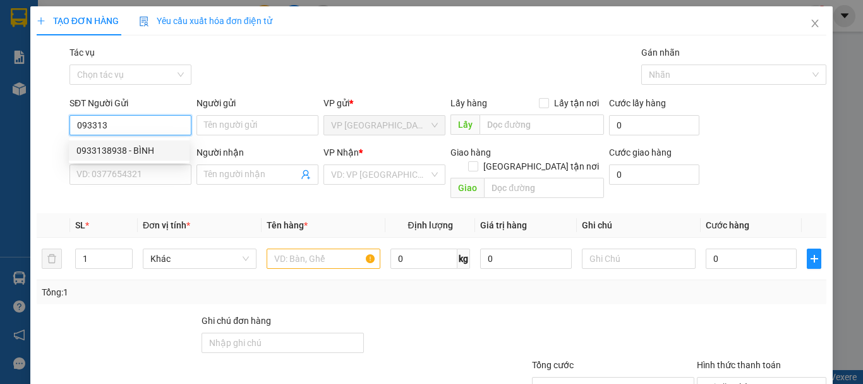
click at [135, 149] on div "0933138938 - BÌNH" at bounding box center [129, 150] width 106 height 14
type input "0933138938"
type input "BÌNH"
type input "0909777303"
type input "NHÀN"
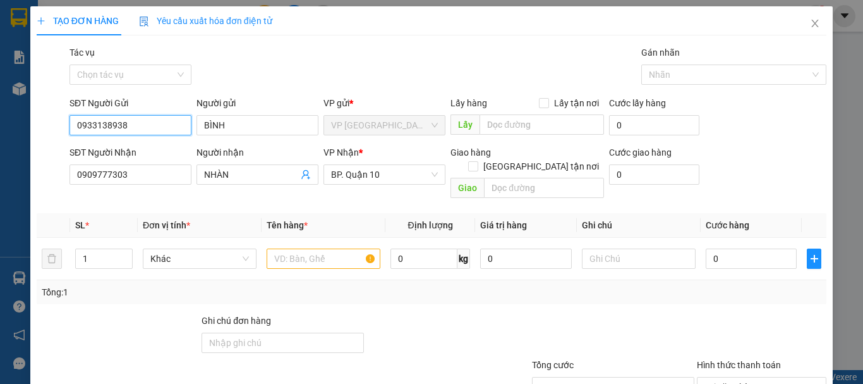
type input "30.000"
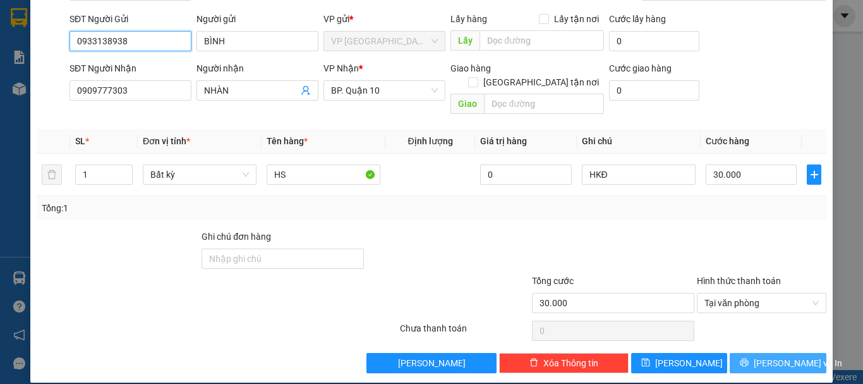
type input "0933138938"
click at [749, 358] on icon "printer" at bounding box center [744, 362] width 9 height 9
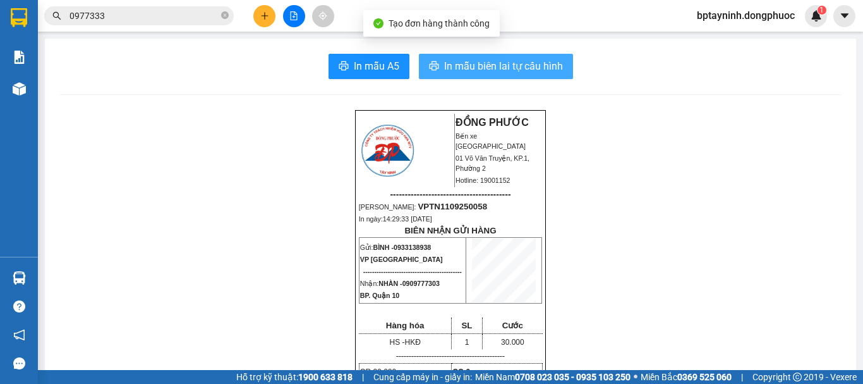
click at [545, 63] on span "In mẫu biên lai tự cấu hình" at bounding box center [503, 66] width 119 height 16
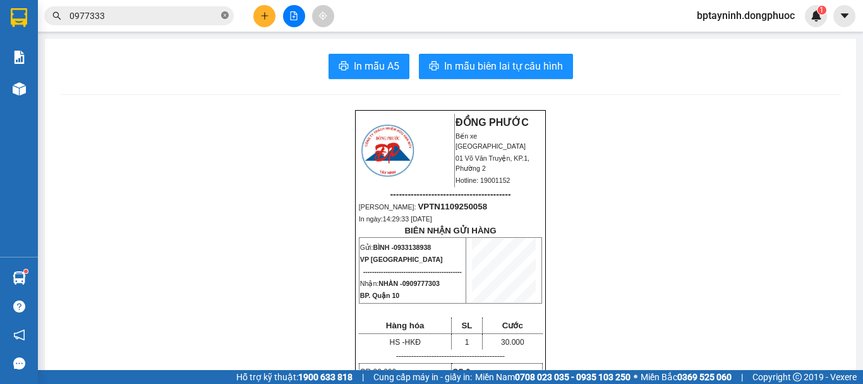
click at [224, 10] on span at bounding box center [225, 16] width 8 height 12
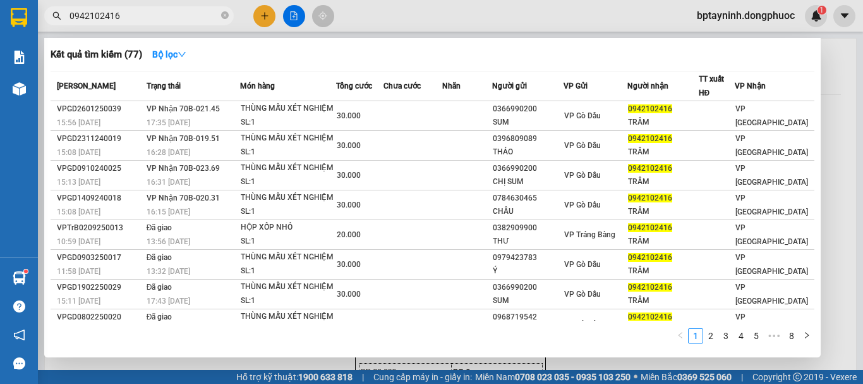
scroll to position [78, 0]
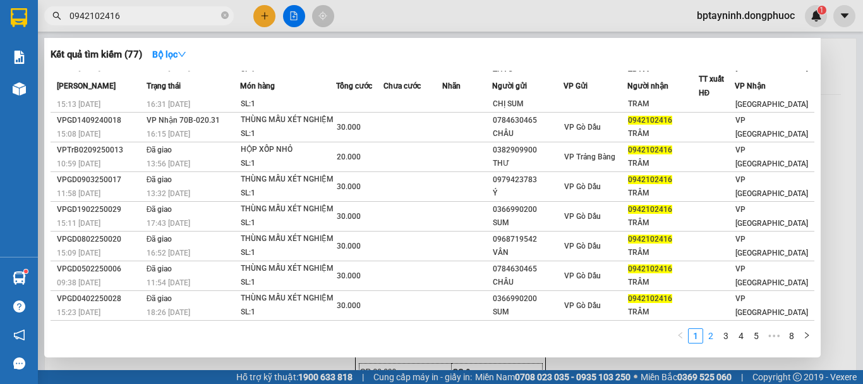
type input "0942102416"
click at [712, 333] on link "2" at bounding box center [711, 336] width 14 height 14
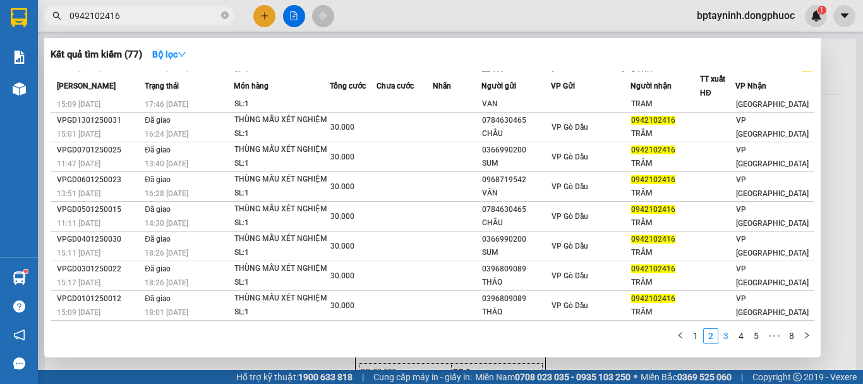
click at [720, 337] on link "3" at bounding box center [726, 336] width 14 height 14
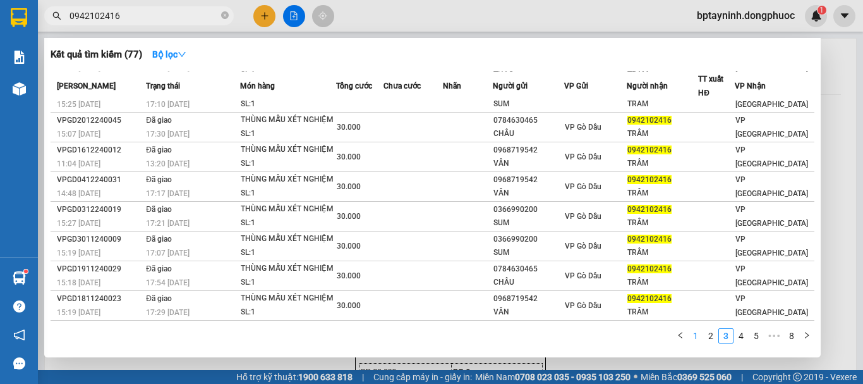
click at [694, 336] on link "1" at bounding box center [696, 336] width 14 height 14
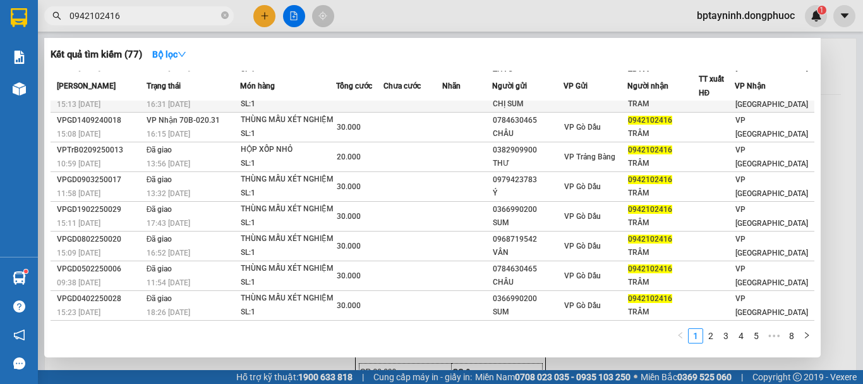
scroll to position [0, 0]
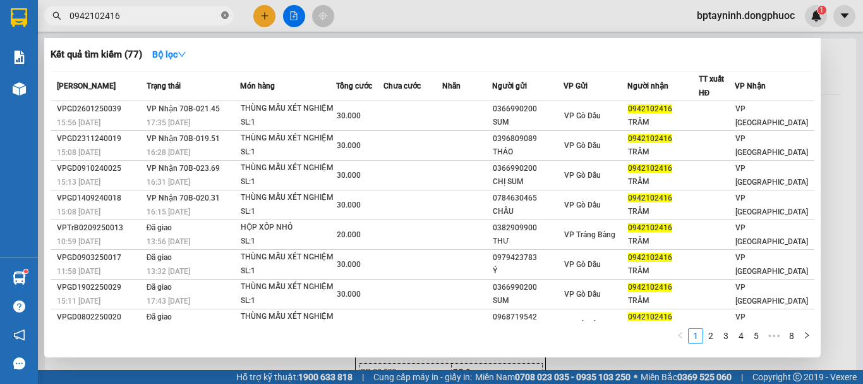
click at [225, 14] on icon "close-circle" at bounding box center [225, 15] width 8 height 8
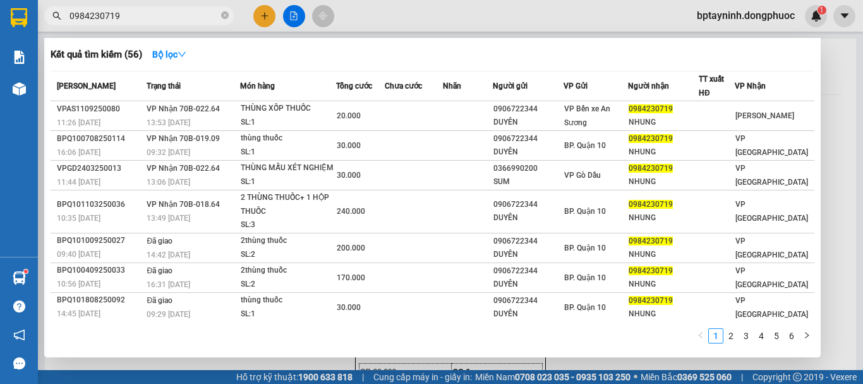
type input "0984230719"
click at [832, 156] on div at bounding box center [431, 192] width 863 height 384
click at [195, 15] on input "0984230719" at bounding box center [144, 16] width 149 height 14
click at [259, 13] on div at bounding box center [431, 192] width 863 height 384
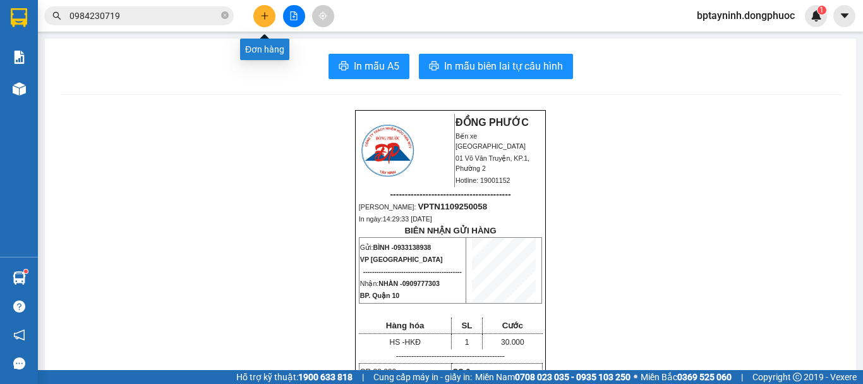
click at [259, 13] on button at bounding box center [264, 16] width 22 height 22
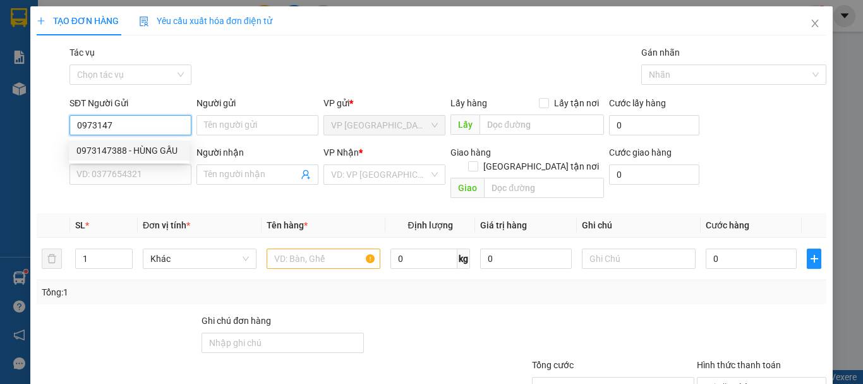
click at [159, 150] on div "0973147388 - HÙNG GẤU" at bounding box center [129, 150] width 106 height 14
type input "0973147388"
type input "HÙNG GẤU"
type input "0908312829"
type input "SƠN"
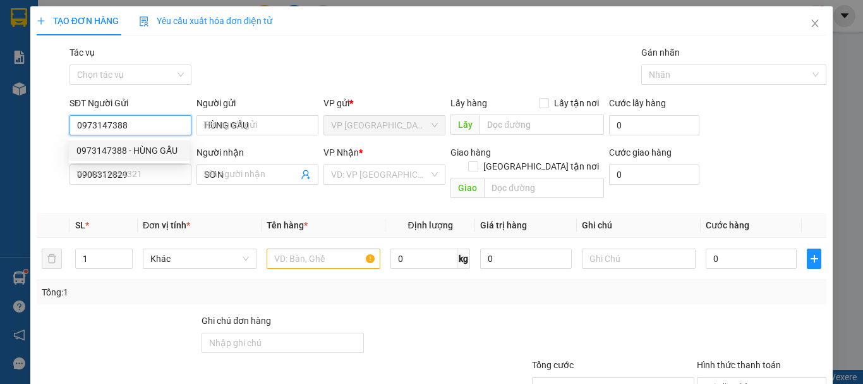
type input "50.000"
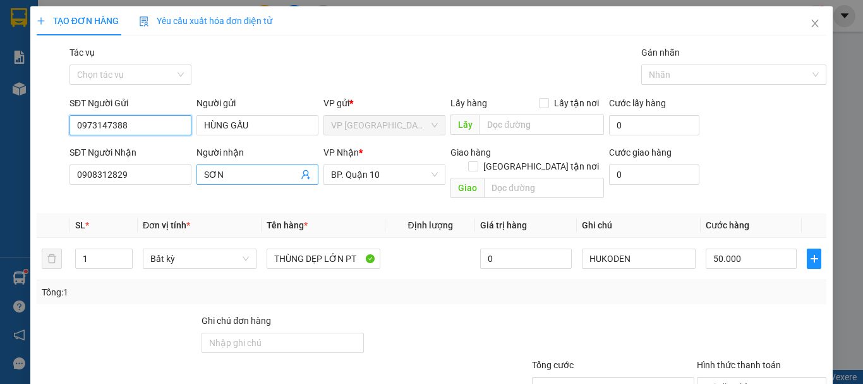
type input "0973147388"
click at [301, 173] on icon "user-add" at bounding box center [306, 174] width 10 height 10
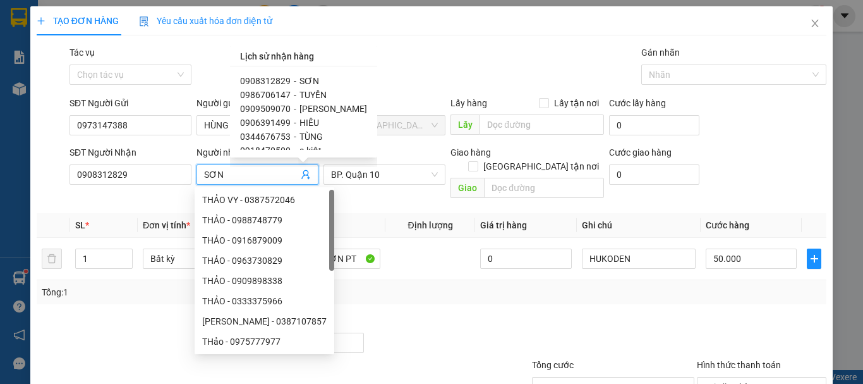
click at [311, 106] on span "LONG HUỲNH" at bounding box center [334, 109] width 68 height 10
type input "0909509070"
type input "LONG HUỲNH"
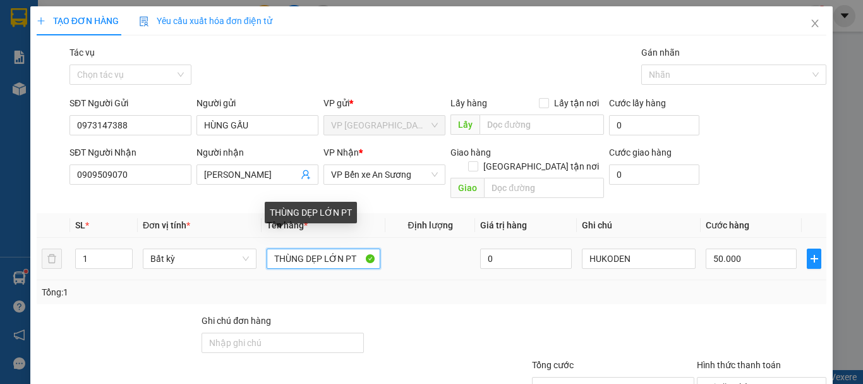
drag, startPoint x: 353, startPoint y: 244, endPoint x: 229, endPoint y: 226, distance: 124.5
click at [229, 238] on tr "1 Bất kỳ THÙNG DẸP LỚN PT 0 HUKODEN 50.000" at bounding box center [432, 259] width 790 height 42
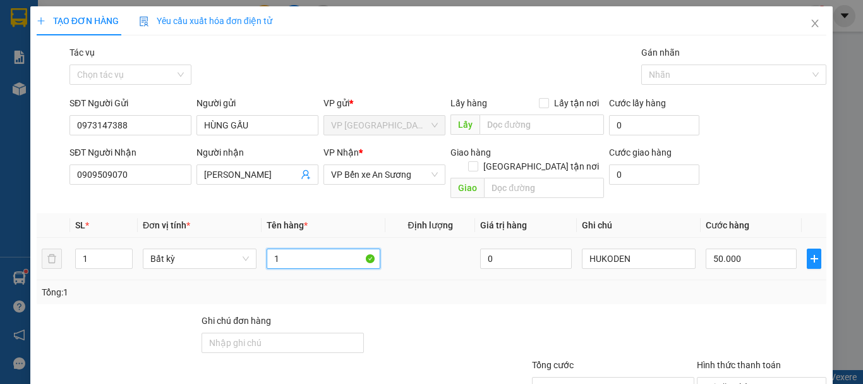
type input "1"
type input "1 BÁNH XE"
click at [772, 248] on input "50.000" at bounding box center [751, 258] width 91 height 20
type input "4"
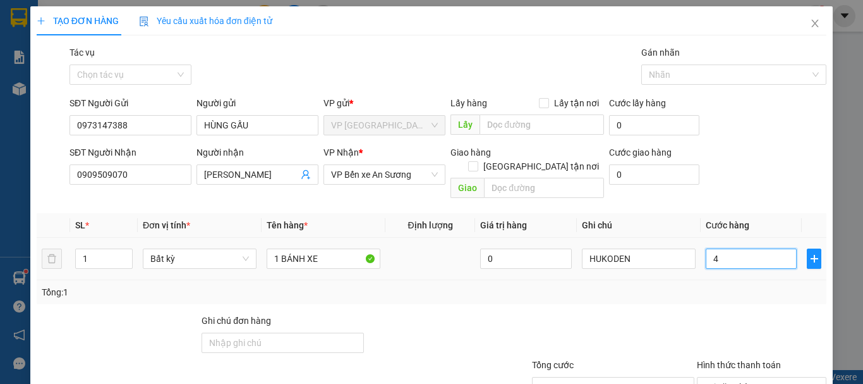
type input "45"
type input "45.000"
click at [732, 285] on div "Tổng: 1" at bounding box center [432, 292] width 780 height 14
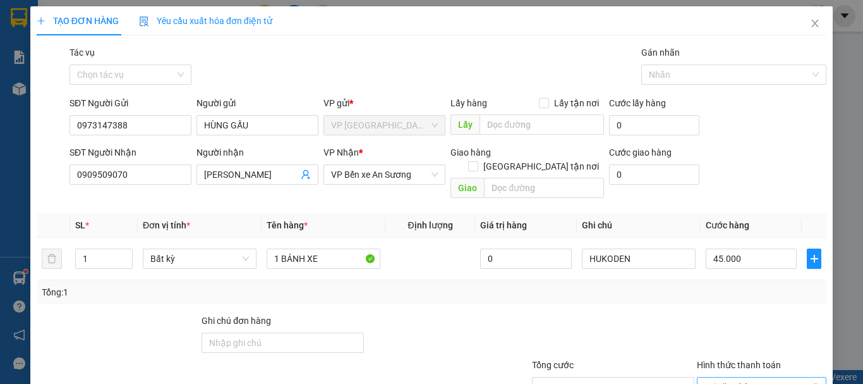
scroll to position [84, 0]
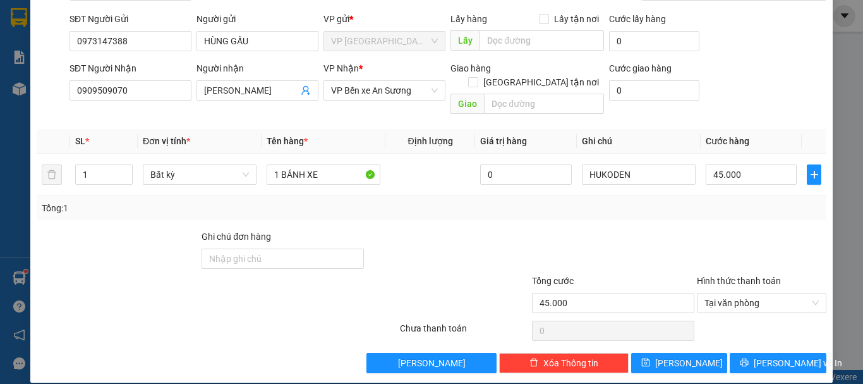
click at [769, 335] on div "Transit Pickup Surcharge Ids Transit Deliver Surcharge Ids Transit Deliver Surc…" at bounding box center [432, 166] width 790 height 411
click at [773, 356] on span "[PERSON_NAME] và In" at bounding box center [798, 363] width 88 height 14
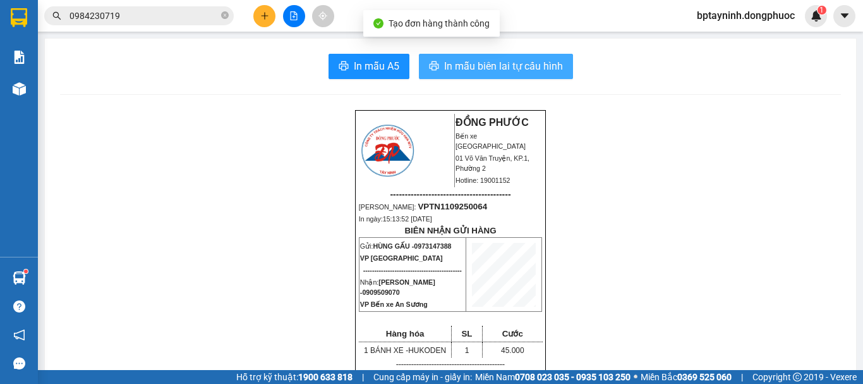
click at [467, 66] on span "In mẫu biên lai tự cấu hình" at bounding box center [503, 66] width 119 height 16
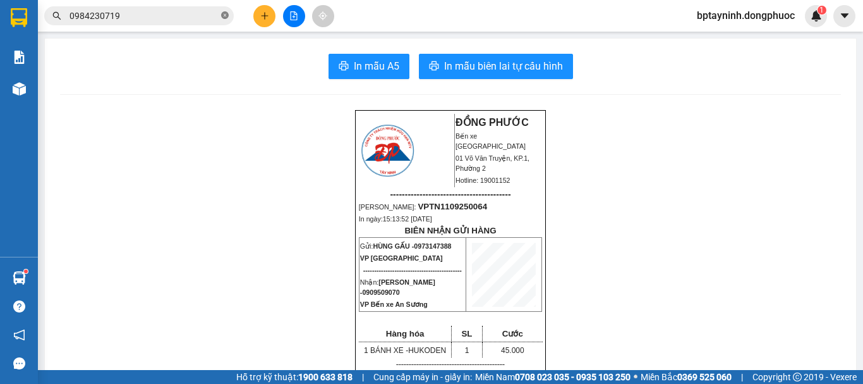
click at [224, 13] on icon "close-circle" at bounding box center [225, 15] width 8 height 8
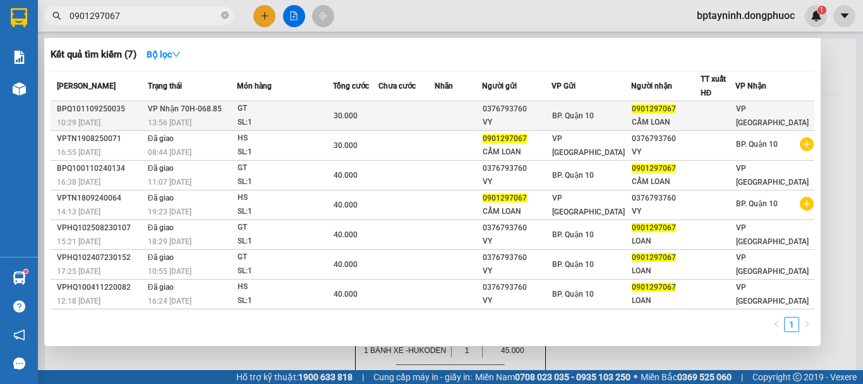
type input "0901297067"
click at [419, 123] on td at bounding box center [407, 116] width 56 height 30
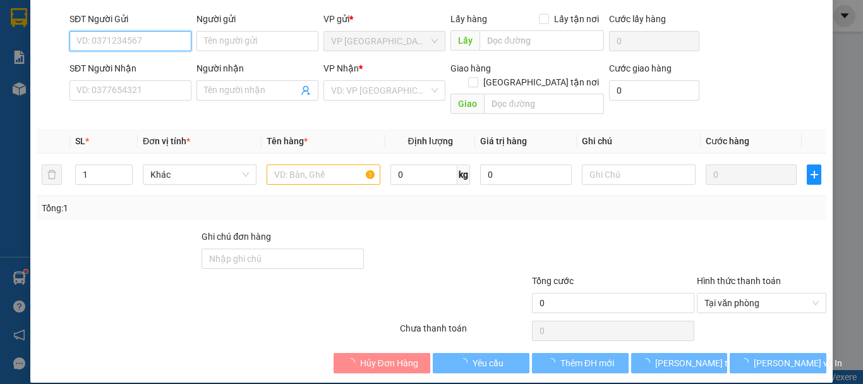
type input "0376793760"
type input "VY"
type input "0901297067"
type input "CẨM LOAN"
type input "30.000"
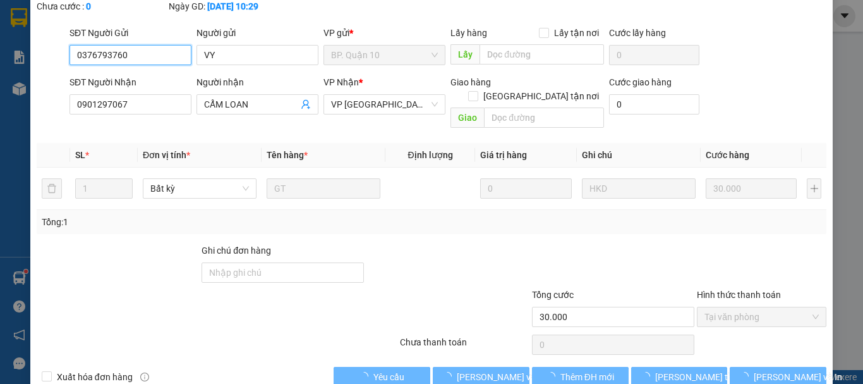
scroll to position [100, 0]
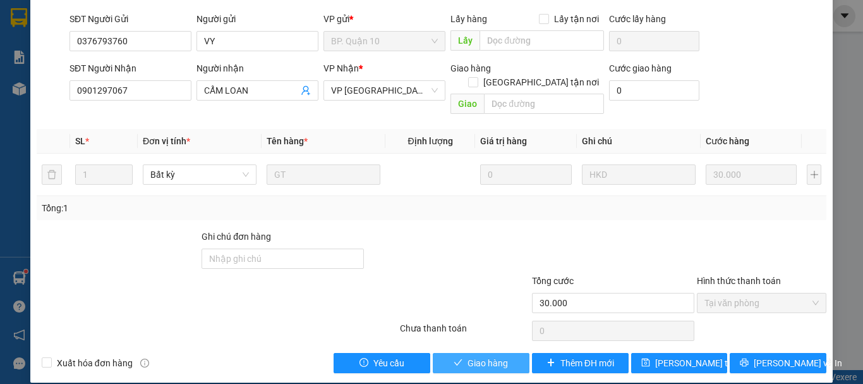
click at [479, 356] on span "Giao hàng" at bounding box center [488, 363] width 40 height 14
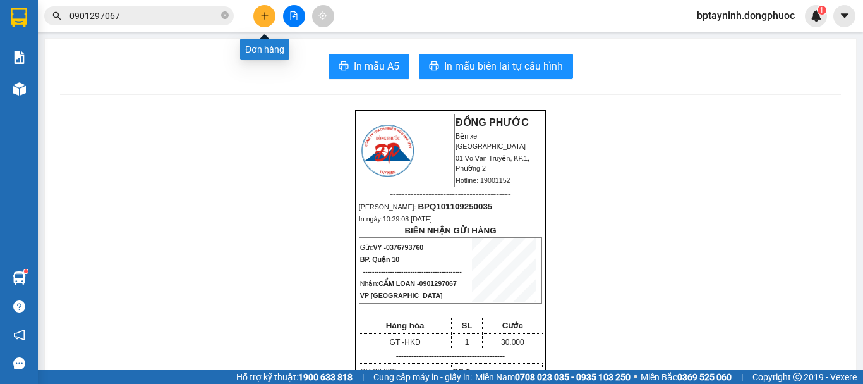
click at [264, 10] on button at bounding box center [264, 16] width 22 height 22
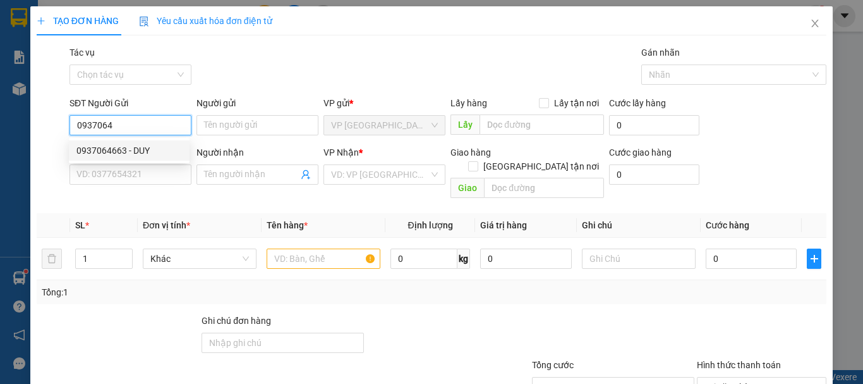
click at [162, 151] on div "0937064663 - DUY" at bounding box center [129, 150] width 106 height 14
type input "0937064663"
type input "DUY"
type input "0931555089"
type input "LIÊN"
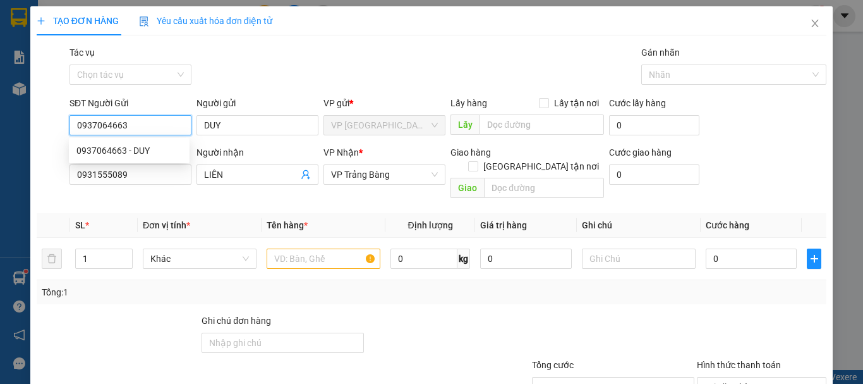
type input "20.000"
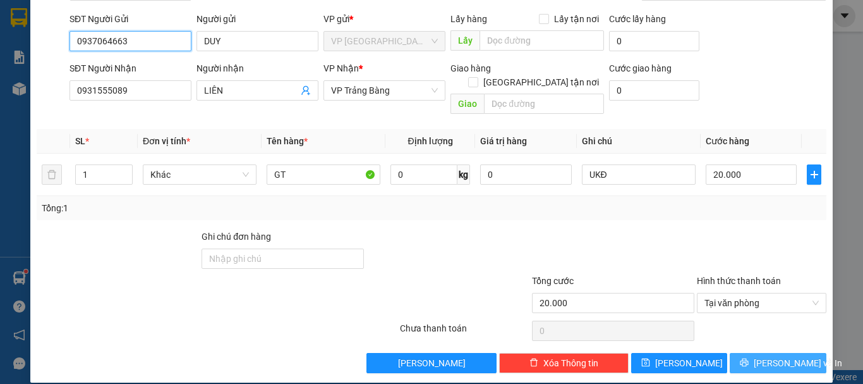
type input "0937064663"
click at [751, 353] on button "[PERSON_NAME] và In" at bounding box center [778, 363] width 97 height 20
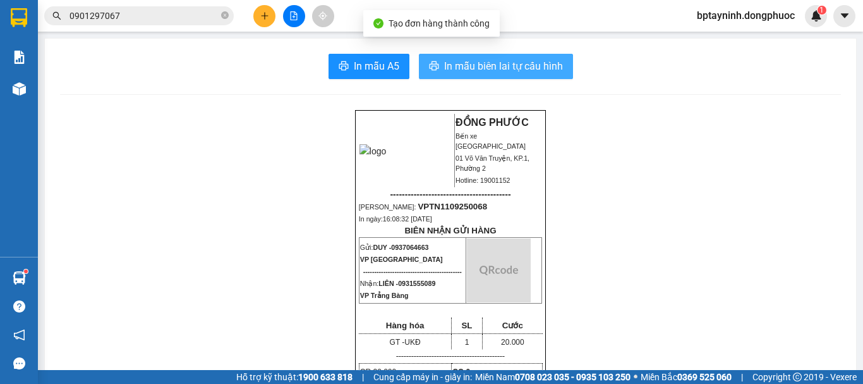
click at [494, 64] on span "In mẫu biên lai tự cấu hình" at bounding box center [503, 66] width 119 height 16
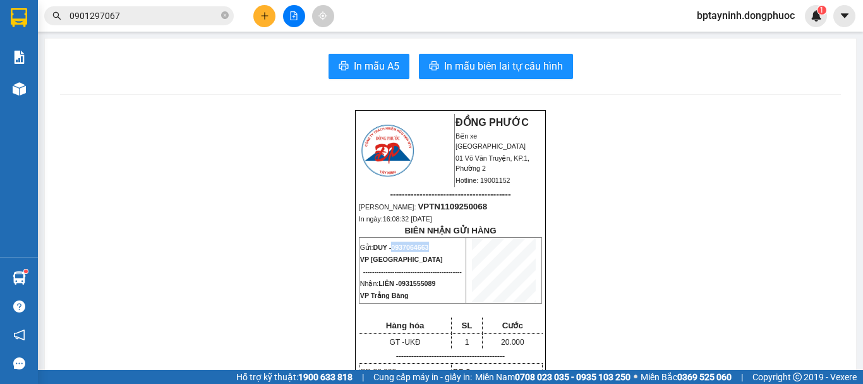
drag, startPoint x: 427, startPoint y: 252, endPoint x: 391, endPoint y: 250, distance: 35.4
click at [391, 250] on span "0937064663" at bounding box center [409, 247] width 37 height 8
copy span "0937064663"
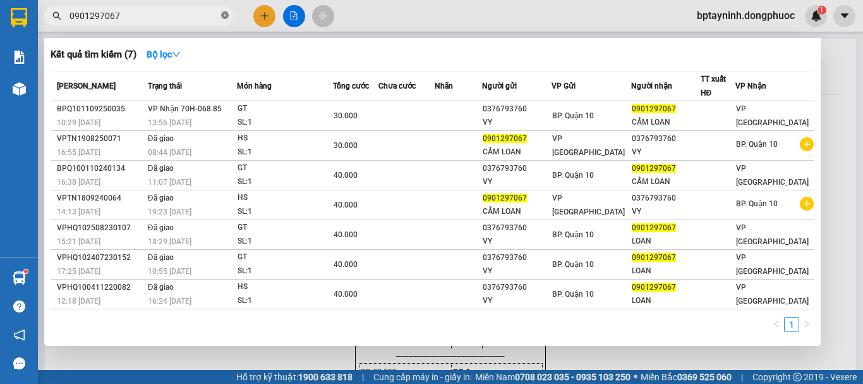
click at [228, 16] on icon "close-circle" at bounding box center [225, 15] width 8 height 8
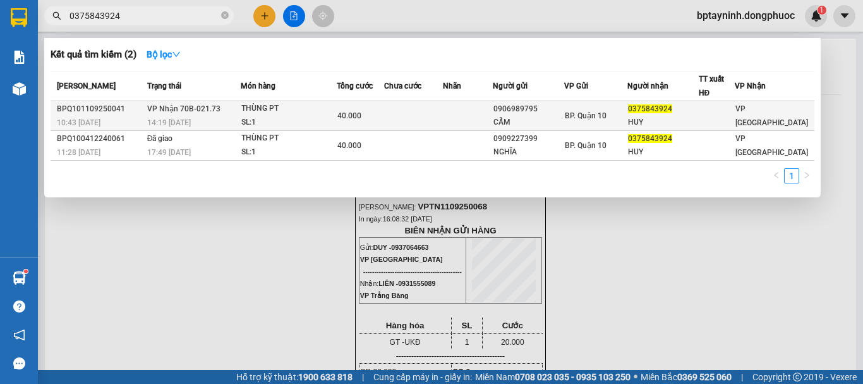
type input "0375843924"
click at [465, 116] on td at bounding box center [468, 116] width 50 height 30
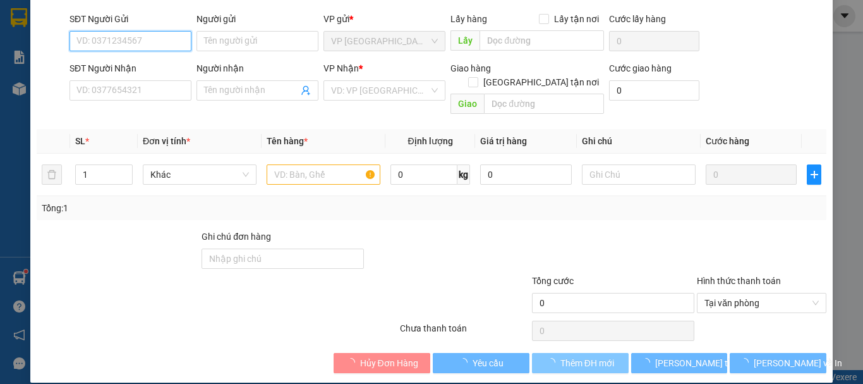
type input "0906989795"
type input "CẨM"
type input "0375843924"
type input "HUY"
type input "40.000"
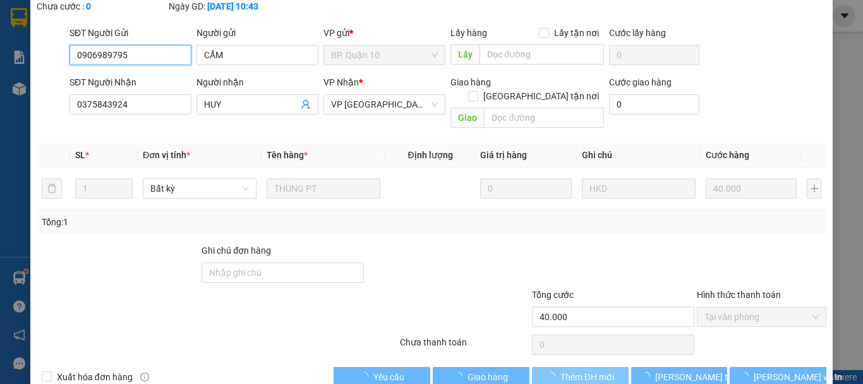
scroll to position [100, 0]
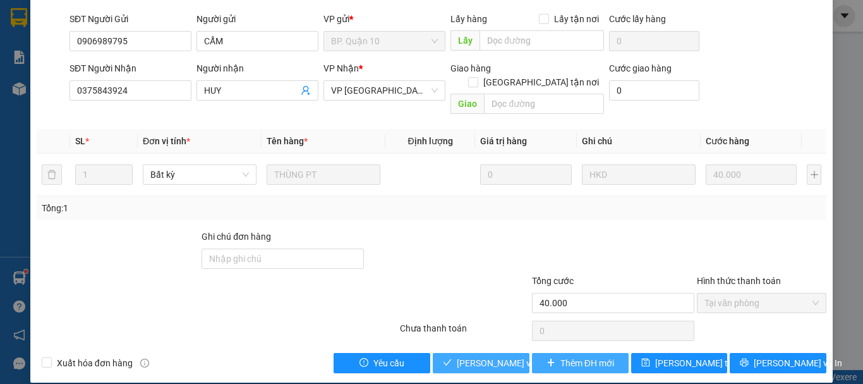
click at [490, 356] on span "[PERSON_NAME] và Giao hàng" at bounding box center [517, 363] width 121 height 14
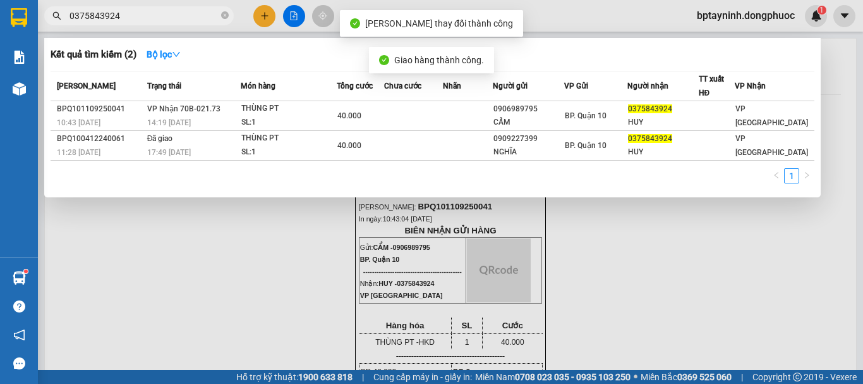
drag, startPoint x: 159, startPoint y: 7, endPoint x: 0, endPoint y: -38, distance: 164.8
click at [0, 0] on html "Kết quả tìm kiếm ( 2 ) Bộ lọc Mã ĐH Trạng thái Món hàng Tổng cước Chưa cước Nhã…" at bounding box center [431, 192] width 863 height 384
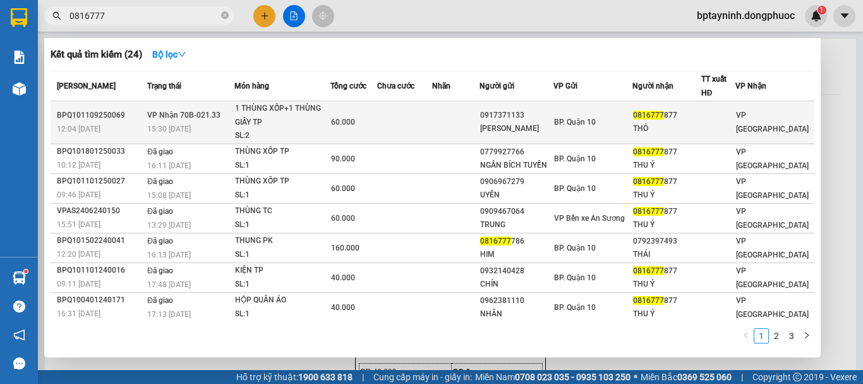
type input "0816777"
click at [307, 120] on div "1 THÙNG XỐP+1 THÙNG GIẤY TP" at bounding box center [282, 115] width 95 height 27
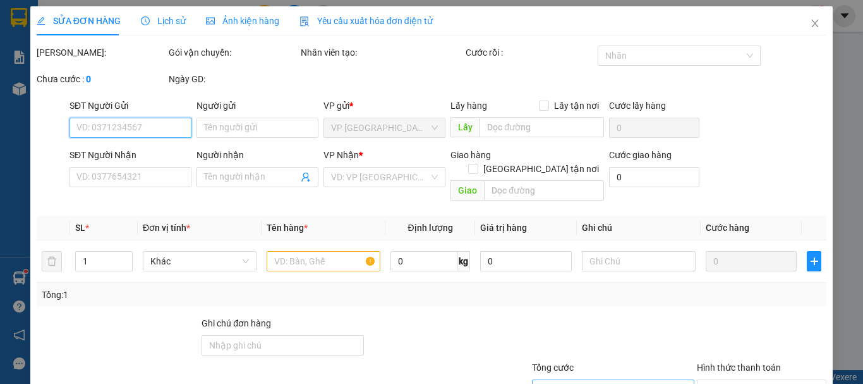
type input "0917371133"
type input "QUANG VINH"
type input "0816777877"
type input "THỎ"
type input "60.000"
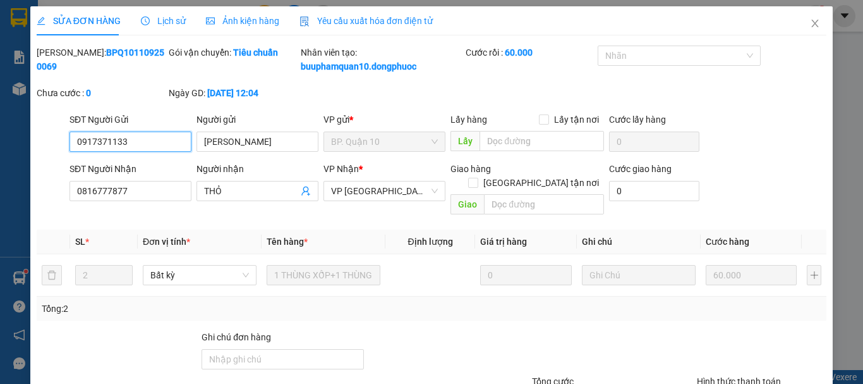
scroll to position [87, 0]
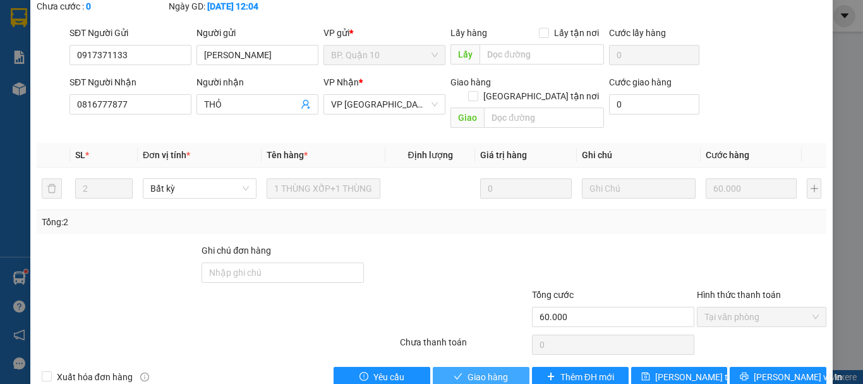
click at [490, 370] on span "Giao hàng" at bounding box center [488, 377] width 40 height 14
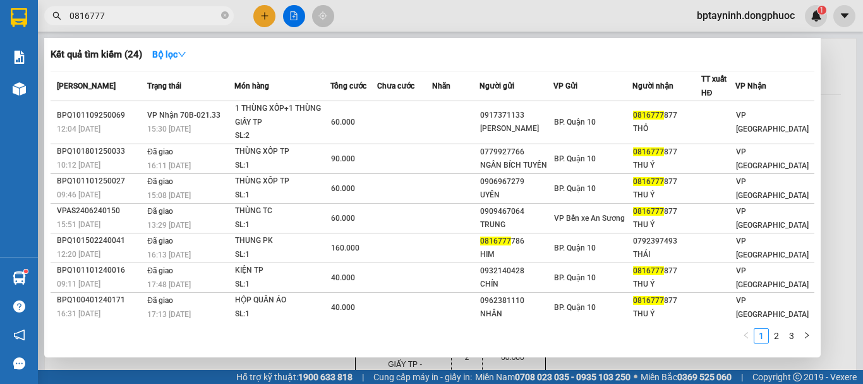
click at [229, 16] on span "0816777" at bounding box center [139, 15] width 190 height 19
click at [222, 17] on icon "close-circle" at bounding box center [225, 15] width 8 height 8
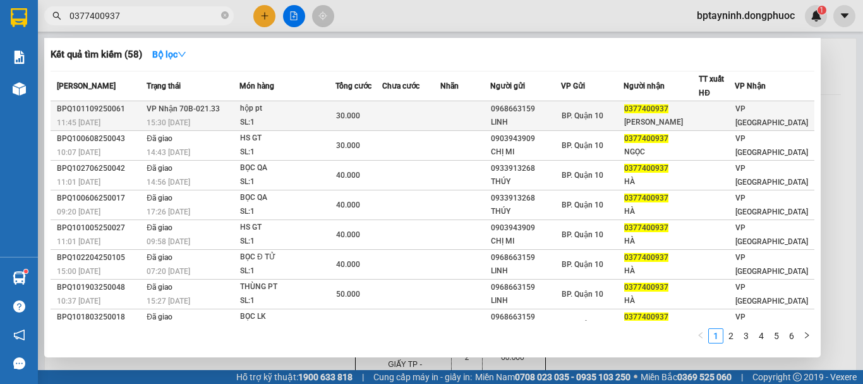
type input "0377400937"
click at [470, 104] on td at bounding box center [464, 116] width 49 height 30
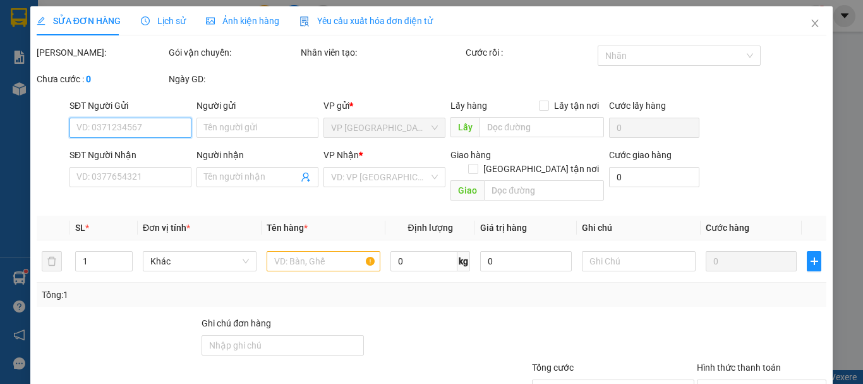
type input "0968663159"
type input "LINH"
type input "0377400937"
type input "phương hà"
type input "30.000"
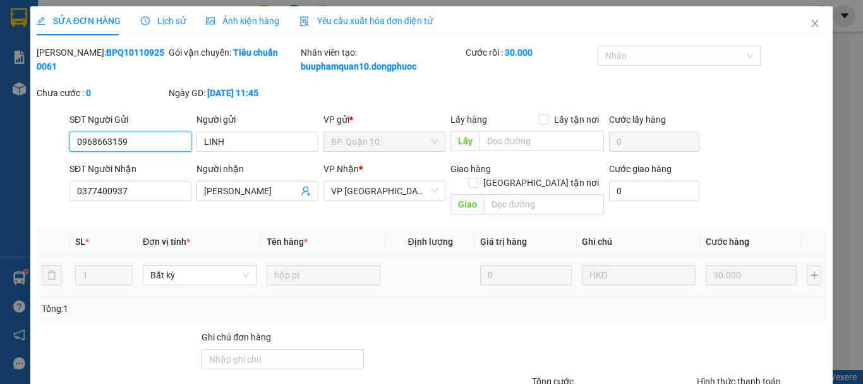
scroll to position [100, 0]
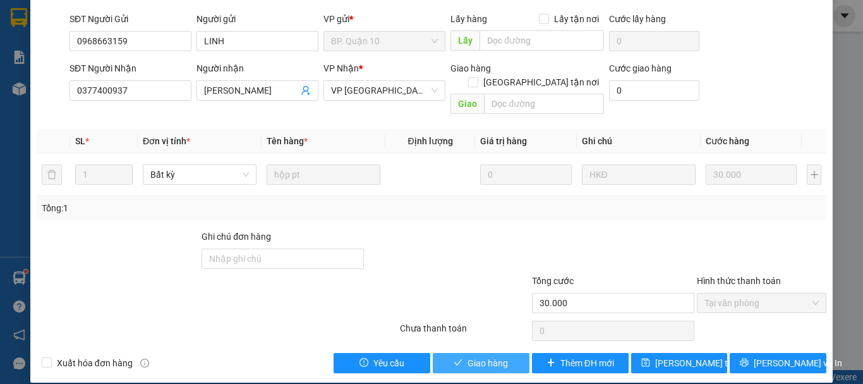
click at [490, 356] on span "Giao hàng" at bounding box center [488, 363] width 40 height 14
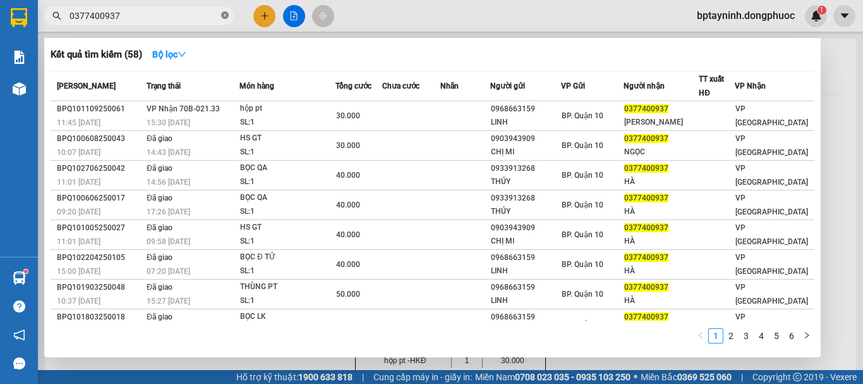
click at [222, 14] on icon "close-circle" at bounding box center [225, 15] width 8 height 8
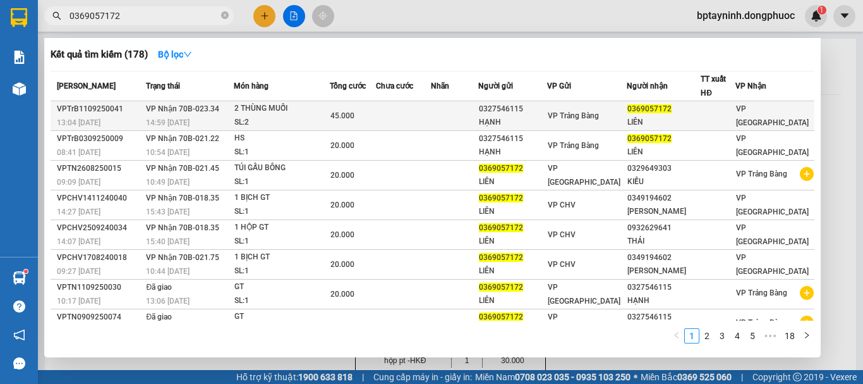
type input "0369057172"
click at [288, 119] on div "SL: 2" at bounding box center [281, 123] width 95 height 14
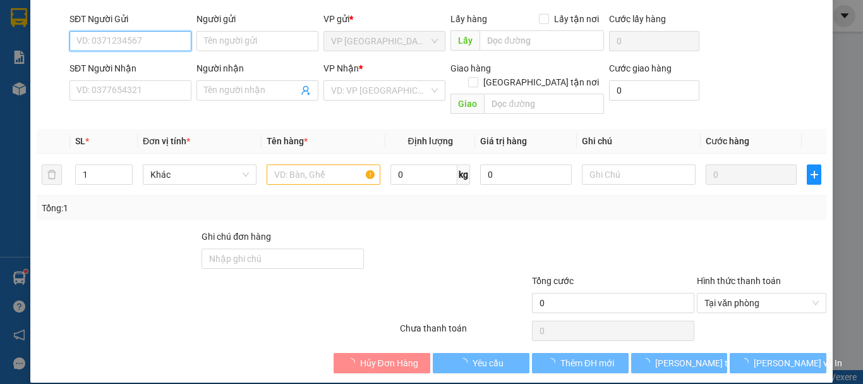
type input "0327546115"
type input "HẠNH"
type input "0369057172"
type input "LIÊN"
type input "45.000"
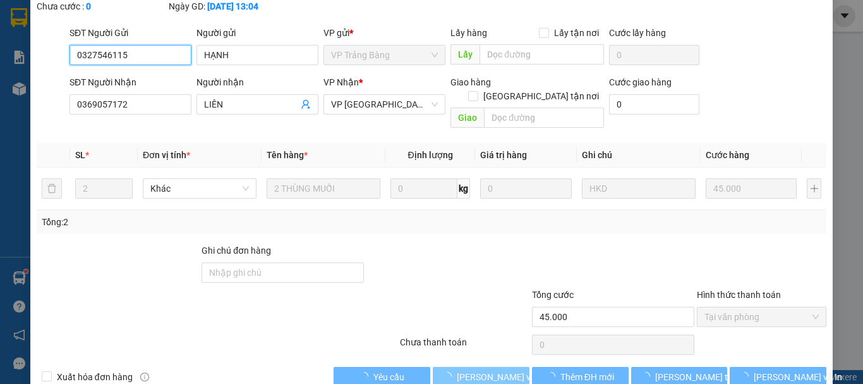
scroll to position [100, 0]
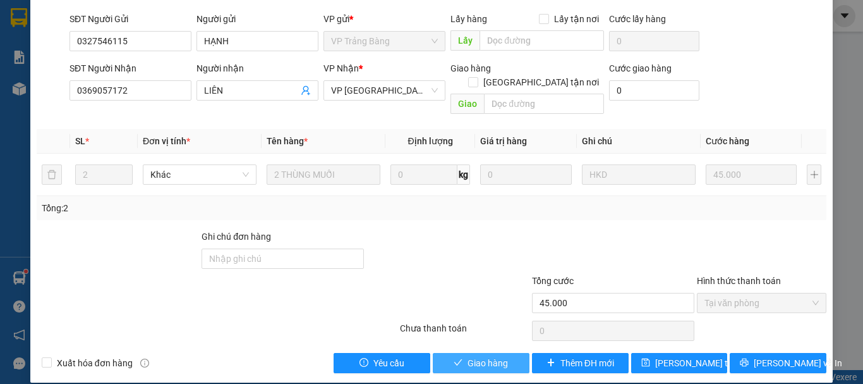
click at [500, 356] on span "Giao hàng" at bounding box center [488, 363] width 40 height 14
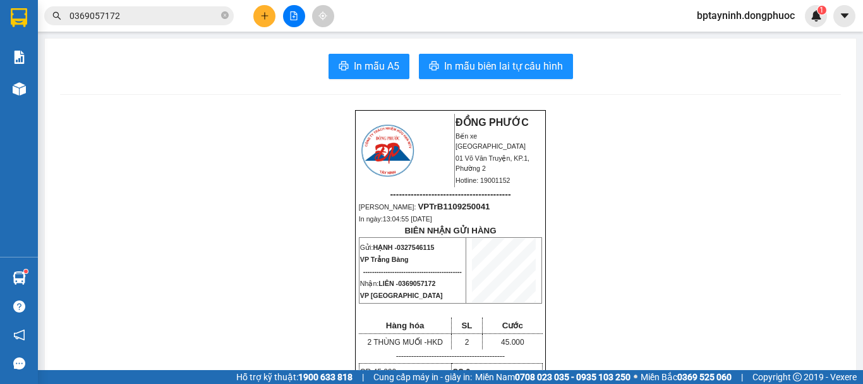
click at [126, 12] on input "0369057172" at bounding box center [144, 16] width 149 height 14
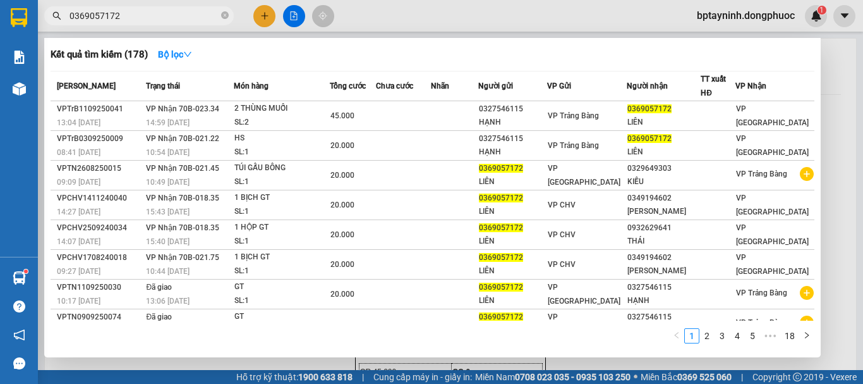
drag, startPoint x: 130, startPoint y: 13, endPoint x: 467, endPoint y: 66, distance: 340.9
click at [71, 27] on div "Kết quả tìm kiếm ( 178 ) Bộ lọc Mã ĐH Trạng thái Món hàng Tổng cước Chưa cước N…" at bounding box center [123, 16] width 246 height 22
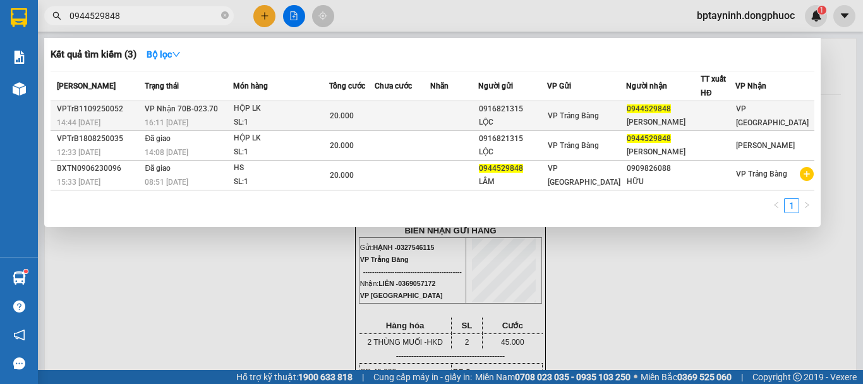
type input "0944529848"
click at [277, 114] on div "HỘP LK" at bounding box center [281, 109] width 95 height 14
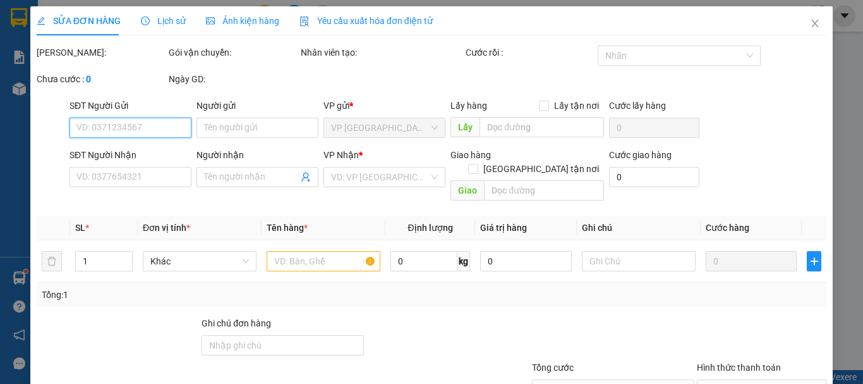
type input "0916821315"
type input "LỘC"
type input "0944529848"
type input "NHẬT LÂM"
type input "20.000"
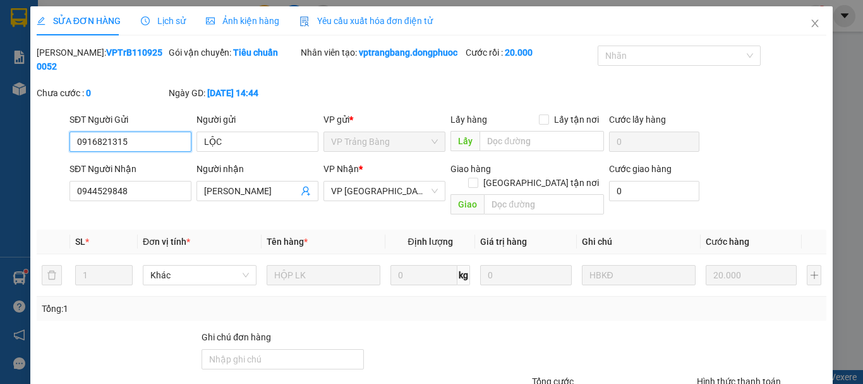
scroll to position [100, 0]
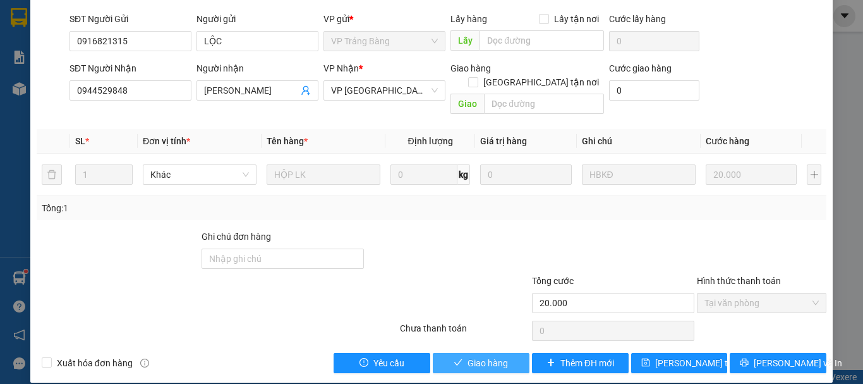
click at [498, 356] on span "Giao hàng" at bounding box center [488, 363] width 40 height 14
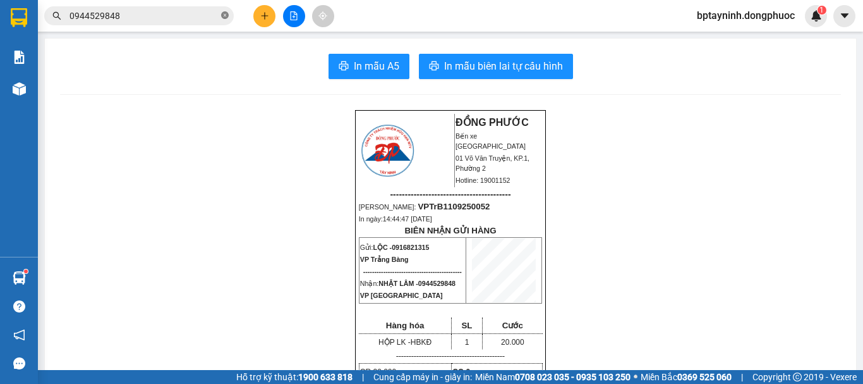
click at [226, 15] on icon "close-circle" at bounding box center [225, 15] width 8 height 8
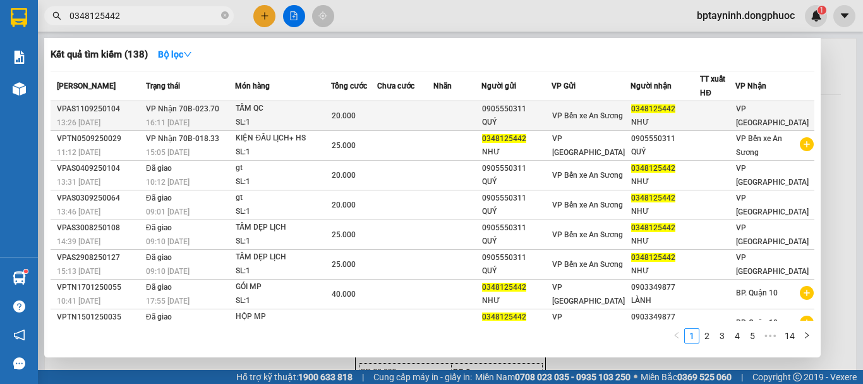
type input "0348125442"
click at [465, 103] on td at bounding box center [458, 116] width 48 height 30
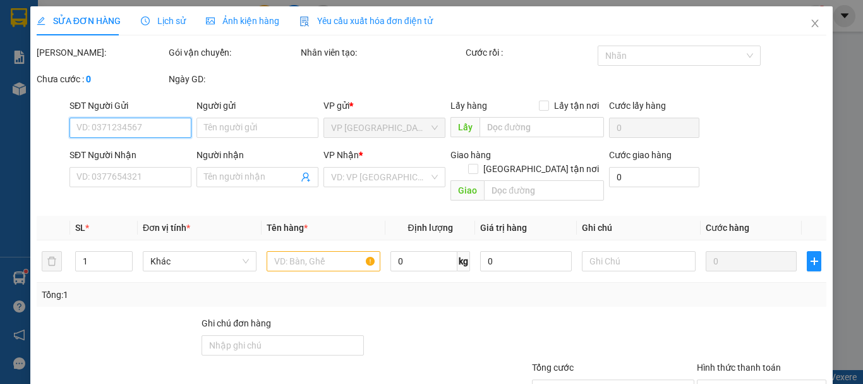
scroll to position [87, 0]
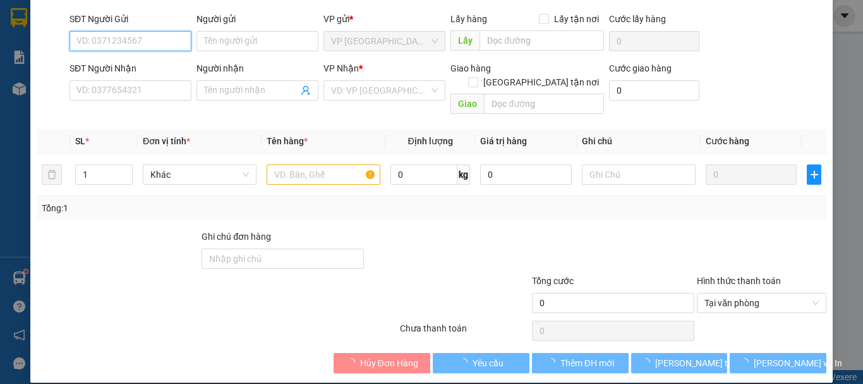
type input "0905550311"
type input "QUÝ"
type input "0348125442"
type input "NHƯ"
type input "20.000"
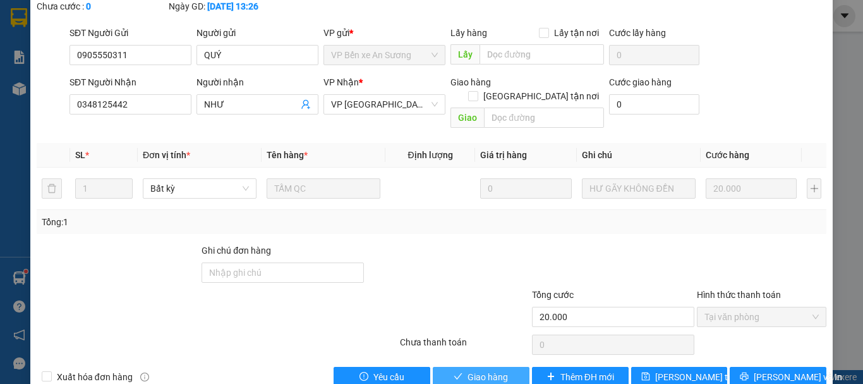
click at [487, 370] on span "Giao hàng" at bounding box center [488, 377] width 40 height 14
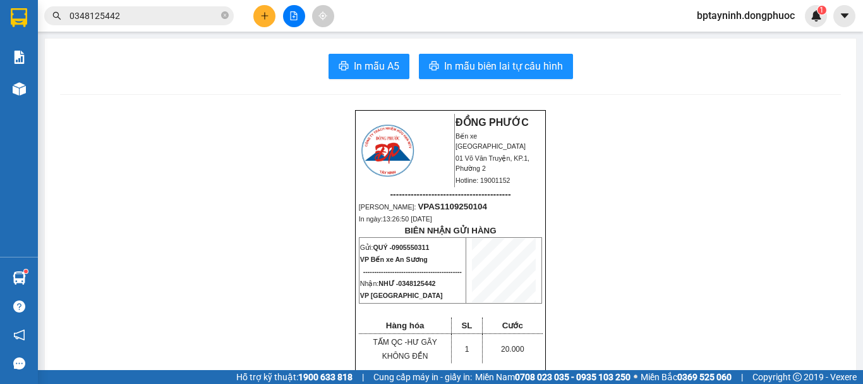
click at [144, 15] on input "0348125442" at bounding box center [144, 16] width 149 height 14
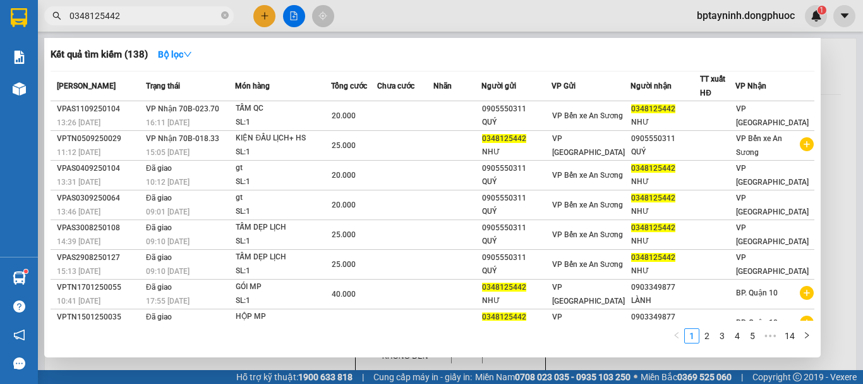
drag, startPoint x: 144, startPoint y: 13, endPoint x: 0, endPoint y: 61, distance: 151.9
click at [0, 60] on section "Kết quả tìm kiếm ( 138 ) Bộ lọc Mã ĐH Trạng thái Món hàng Tổng cước Chưa cước N…" at bounding box center [431, 192] width 863 height 384
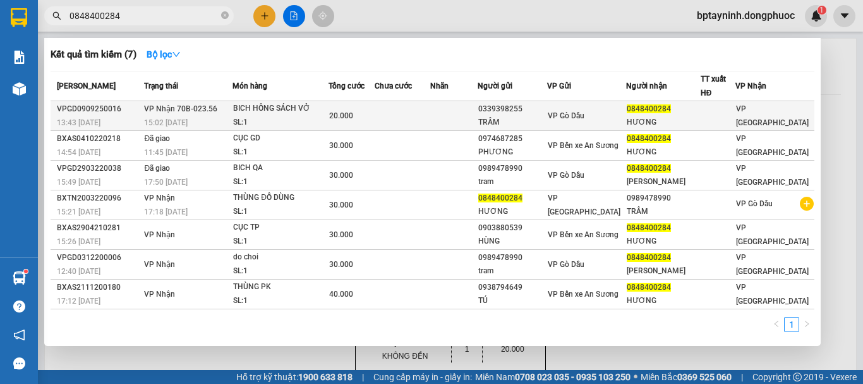
type input "0848400284"
click at [373, 118] on div "20.000" at bounding box center [351, 116] width 44 height 14
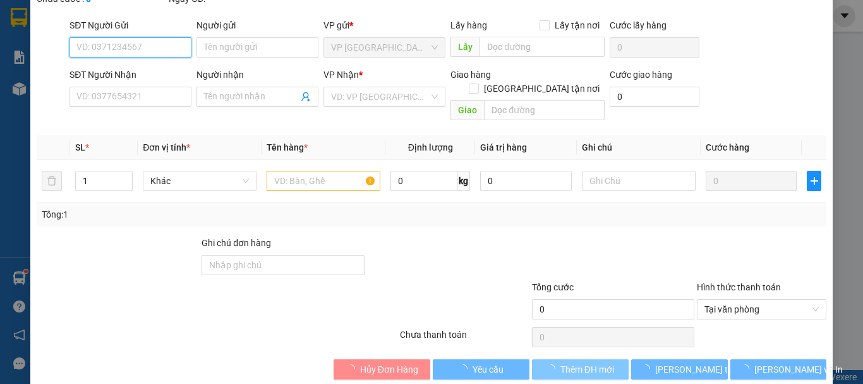
scroll to position [87, 0]
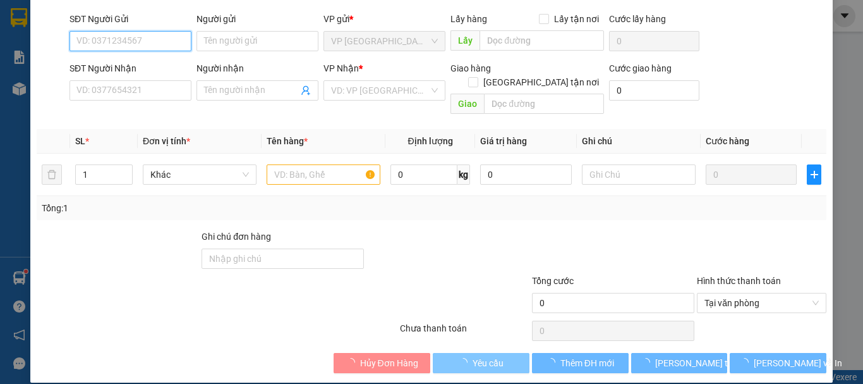
type input "0339398255"
type input "TRÂM"
type input "0848400284"
type input "HƯƠNG"
type input "20.000"
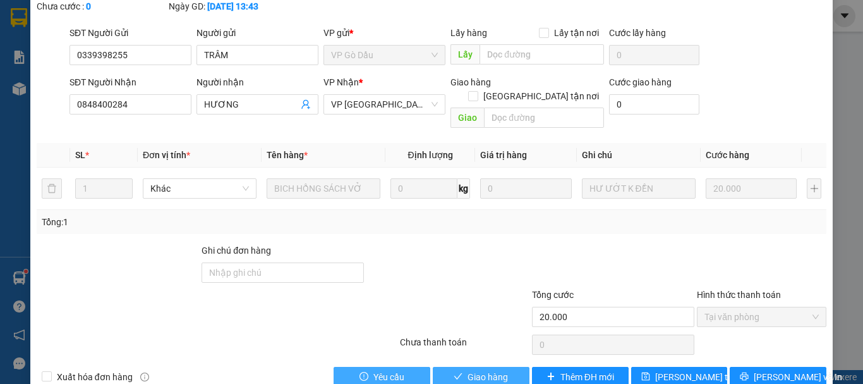
click at [483, 370] on span "Giao hàng" at bounding box center [488, 377] width 40 height 14
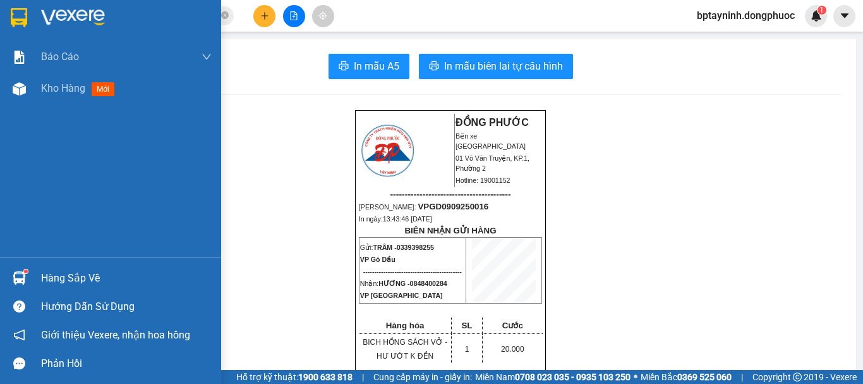
click at [27, 280] on div at bounding box center [19, 278] width 22 height 22
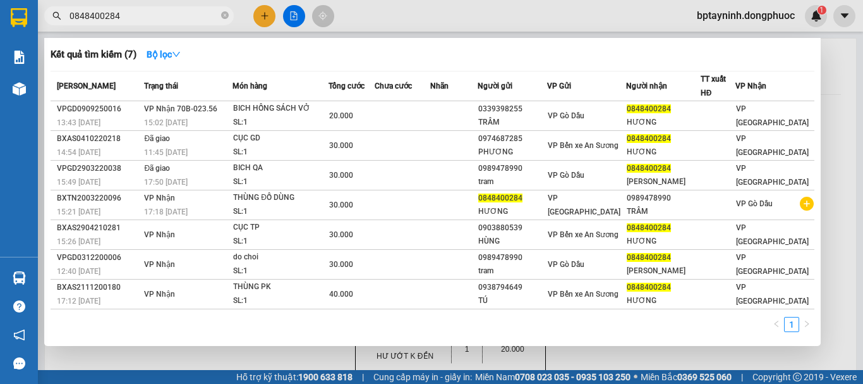
click at [217, 11] on section "Kết quả tìm kiếm ( 7 ) Bộ lọc Mã ĐH Trạng thái Món hàng Tổng cước Chưa cước Nhã…" at bounding box center [431, 192] width 863 height 384
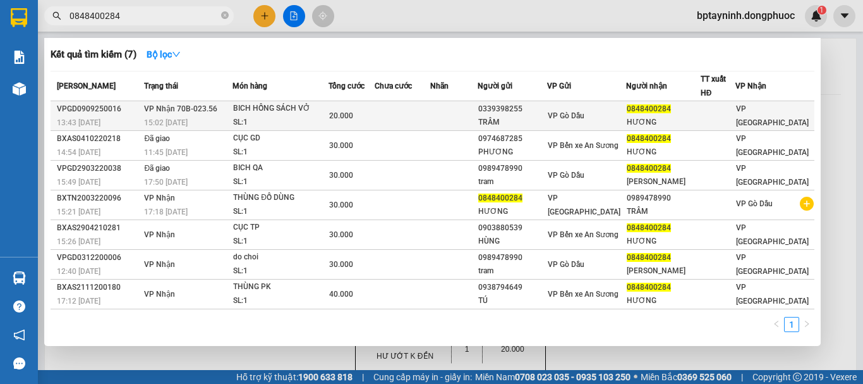
click at [262, 118] on div "SL: 1" at bounding box center [280, 123] width 95 height 14
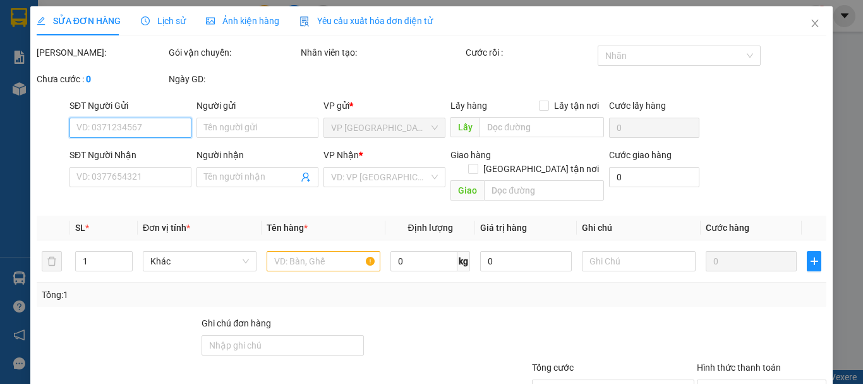
type input "0339398255"
type input "TRÂM"
type input "0848400284"
type input "HƯƠNG"
type input "20.000"
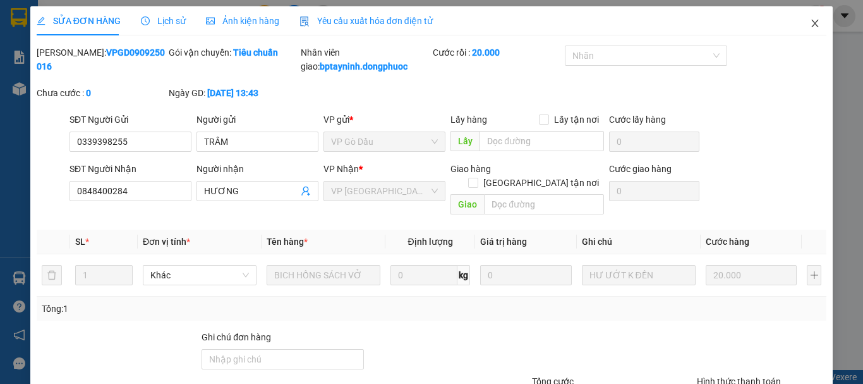
click at [810, 18] on span "Close" at bounding box center [815, 23] width 35 height 35
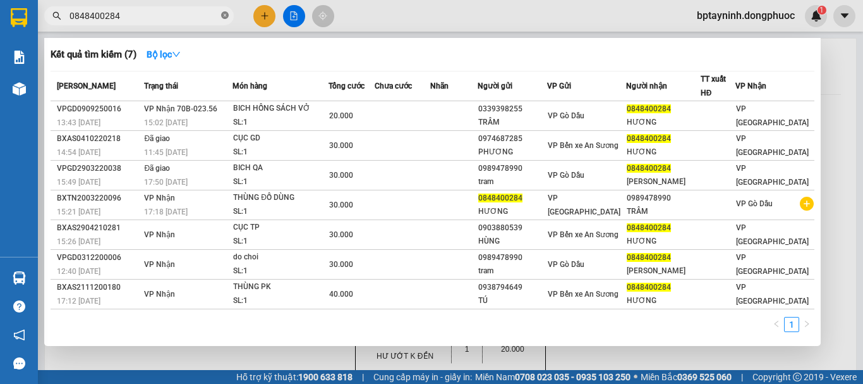
click at [226, 19] on icon "close-circle" at bounding box center [225, 15] width 8 height 8
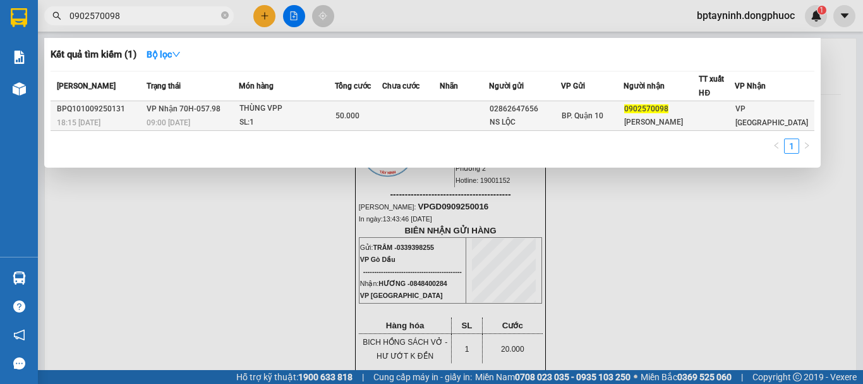
type input "0902570098"
click at [458, 106] on td at bounding box center [464, 116] width 49 height 30
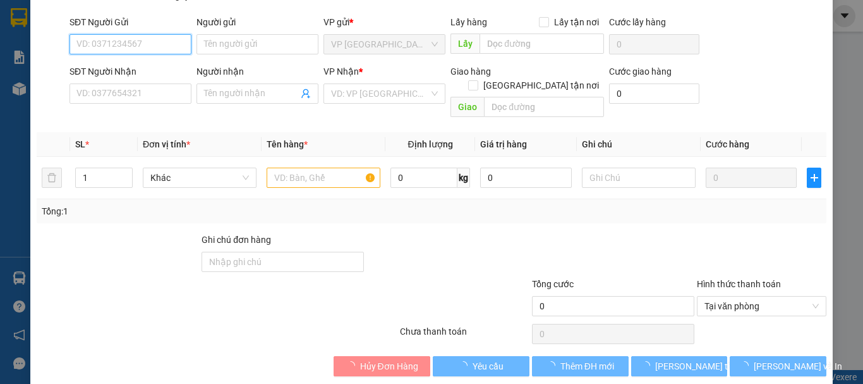
type input "02862647656"
type input "NS LỘC"
type input "0902570098"
type input "[PERSON_NAME]"
type input "50.000"
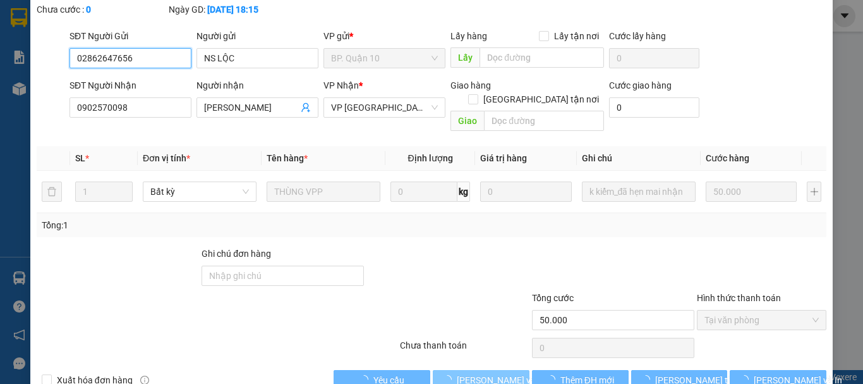
scroll to position [97, 0]
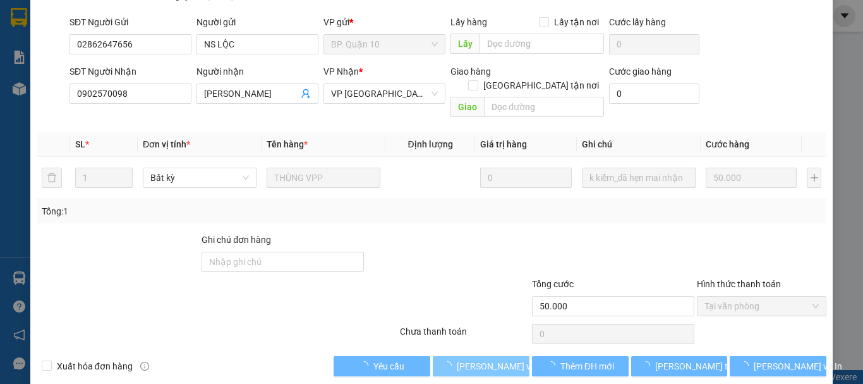
click at [497, 359] on span "[PERSON_NAME] và Giao hàng" at bounding box center [517, 366] width 121 height 14
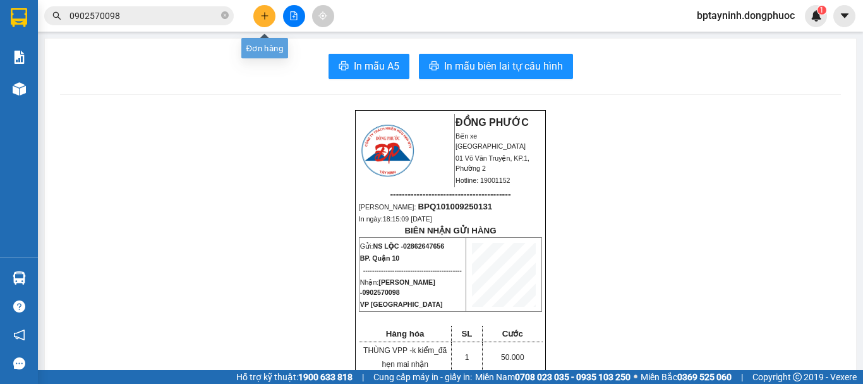
click at [267, 9] on button at bounding box center [264, 16] width 22 height 22
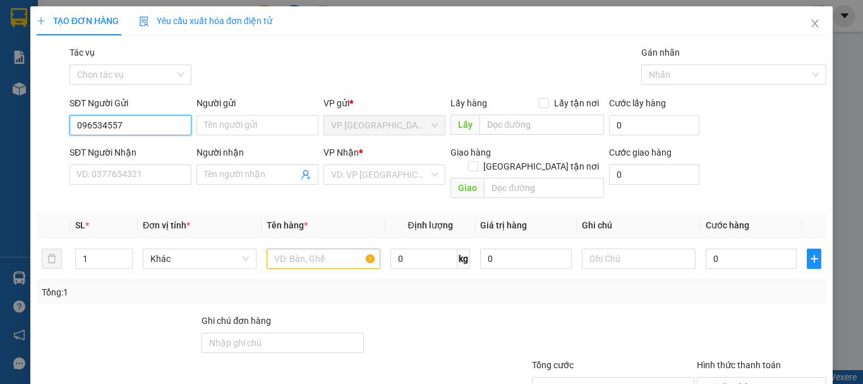
type input "0965345579"
click at [130, 143] on div "0965345579 - HẬU" at bounding box center [129, 150] width 121 height 20
type input "HẬU"
type input "0961955703"
type input "NHÂN"
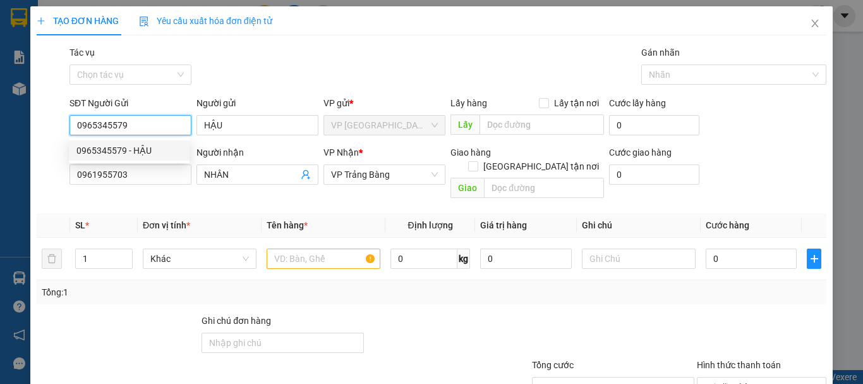
type input "20.000"
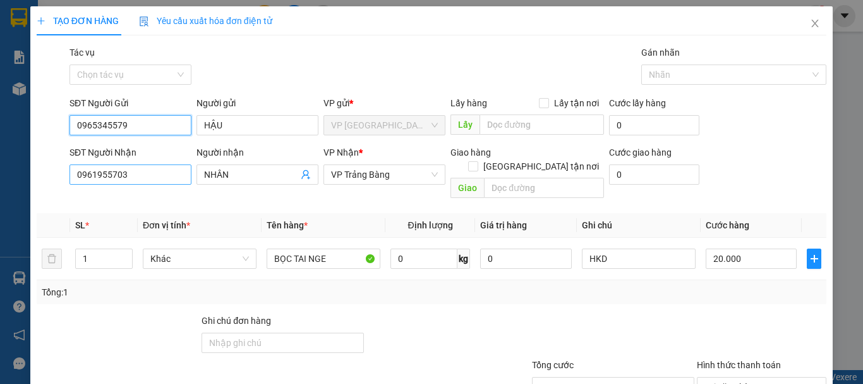
type input "0965345579"
drag, startPoint x: 170, startPoint y: 174, endPoint x: 0, endPoint y: 163, distance: 170.4
click at [0, 162] on div "TẠO ĐƠN HÀNG Yêu cầu xuất hóa đơn điện tử Transit Pickup Surcharge Ids Transit …" at bounding box center [431, 192] width 863 height 384
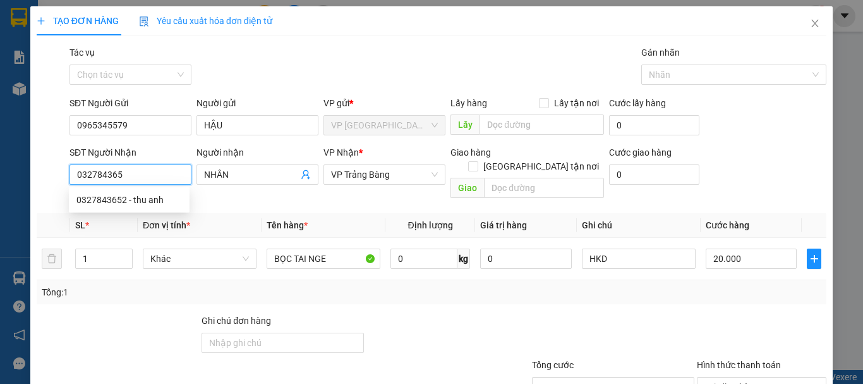
type input "0327843652"
click at [164, 202] on div "0327843652 - thu anh" at bounding box center [129, 200] width 106 height 14
type input "thu anh"
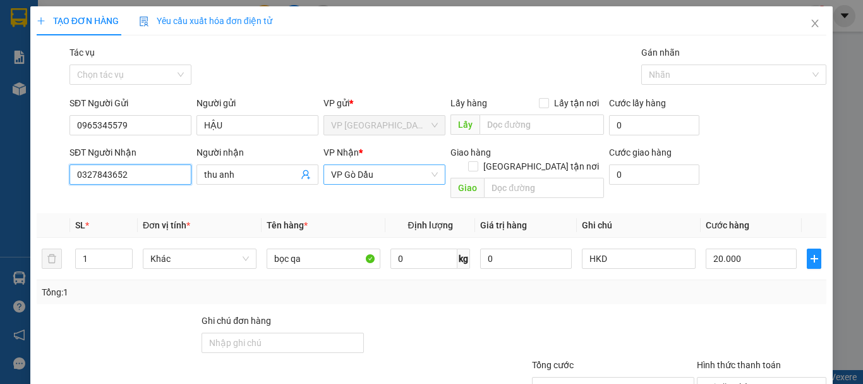
click at [384, 173] on span "VP Gò Dầu" at bounding box center [384, 174] width 107 height 19
type input "0327843652"
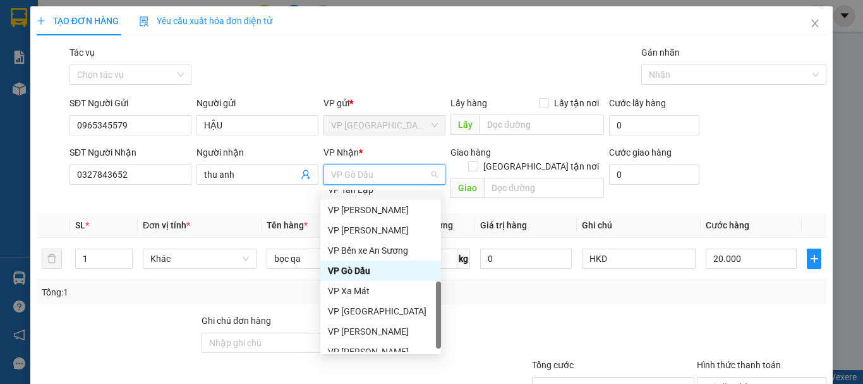
scroll to position [324, 0]
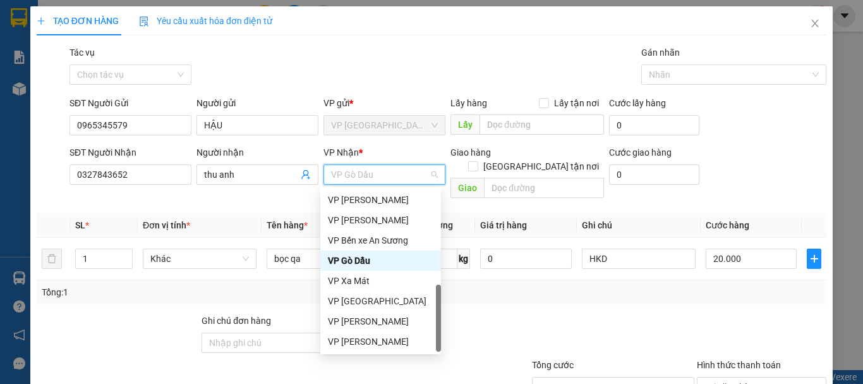
click at [388, 265] on div "VP Gò Dầu" at bounding box center [381, 260] width 106 height 14
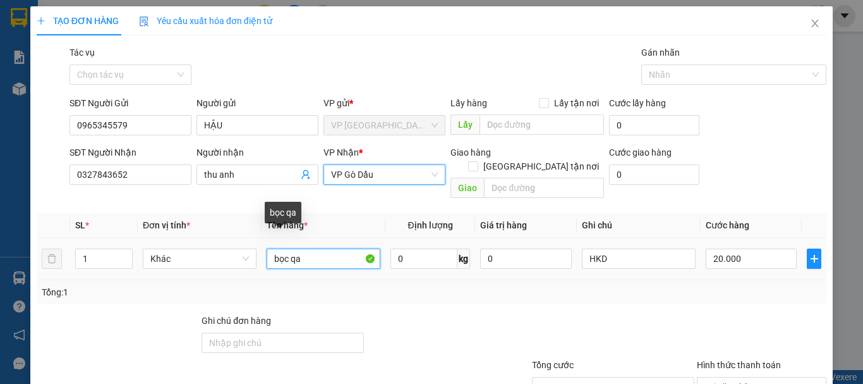
drag, startPoint x: 320, startPoint y: 244, endPoint x: 176, endPoint y: 208, distance: 147.9
click at [193, 213] on table "SL * Đơn vị tính * Tên hàng * Định lượng Giá trị hàng Ghi chú Cước hàng 1 Khác …" at bounding box center [432, 246] width 790 height 67
type input "VALI QA"
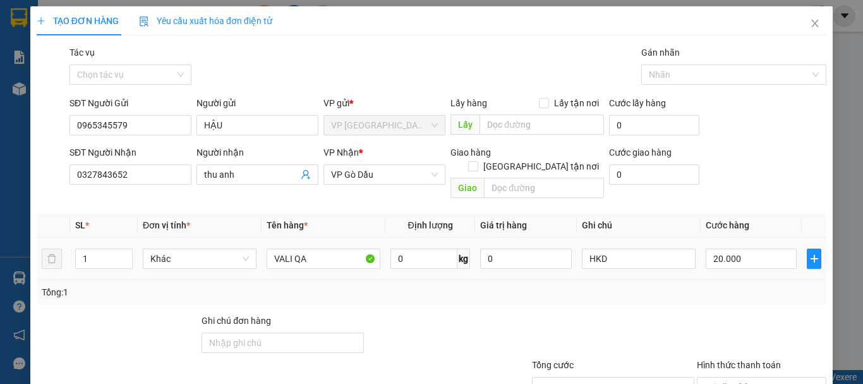
click at [746, 238] on td "20.000" at bounding box center [751, 259] width 101 height 42
click at [746, 248] on input "20.000" at bounding box center [751, 258] width 91 height 20
type input "3"
type input "35"
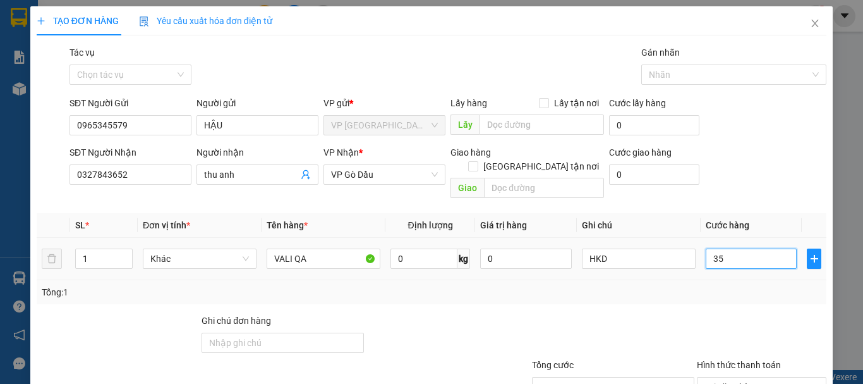
type input "35"
type input "35.000"
click at [739, 288] on div "Tổng: 1" at bounding box center [432, 292] width 790 height 24
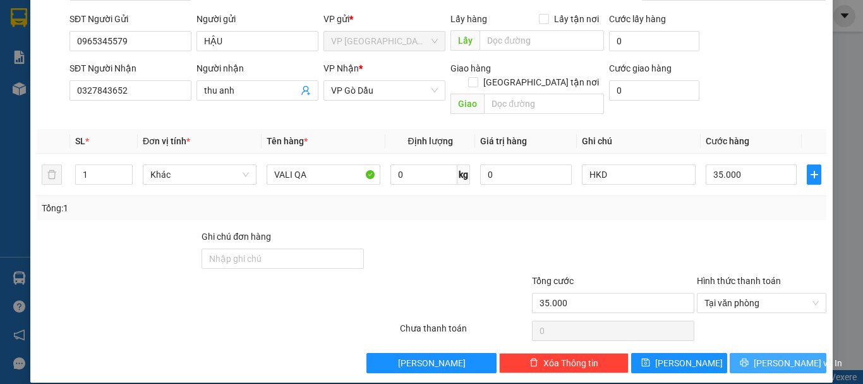
click at [773, 356] on span "[PERSON_NAME] và In" at bounding box center [798, 363] width 88 height 14
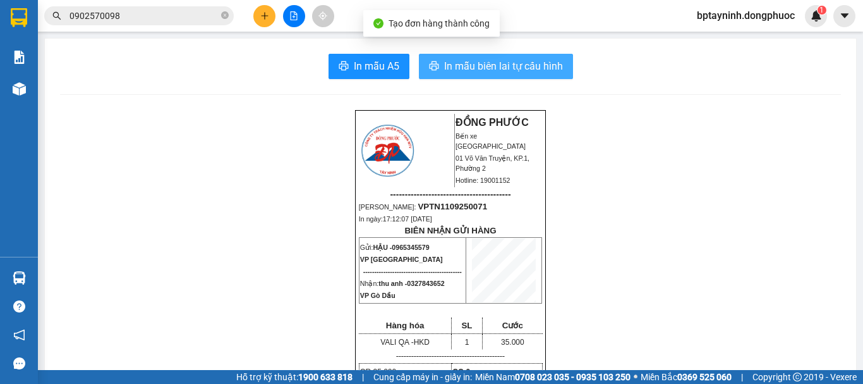
click at [488, 69] on span "In mẫu biên lai tự cấu hình" at bounding box center [503, 66] width 119 height 16
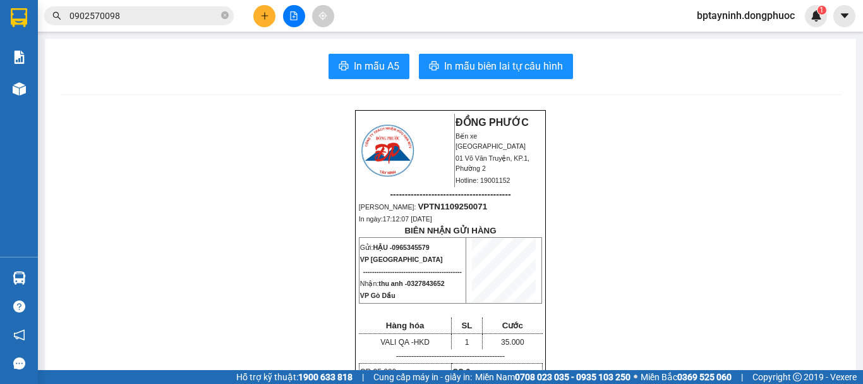
click at [33, 272] on div "Hàng sắp về" at bounding box center [19, 278] width 38 height 28
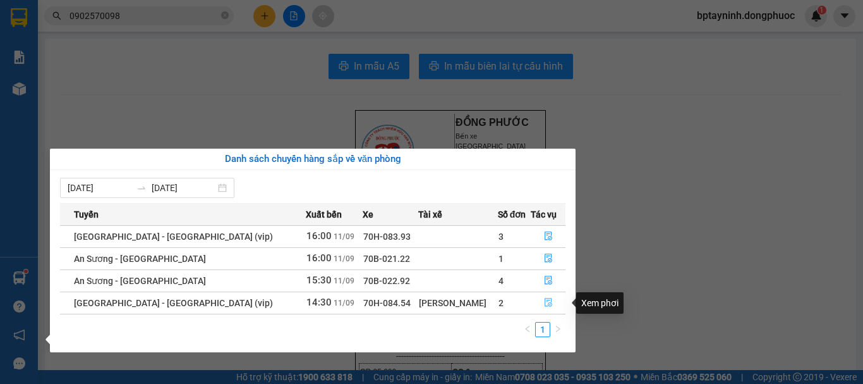
click at [545, 296] on button "button" at bounding box center [547, 303] width 33 height 20
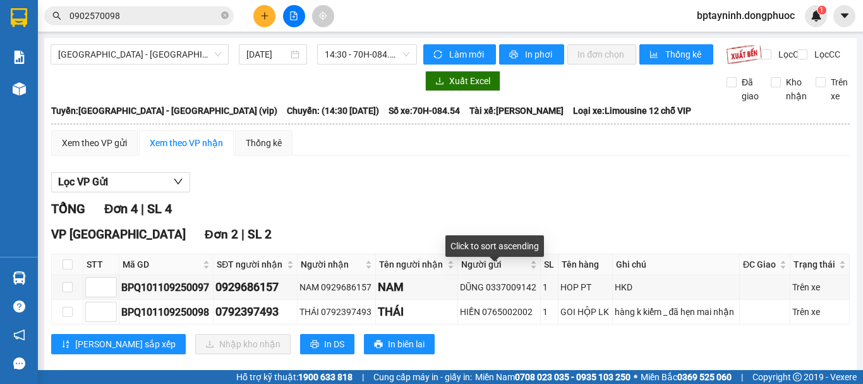
scroll to position [106, 0]
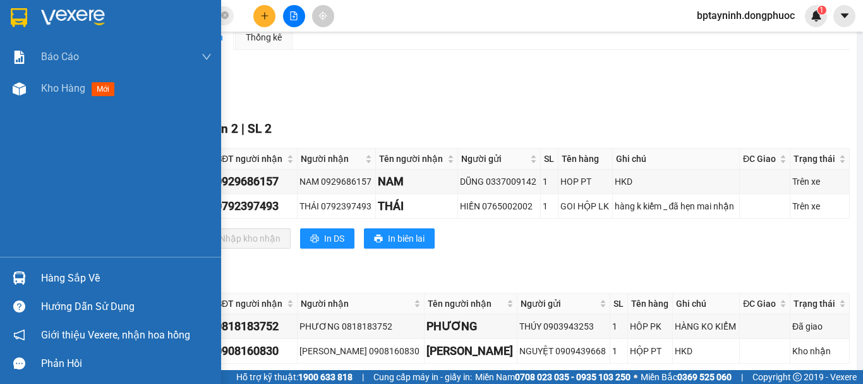
drag, startPoint x: 44, startPoint y: 276, endPoint x: 56, endPoint y: 265, distance: 16.1
click at [45, 275] on div "Hàng sắp về" at bounding box center [126, 278] width 171 height 19
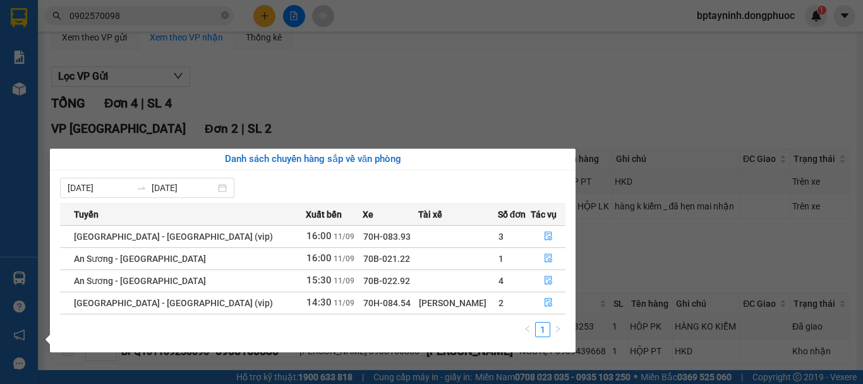
click at [525, 90] on section "Kết quả tìm kiếm ( 1 ) Bộ lọc Mã ĐH Trạng thái Món hàng Tổng cước Chưa cước Nhã…" at bounding box center [431, 192] width 863 height 384
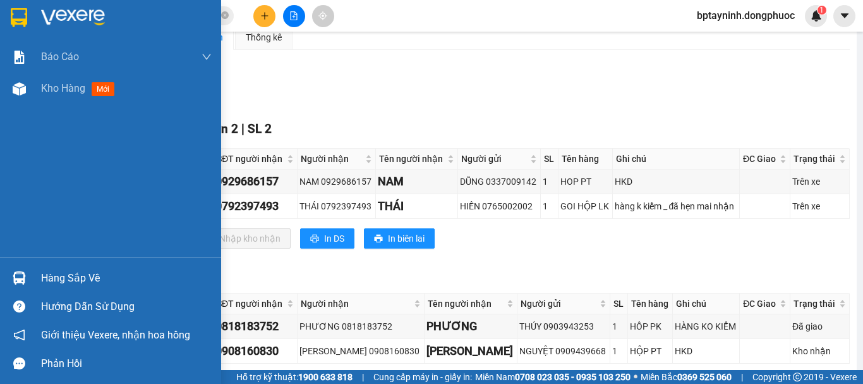
drag, startPoint x: 33, startPoint y: 281, endPoint x: 114, endPoint y: 259, distance: 83.7
click at [33, 279] on div "Hàng sắp về" at bounding box center [110, 278] width 221 height 28
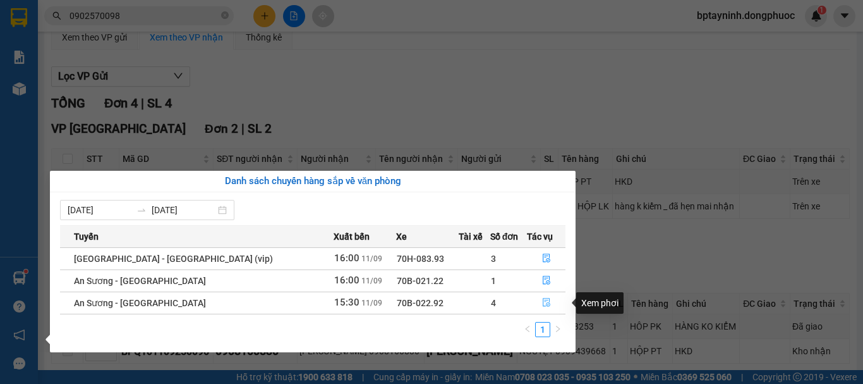
click at [543, 298] on icon "file-done" at bounding box center [547, 302] width 8 height 9
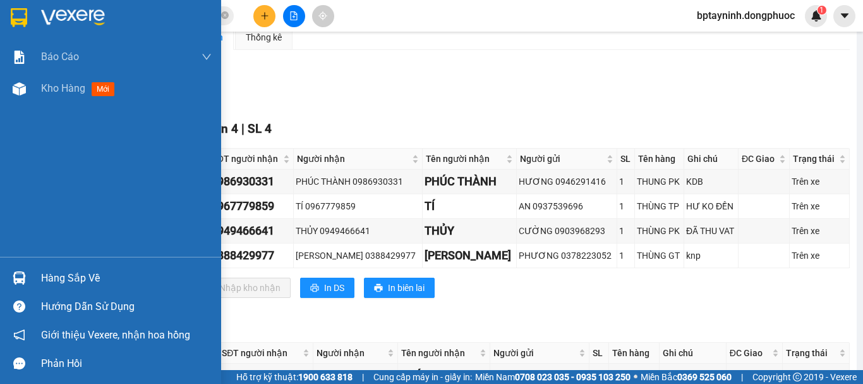
click at [37, 275] on div "Hàng sắp về" at bounding box center [110, 278] width 221 height 28
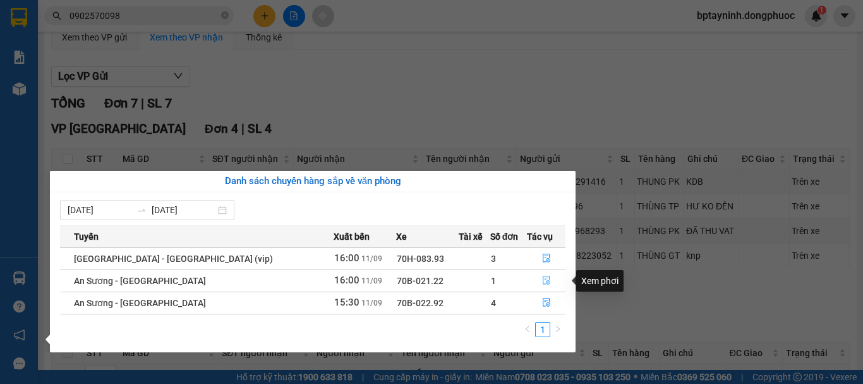
click at [535, 280] on button "button" at bounding box center [546, 280] width 37 height 20
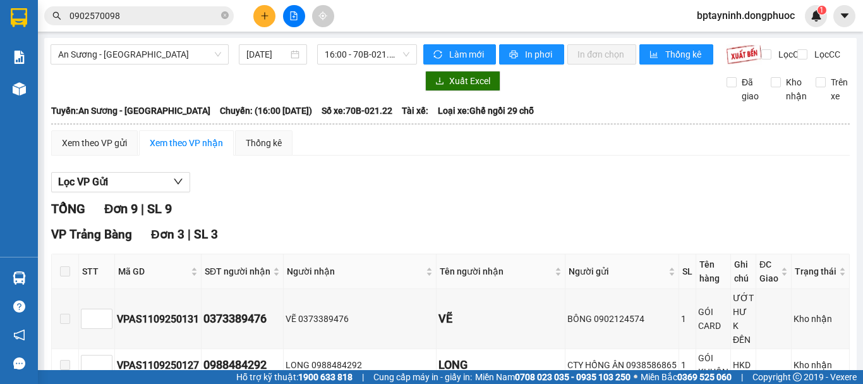
click at [31, 277] on div "Hàng sắp về" at bounding box center [19, 278] width 38 height 28
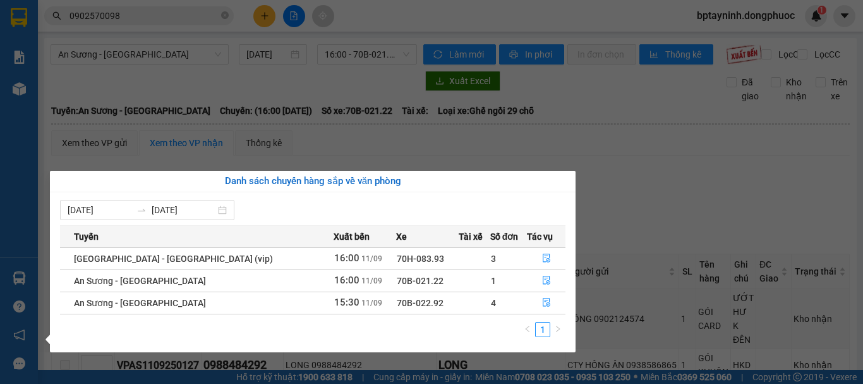
click at [691, 175] on section "Kết quả tìm kiếm ( 1 ) Bộ lọc Mã ĐH Trạng thái Món hàng Tổng cước Chưa cước Nhã…" at bounding box center [431, 192] width 863 height 384
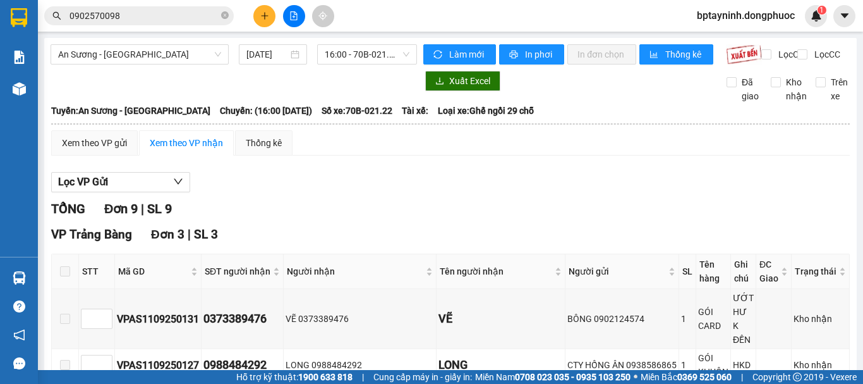
click at [265, 18] on button at bounding box center [264, 16] width 22 height 22
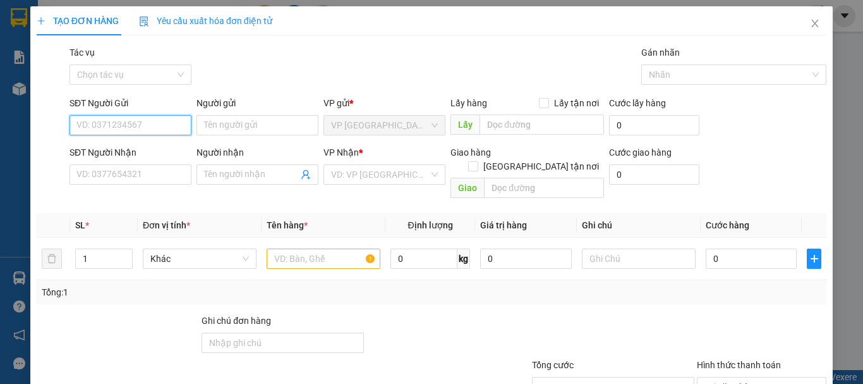
click at [159, 128] on input "SĐT Người Gửi" at bounding box center [131, 125] width 122 height 20
drag, startPoint x: 149, startPoint y: 150, endPoint x: 191, endPoint y: 150, distance: 41.7
click at [150, 149] on div "0962757217 - SANG" at bounding box center [129, 150] width 106 height 14
type input "0962757217"
type input "SANG"
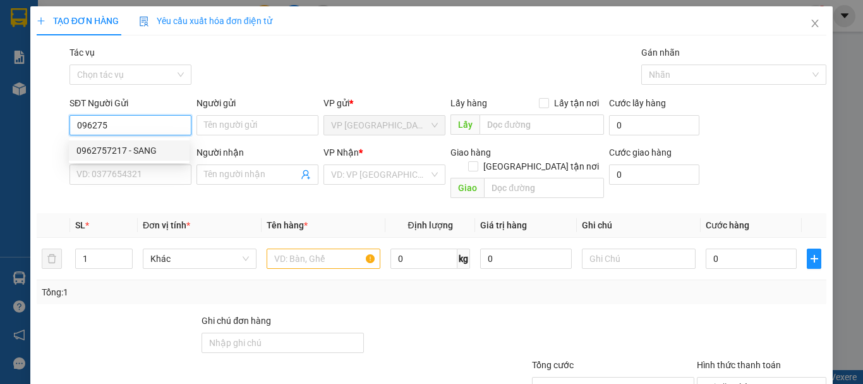
type input "0901845548"
type input "TUẤN"
type input "75.000"
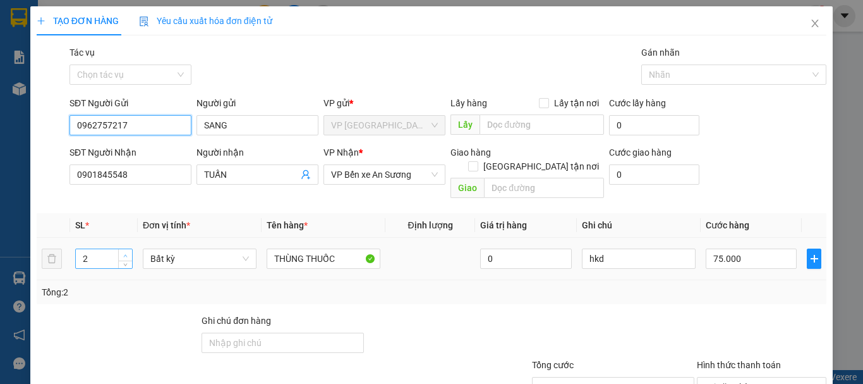
type input "0962757217"
type input "3"
click at [123, 249] on span "Increase Value" at bounding box center [125, 254] width 14 height 11
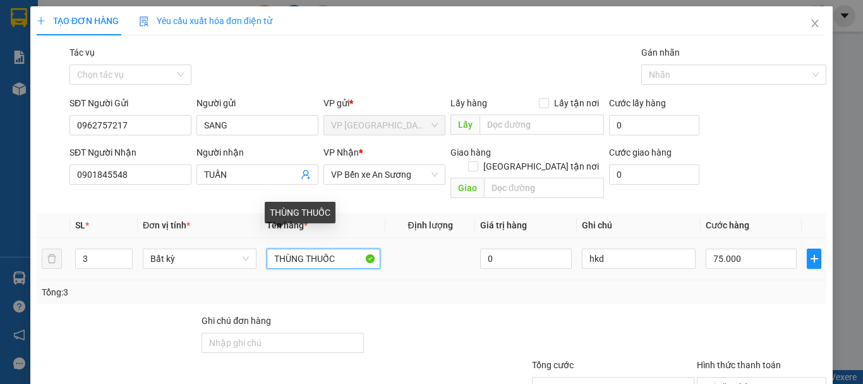
drag, startPoint x: 311, startPoint y: 251, endPoint x: 126, endPoint y: 293, distance: 189.2
click at [126, 293] on div "Transit Pickup Surcharge Ids Transit Deliver Surcharge Ids Transit Deliver Surc…" at bounding box center [432, 250] width 790 height 411
type input "0"
type input "03 THÙNG THUỐC"
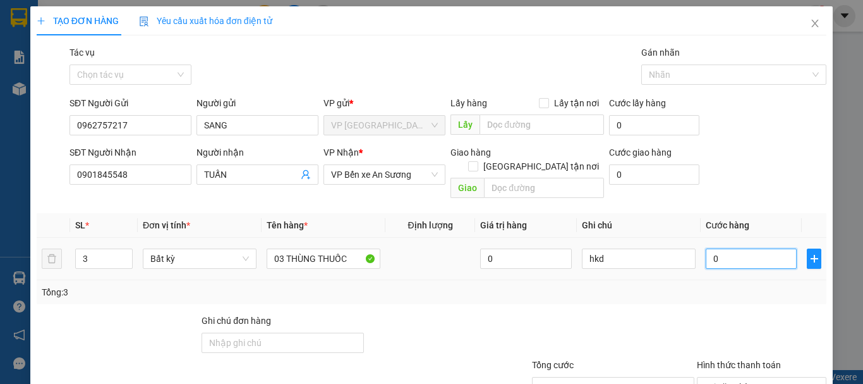
click at [746, 248] on input "0" at bounding box center [751, 258] width 91 height 20
type input "1"
type input "15"
click at [751, 317] on div at bounding box center [762, 335] width 132 height 44
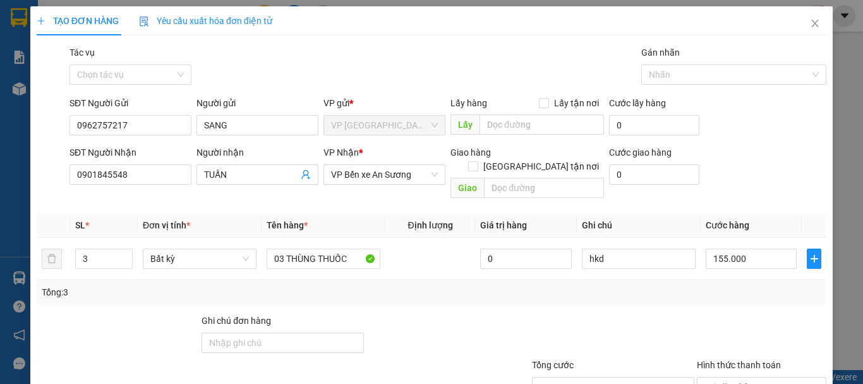
scroll to position [84, 0]
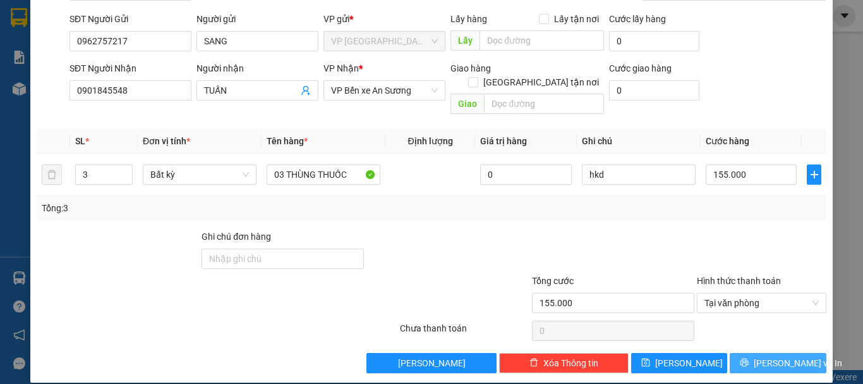
click at [774, 356] on span "[PERSON_NAME] và In" at bounding box center [798, 363] width 88 height 14
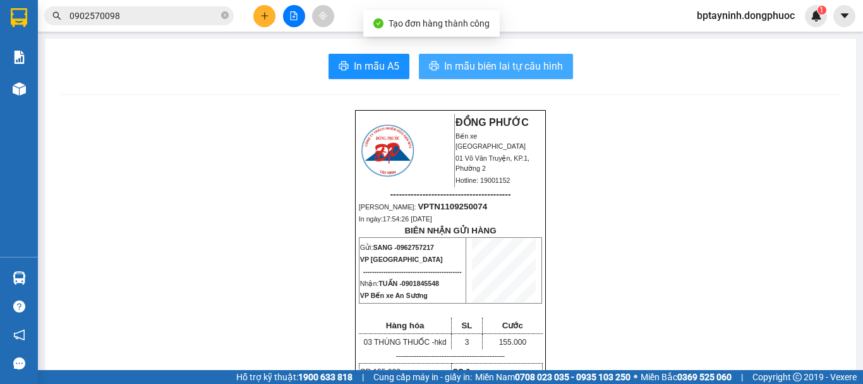
click at [530, 66] on span "In mẫu biên lai tự cấu hình" at bounding box center [503, 66] width 119 height 16
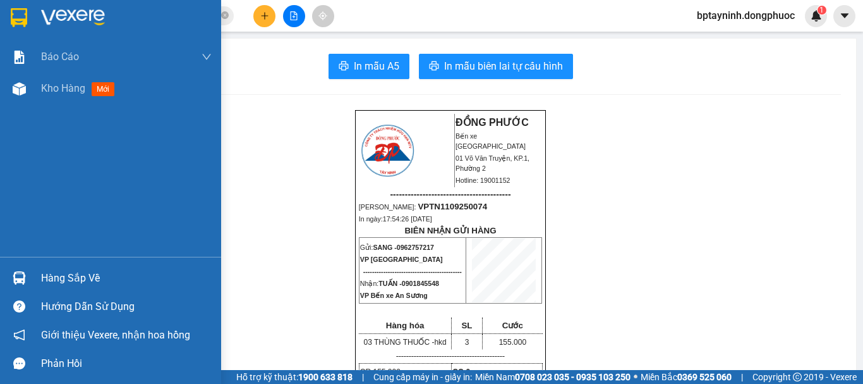
click at [75, 280] on div "Hàng sắp về" at bounding box center [126, 278] width 171 height 19
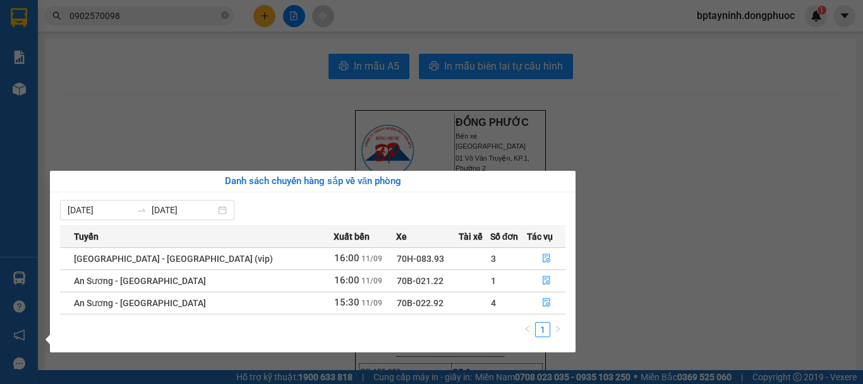
click at [666, 212] on section "Kết quả tìm kiếm ( 1 ) Bộ lọc Mã ĐH Trạng thái Món hàng Tổng cước Chưa cước Nhã…" at bounding box center [431, 192] width 863 height 384
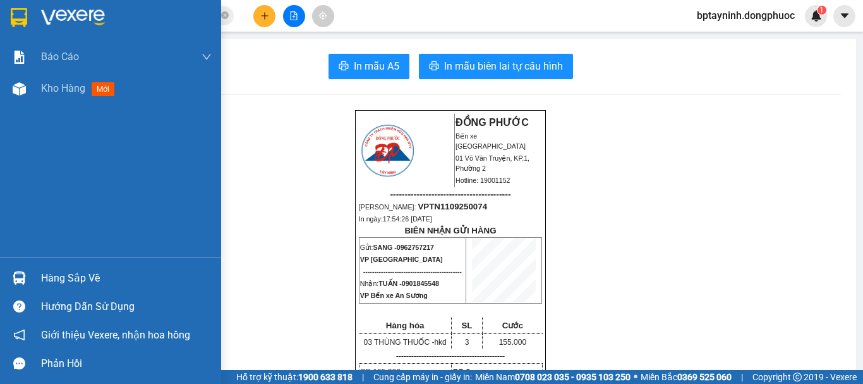
click at [51, 277] on div "Hàng sắp về" at bounding box center [126, 278] width 171 height 19
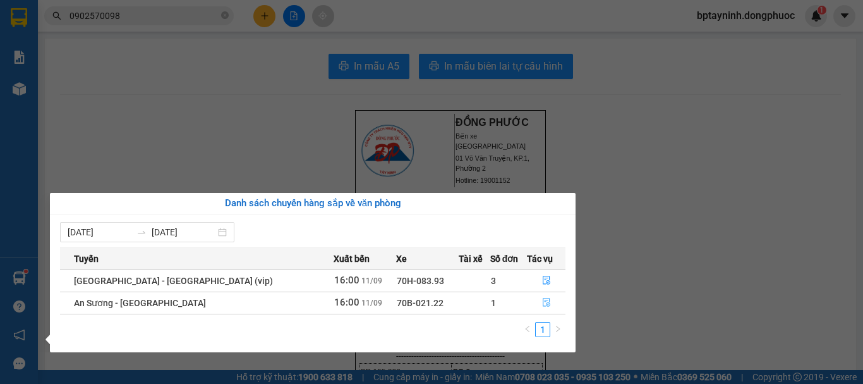
click at [547, 301] on button "button" at bounding box center [546, 303] width 37 height 20
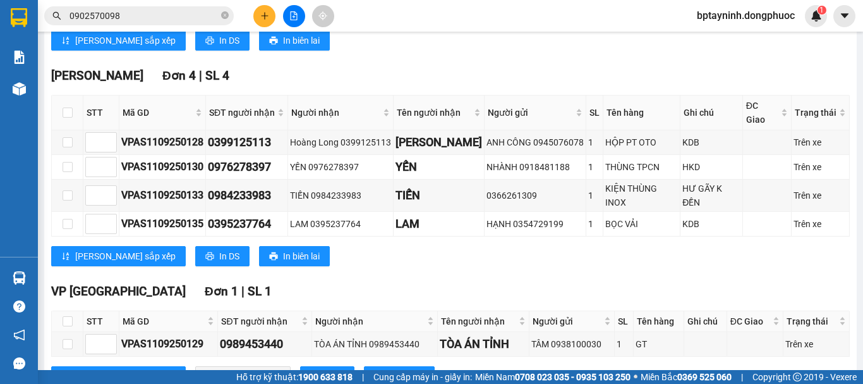
scroll to position [567, 0]
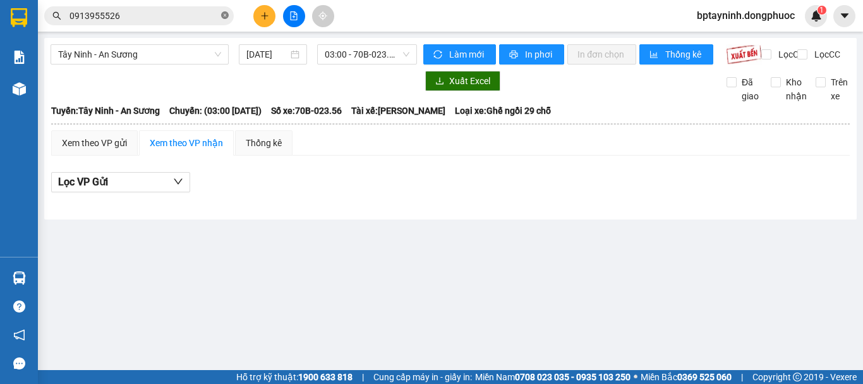
click at [222, 13] on icon "close-circle" at bounding box center [225, 15] width 8 height 8
paste input "0937064663"
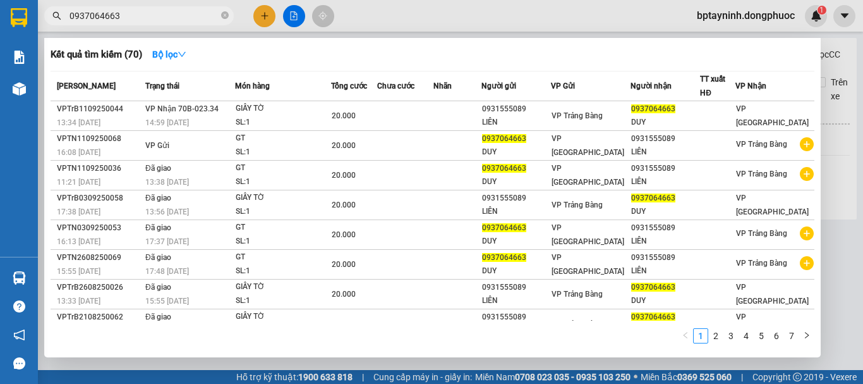
type input "0937064663"
click at [826, 101] on div at bounding box center [431, 192] width 863 height 384
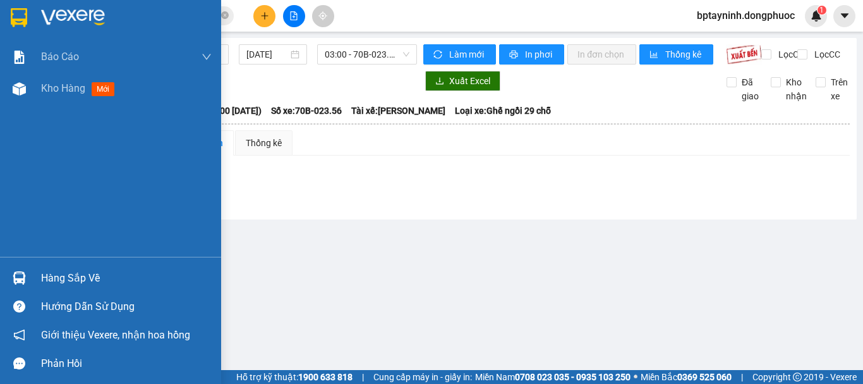
click at [4, 264] on div "Hàng sắp về" at bounding box center [110, 278] width 221 height 28
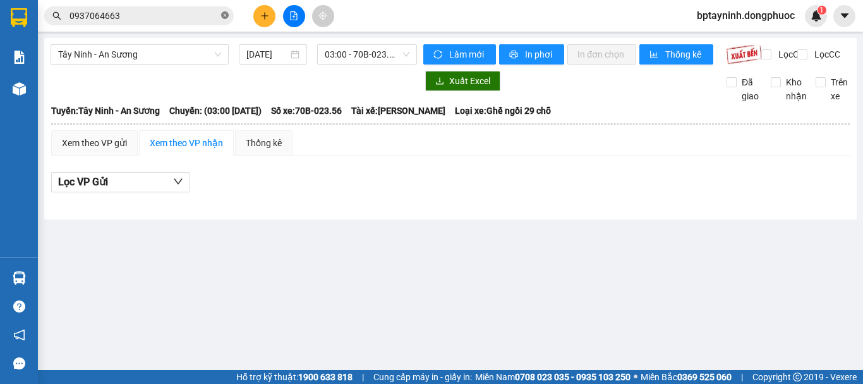
click at [226, 18] on section "Kết quả tìm kiếm ( 70 ) Bộ lọc Mã ĐH Trạng thái Món hàng Tổng cước Chưa cước Nh…" at bounding box center [431, 192] width 863 height 384
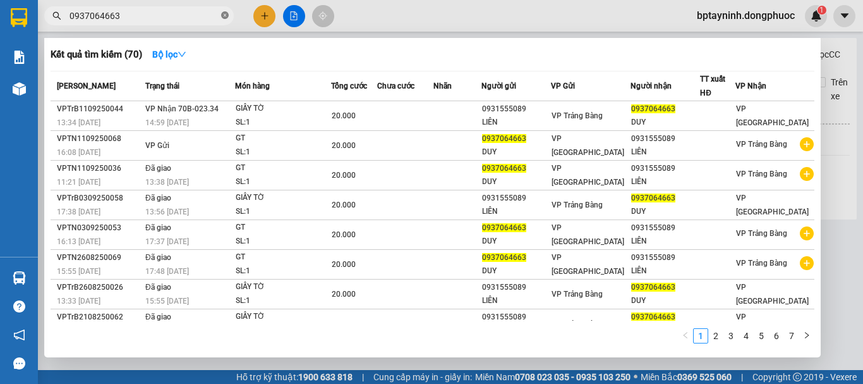
click at [221, 14] on icon "close-circle" at bounding box center [225, 15] width 8 height 8
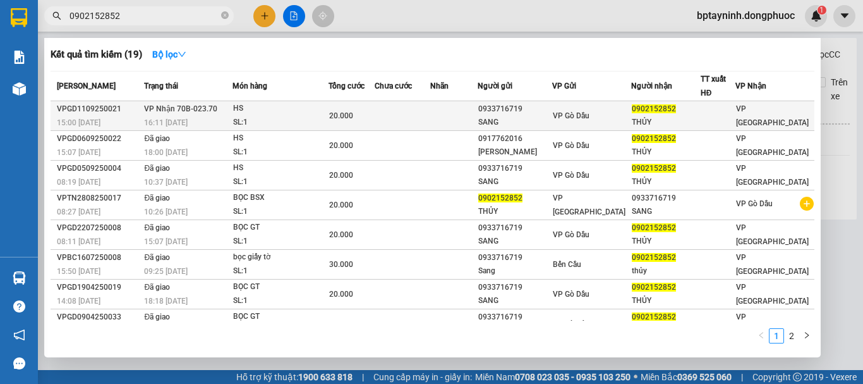
type input "0902152852"
click at [257, 115] on div "HS" at bounding box center [280, 109] width 95 height 14
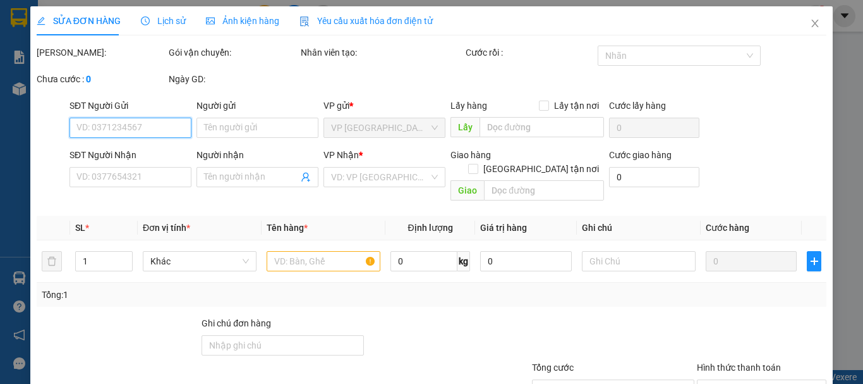
type input "0933716719"
type input "SANG"
type input "0902152852"
type input "THỦY"
type input "20.000"
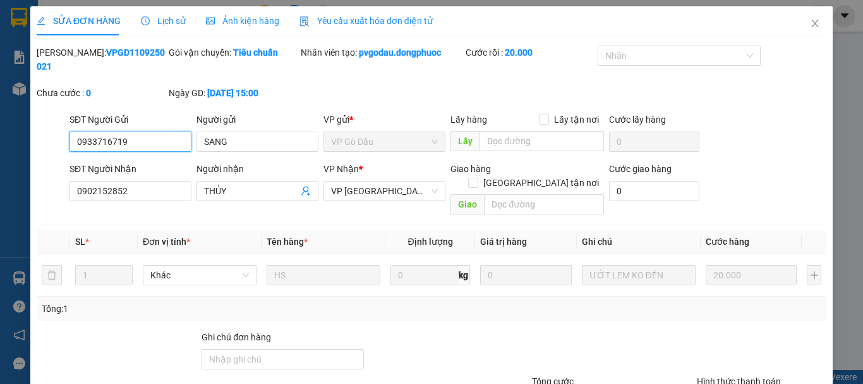
scroll to position [87, 0]
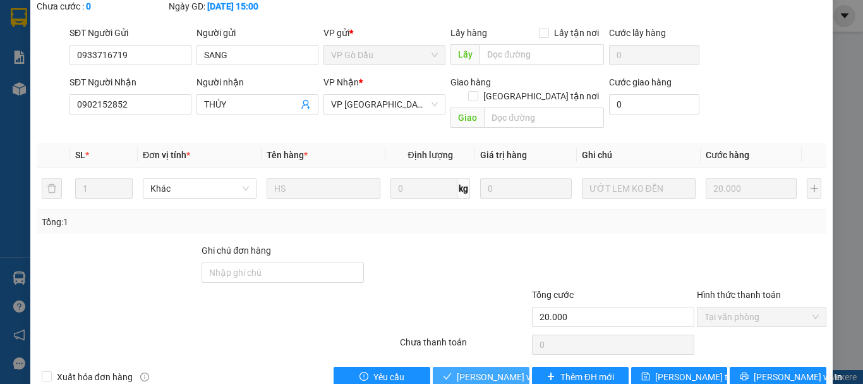
click at [470, 370] on span "[PERSON_NAME] và Giao hàng" at bounding box center [517, 377] width 121 height 14
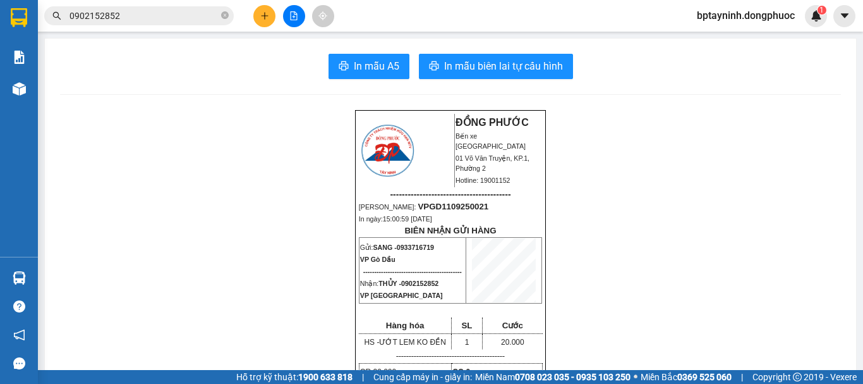
drag, startPoint x: 210, startPoint y: 4, endPoint x: 218, endPoint y: 18, distance: 15.8
click at [213, 7] on div "Kết quả tìm kiếm ( 19 ) Bộ lọc Mã ĐH Trạng thái Món hàng Tổng cước Chưa cước Nh…" at bounding box center [123, 16] width 246 height 22
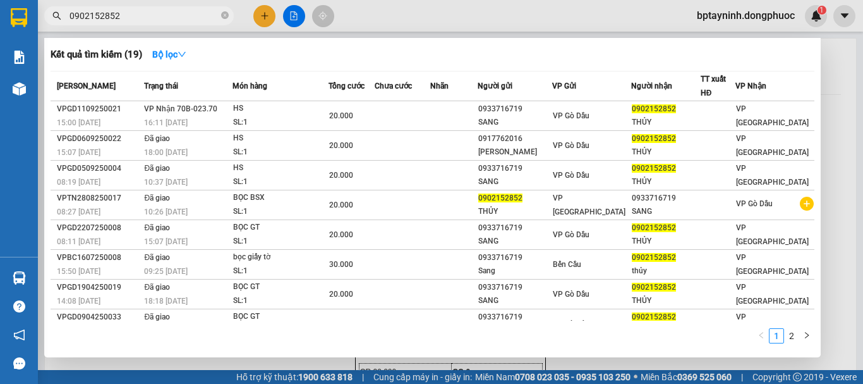
click at [198, 14] on input "0902152852" at bounding box center [144, 16] width 149 height 14
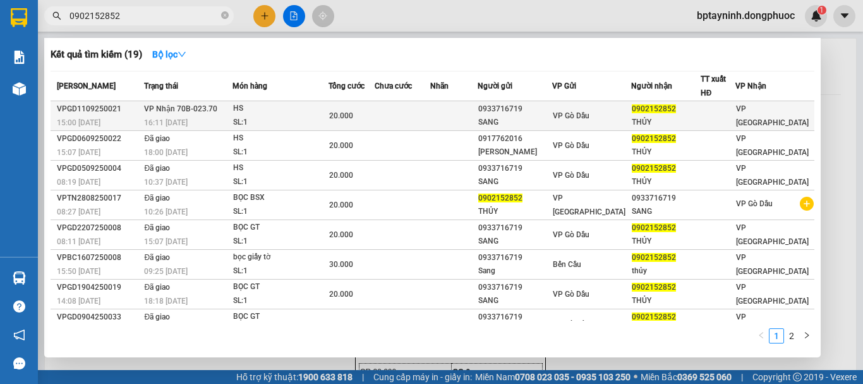
click at [373, 120] on div "20.000" at bounding box center [351, 116] width 44 height 14
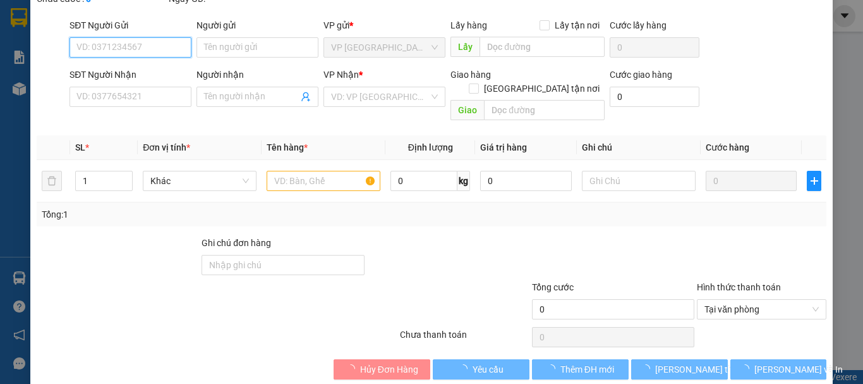
type input "0933716719"
type input "SANG"
type input "0902152852"
type input "THỦY"
type input "20.000"
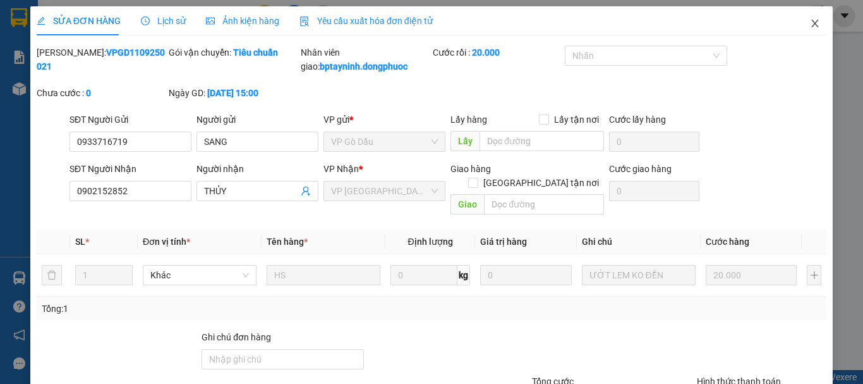
click at [809, 32] on span "Close" at bounding box center [815, 23] width 35 height 35
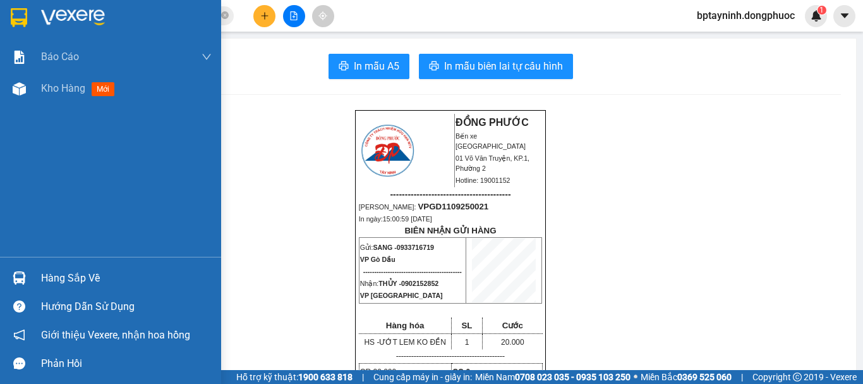
click at [15, 274] on img at bounding box center [19, 277] width 13 height 13
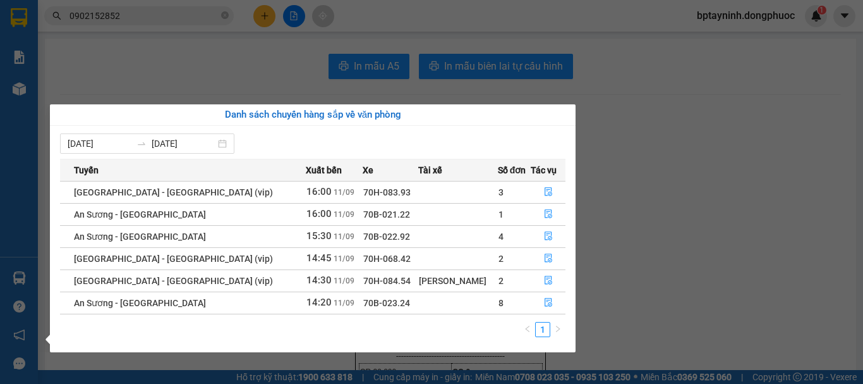
click at [720, 282] on section "Kết quả tìm kiếm ( 19 ) Bộ lọc Mã ĐH Trạng thái Món hàng Tổng cước Chưa cước Nh…" at bounding box center [431, 192] width 863 height 384
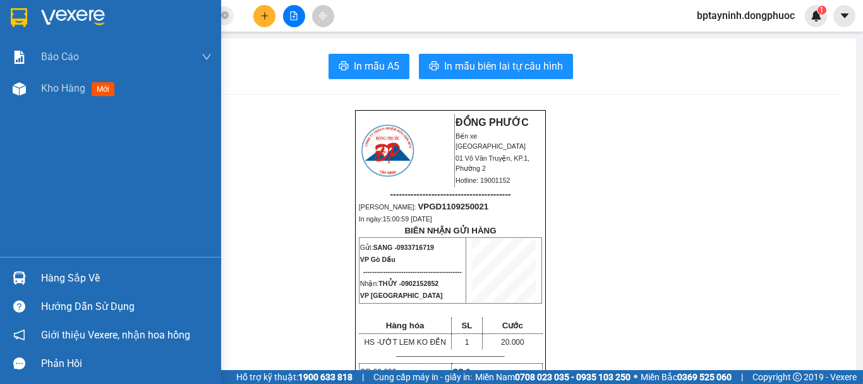
click at [72, 277] on div "Hàng sắp về" at bounding box center [126, 278] width 171 height 19
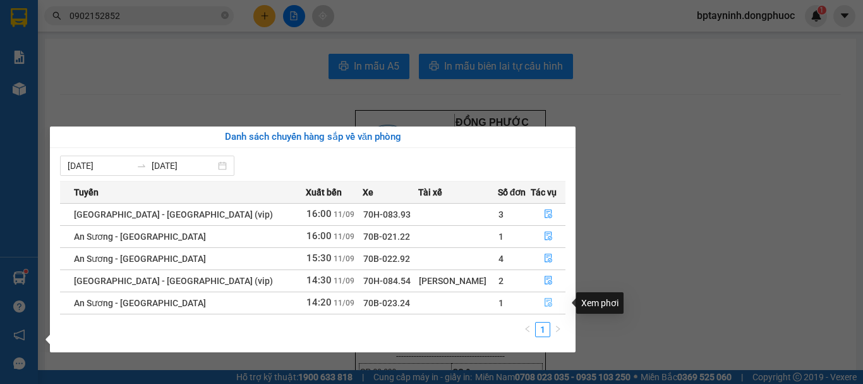
click at [545, 300] on icon "file-done" at bounding box center [548, 302] width 9 height 9
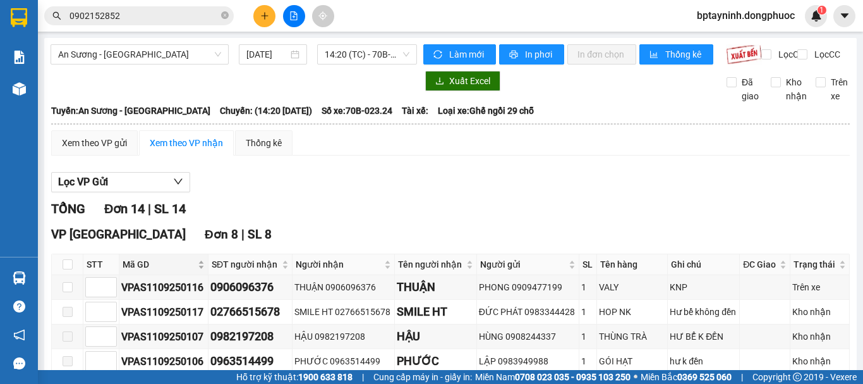
scroll to position [210, 0]
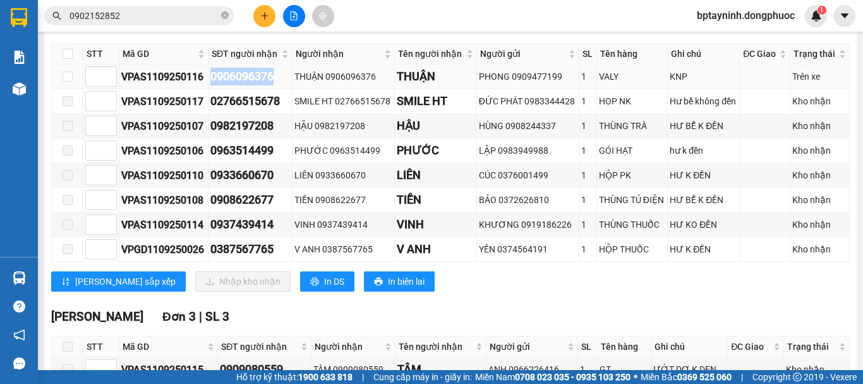
copy div "0906096376"
drag, startPoint x: 286, startPoint y: 85, endPoint x: 197, endPoint y: 27, distance: 106.2
click at [205, 58] on table "STT Mã GD SĐT người nhận Người nhận Tên người nhận Người gửi SL Tên hàng Ghi ch…" at bounding box center [451, 152] width 798 height 219
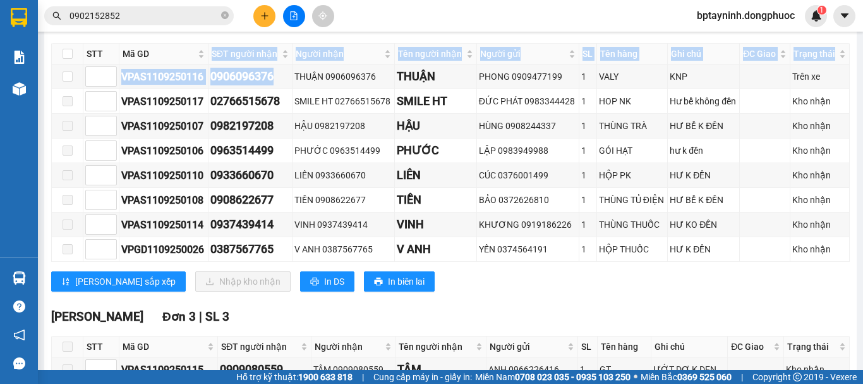
click at [149, 14] on input "0902152852" at bounding box center [144, 16] width 149 height 14
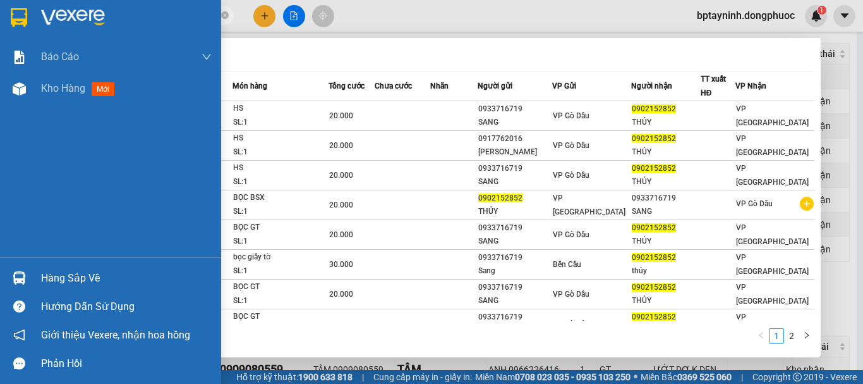
drag, startPoint x: 149, startPoint y: 14, endPoint x: 103, endPoint y: 39, distance: 51.7
click at [0, 38] on section "Kết quả tìm kiếm ( 19 ) Bộ lọc Mã ĐH Trạng thái Món hàng Tổng cước Chưa cước Nh…" at bounding box center [431, 192] width 863 height 384
paste input "6096376"
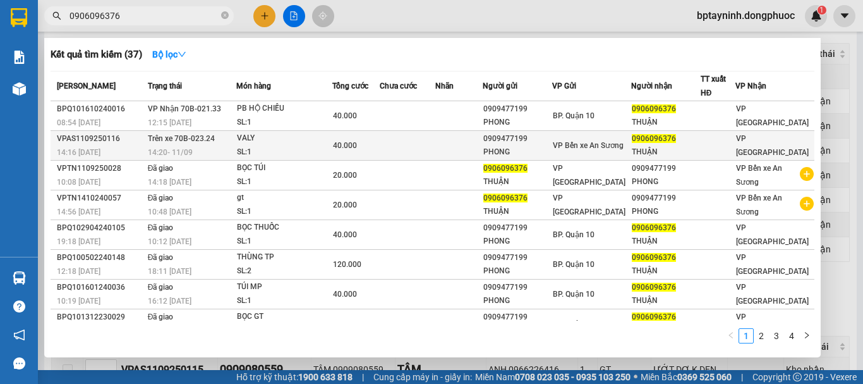
type input "0906096376"
click at [547, 144] on div "0909477199" at bounding box center [517, 138] width 68 height 13
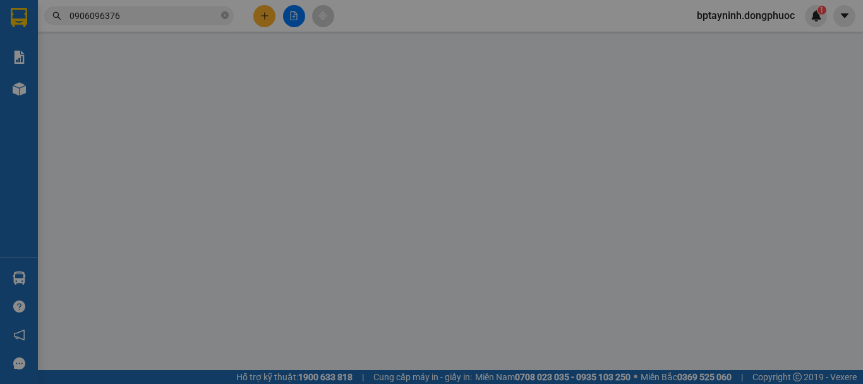
type input "0909477199"
type input "PHONG"
type input "0906096376"
type input "THUẬN"
type input "40.000"
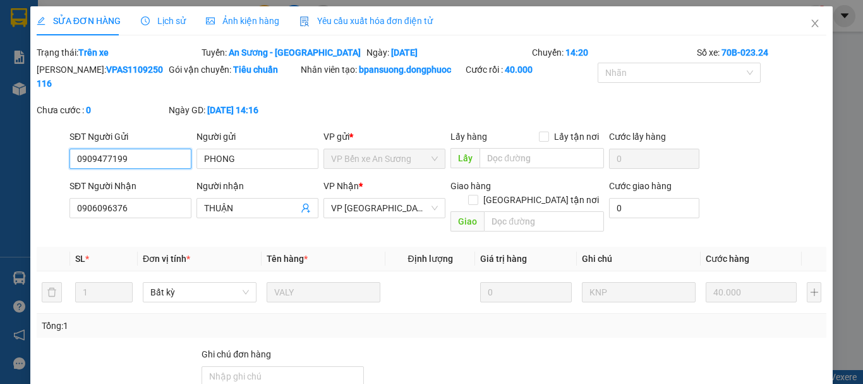
scroll to position [104, 0]
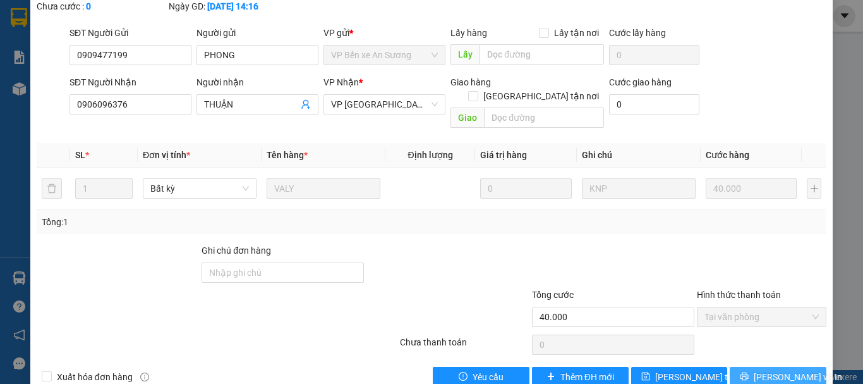
click at [749, 372] on icon "printer" at bounding box center [745, 376] width 8 height 8
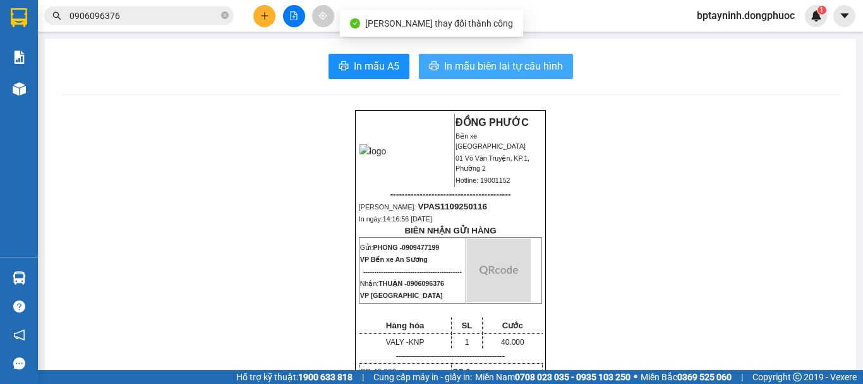
click at [493, 62] on span "In mẫu biên lai tự cấu hình" at bounding box center [503, 66] width 119 height 16
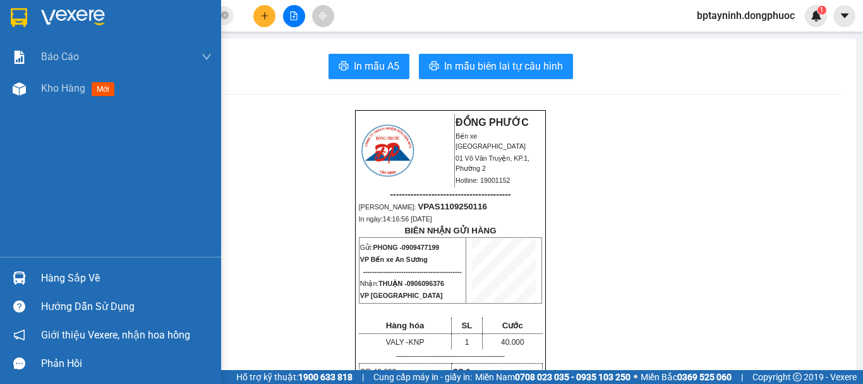
drag, startPoint x: 87, startPoint y: 283, endPoint x: 125, endPoint y: 279, distance: 38.8
click at [87, 282] on div "Hàng sắp về" at bounding box center [126, 278] width 171 height 19
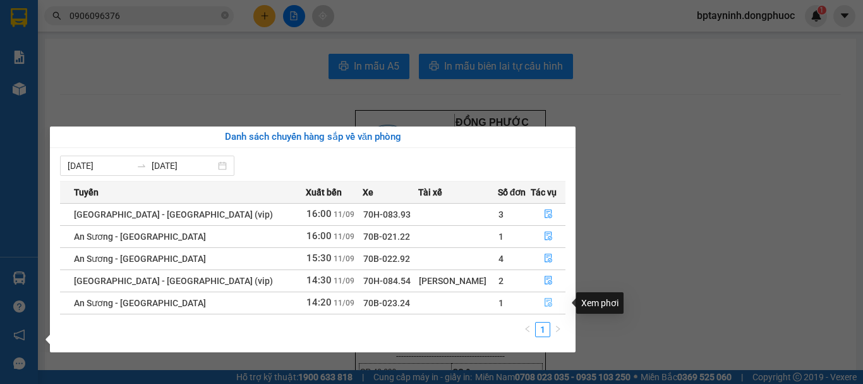
click at [545, 298] on icon "file-done" at bounding box center [549, 302] width 8 height 9
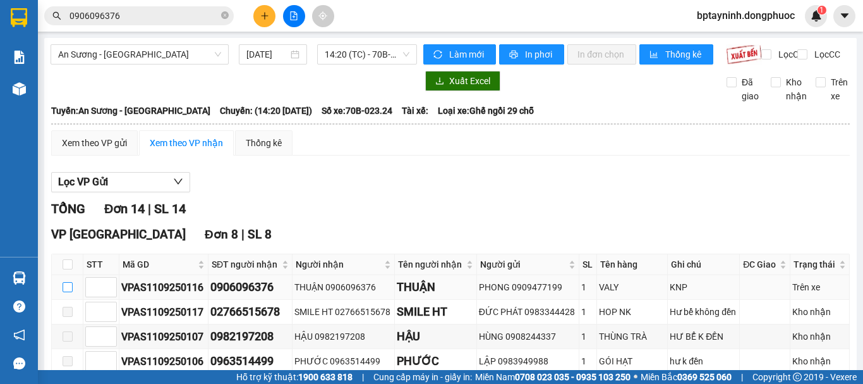
click at [66, 292] on label at bounding box center [68, 287] width 10 height 14
click at [66, 292] on input "checkbox" at bounding box center [68, 287] width 10 height 10
checkbox input "true"
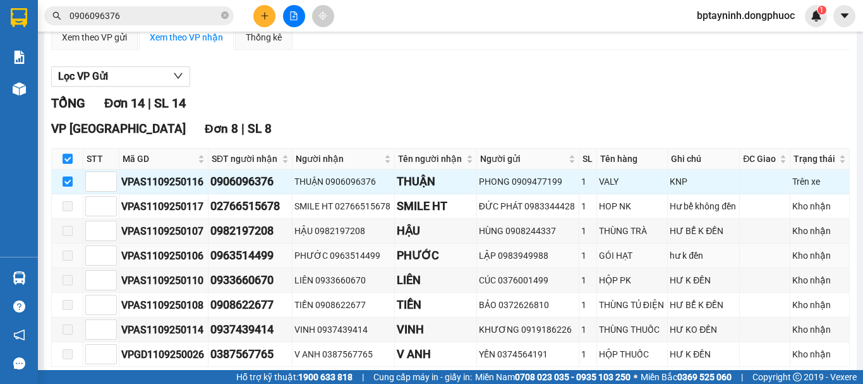
scroll to position [210, 0]
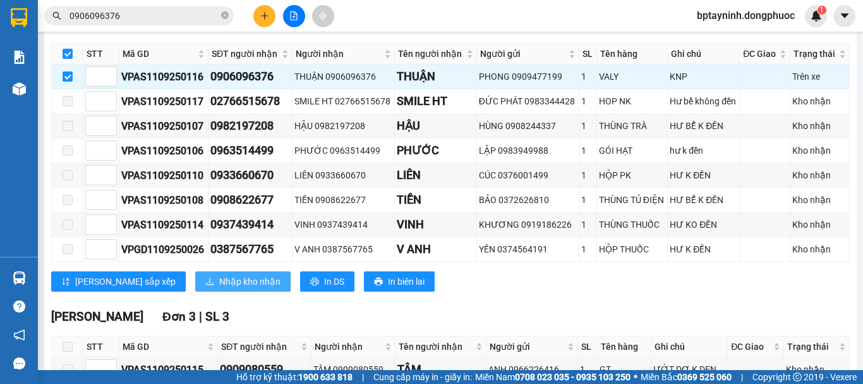
click at [219, 286] on span "Nhập kho nhận" at bounding box center [249, 281] width 61 height 14
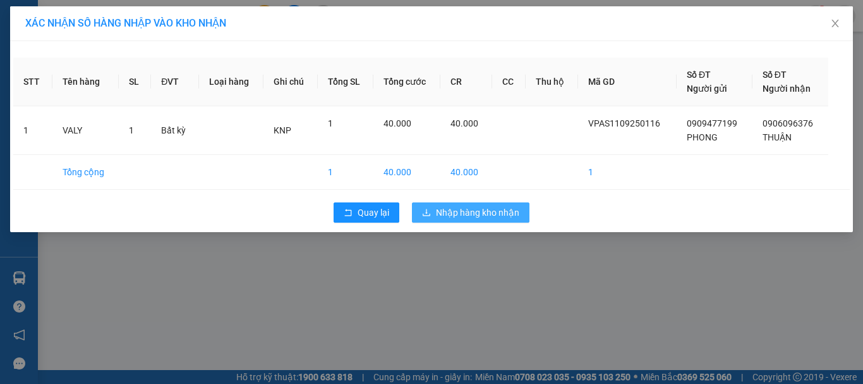
click at [484, 219] on button "Nhập hàng kho nhận" at bounding box center [471, 212] width 118 height 20
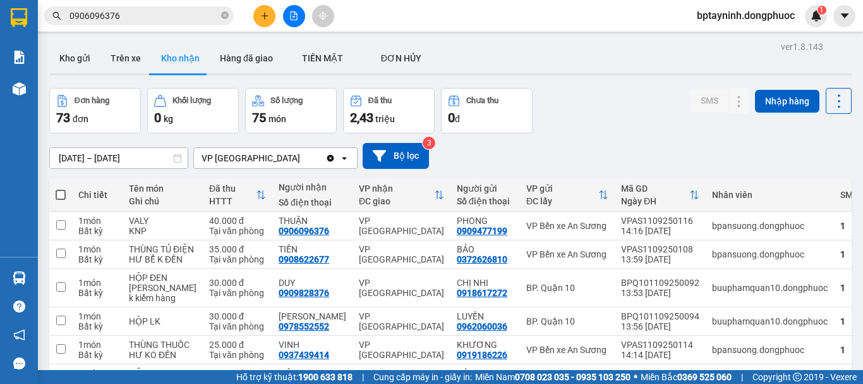
drag, startPoint x: 470, startPoint y: 202, endPoint x: 593, endPoint y: 37, distance: 206.3
click at [593, 37] on main "ver 1.8.143 Kho gửi Trên xe Kho nhận Hàng đã giao TIỀN MẶT ĐƠN HỦY Đơn hàng 7…" at bounding box center [431, 185] width 863 height 370
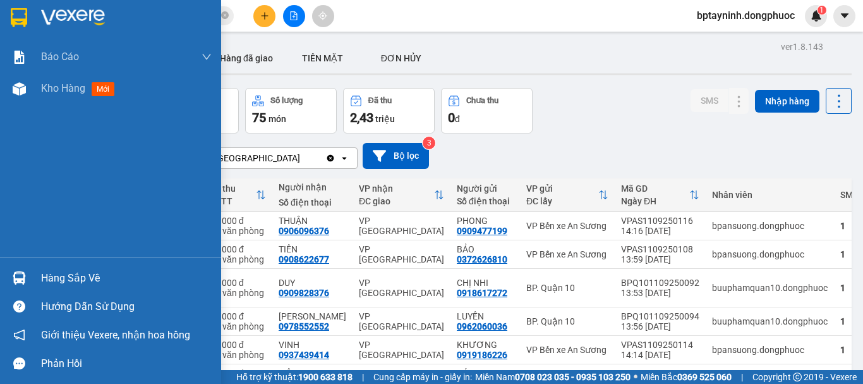
click at [52, 282] on div "Hàng sắp về" at bounding box center [126, 278] width 171 height 19
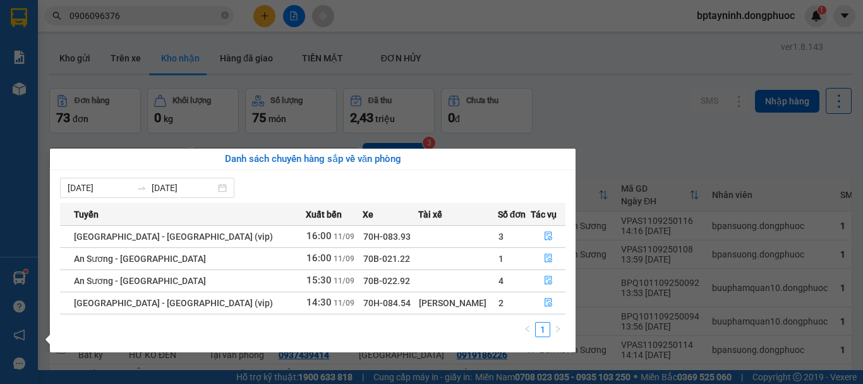
click at [139, 12] on section "Kết quả tìm kiếm ( 37 ) Bộ lọc Mã ĐH Trạng thái Món hàng Tổng cước Chưa cước Nh…" at bounding box center [431, 192] width 863 height 384
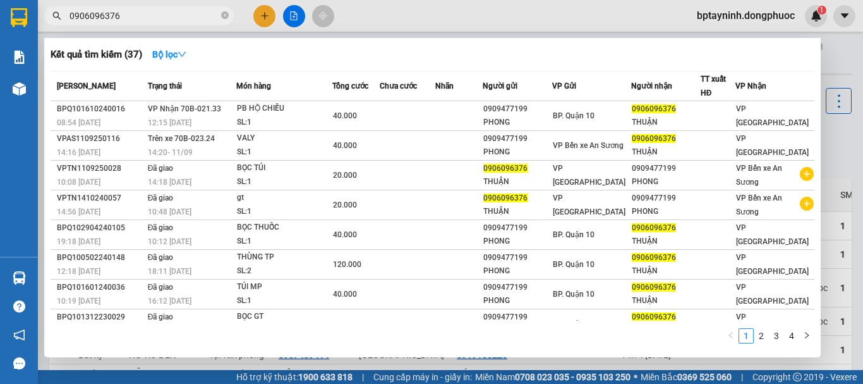
drag, startPoint x: 139, startPoint y: 12, endPoint x: 0, endPoint y: 39, distance: 141.7
click at [0, 39] on section "Kết quả tìm kiếm ( 37 ) Bộ lọc Mã ĐH Trạng thái Món hàng Tổng cước Chưa cước Nh…" at bounding box center [431, 192] width 863 height 384
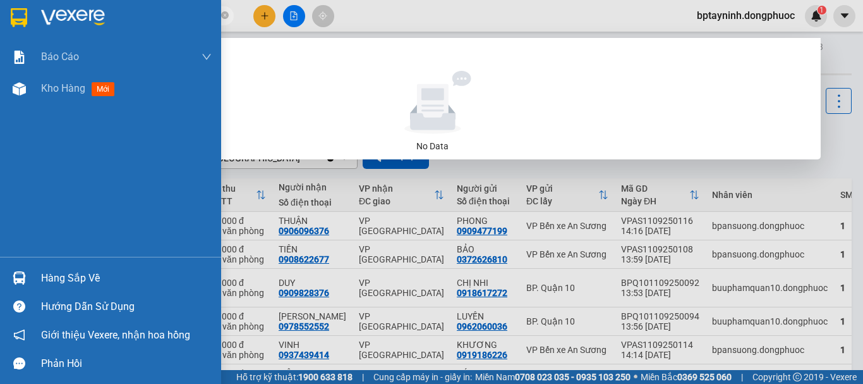
type input "0977685997"
click at [45, 277] on div "Hàng sắp về" at bounding box center [126, 278] width 171 height 19
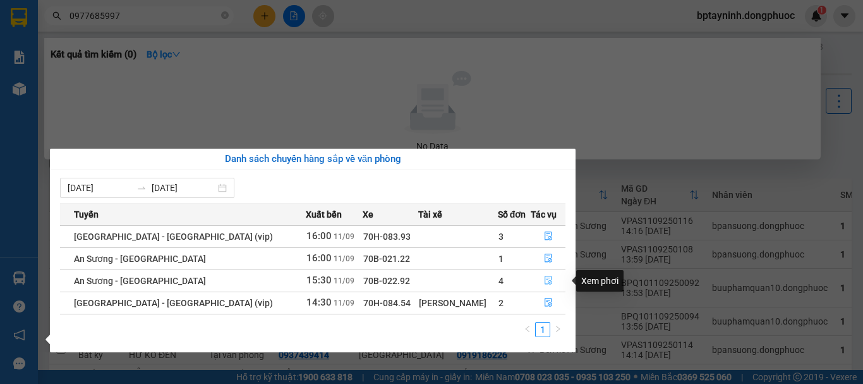
click at [544, 277] on icon "file-done" at bounding box center [548, 280] width 9 height 9
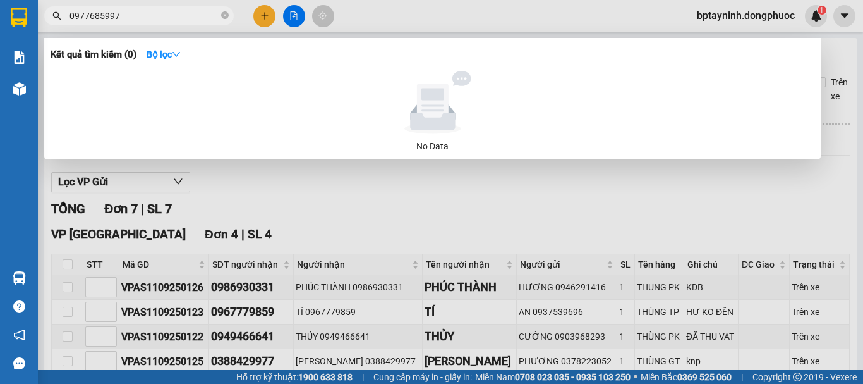
click at [660, 205] on div at bounding box center [431, 192] width 863 height 384
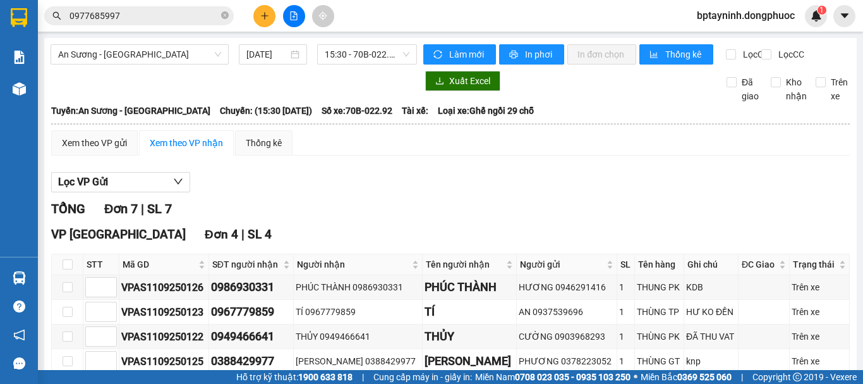
scroll to position [106, 0]
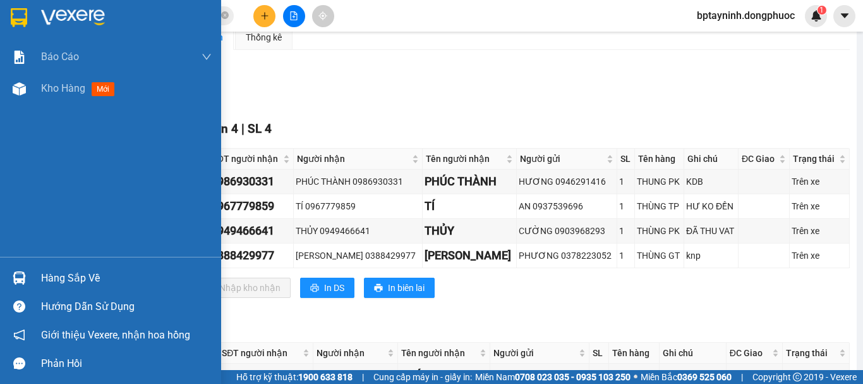
click at [51, 269] on div "Hàng sắp về" at bounding box center [126, 278] width 171 height 19
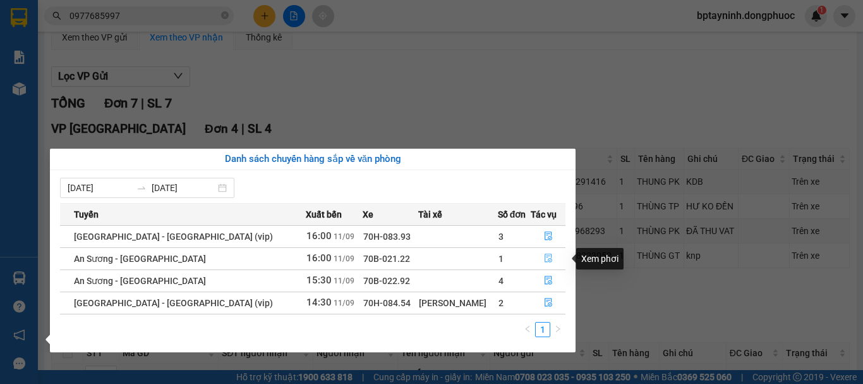
click at [545, 262] on icon "file-done" at bounding box center [549, 258] width 8 height 9
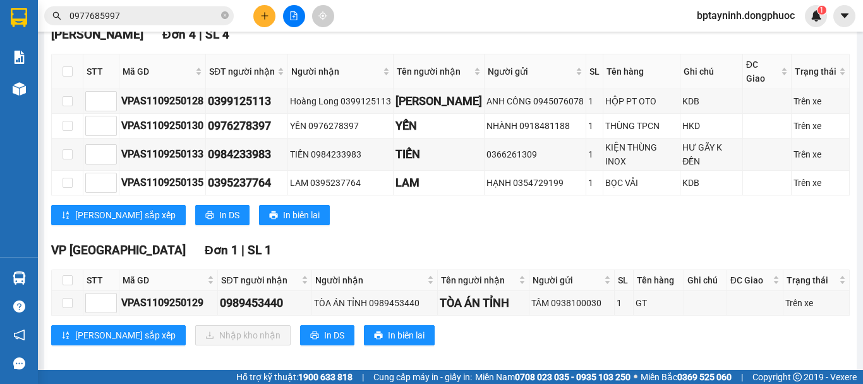
scroll to position [567, 0]
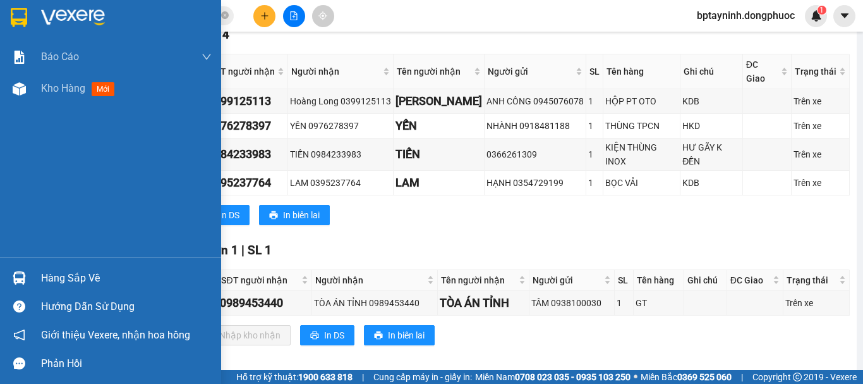
click at [21, 272] on img at bounding box center [19, 277] width 13 height 13
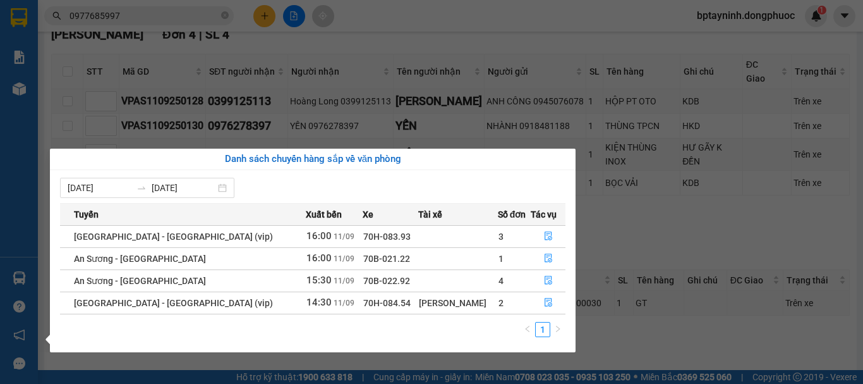
click at [619, 188] on section "Kết quả tìm kiếm ( 0 ) Bộ lọc No Data 0977685997 bptayninh.dongphuoc 1 Báo cáo …" at bounding box center [431, 192] width 863 height 384
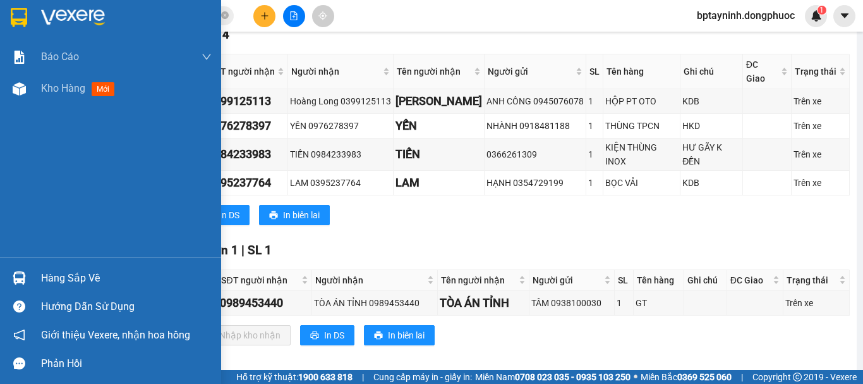
click at [38, 280] on div "Hàng sắp về" at bounding box center [110, 278] width 221 height 28
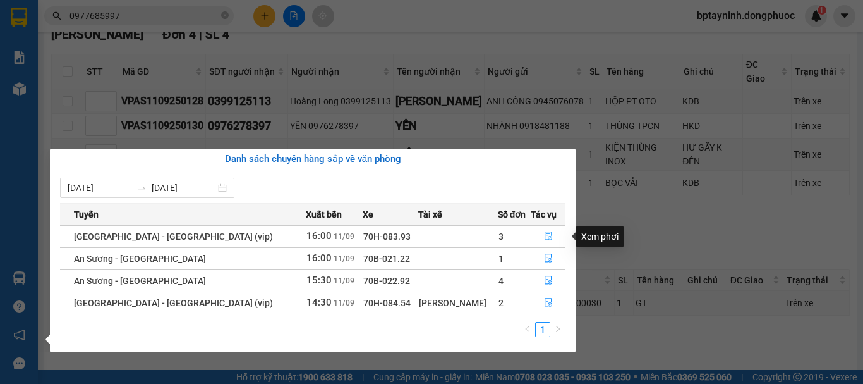
click at [548, 232] on button "button" at bounding box center [547, 236] width 33 height 20
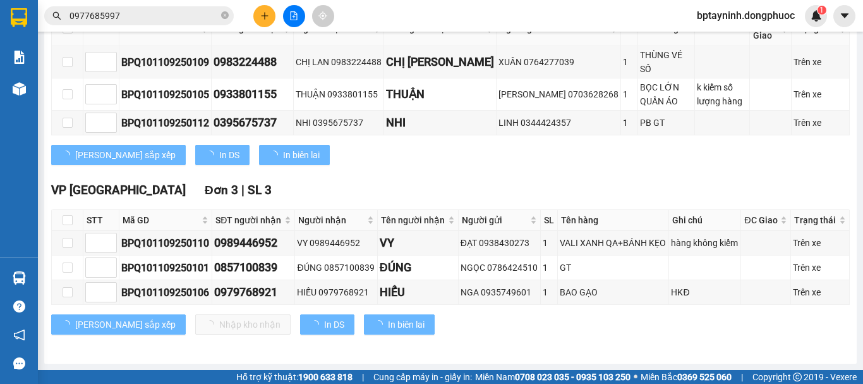
scroll to position [246, 0]
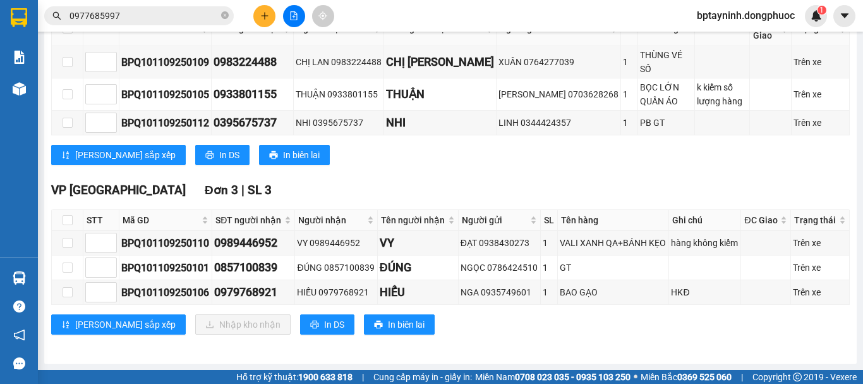
drag, startPoint x: 523, startPoint y: 197, endPoint x: 472, endPoint y: 171, distance: 57.7
click at [472, 173] on div "[GEOGRAPHIC_DATA] 3 | SL 3 STT Mã GD SĐT người nhận Người nhận Tên người nhận N…" at bounding box center [450, 78] width 799 height 192
click at [141, 23] on span "0977685997" at bounding box center [139, 15] width 190 height 19
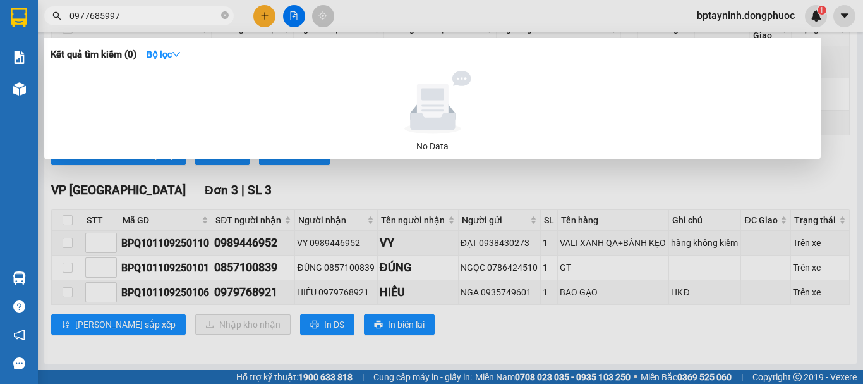
click at [147, 14] on input "0977685997" at bounding box center [144, 16] width 149 height 14
drag, startPoint x: 147, startPoint y: 14, endPoint x: 0, endPoint y: 56, distance: 152.4
click at [0, 56] on section "Kết quả tìm kiếm ( 0 ) Bộ lọc No Data 0977685997 bptayninh.dongphuoc 1 Báo cáo …" at bounding box center [431, 192] width 863 height 384
click at [270, 15] on div at bounding box center [431, 192] width 863 height 384
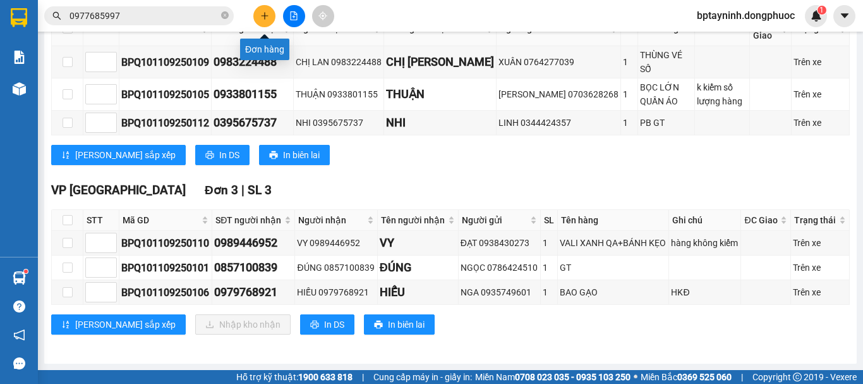
click at [270, 15] on button at bounding box center [264, 16] width 22 height 22
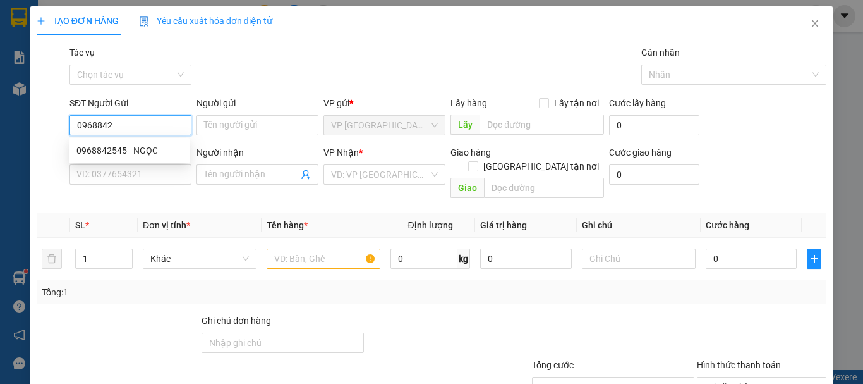
click at [143, 149] on div "0968842545 - NGỌC" at bounding box center [129, 150] width 106 height 14
type input "0968842545"
type input "NGỌC"
type input "0936567818"
type input "CƯỜNG"
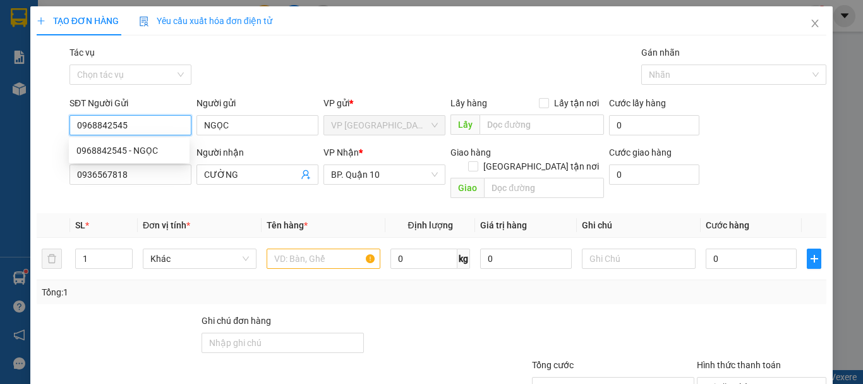
type input "30.000"
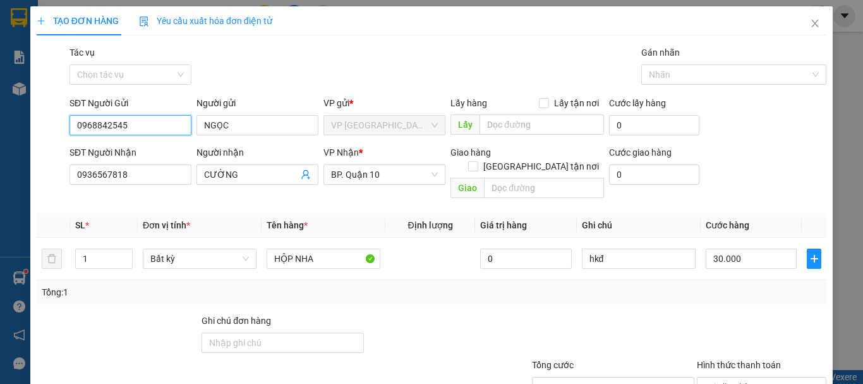
scroll to position [84, 0]
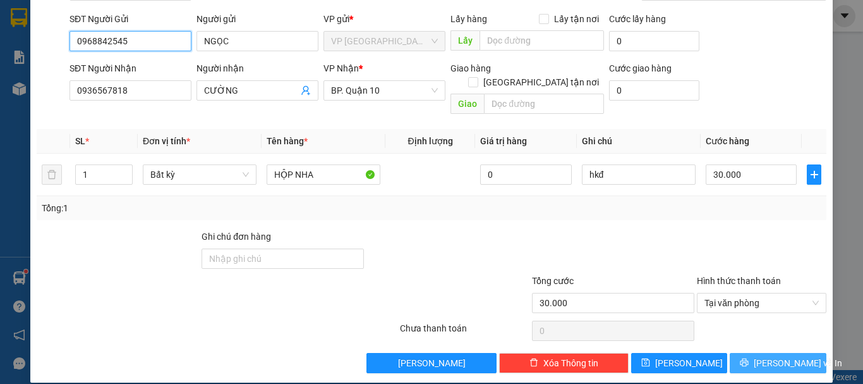
type input "0968842545"
click at [777, 356] on span "[PERSON_NAME] và In" at bounding box center [798, 363] width 88 height 14
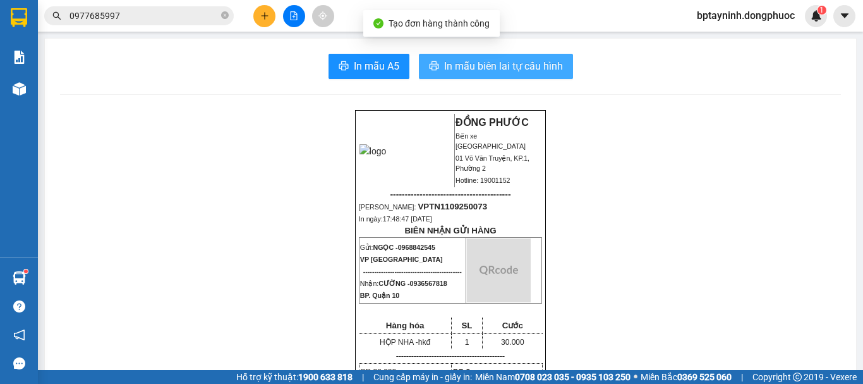
click at [482, 69] on span "In mẫu biên lai tự cấu hình" at bounding box center [503, 66] width 119 height 16
